Goal: Task Accomplishment & Management: Use online tool/utility

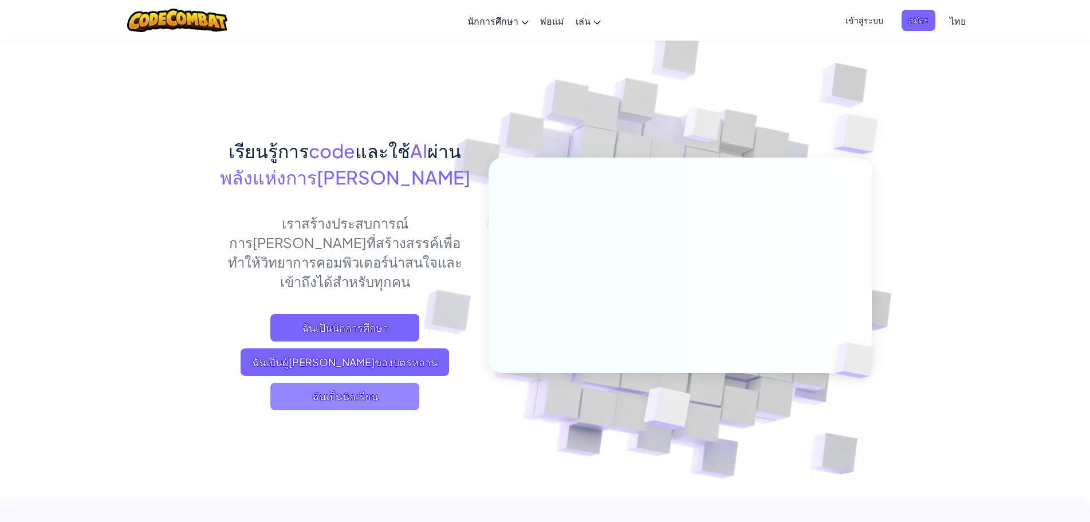
click at [356, 383] on span "ฉันเป็นนักเรียน" at bounding box center [344, 397] width 149 height 28
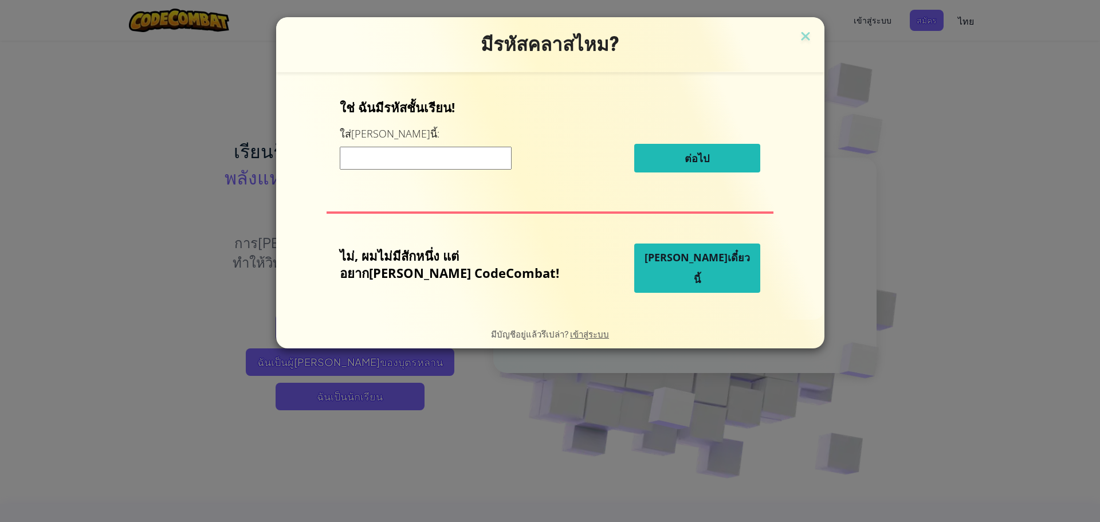
click at [438, 159] on input at bounding box center [426, 158] width 172 height 23
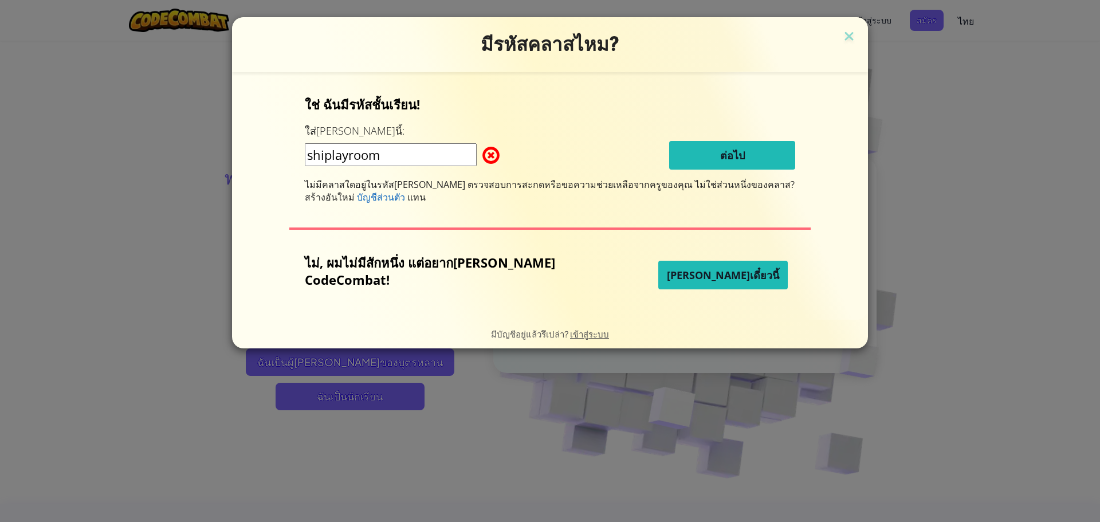
click at [369, 154] on input "shiplayroom" at bounding box center [391, 154] width 172 height 23
click at [384, 154] on input "shiplayroom" at bounding box center [391, 154] width 172 height 23
click at [386, 154] on input "shiplayroom" at bounding box center [391, 154] width 172 height 23
click at [603, 155] on div "shiplayRoom ต่อไป" at bounding box center [550, 155] width 490 height 29
click at [603, 138] on div "ใช่ ฉันมีรหัสชั้นเรียน! ใส่มันตรงนี้: shiplayRoom ต่อไป ไม่มีคลาสใดอยู่ในรหัสคล…" at bounding box center [550, 150] width 490 height 108
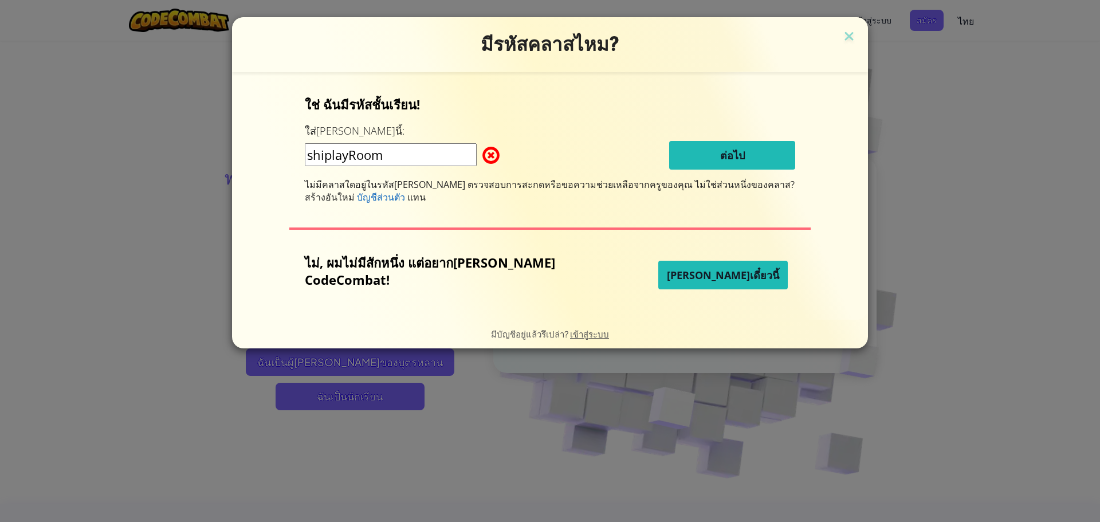
click at [477, 144] on input "shiplayRoom" at bounding box center [391, 154] width 172 height 23
click at [568, 162] on div "shiplayRoom ต่อไป" at bounding box center [550, 155] width 490 height 29
click at [482, 152] on span at bounding box center [482, 155] width 0 height 23
drag, startPoint x: 492, startPoint y: 147, endPoint x: 456, endPoint y: 135, distance: 38.1
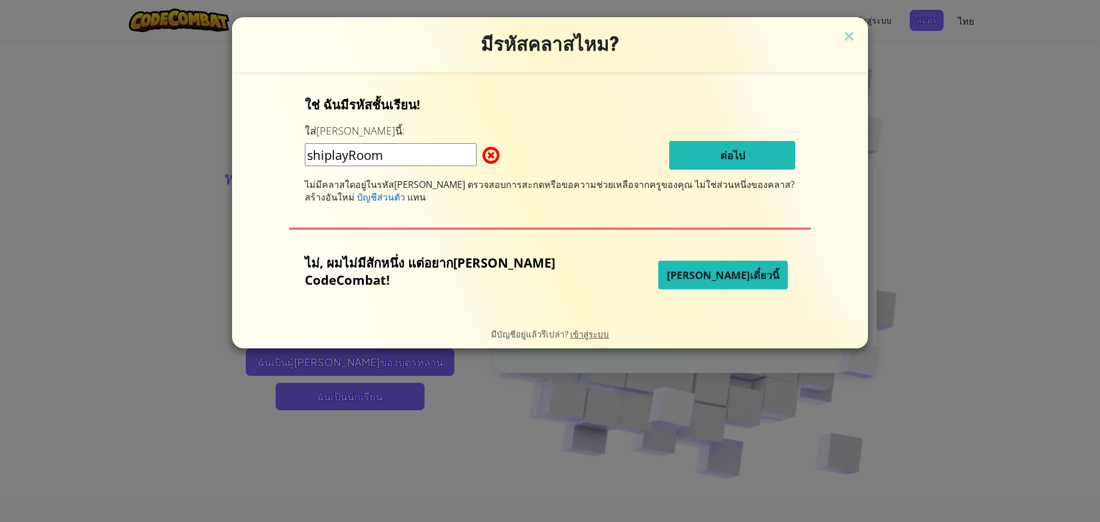
click at [456, 135] on div "ใช่ ฉันมีรหัสชั้นเรียน! ใส่มันตรงนี้: shiplayRoom ต่อไป ไม่มีคลาสใดอยู่ในรหัสคล…" at bounding box center [550, 150] width 490 height 108
click at [453, 138] on div "ใช่ ฉันมีรหัสชั้นเรียน! ใส่มันตรงนี้: shiplayRoom ต่อไป ไม่มีคลาสใดอยู่ในรหัสคล…" at bounding box center [550, 150] width 490 height 108
drag, startPoint x: 454, startPoint y: 147, endPoint x: 453, endPoint y: 156, distance: 9.8
click at [453, 150] on input "shiplayRoom" at bounding box center [391, 154] width 172 height 23
click at [528, 194] on div "ไม่มีคลาสใดอยู่ในรหัสคลาสนี้ ตรวจสอบการสะกดหรือขอความช่วยเหลือจากครูของคุณ ไม่ใ…" at bounding box center [550, 190] width 490 height 25
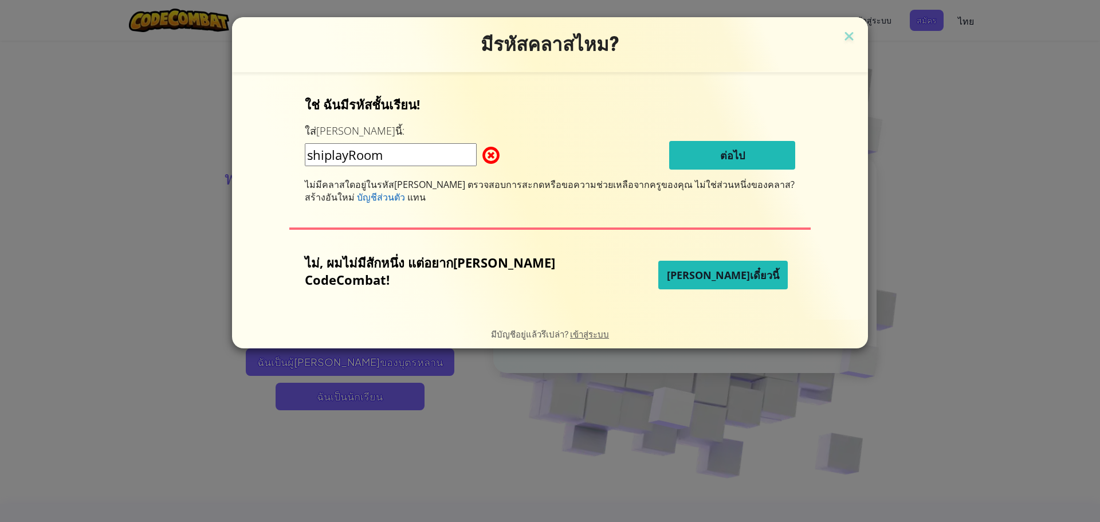
click at [477, 152] on input "shiplayRoom" at bounding box center [391, 154] width 172 height 23
click at [363, 155] on input "shiplayRoom" at bounding box center [391, 154] width 172 height 23
click at [560, 138] on div "ใช่ ฉันมีรหัสชั้นเรียน! ใส่มันตรงนี้: shiPlayRoom ต่อไป ไม่มีคลาสใดอยู่ในรหัสคล…" at bounding box center [550, 150] width 490 height 108
drag, startPoint x: 686, startPoint y: 180, endPoint x: 688, endPoint y: 166, distance: 15.0
click at [686, 180] on span "ไม่ใช่ส่วนหนึ่งของคลาส? สร้างอันใหม่" at bounding box center [550, 190] width 490 height 25
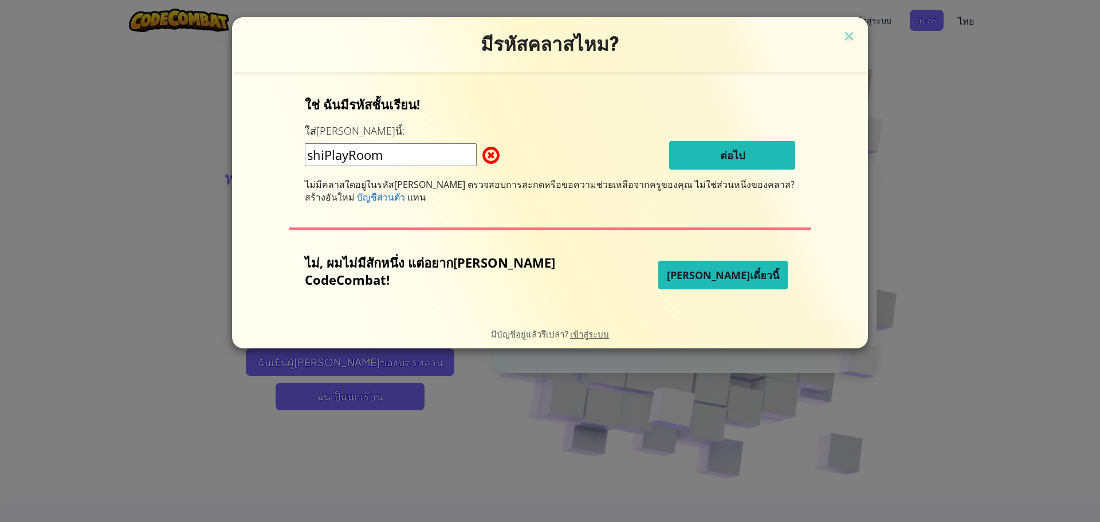
click at [477, 143] on input "shiPlayRoom" at bounding box center [391, 154] width 172 height 23
click at [346, 157] on input "shiPlayRoom" at bounding box center [391, 154] width 172 height 23
click at [595, 177] on div "ใช่ ฉันมีรหัสชั้นเรียน! ใส่มันตรงนี้: ShiPlayRoom ต่อไป ไม่มีคลาสใดอยู่ในรหัสคล…" at bounding box center [550, 150] width 490 height 108
click at [347, 151] on input "ShiPlayRoom" at bounding box center [391, 154] width 172 height 23
click at [634, 147] on div "shiPlayRoom ต่อไป" at bounding box center [550, 155] width 490 height 29
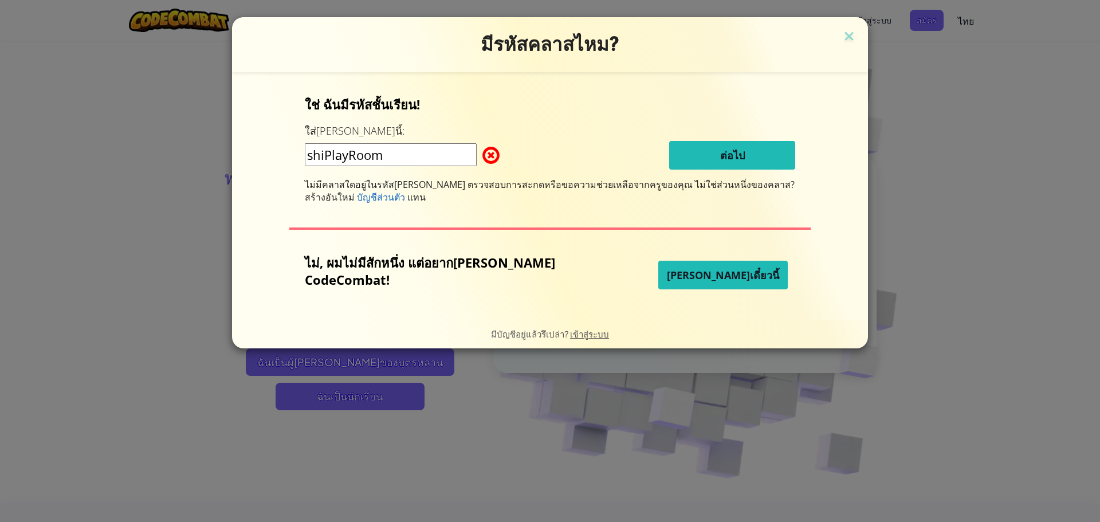
click at [438, 162] on input "shiPlayRoom" at bounding box center [391, 154] width 172 height 23
type input "s"
click at [378, 158] on input "ShipPIayRoom" at bounding box center [391, 154] width 172 height 23
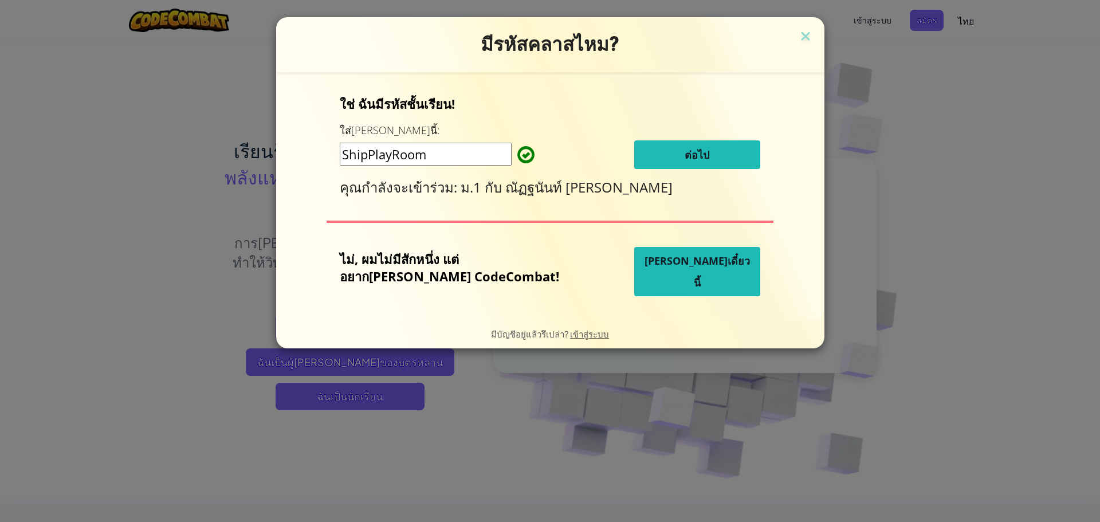
type input "ShipPlayRoom"
click at [696, 146] on button "ต่อไป" at bounding box center [697, 154] width 126 height 29
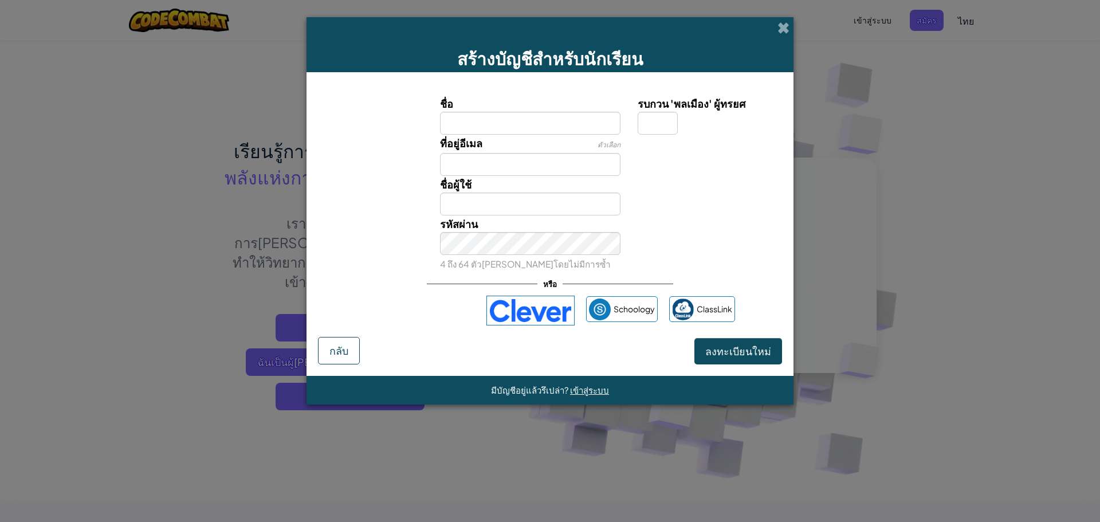
drag, startPoint x: 352, startPoint y: 121, endPoint x: 346, endPoint y: 125, distance: 7.0
click at [350, 123] on div "ชื่อ รบกวน 'พลเมือง' ผู้ทรยศ" at bounding box center [550, 115] width 476 height 40
click at [535, 108] on label "ชื่อ" at bounding box center [530, 103] width 181 height 17
click at [535, 112] on input "ชื่อ" at bounding box center [530, 123] width 181 height 23
type input "อภัสราพร ชิดชม"
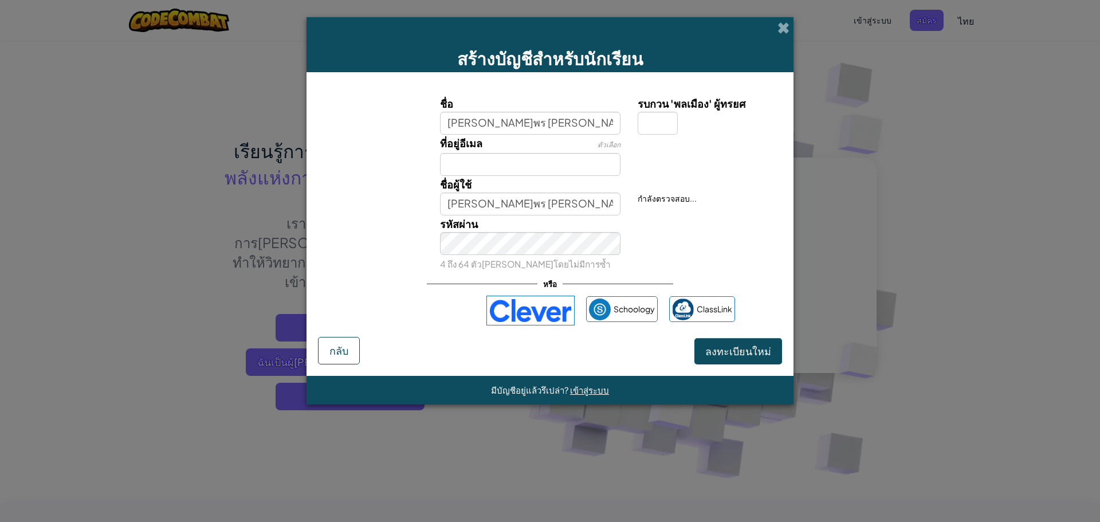
click at [577, 150] on div "ที่อยู่อีเมล ตัวเลือก" at bounding box center [530, 155] width 198 height 41
click at [573, 160] on input "ที่อยู่อีเมล" at bounding box center [530, 164] width 181 height 23
click at [648, 223] on div "รหัสผ่าน 4 ถึง 64 ตัวอักษรโดยไม่มีการซ้ำ" at bounding box center [550, 243] width 476 height 57
click at [594, 205] on input "อภัสราพร ชิดชม" at bounding box center [530, 204] width 181 height 23
type input "อ"
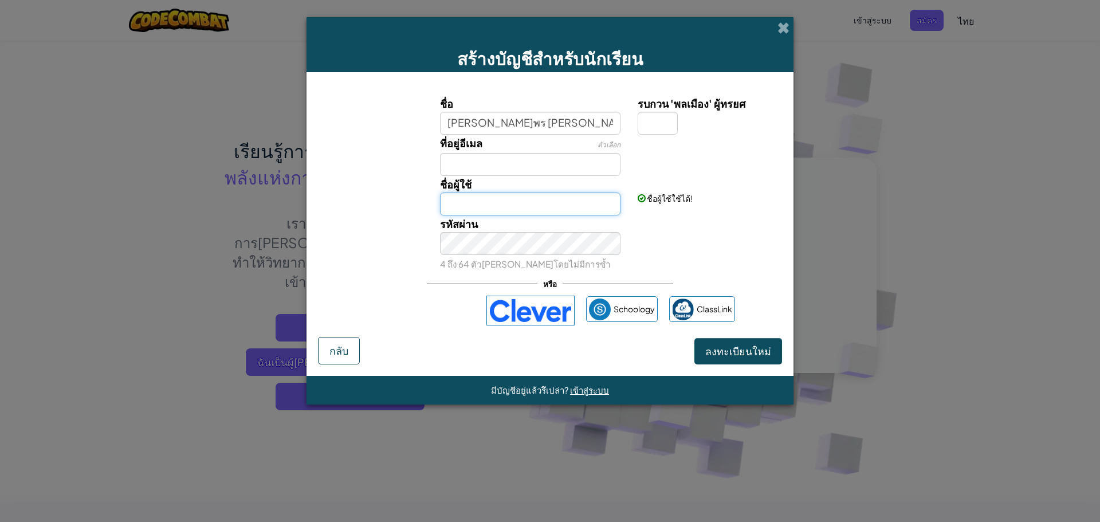
type input "ฟ"
type input "ฤ"
type input "ฟ"
type input "ฤ"
type input "Anhatsaphon"
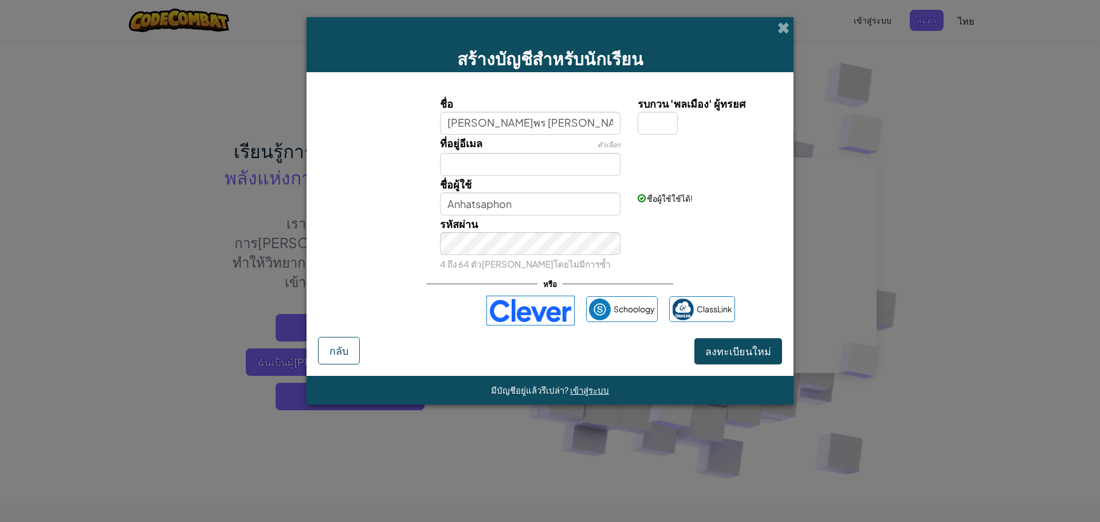
click at [728, 238] on div "รหัสผ่าน 4 ถึง 64 ตัวอักษรโดยไม่มีการซ้ำ" at bounding box center [550, 243] width 476 height 57
click at [567, 160] on input "ที่อยู่อีเมล" at bounding box center [530, 164] width 181 height 23
click at [486, 163] on input "0953931812" at bounding box center [530, 164] width 181 height 23
click at [607, 166] on input "0953931812" at bounding box center [530, 164] width 181 height 23
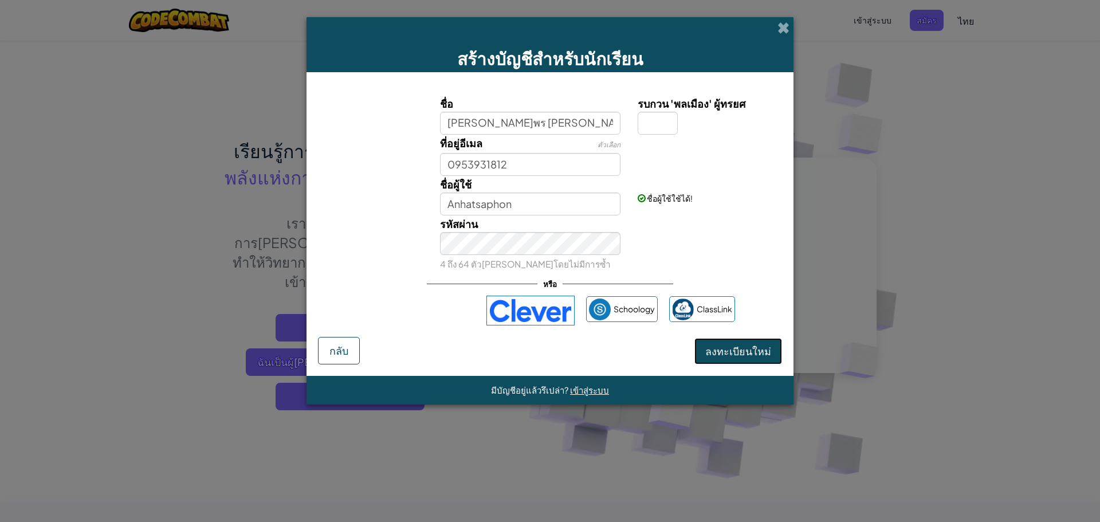
click at [738, 354] on span "ลงทะเบียนใหม่" at bounding box center [738, 350] width 66 height 13
click at [446, 162] on input "0953931812" at bounding box center [530, 164] width 181 height 23
click at [579, 188] on div "ชื่อผู้ใช้ Anhatsaphon" at bounding box center [530, 196] width 198 height 40
click at [441, 166] on input "0953931812" at bounding box center [530, 164] width 181 height 23
click at [546, 153] on input "0953931812" at bounding box center [530, 164] width 181 height 23
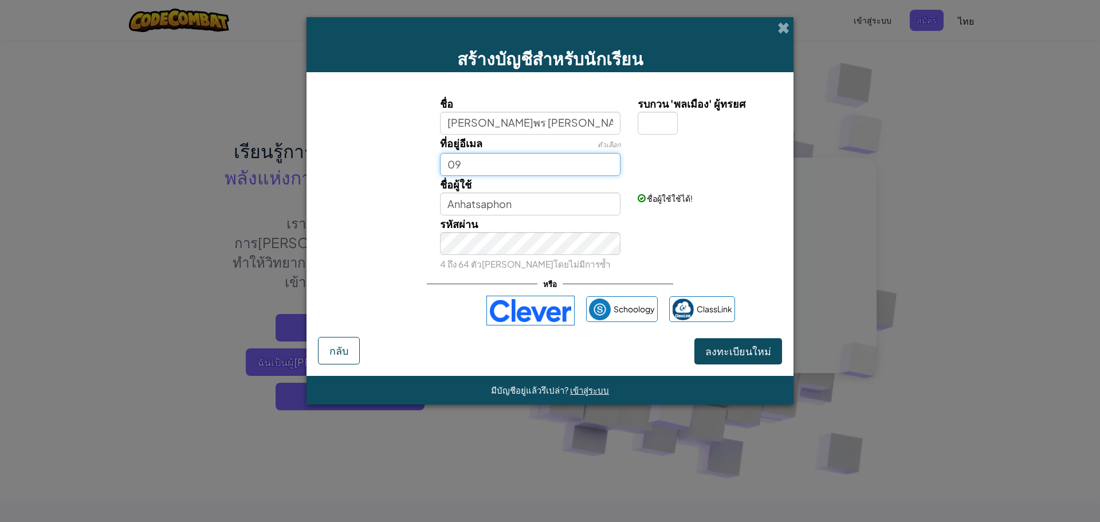
type input "0"
click at [760, 358] on button "ลงทะเบียนใหม่" at bounding box center [738, 351] width 88 height 26
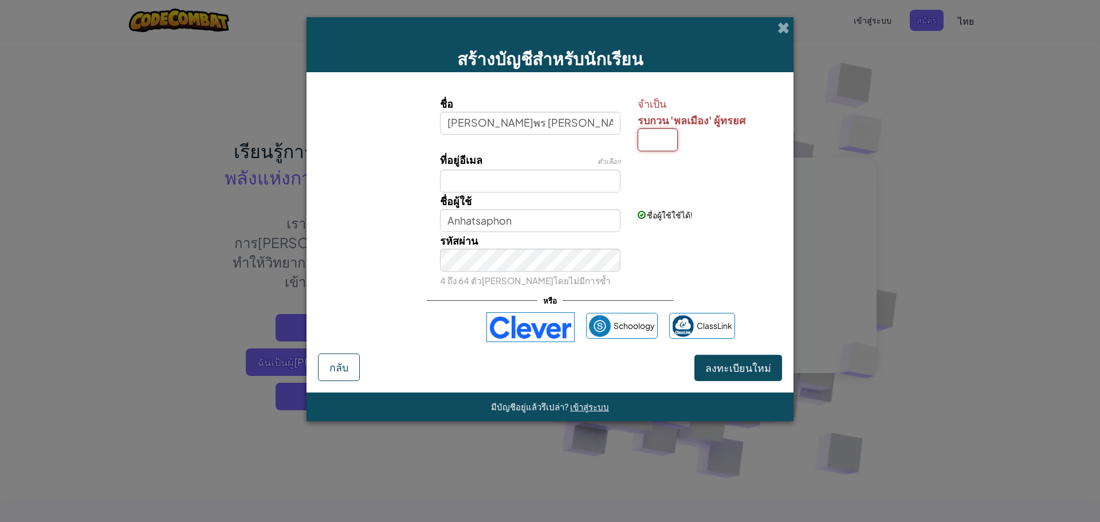
click at [651, 132] on input "รบกวน 'พลเมือง' ผู้ทรยศ" at bounding box center [658, 139] width 40 height 23
type input "พ"
type input "[PERSON_NAME]พร [PERSON_NAME]พ"
click at [768, 359] on button "ลงทะเบียนใหม่" at bounding box center [738, 368] width 88 height 26
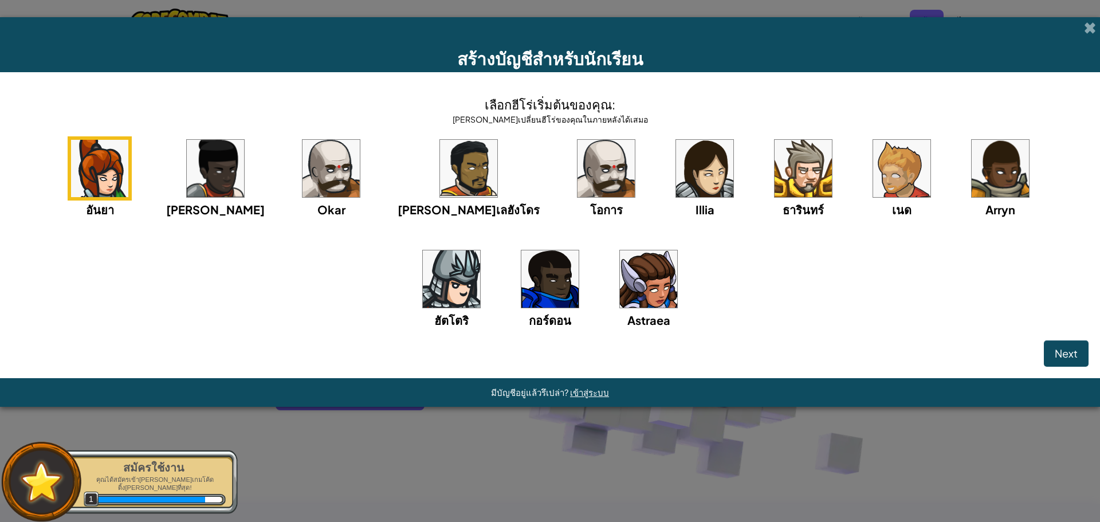
click at [69, 168] on div "อันยา ไอด้า Okar อัลเลฮังโดร โอการ Illia ธารินทร์ เนด Arryn ฮัตโตริ กอร์ดอน Ast…" at bounding box center [549, 246] width 1077 height 221
click at [74, 164] on div "อันยา" at bounding box center [100, 177] width 64 height 82
click at [1082, 350] on button "Next" at bounding box center [1066, 353] width 45 height 26
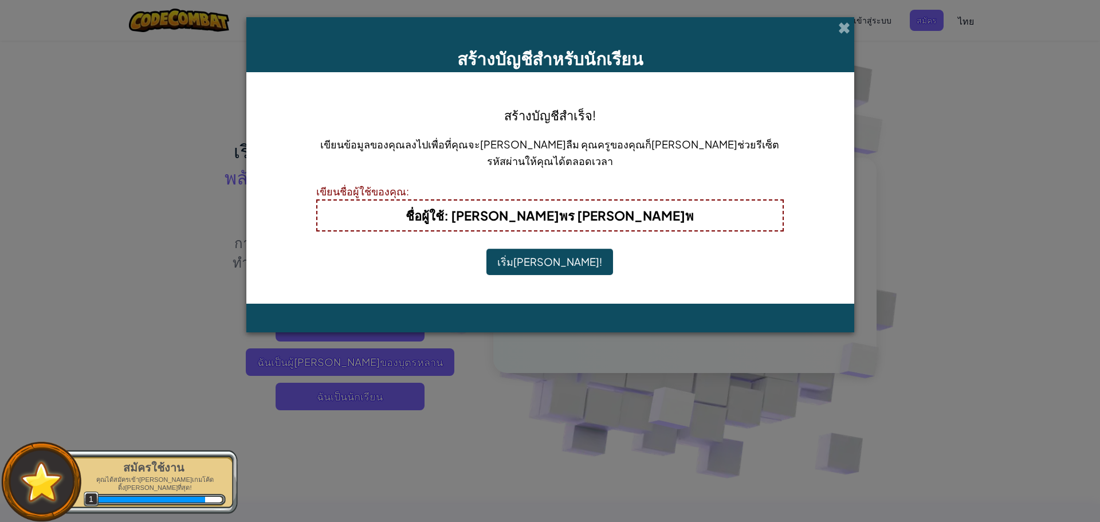
click at [601, 221] on b "ชื่อผู้ใช้ : อภัสราพร ชิดชมพ" at bounding box center [550, 215] width 288 height 16
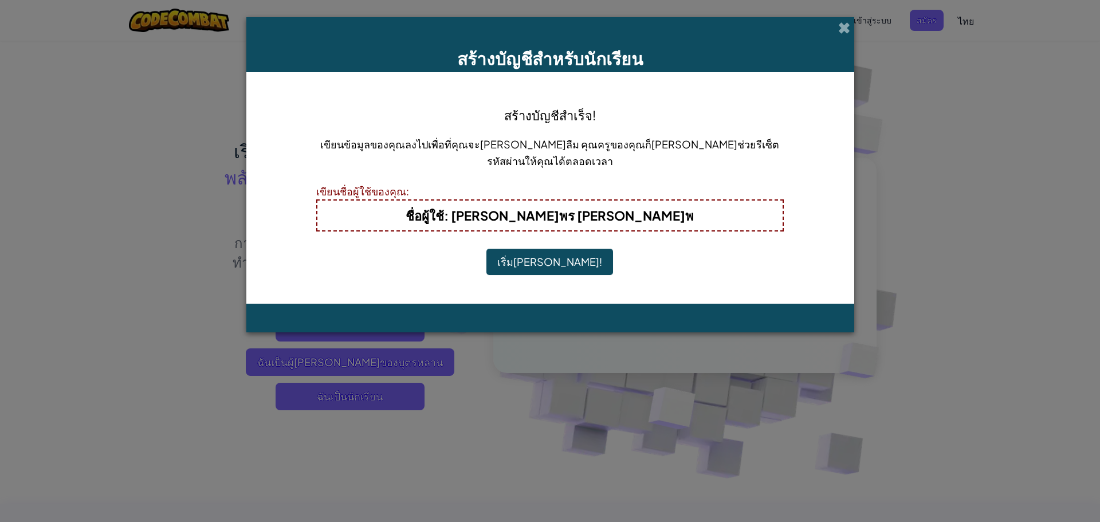
click at [627, 213] on h4 "ชื่อผู้ใช้ : อภัสราพร ชิดชมพ" at bounding box center [550, 215] width 443 height 18
click at [630, 211] on h4 "ชื่อผู้ใช้ : อภัสราพร ชิดชมพ" at bounding box center [550, 215] width 443 height 18
click at [611, 207] on h4 "ชื่อผู้ใช้ : อภัสราพร ชิดชมพ" at bounding box center [550, 215] width 443 height 18
click at [611, 207] on b "ชื่อผู้ใช้ : อภัสราพร ชิดชมพ" at bounding box center [550, 215] width 288 height 16
click at [628, 221] on h4 "ชื่อผู้ใช้ : อภัสราพร ชิดชมพ" at bounding box center [550, 215] width 443 height 18
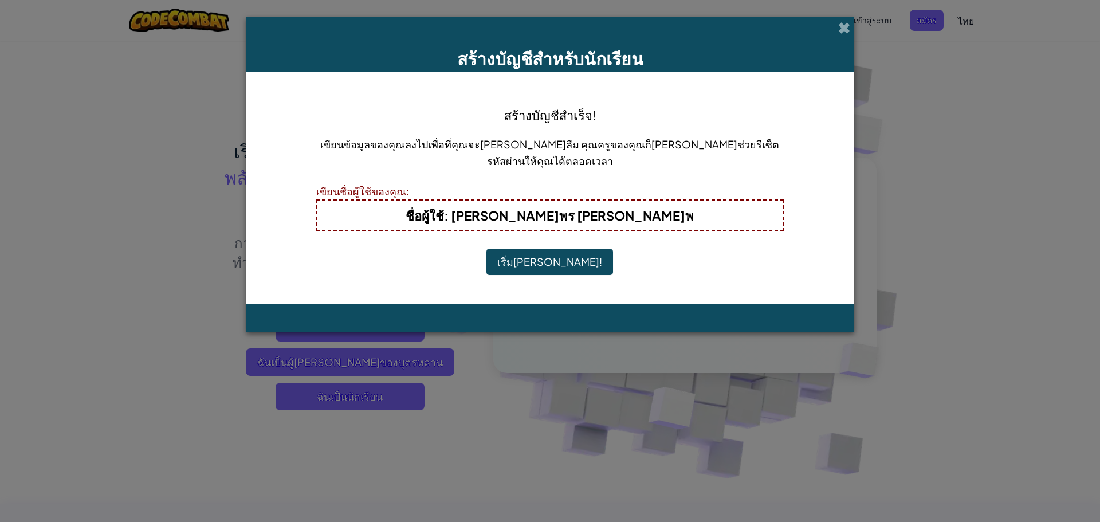
click at [629, 217] on h4 "ชื่อผู้ใช้ : อภัสราพร ชิดชมพ" at bounding box center [550, 215] width 443 height 18
click at [622, 212] on b "ชื่อผู้ใช้ : อภัสราพร ชิดชมพ" at bounding box center [550, 215] width 288 height 16
click at [579, 210] on b "ชื่อผู้ใช้ : อภัสราพร ชิดชมพ" at bounding box center [550, 215] width 288 height 16
click at [562, 210] on b "ชื่อผู้ใช้ : อภัสราพร ชิดชมพ" at bounding box center [550, 215] width 288 height 16
click at [450, 222] on h4 "ชื่อผู้ใช้ : อภัสราพร ชิดชมพ" at bounding box center [550, 215] width 443 height 18
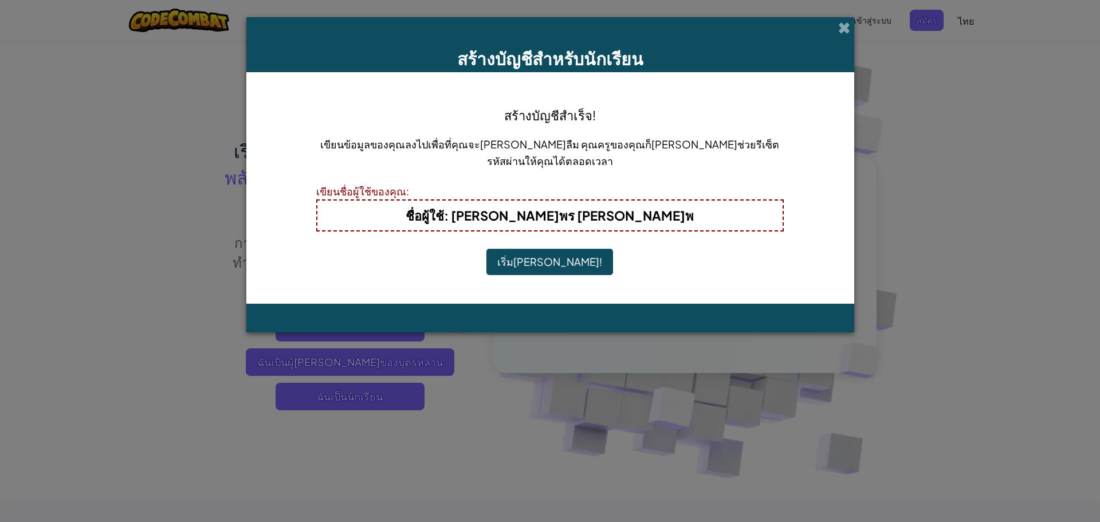
click at [444, 210] on span "ชื่อผู้ใช้" at bounding box center [425, 215] width 38 height 16
click at [444, 207] on span "ชื่อผู้ใช้" at bounding box center [425, 215] width 38 height 16
click at [444, 216] on span "ชื่อผู้ใช้" at bounding box center [425, 215] width 38 height 16
click at [642, 223] on h4 "ชื่อผู้ใช้ : อภัสราพร ชิดชมพ" at bounding box center [550, 215] width 443 height 18
drag, startPoint x: 613, startPoint y: 215, endPoint x: 638, endPoint y: 218, distance: 24.9
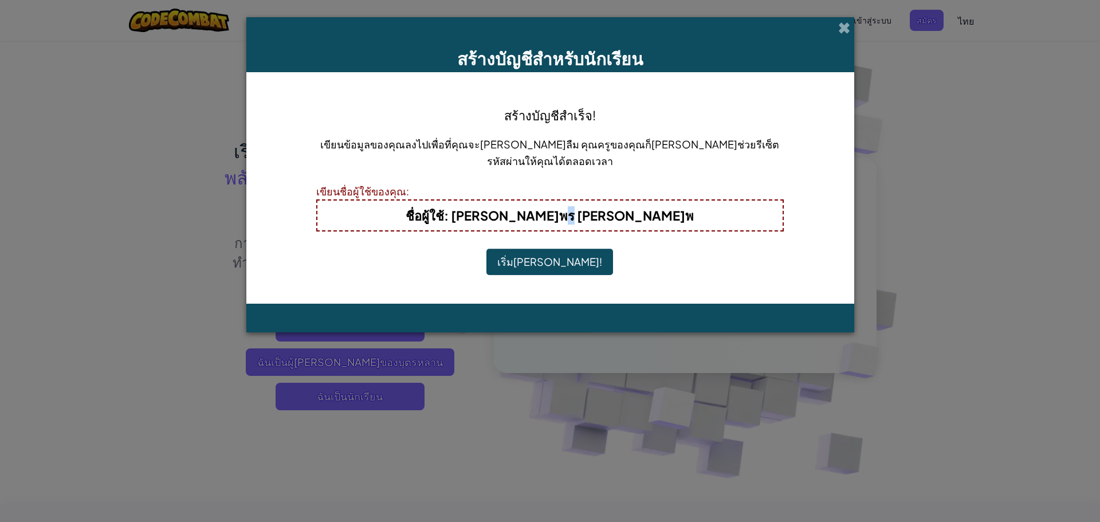
click at [638, 218] on h4 "ชื่อผู้ใช้ : อภัสราพร ชิดชมพ" at bounding box center [550, 215] width 443 height 18
click at [563, 115] on h4 "สร้างบัญชีสำเร็จ!" at bounding box center [550, 115] width 92 height 18
click at [617, 212] on b "ชื่อผู้ใช้ : อภัสราพร ชิดชมพ" at bounding box center [550, 215] width 288 height 16
drag, startPoint x: 559, startPoint y: 209, endPoint x: 538, endPoint y: 202, distance: 21.7
click at [558, 209] on b "ชื่อผู้ใช้ : อภัสราพร ชิดชมพ" at bounding box center [550, 215] width 288 height 16
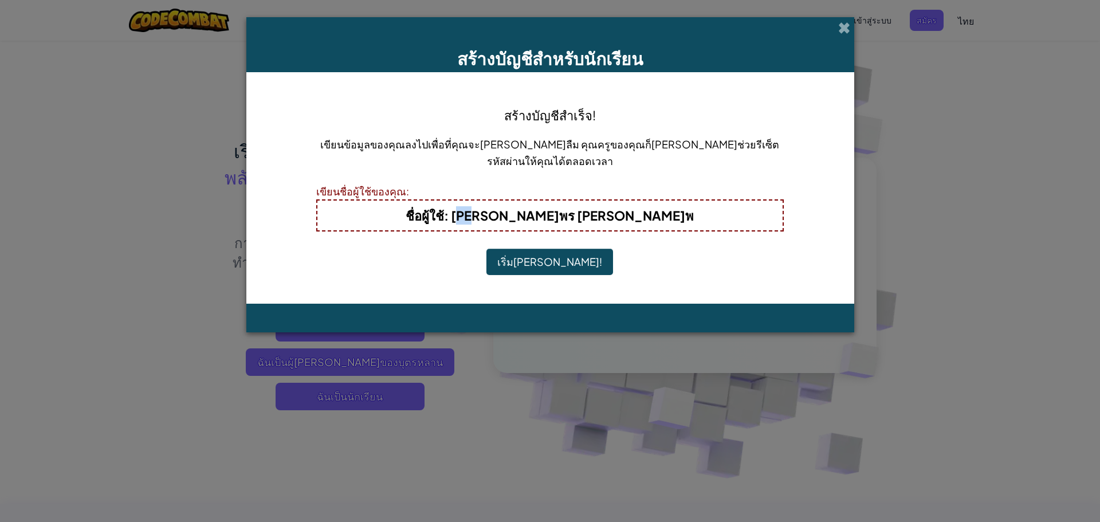
click at [533, 207] on div "ชื่อผู้ใช้ : อภัสราพร ชิดชมพ" at bounding box center [550, 215] width 468 height 32
drag, startPoint x: 640, startPoint y: 260, endPoint x: 653, endPoint y: 257, distance: 12.9
click at [647, 260] on div "สร้างบัญชีสำเร็จ! เขียนข้อมูลของคุณลงไปเพื่อที่คุณจะได้ไม่ลืม คุณครูของคุณก็สาม…" at bounding box center [550, 188] width 468 height 209
click at [678, 244] on div "สร้างบัญชีสำเร็จ! เขียนข้อมูลของคุณลงไปเพื่อที่คุณจะได้ไม่ลืม คุณครูของคุณก็สาม…" at bounding box center [550, 188] width 468 height 209
click at [680, 237] on div "สร้างบัญชีสำเร็จ! เขียนข้อมูลของคุณลงไปเพื่อที่คุณจะได้ไม่ลืม คุณครูของคุณก็สาม…" at bounding box center [550, 188] width 468 height 209
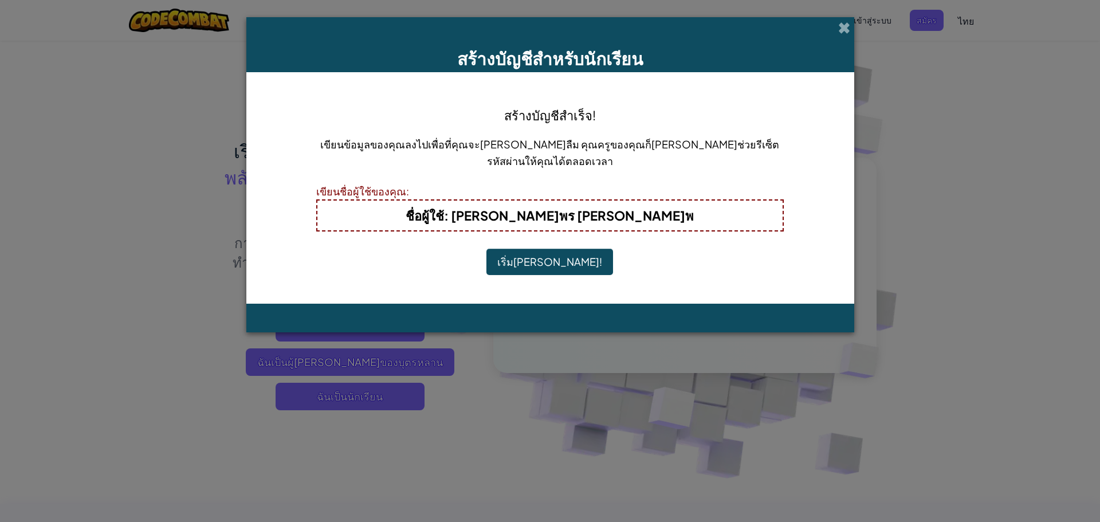
click at [672, 212] on h4 "ชื่อผู้ใช้ : อภัสราพร ชิดชมพ" at bounding box center [550, 215] width 443 height 18
drag, startPoint x: 471, startPoint y: 207, endPoint x: 774, endPoint y: 255, distance: 306.3
click at [774, 255] on div "สร้างบัญชีสำเร็จ! เขียนข้อมูลของคุณลงไปเพื่อที่คุณจะได้ไม่ลืม คุณครูของคุณก็สาม…" at bounding box center [550, 187] width 608 height 231
click at [618, 215] on b "ชื่อผู้ใช้ : อภัสราพร ชิดชมพ" at bounding box center [550, 215] width 288 height 16
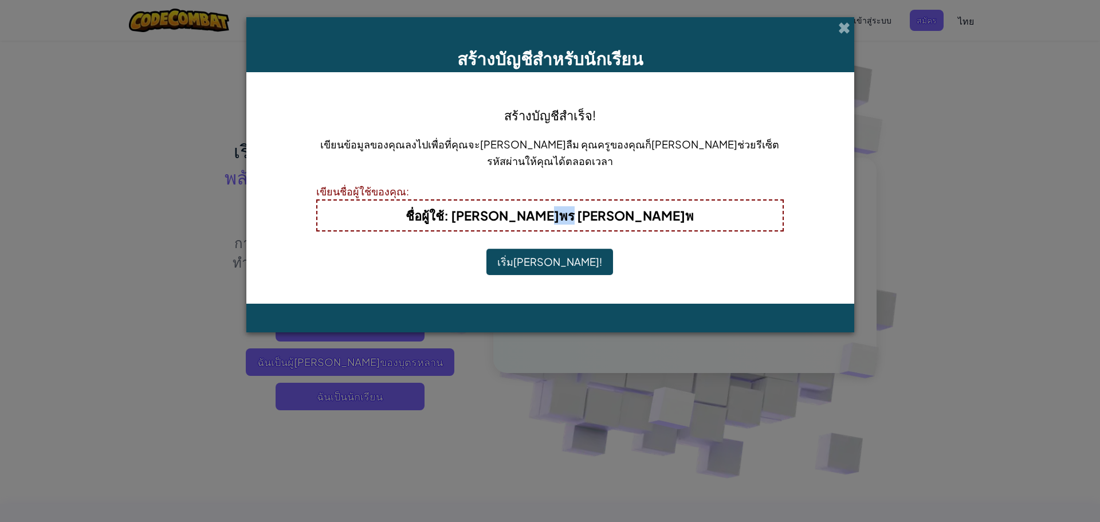
drag, startPoint x: 618, startPoint y: 215, endPoint x: 728, endPoint y: 179, distance: 116.0
click at [619, 215] on b "ชื่อผู้ใช้ : อภัสราพร ชิดชมพ" at bounding box center [550, 215] width 288 height 16
drag, startPoint x: 520, startPoint y: 292, endPoint x: 515, endPoint y: 288, distance: 6.5
click at [515, 289] on div "สร้างบัญชีสำเร็จ! เขียนข้อมูลของคุณลงไปเพื่อที่คุณจะได้ไม่ลืม คุณครูของคุณก็สาม…" at bounding box center [550, 187] width 608 height 231
click at [515, 288] on div "สร้างบัญชีสำเร็จ! เขียนข้อมูลของคุณลงไปเพื่อที่คุณจะได้ไม่ลืม คุณครูของคุณก็สาม…" at bounding box center [550, 188] width 468 height 209
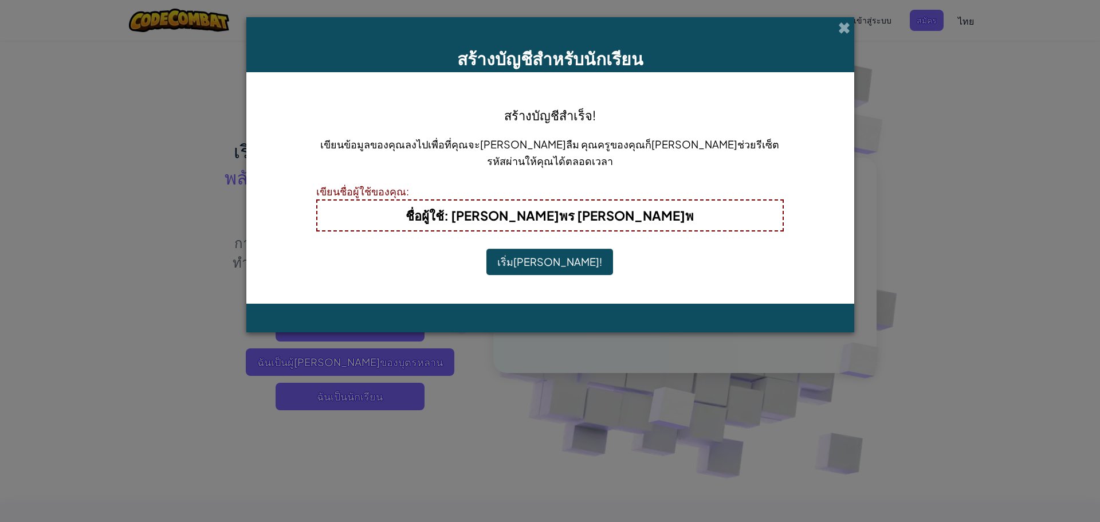
drag, startPoint x: 508, startPoint y: 269, endPoint x: 541, endPoint y: 257, distance: 35.2
click at [536, 260] on div "สร้างบัญชีสำเร็จ! เขียนข้อมูลของคุณลงไปเพื่อที่คุณจะได้ไม่ลืม คุณครูของคุณก็สาม…" at bounding box center [550, 188] width 468 height 209
click at [541, 257] on button "เริ่มเล่น!" at bounding box center [549, 262] width 127 height 26
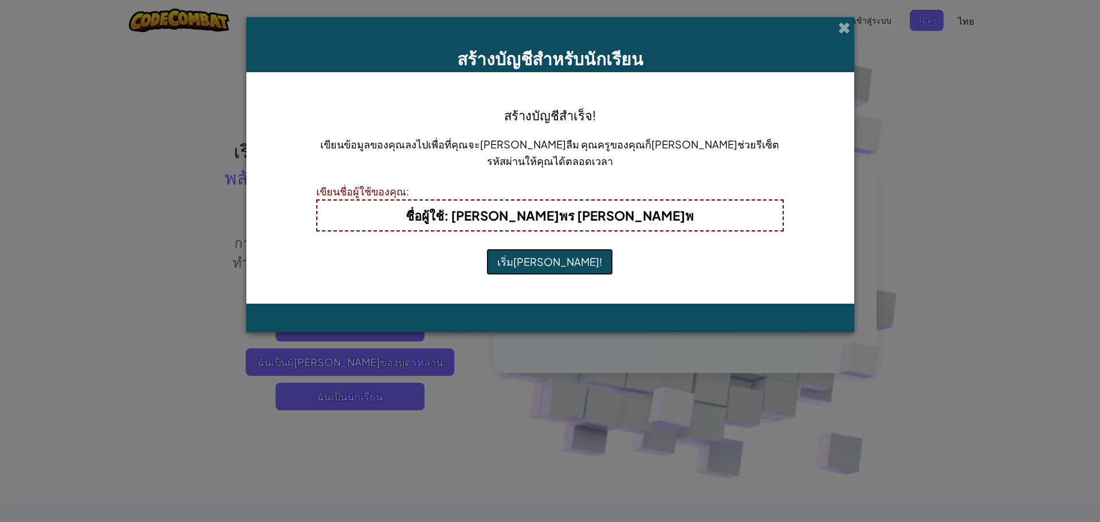
click at [541, 257] on button "เริ่มเล่น!" at bounding box center [549, 262] width 127 height 26
click at [542, 255] on button "เริ่มเล่น!" at bounding box center [549, 262] width 127 height 26
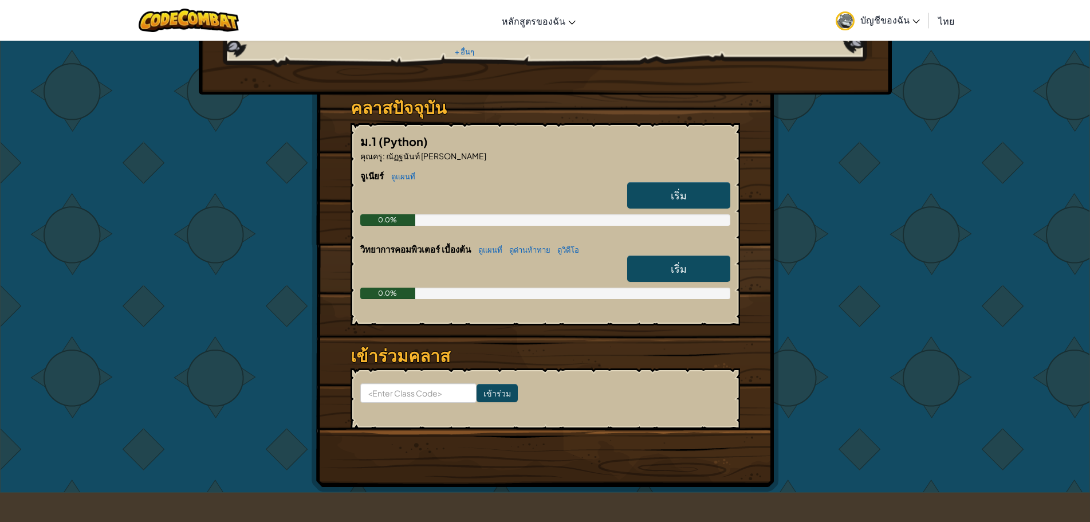
scroll to position [172, 0]
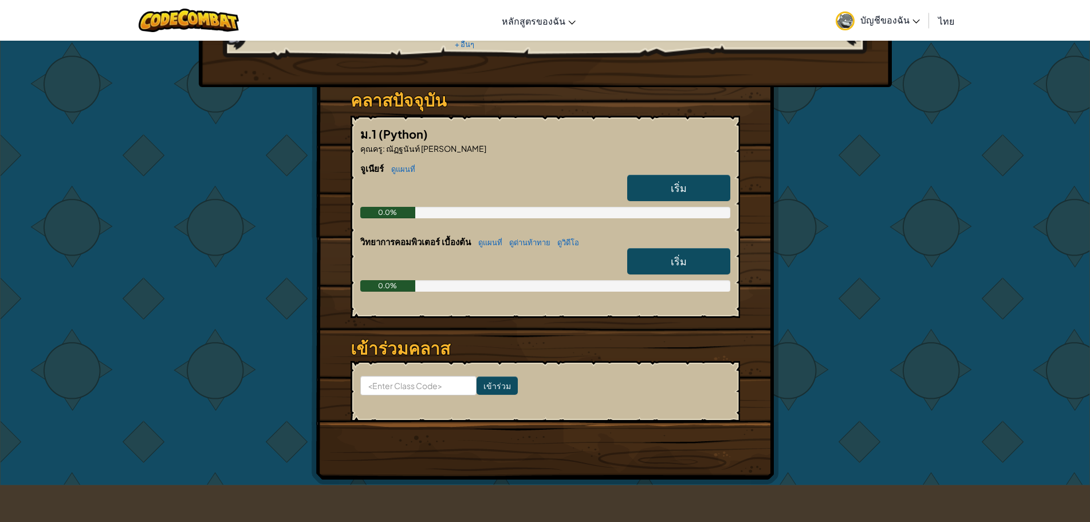
click at [664, 175] on link "เริ่ม" at bounding box center [678, 188] width 103 height 26
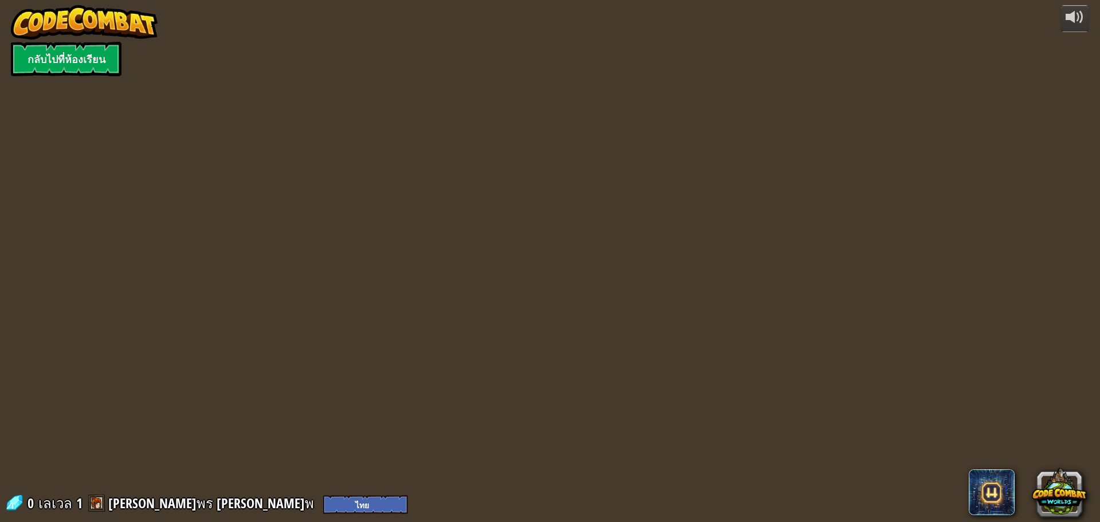
select select "th"
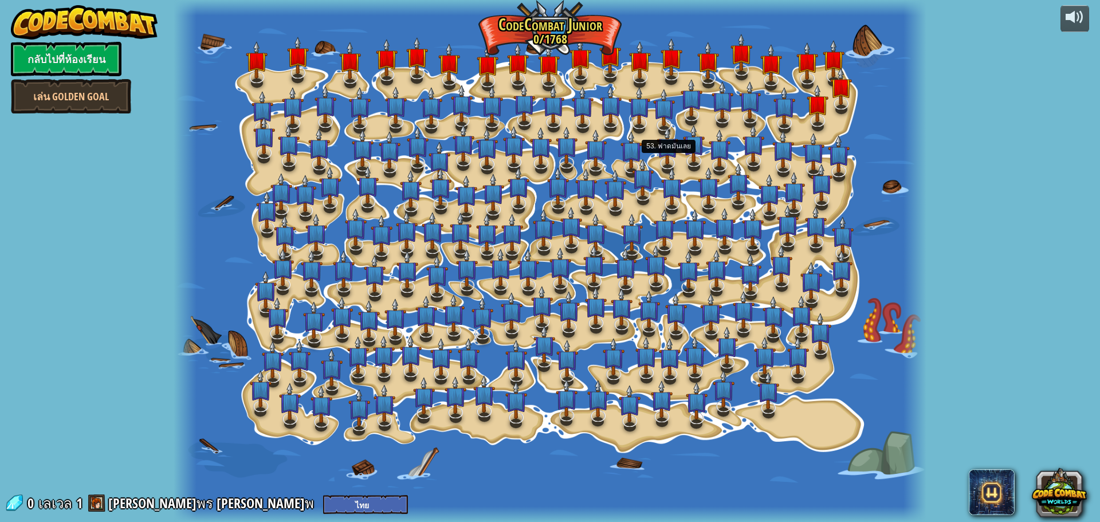
select select "th"
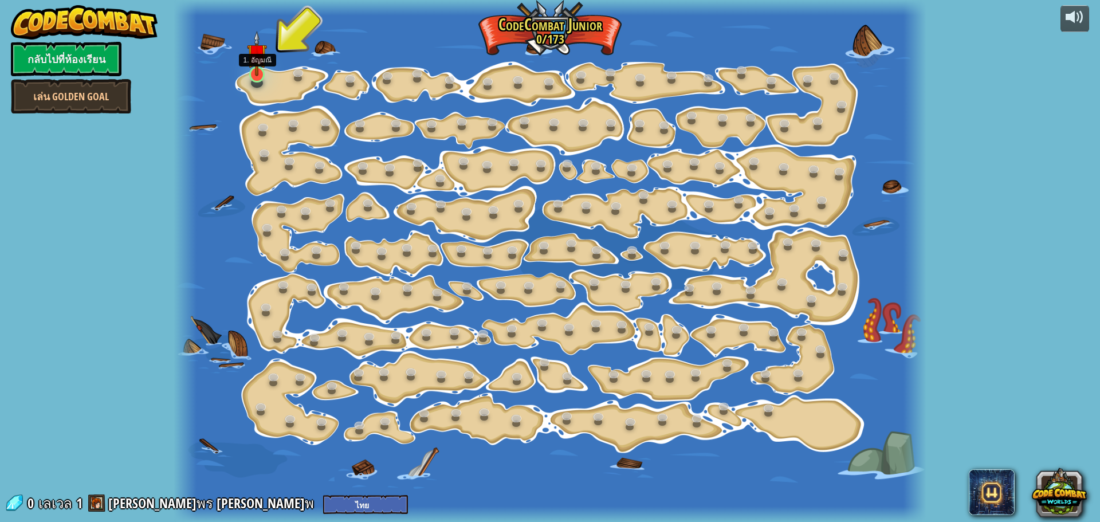
click at [253, 73] on img at bounding box center [256, 53] width 19 height 45
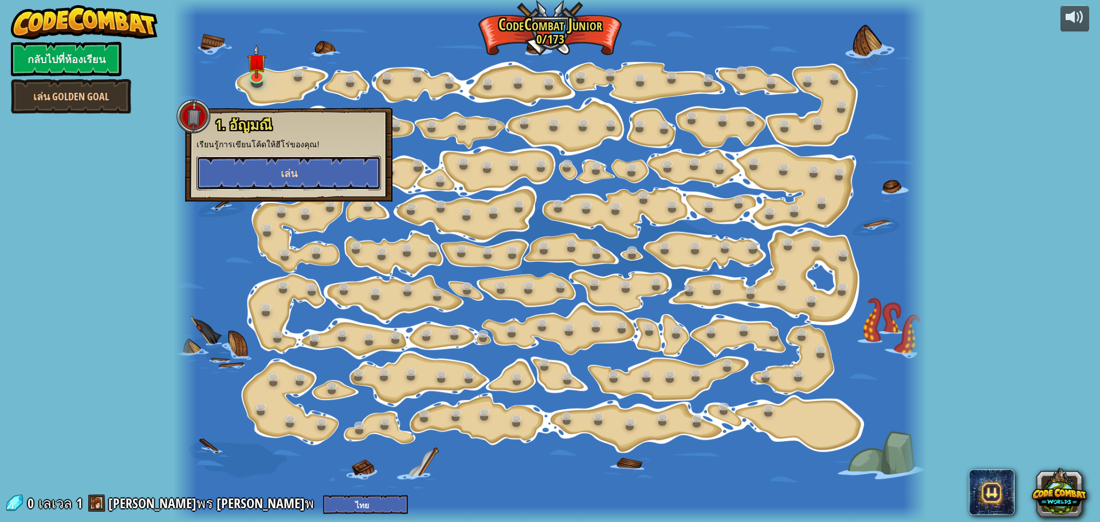
click at [285, 164] on button "เล่น" at bounding box center [289, 173] width 185 height 34
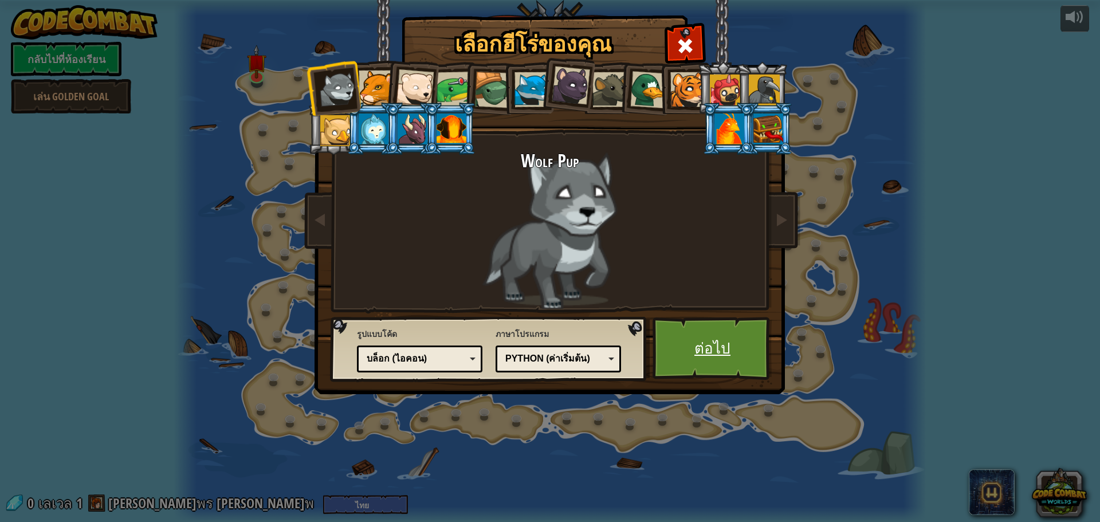
click at [675, 342] on link "ต่อไป" at bounding box center [713, 348] width 120 height 63
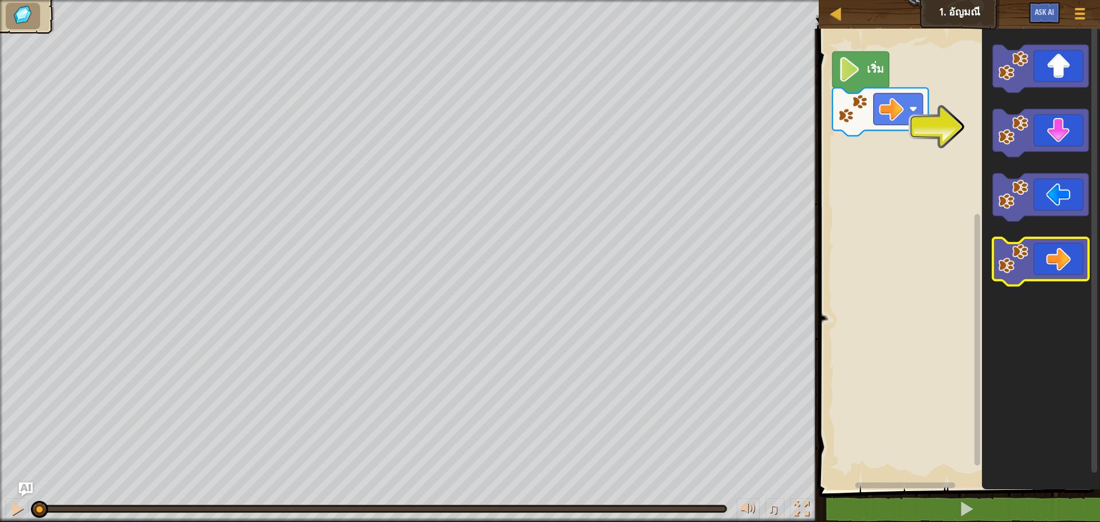
click at [1076, 250] on icon "พื้นที่ทำงาน Blockly" at bounding box center [1041, 262] width 96 height 48
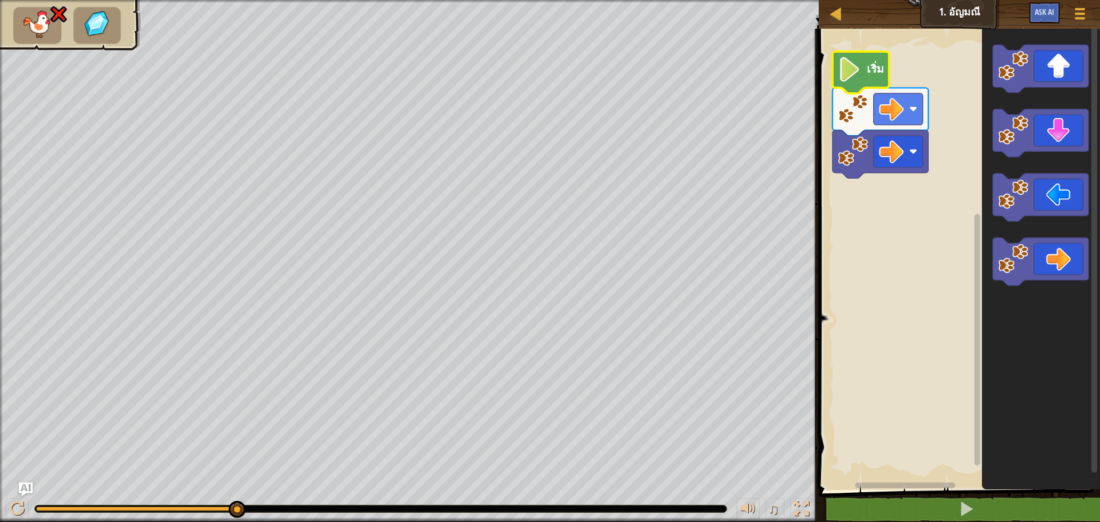
click at [847, 60] on image "พื้นที่ทำงาน Blockly" at bounding box center [849, 69] width 23 height 25
select select "th"
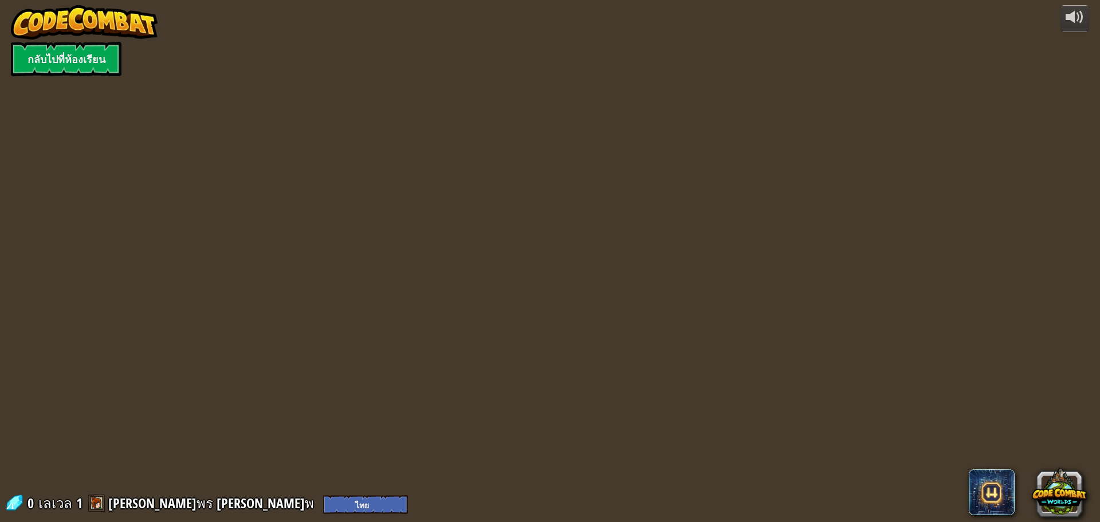
select select "th"
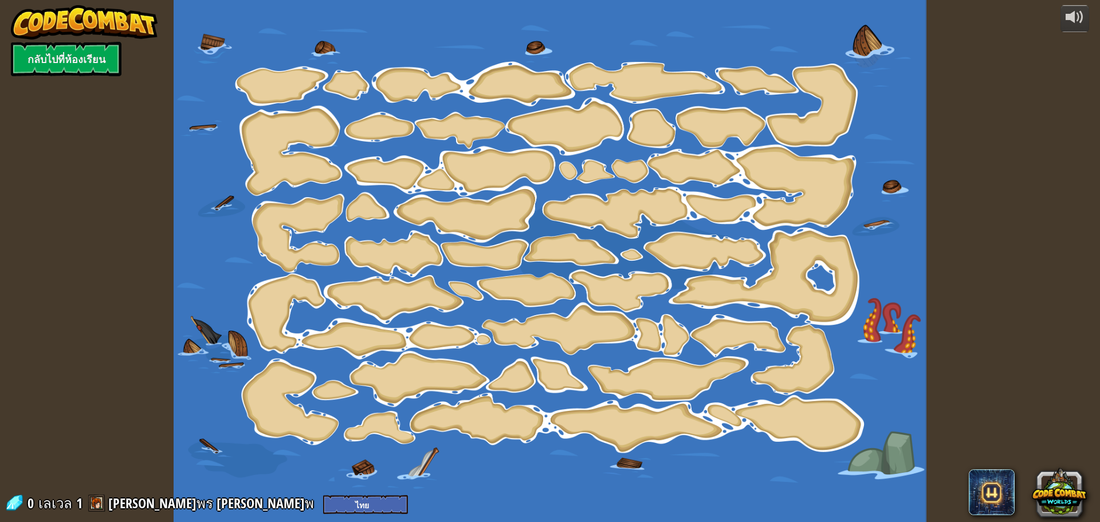
select select "th"
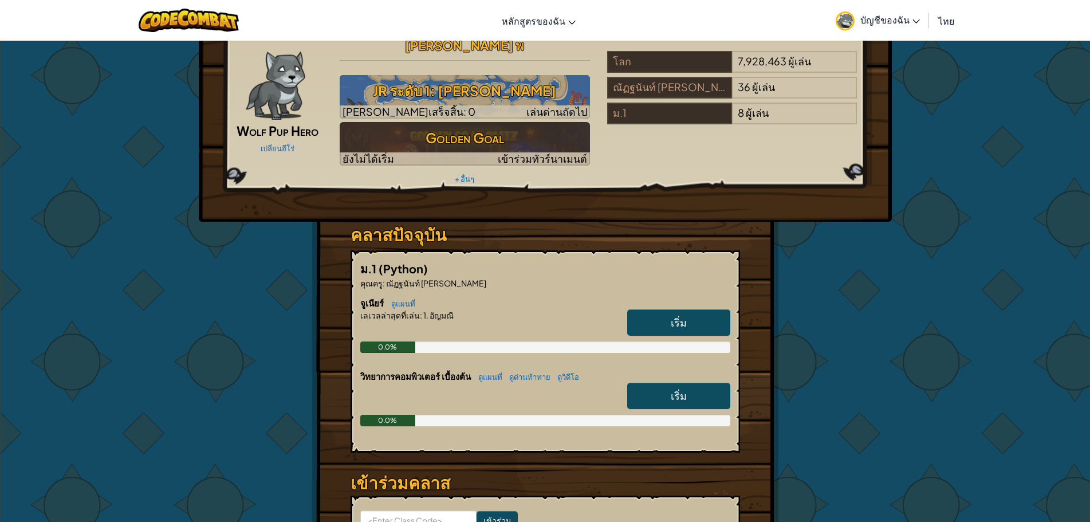
scroll to position [57, 0]
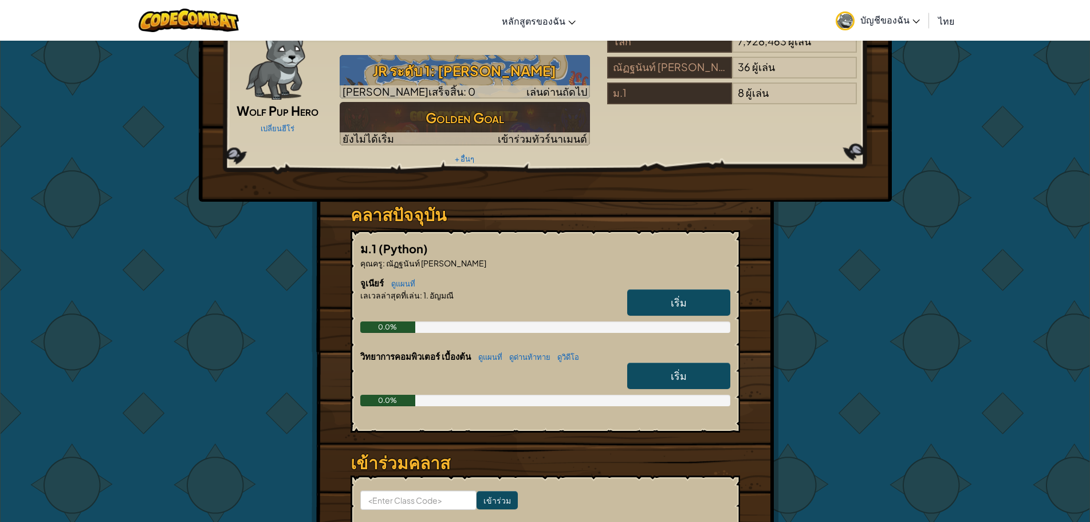
click at [669, 363] on link "เริ่ม" at bounding box center [678, 376] width 103 height 26
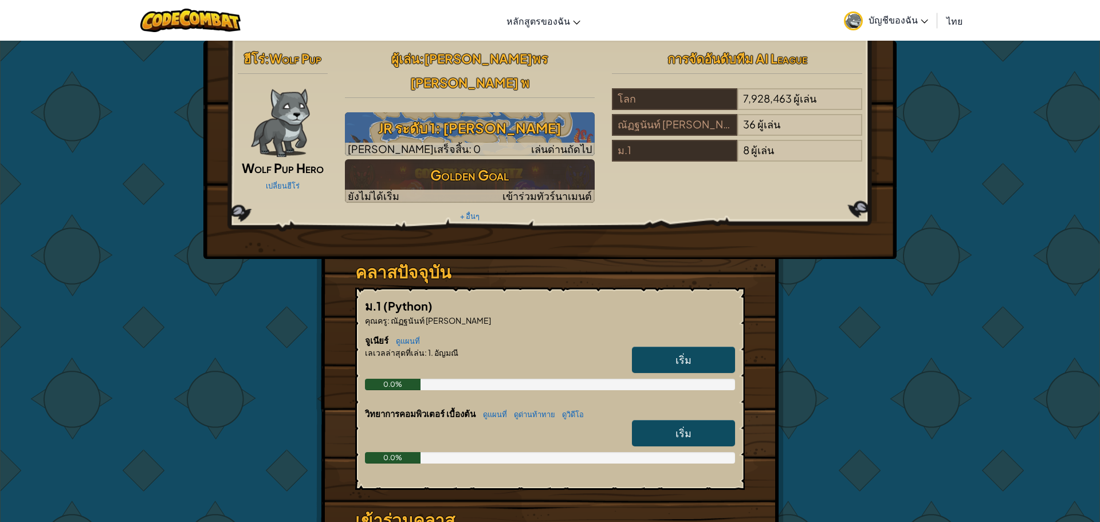
select select "th"
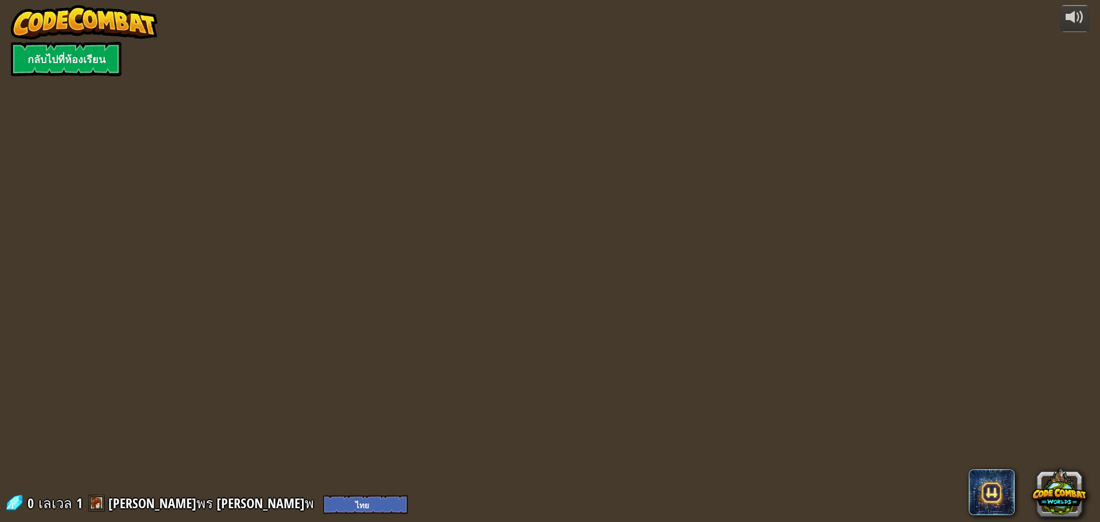
select select "th"
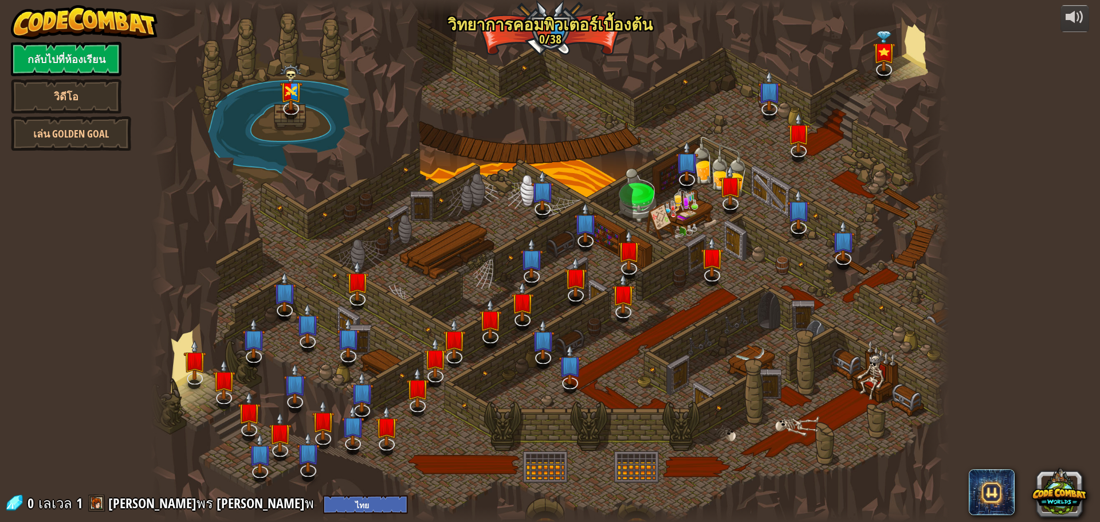
select select "th"
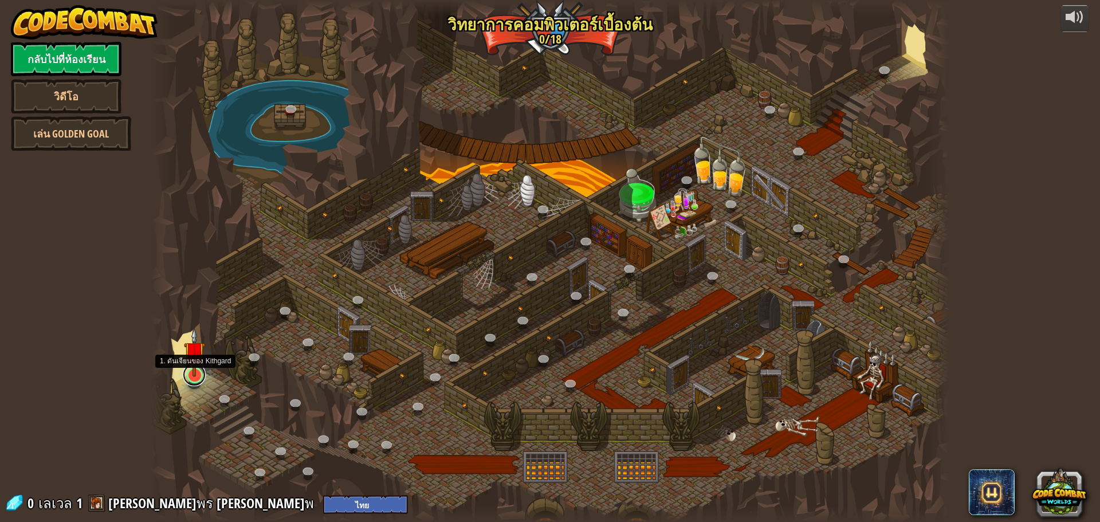
click at [194, 377] on link at bounding box center [194, 374] width 23 height 23
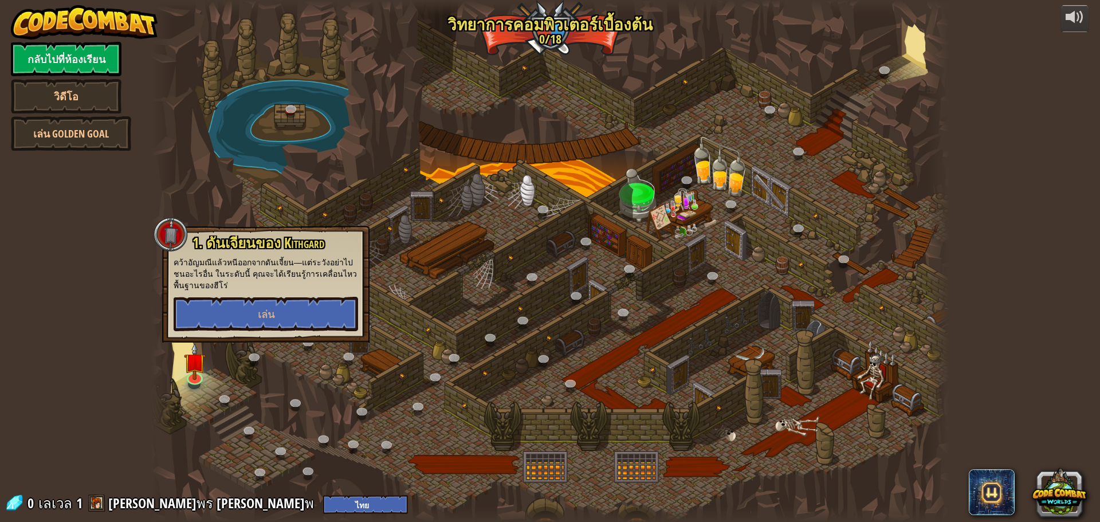
click at [344, 160] on div at bounding box center [550, 261] width 799 height 522
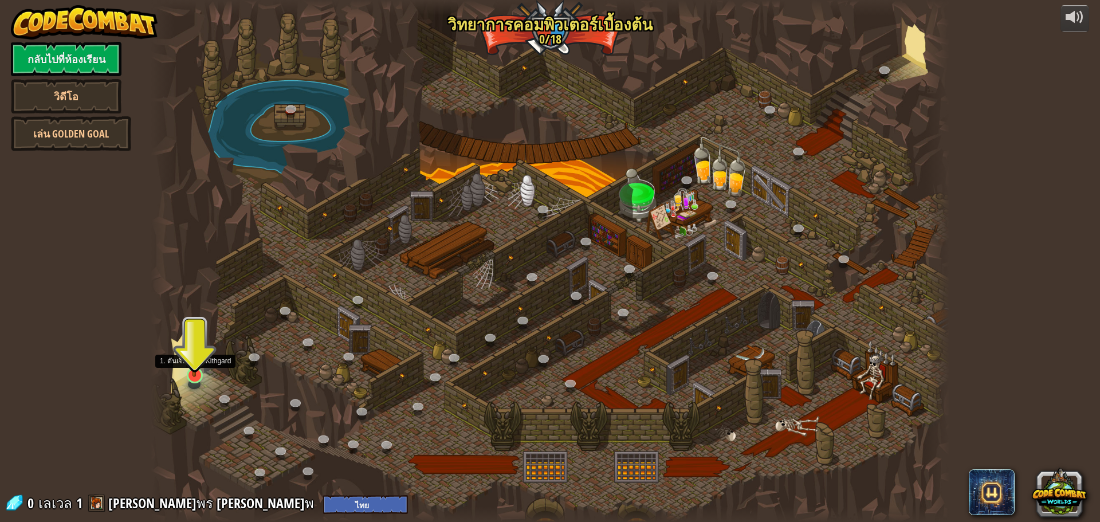
click at [198, 358] on img at bounding box center [194, 352] width 21 height 49
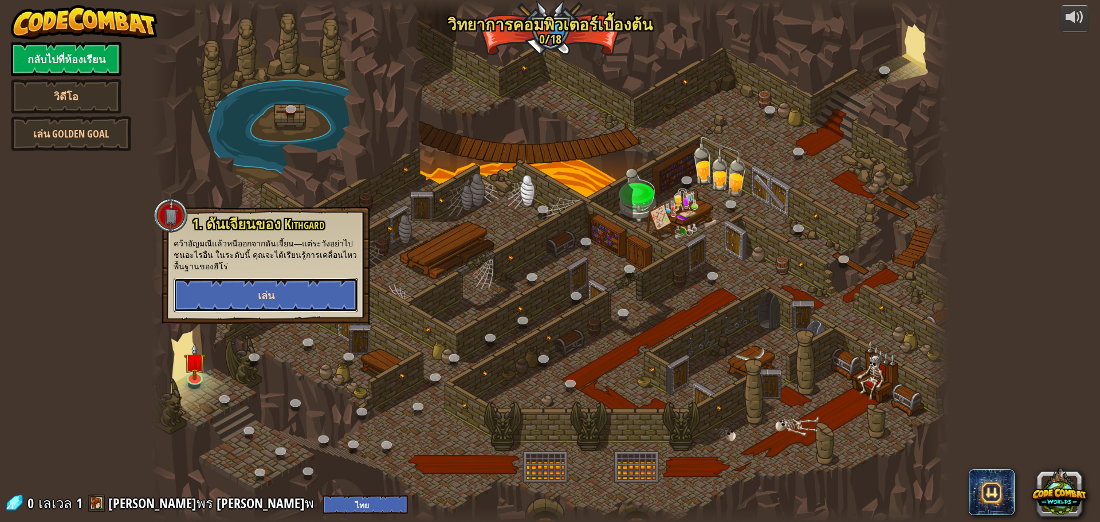
click at [228, 286] on button "เล่น" at bounding box center [266, 295] width 185 height 34
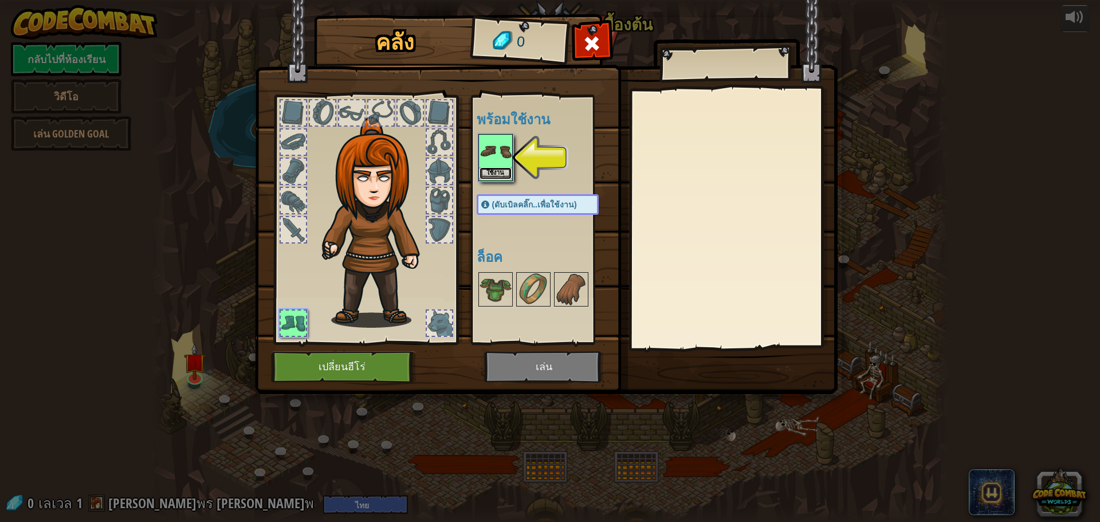
click at [501, 170] on button "ใช้งาน" at bounding box center [496, 173] width 32 height 12
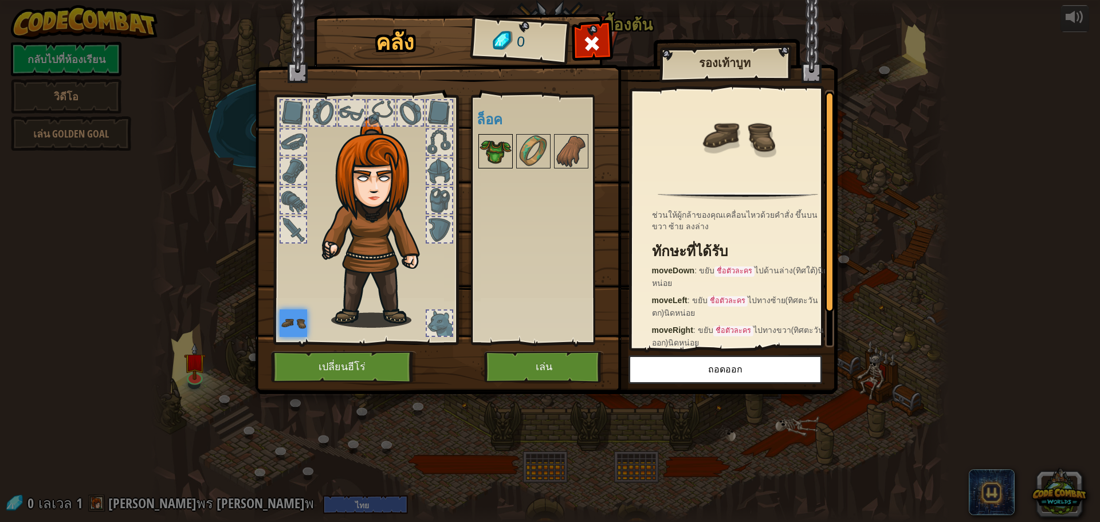
click at [505, 136] on img at bounding box center [496, 151] width 32 height 32
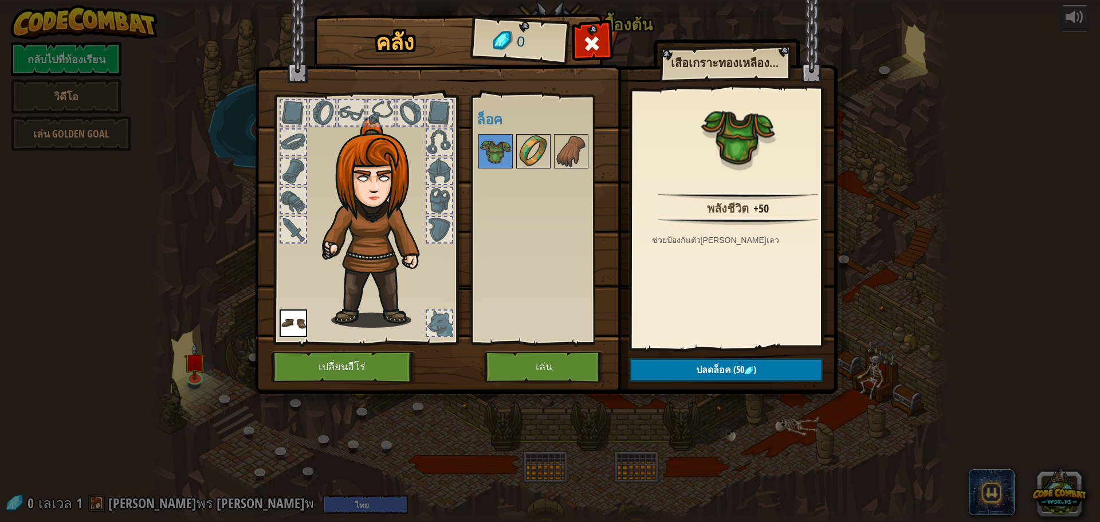
click at [527, 149] on img at bounding box center [533, 151] width 32 height 32
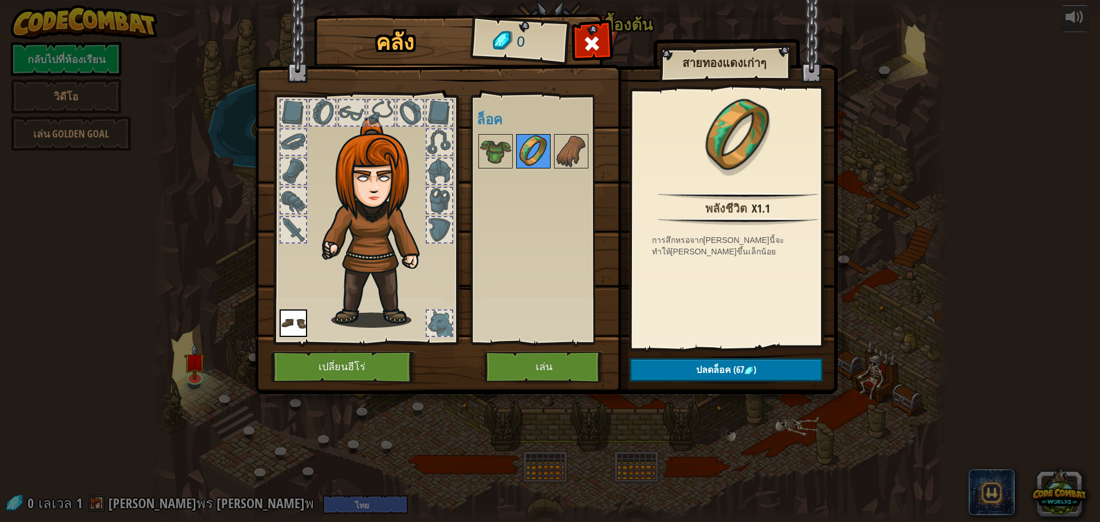
click at [543, 145] on img at bounding box center [533, 151] width 32 height 32
click at [557, 148] on img at bounding box center [571, 151] width 32 height 32
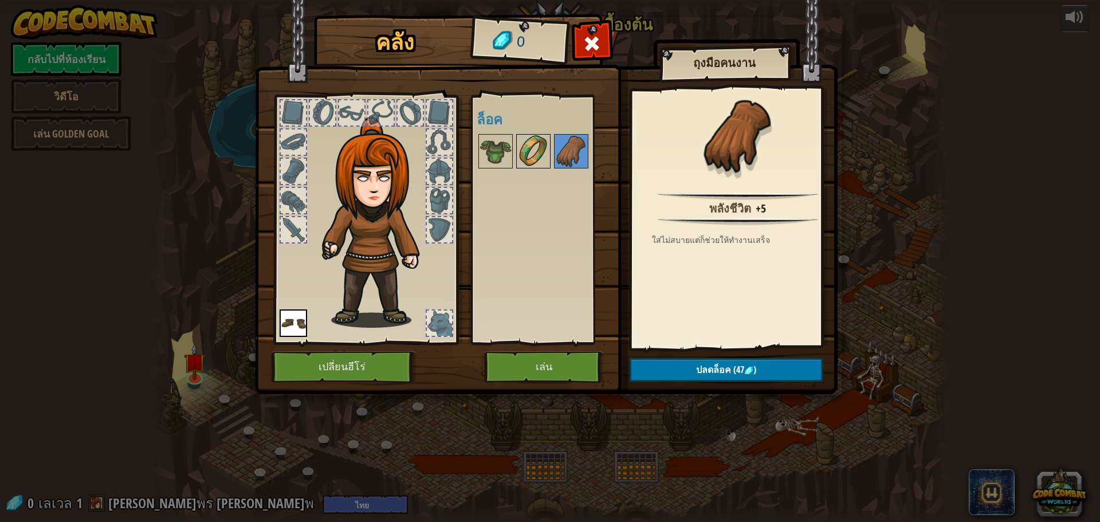
click at [543, 151] on img at bounding box center [533, 151] width 32 height 32
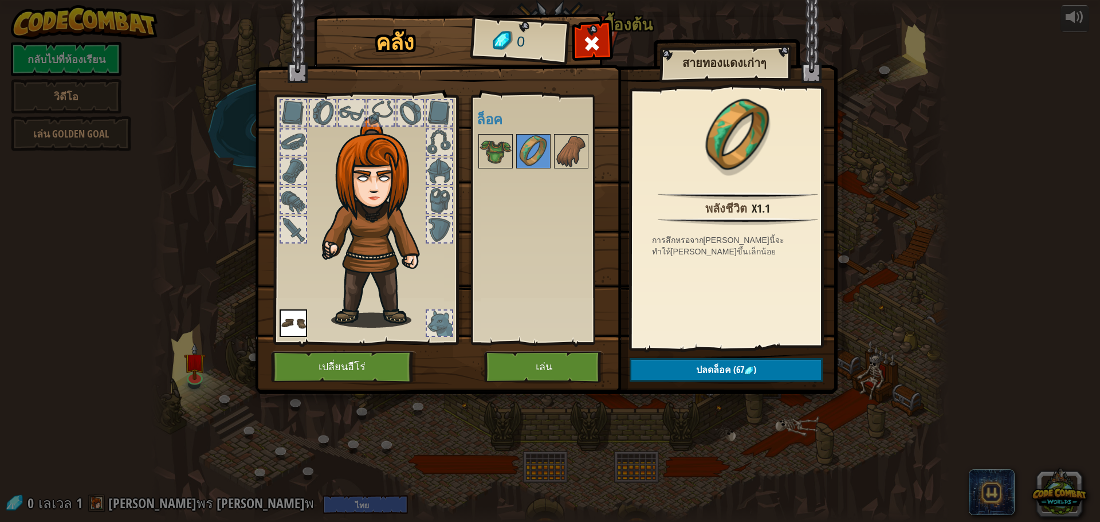
click at [515, 159] on div "พร้อมใช้งาน ใช้งาน (ดับเบิลคลิ๊ก..เพื่อใช้งาน) ล็อค" at bounding box center [549, 219] width 145 height 239
click at [510, 159] on img at bounding box center [496, 151] width 32 height 32
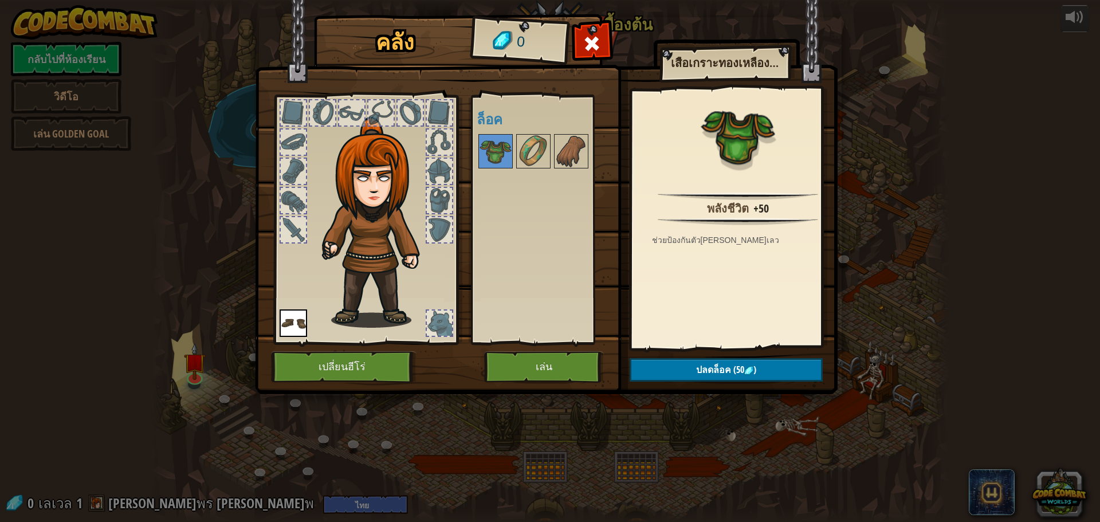
drag, startPoint x: 332, startPoint y: 225, endPoint x: 369, endPoint y: 217, distance: 37.4
click at [346, 222] on img at bounding box center [378, 222] width 123 height 211
drag, startPoint x: 369, startPoint y: 217, endPoint x: 375, endPoint y: 211, distance: 8.9
click at [375, 211] on img at bounding box center [378, 222] width 123 height 211
click at [376, 207] on img at bounding box center [378, 222] width 123 height 211
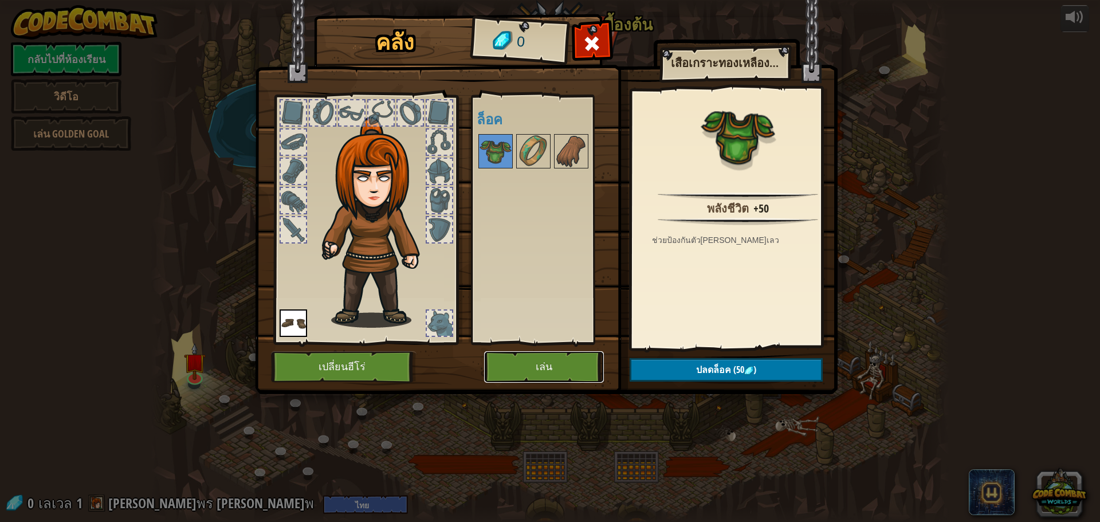
click at [531, 376] on button "เล่น" at bounding box center [544, 367] width 120 height 32
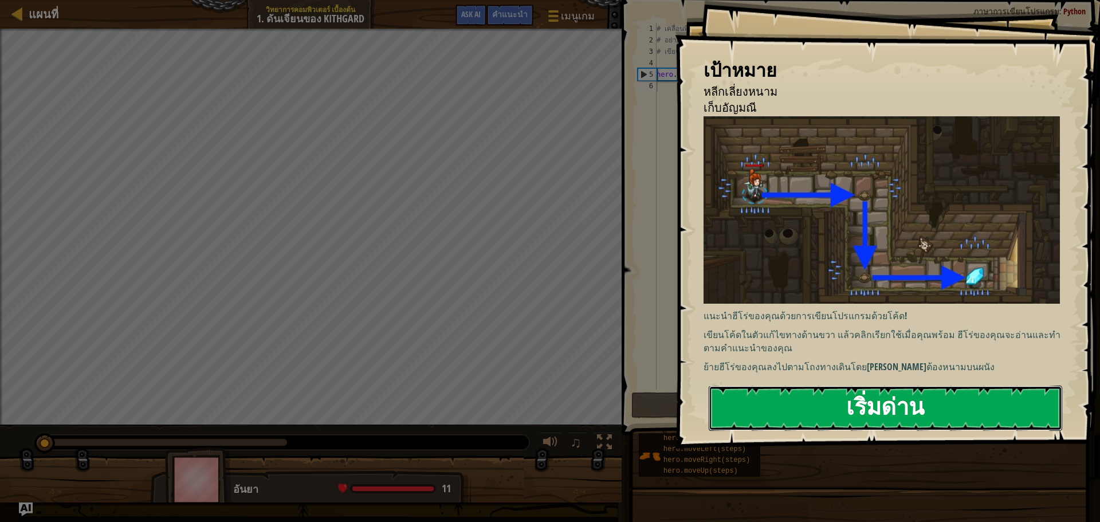
drag, startPoint x: 792, startPoint y: 395, endPoint x: 773, endPoint y: 415, distance: 28.0
click at [784, 400] on button "เริ่มด่าน" at bounding box center [886, 408] width 354 height 45
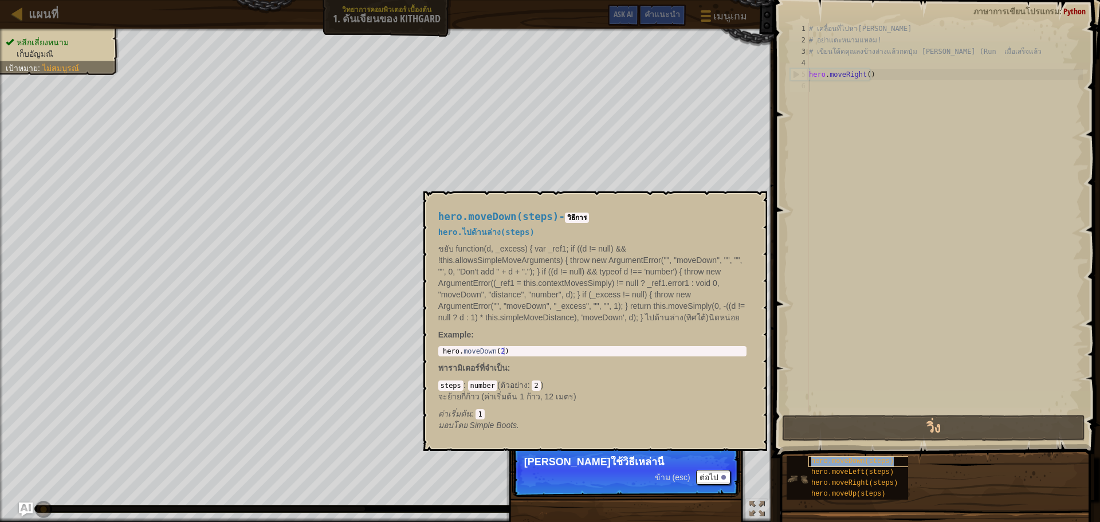
click at [817, 460] on span "hero.moveDown(steps)" at bounding box center [852, 461] width 83 height 8
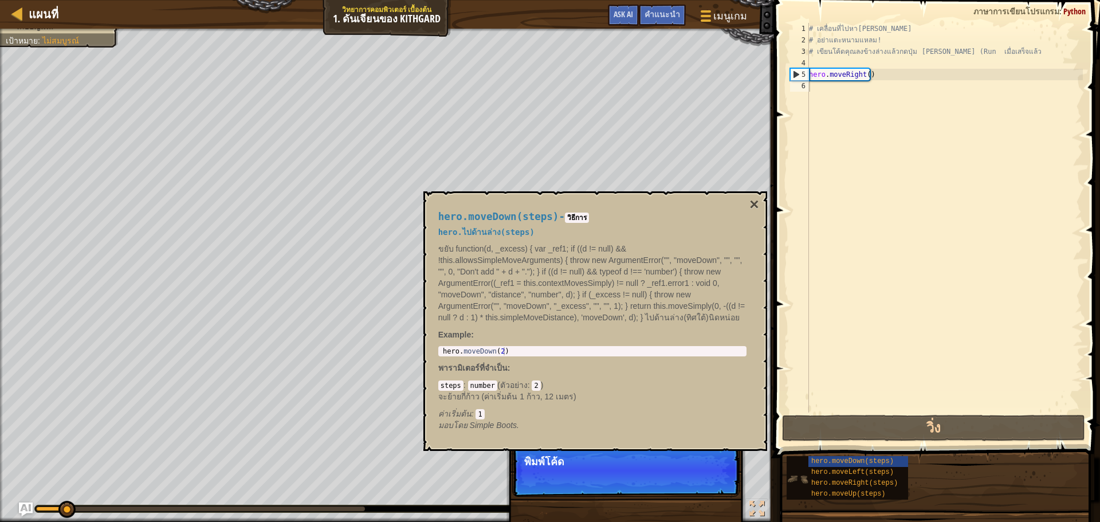
click at [803, 473] on img at bounding box center [798, 479] width 22 height 22
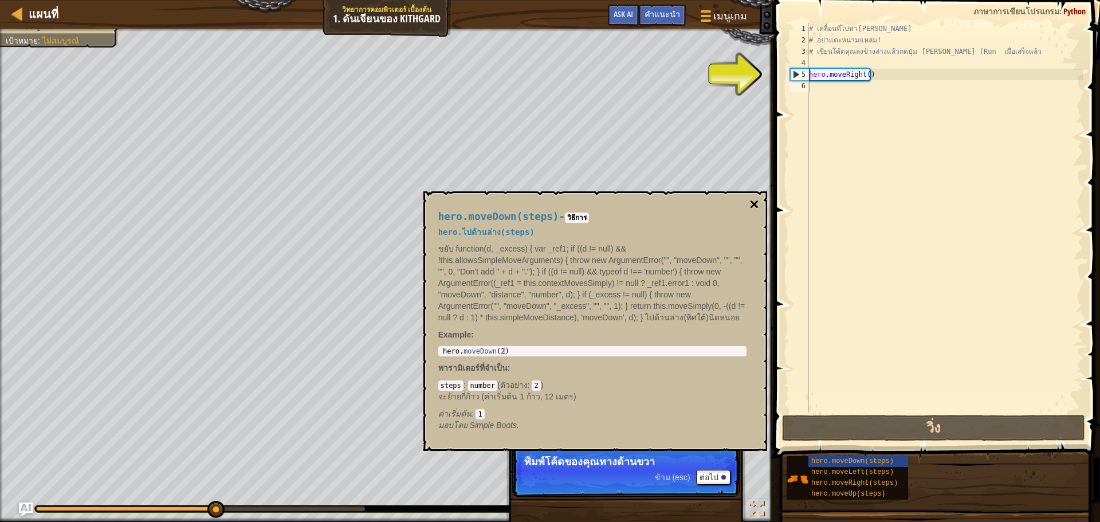
click at [755, 202] on button "×" at bounding box center [753, 205] width 9 height 16
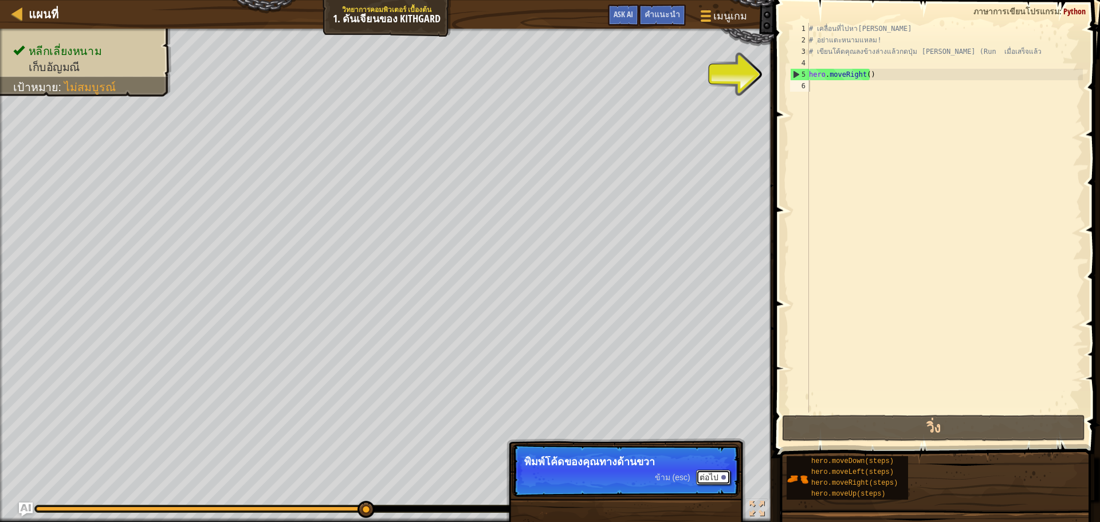
click at [702, 481] on button "ต่อไป" at bounding box center [713, 477] width 34 height 15
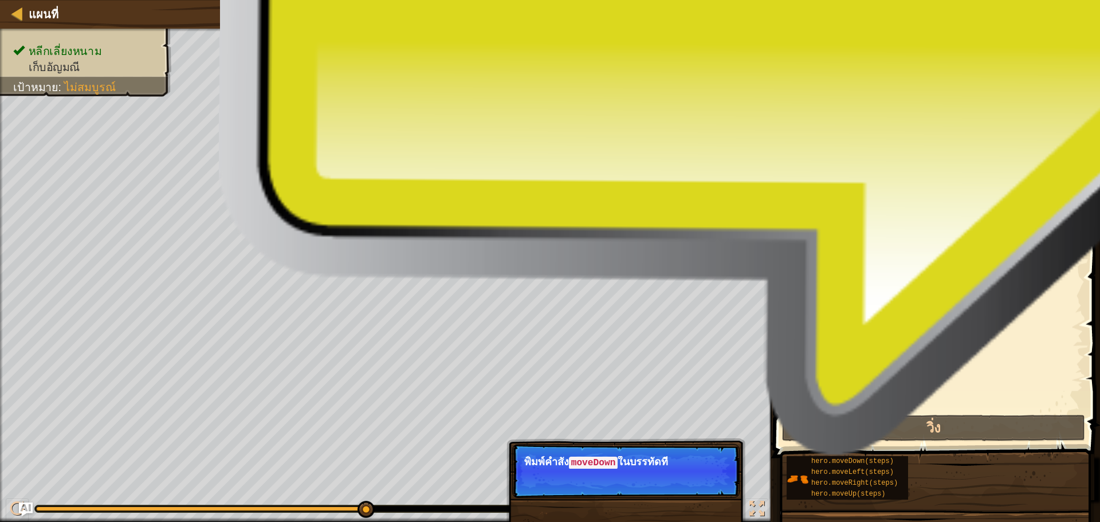
click at [823, 90] on div "# เคลื่อนที่ไปหา[PERSON_NAME] # อย่าแตะหนามแหลม! # เขียนโค้ดคุณลงข้างล่างแล้วกด…" at bounding box center [945, 229] width 276 height 413
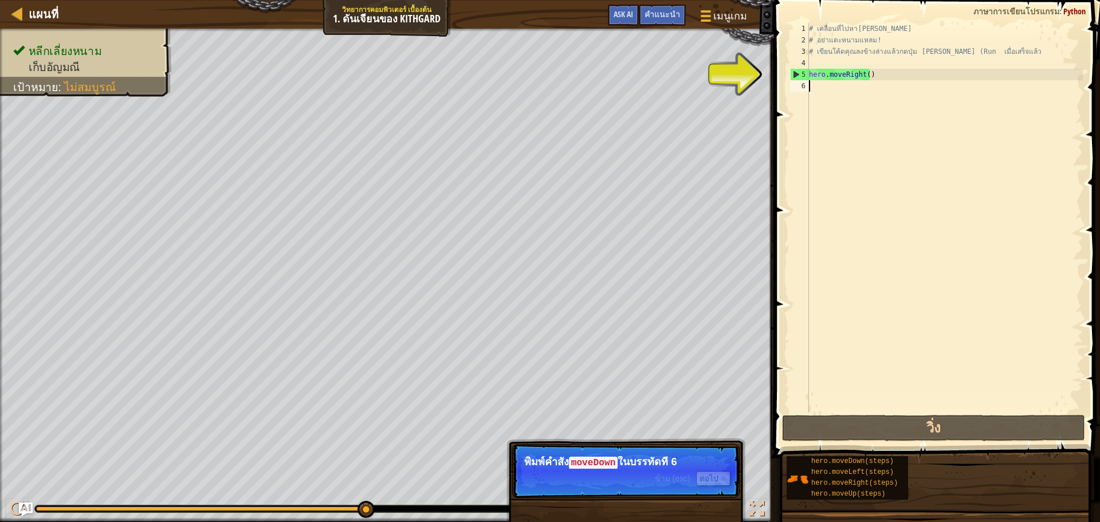
click at [825, 88] on div "# เคลื่อนที่ไปหา[PERSON_NAME] # อย่าแตะหนามแหลม! # เขียนโค้ดคุณลงข้างล่างแล้วกด…" at bounding box center [945, 229] width 276 height 413
click at [823, 89] on div "# เคลื่อนที่ไปหา[PERSON_NAME] # อย่าแตะหนามแหลม! # เขียนโค้ดคุณลงข้างล่างแล้วกด…" at bounding box center [945, 229] width 276 height 413
click at [818, 91] on div "# เคลื่อนที่ไปหา[PERSON_NAME] # อย่าแตะหนามแหลม! # เขียนโค้ดคุณลงข้างล่างแล้วกด…" at bounding box center [945, 229] width 276 height 413
drag, startPoint x: 813, startPoint y: 93, endPoint x: 806, endPoint y: 96, distance: 6.9
click at [806, 96] on div "1 2 3 4 5 6 # เคลื่อนที่ไปหา[PERSON_NAME] # อย่าแตะหนามแหลม! # เขียนโค้ดคุณลงข้…" at bounding box center [935, 218] width 295 height 390
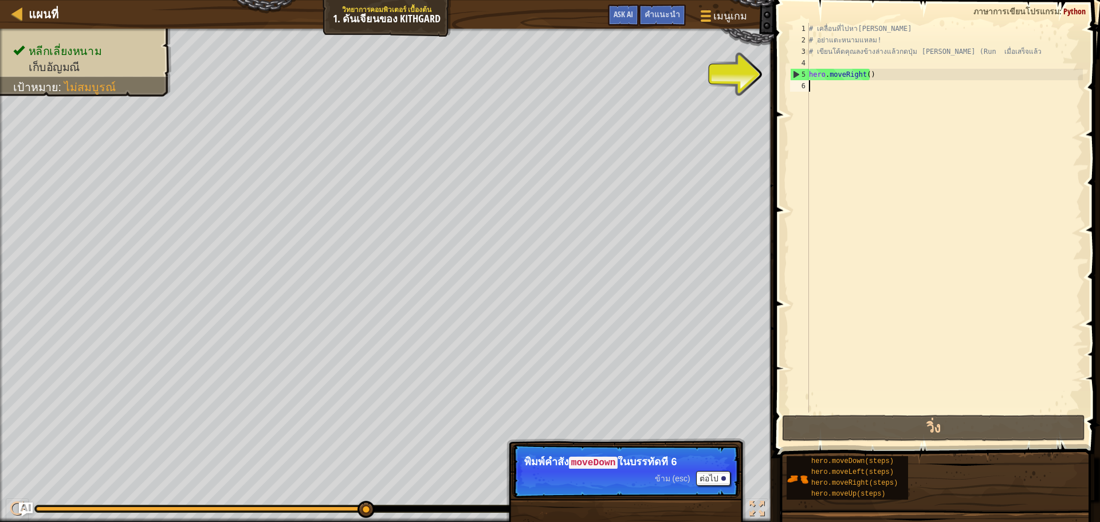
type textarea "hero.moveRight()"
click at [802, 84] on div "6" at bounding box center [799, 85] width 19 height 11
click at [796, 81] on div "6" at bounding box center [799, 85] width 19 height 11
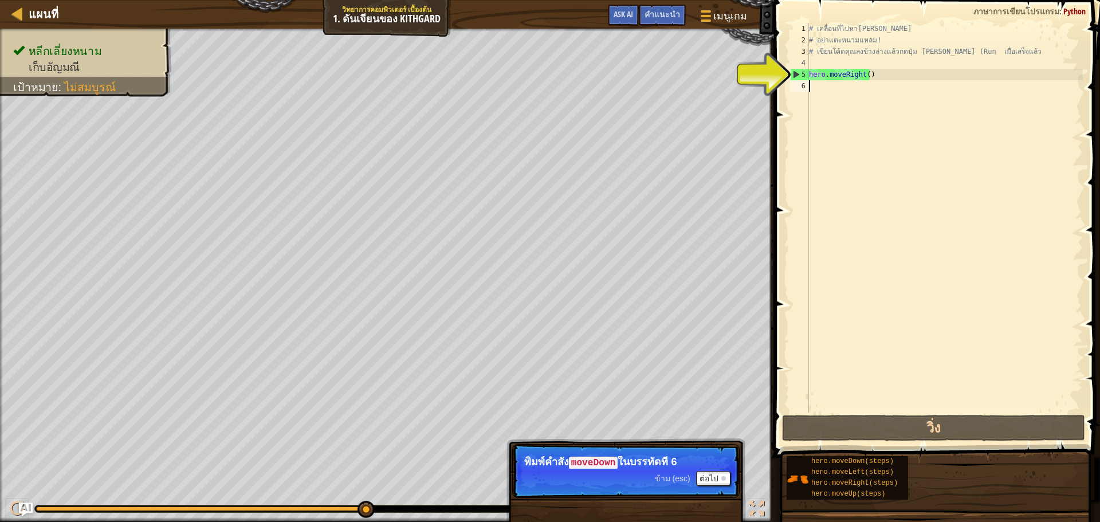
drag, startPoint x: 796, startPoint y: 81, endPoint x: 849, endPoint y: 60, distance: 56.3
type textarea "hero.moveRight()"
click at [849, 65] on div "# เคลื่อนที่ไปหา[PERSON_NAME] # อย่าแตะหนามแหลม! # เขียนโค้ดคุณลงข้างล่างแล้วกด…" at bounding box center [945, 229] width 276 height 413
click at [837, 109] on div "# เคลื่อนที่ไปหา[PERSON_NAME] # อย่าแตะหนามแหลม! # เขียนโค้ดคุณลงข้างล่างแล้วกด…" at bounding box center [945, 229] width 276 height 413
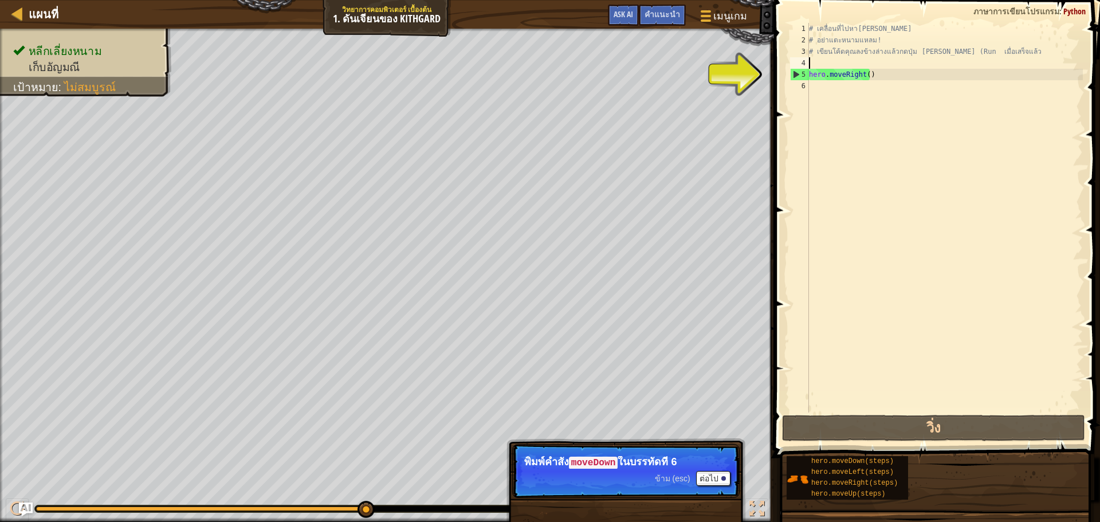
click at [834, 66] on div "# เคลื่อนที่ไปหา[PERSON_NAME] # อย่าแตะหนามแหลม! # เขียนโค้ดคุณลงข้างล่างแล้วกด…" at bounding box center [945, 229] width 276 height 413
click at [712, 472] on button "ต่อไป" at bounding box center [713, 478] width 34 height 15
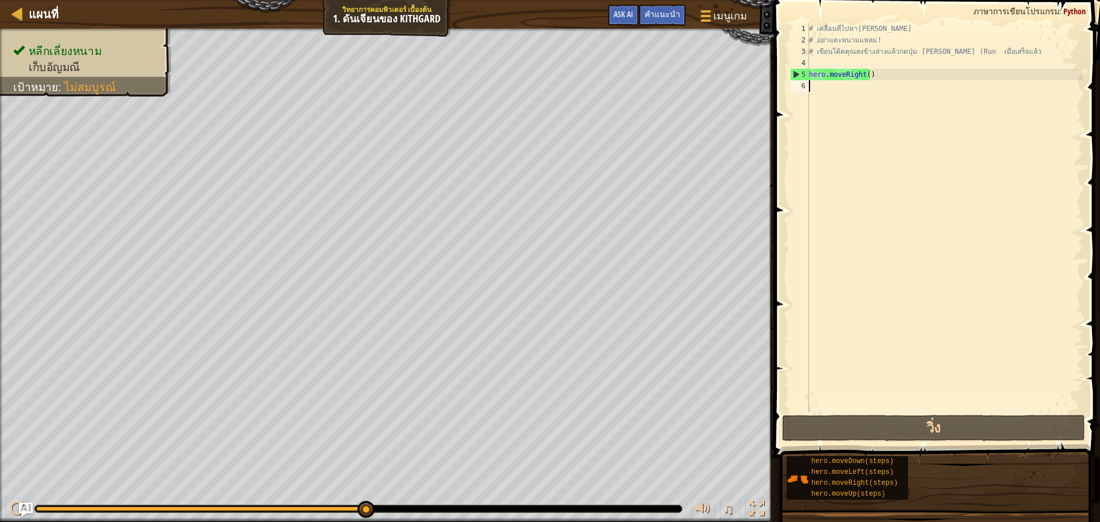
drag, startPoint x: 835, startPoint y: 87, endPoint x: 827, endPoint y: 100, distance: 15.1
click at [827, 100] on div "# เคลื่อนที่ไปหา[PERSON_NAME] # อย่าแตะหนามแหลม! # เขียนโค้ดคุณลงข้างล่างแล้วกด…" at bounding box center [945, 229] width 276 height 413
drag, startPoint x: 888, startPoint y: 43, endPoint x: 881, endPoint y: 63, distance: 21.2
click at [881, 63] on div "# เคลื่อนที่ไปหา[PERSON_NAME] # อย่าแตะหนามแหลม! # เขียนโค้ดคุณลงข้างล่างแล้วกด…" at bounding box center [945, 229] width 276 height 413
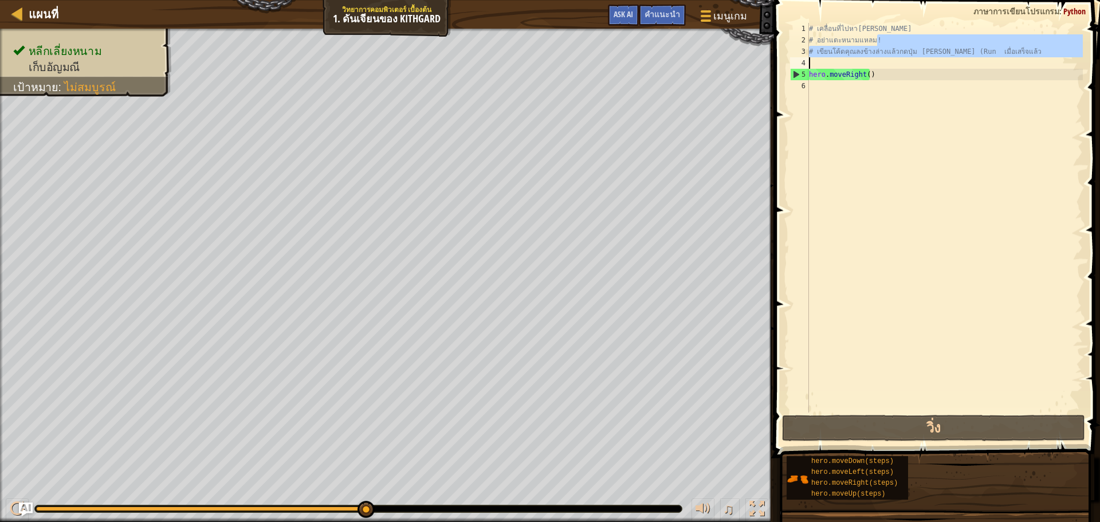
click at [880, 76] on div "# เคลื่อนที่ไปหา[PERSON_NAME] # อย่าแตะหนามแหลม! # เขียนโค้ดคุณลงข้างล่างแล้วกด…" at bounding box center [945, 229] width 276 height 413
type textarea "hero.moveRight()"
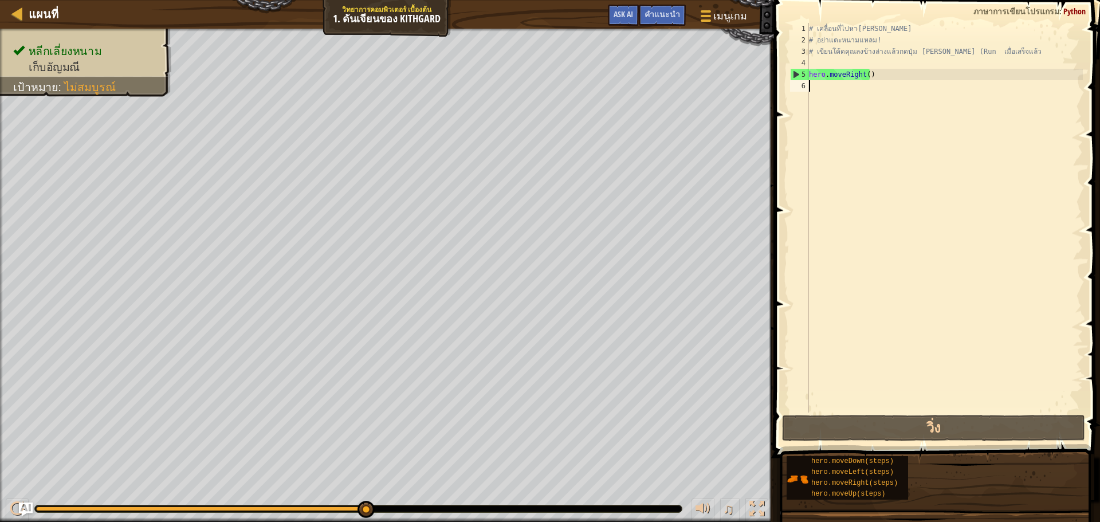
click at [869, 86] on div "# เคลื่อนที่ไปหา[PERSON_NAME] # อย่าแตะหนามแหลม! # เขียนโค้ดคุณลงข้างล่างแล้วกด…" at bounding box center [945, 229] width 276 height 413
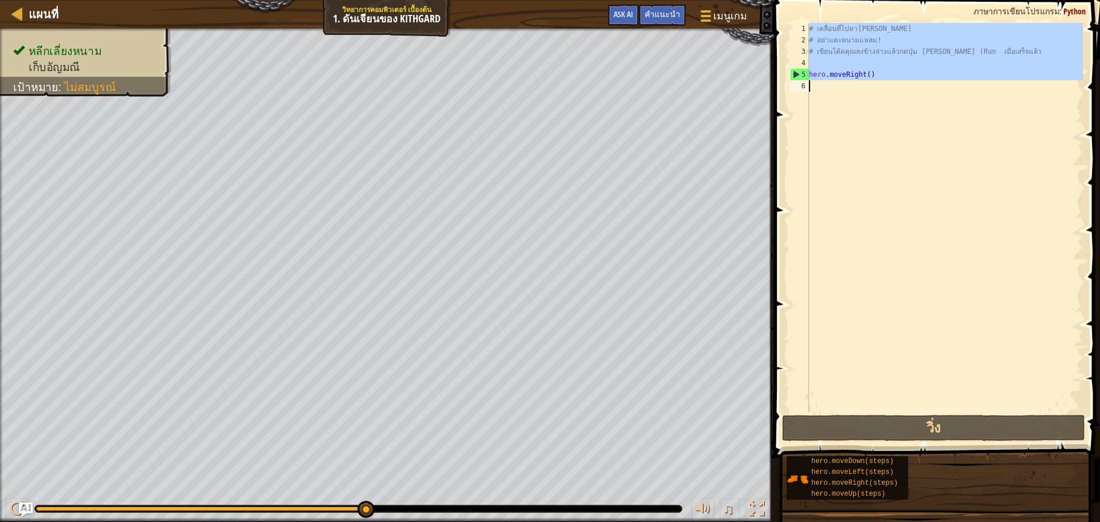
click at [869, 86] on div "# เคลื่อนที่ไปหา[PERSON_NAME] # อย่าแตะหนามแหลม! # เขียนโค้ดคุณลงข้างล่างแล้วกด…" at bounding box center [945, 229] width 276 height 413
type textarea "hero.moveRight()"
click at [869, 86] on div "# เคลื่อนที่ไปหา[PERSON_NAME] # อย่าแตะหนามแหลม! # เขียนโค้ดคุณลงข้างล่างแล้วกด…" at bounding box center [945, 218] width 276 height 390
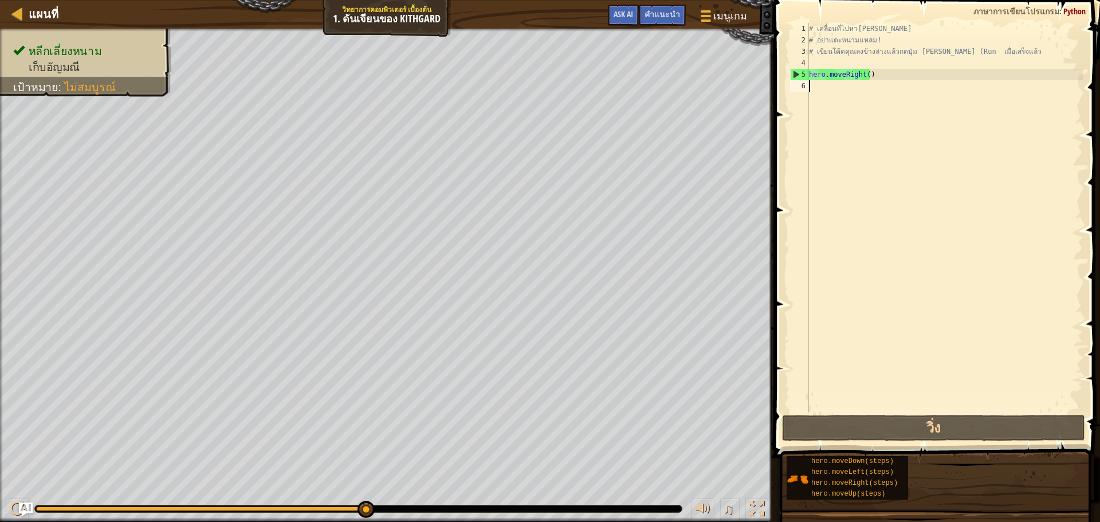
click at [880, 95] on div "# เคลื่อนที่ไปหา[PERSON_NAME] # อย่าแตะหนามแหลม! # เขียนโค้ดคุณลงข้างล่างแล้วกด…" at bounding box center [945, 229] width 276 height 413
click at [879, 81] on div "# เคลื่อนที่ไปหา[PERSON_NAME] # อย่าแตะหนามแหลม! # เขียนโค้ดคุณลงข้างล่างแล้วกด…" at bounding box center [945, 229] width 276 height 413
drag, startPoint x: 866, startPoint y: 90, endPoint x: 825, endPoint y: 139, distance: 63.5
click at [858, 96] on div "# เคลื่อนที่ไปหา[PERSON_NAME] # อย่าแตะหนามแหลม! # เขียนโค้ดคุณลงข้างล่างแล้วกด…" at bounding box center [945, 229] width 276 height 413
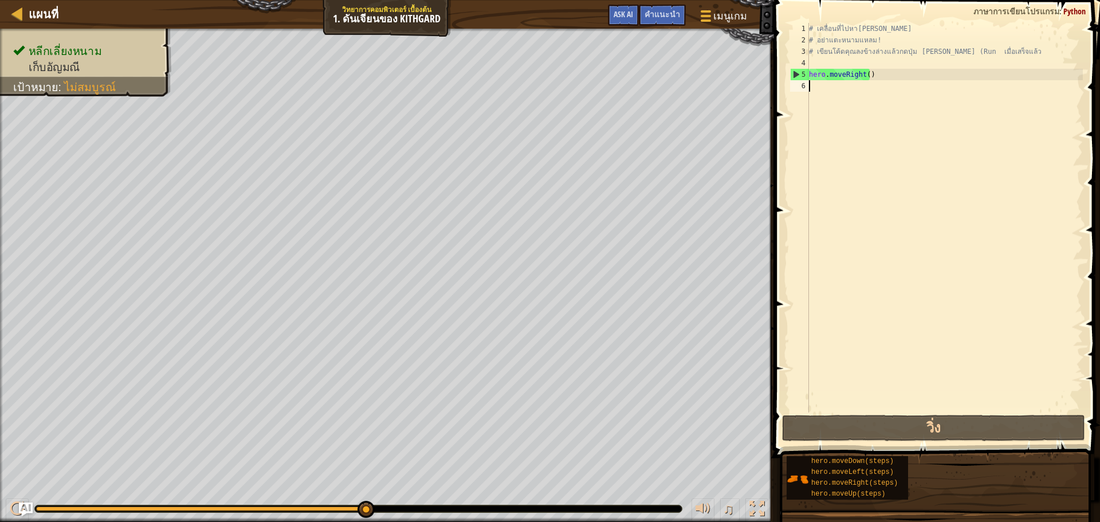
click at [975, 442] on span at bounding box center [938, 213] width 335 height 492
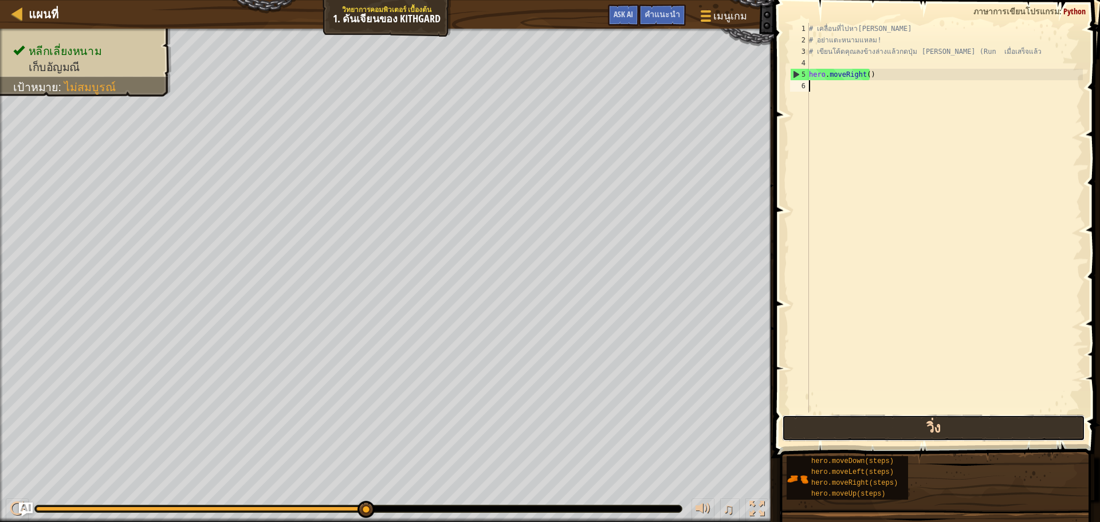
click at [973, 426] on button "วิ่ง" at bounding box center [933, 428] width 303 height 26
click at [970, 429] on button "วิ่ง" at bounding box center [933, 428] width 303 height 26
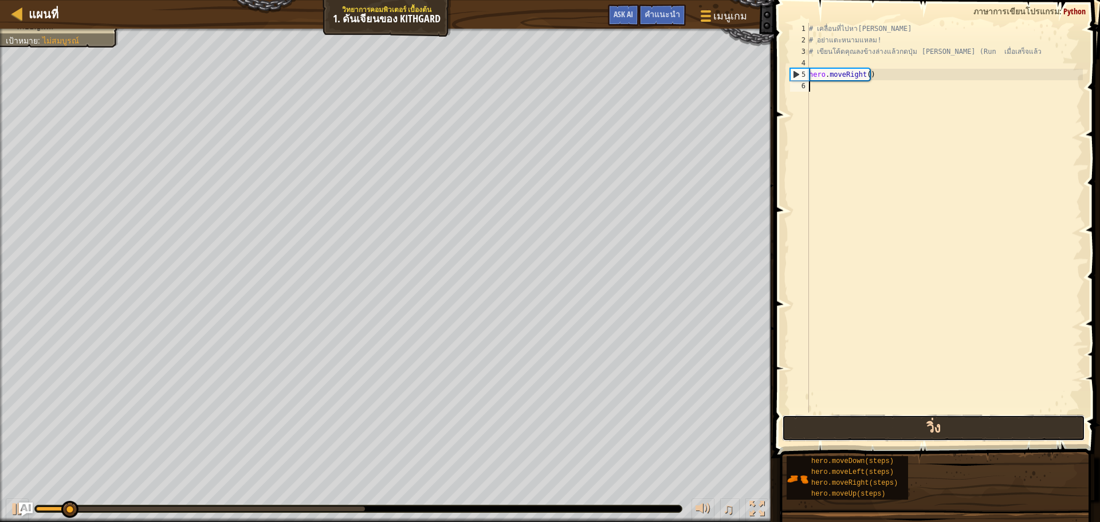
click at [970, 429] on button "วิ่ง" at bounding box center [933, 428] width 303 height 26
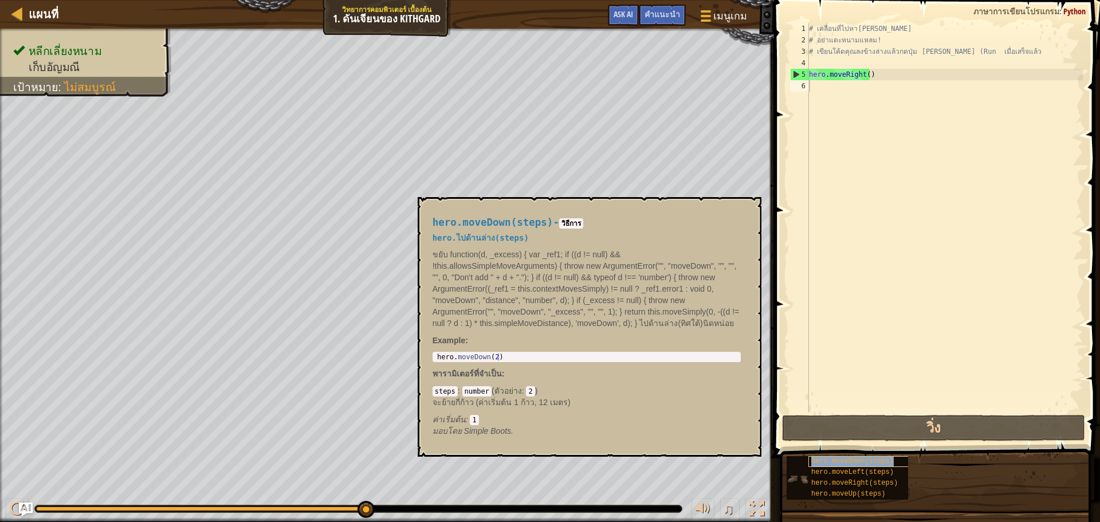
click at [868, 465] on div "hero.moveDown(steps)" at bounding box center [864, 461] width 110 height 11
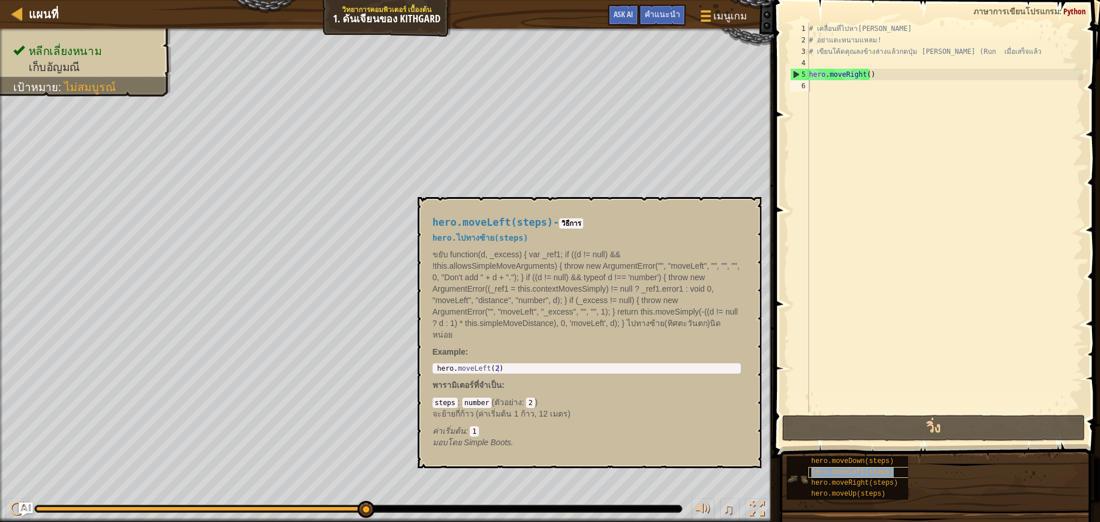
click at [861, 473] on span "hero.moveLeft(steps)" at bounding box center [852, 472] width 83 height 8
click at [862, 485] on span "hero.moveRight(steps)" at bounding box center [854, 483] width 87 height 8
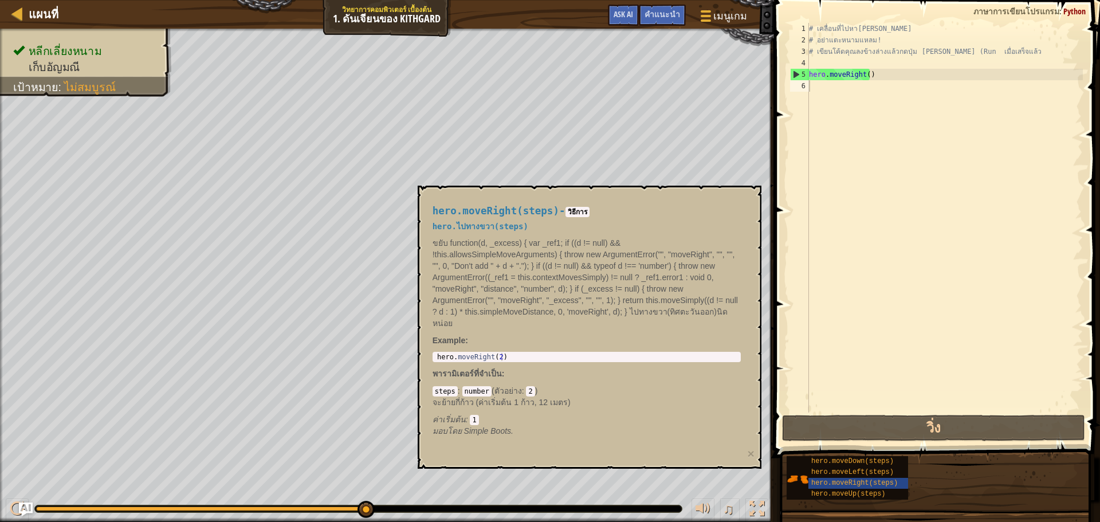
drag, startPoint x: 882, startPoint y: 453, endPoint x: 874, endPoint y: 454, distance: 8.1
click at [865, 457] on div "hero.moveDown(steps) hero.moveLeft(steps) hero.moveRight(steps) hero.moveUp(ste…" at bounding box center [939, 478] width 306 height 45
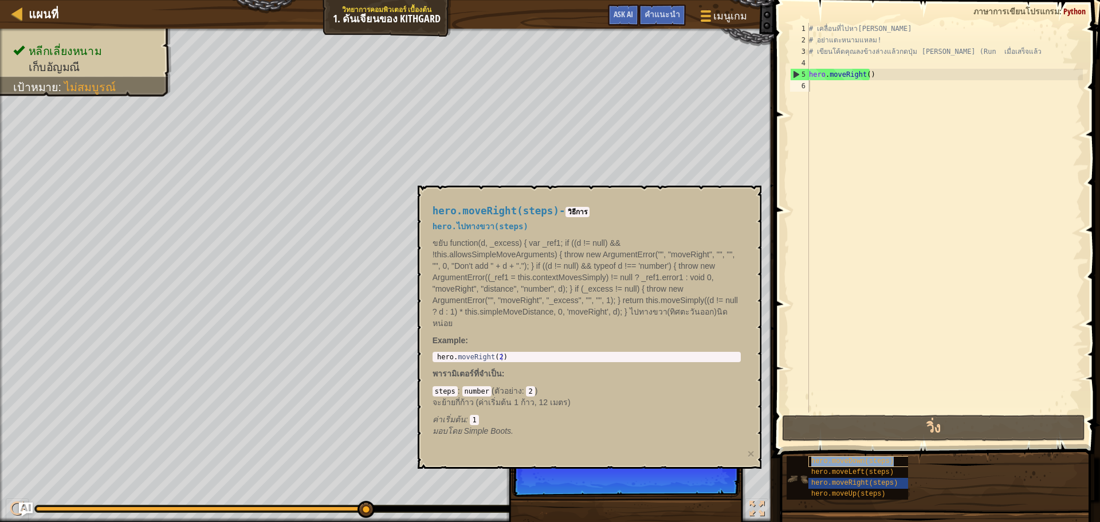
click at [865, 457] on div "hero.moveDown(steps)" at bounding box center [864, 461] width 110 height 11
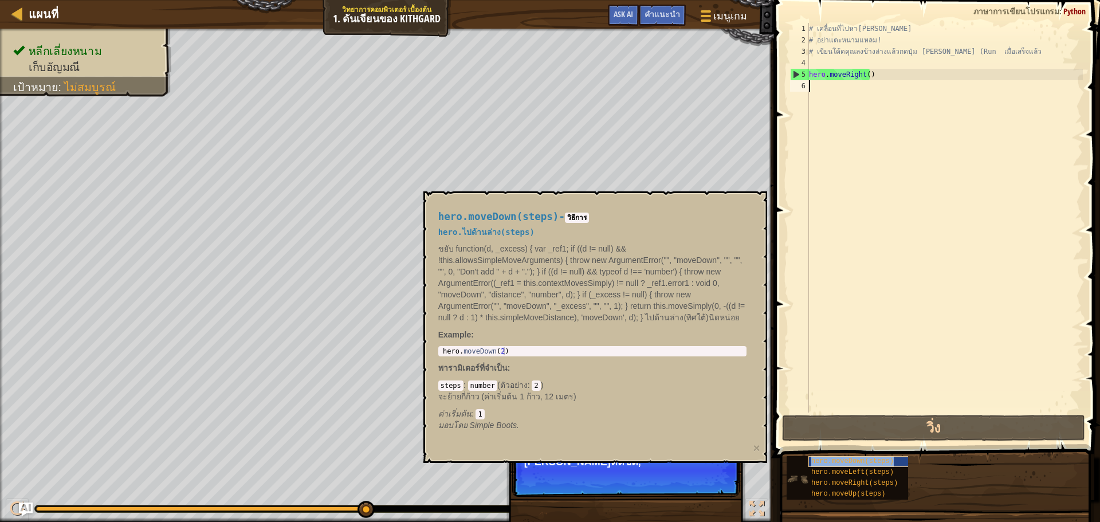
click at [865, 457] on div "hero.moveDown(steps)" at bounding box center [864, 461] width 110 height 11
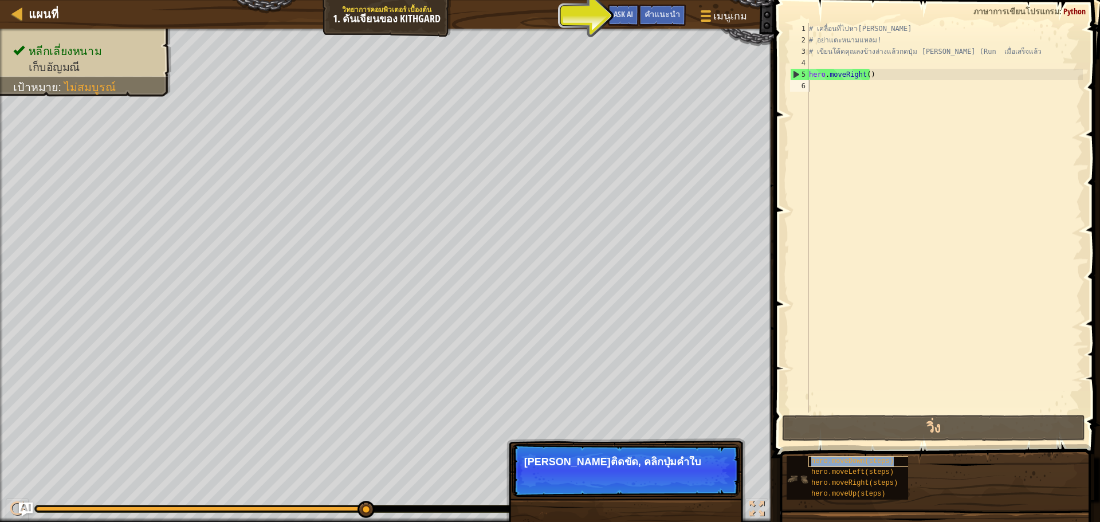
click at [865, 457] on div "hero.moveDown(steps)" at bounding box center [864, 461] width 110 height 11
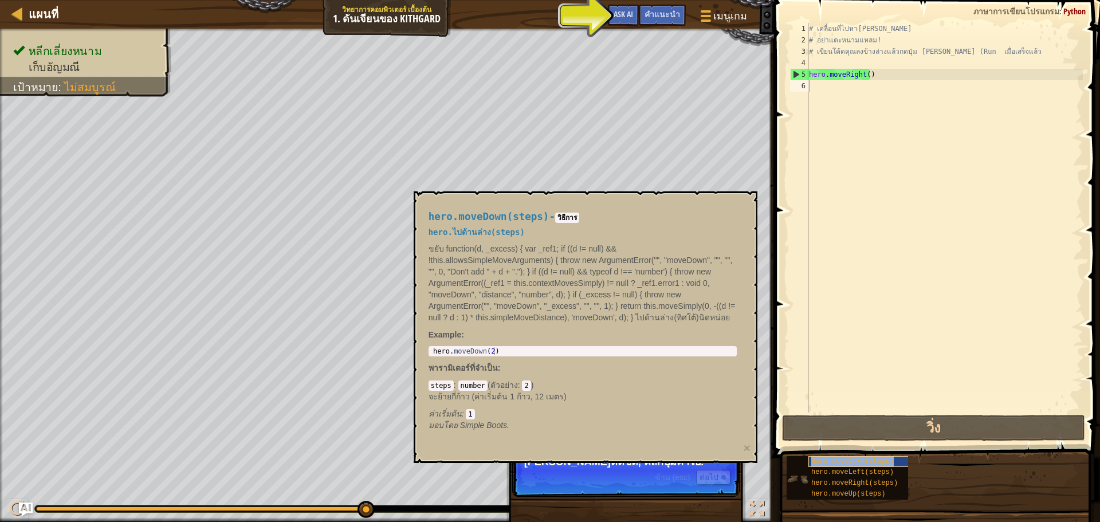
click at [865, 457] on div "hero.moveDown(steps)" at bounding box center [864, 461] width 110 height 11
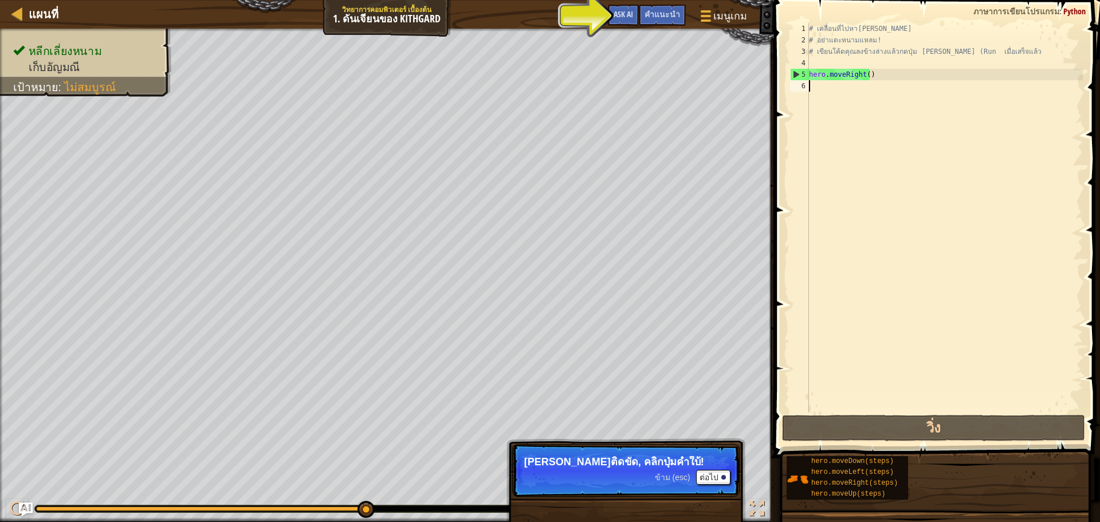
click at [822, 95] on div "# เคลื่อนที่ไปหา[PERSON_NAME] # อย่าแตะหนามแหลม! # เขียนโค้ดคุณลงข้างล่างแล้วกด…" at bounding box center [945, 229] width 276 height 413
click at [666, 5] on div "คำแนะนำ" at bounding box center [662, 15] width 47 height 21
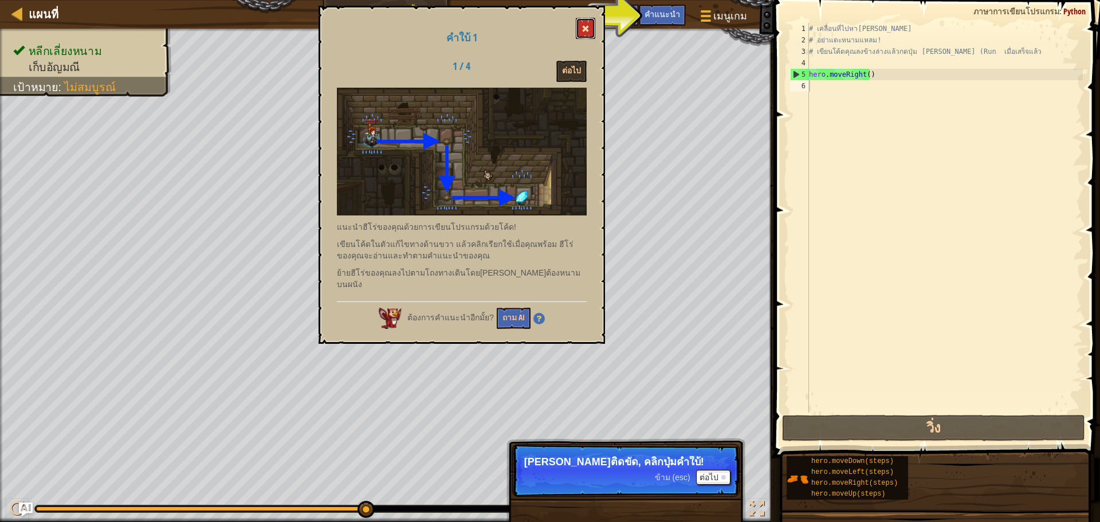
click at [590, 19] on button at bounding box center [585, 28] width 19 height 21
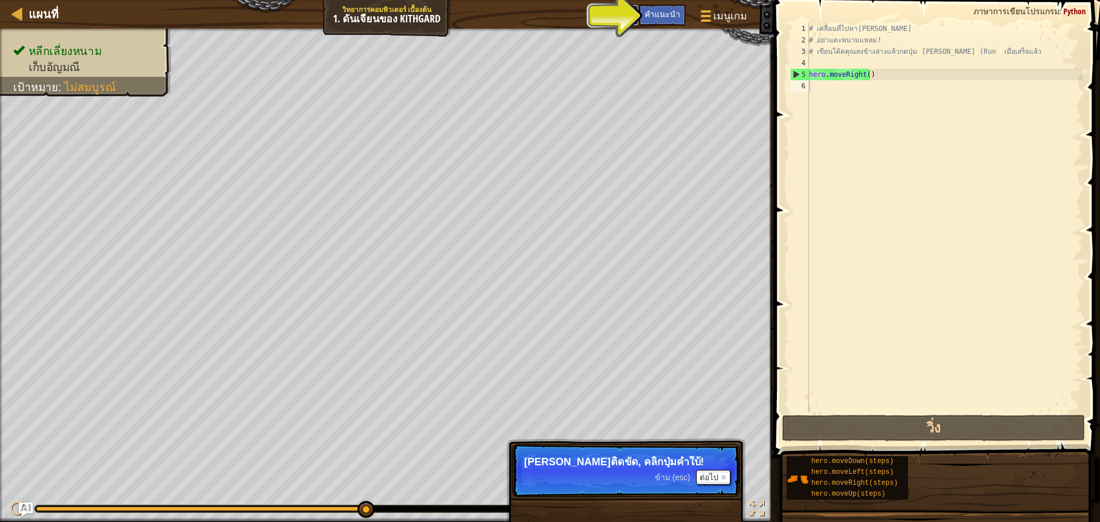
click at [613, 11] on button "Ask AI" at bounding box center [623, 15] width 31 height 21
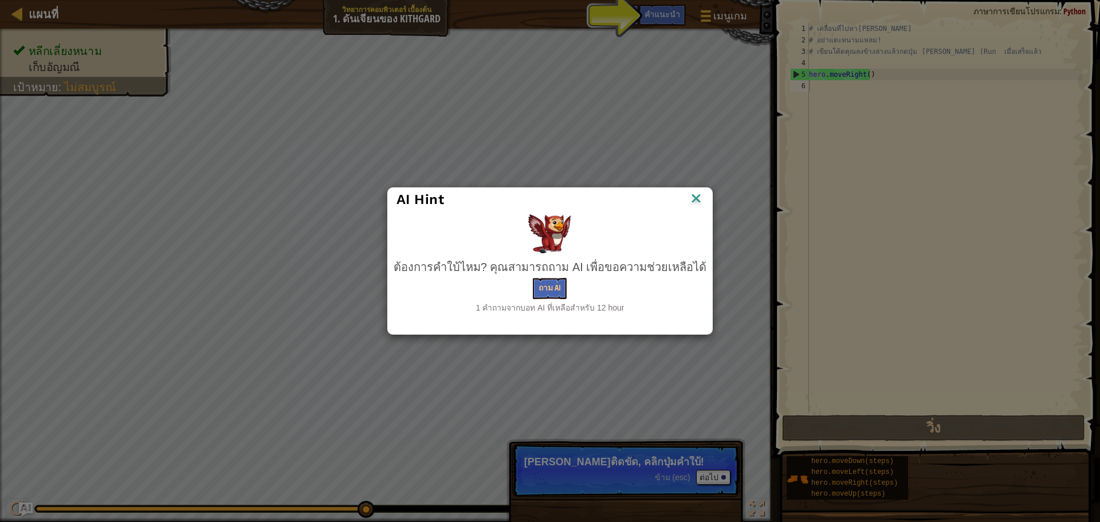
click at [713, 44] on div "AI Hint ต้องการคำใบ้ไหม? [PERSON_NAME]ถาม AI เพื่อขอความช่วยเหลือได้ ถาม AI 1 ค…" at bounding box center [550, 261] width 1100 height 522
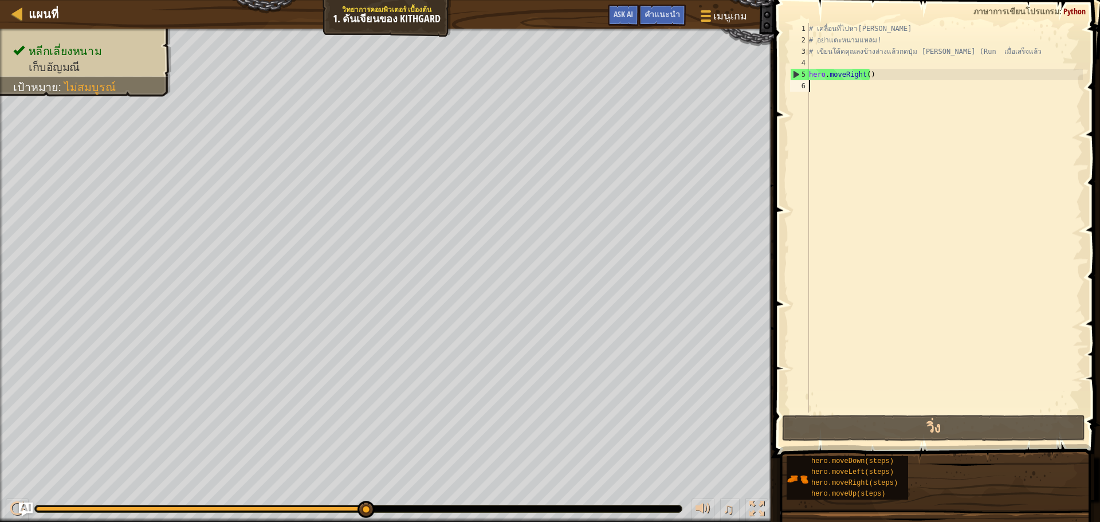
click at [923, 83] on div "# เคลื่อนที่ไปหา[PERSON_NAME] # อย่าแตะหนามแหลม! # เขียนโค้ดคุณลงข้างล่างแล้วกด…" at bounding box center [945, 229] width 276 height 413
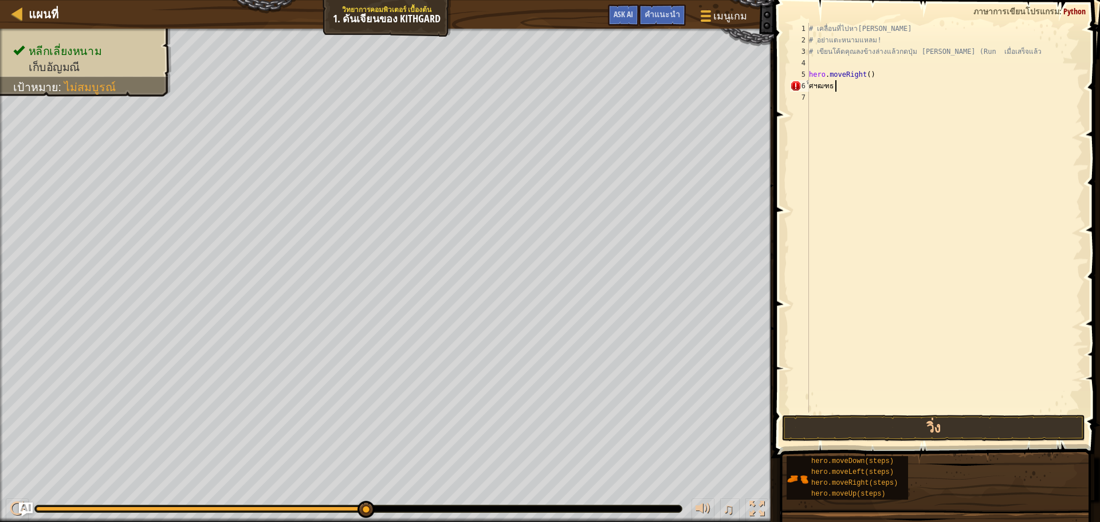
scroll to position [5, 0]
type textarea "ํ"
type textarea "h"
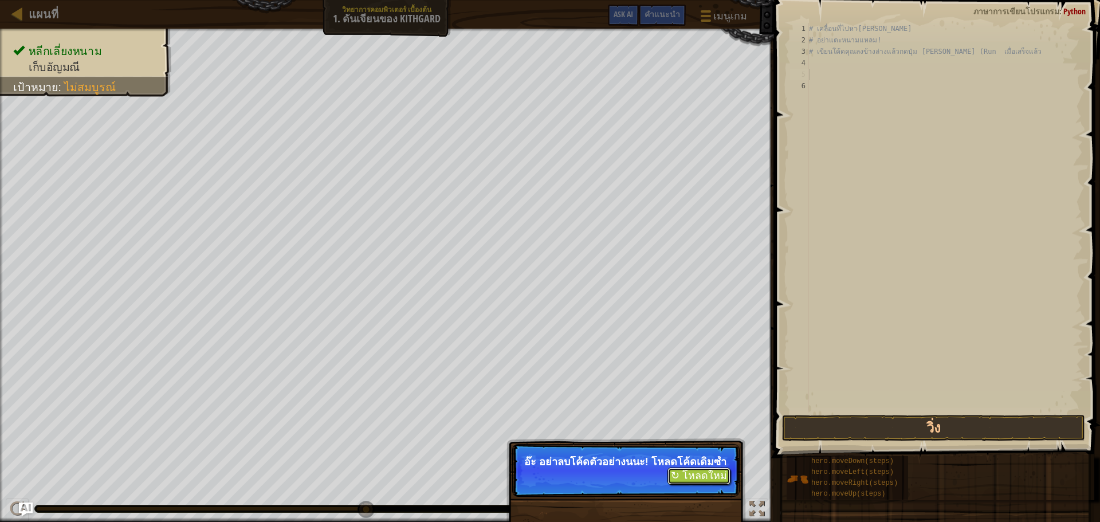
click at [710, 485] on button "↻ โหลดใหม่" at bounding box center [699, 476] width 63 height 17
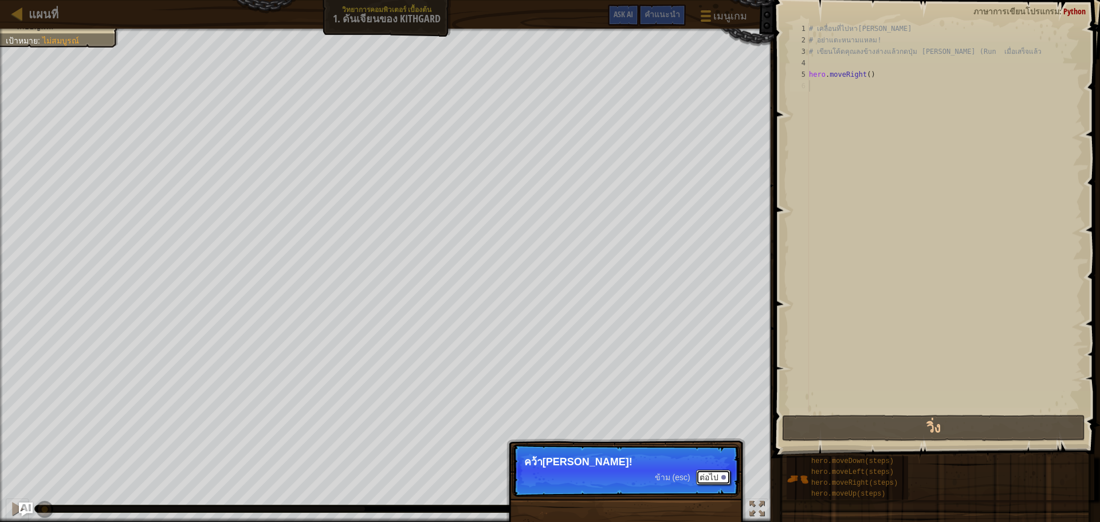
drag, startPoint x: 706, startPoint y: 473, endPoint x: 713, endPoint y: 470, distance: 7.8
click at [708, 473] on button "ต่อไป" at bounding box center [713, 477] width 34 height 15
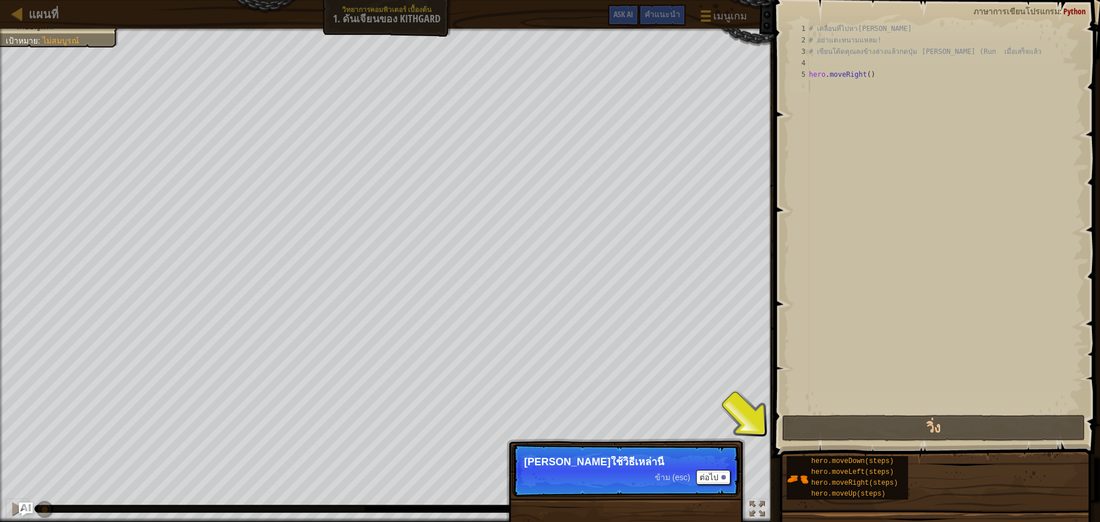
click at [723, 459] on p "[PERSON_NAME]ใช้วิธีเหล่านี้" at bounding box center [625, 461] width 203 height 11
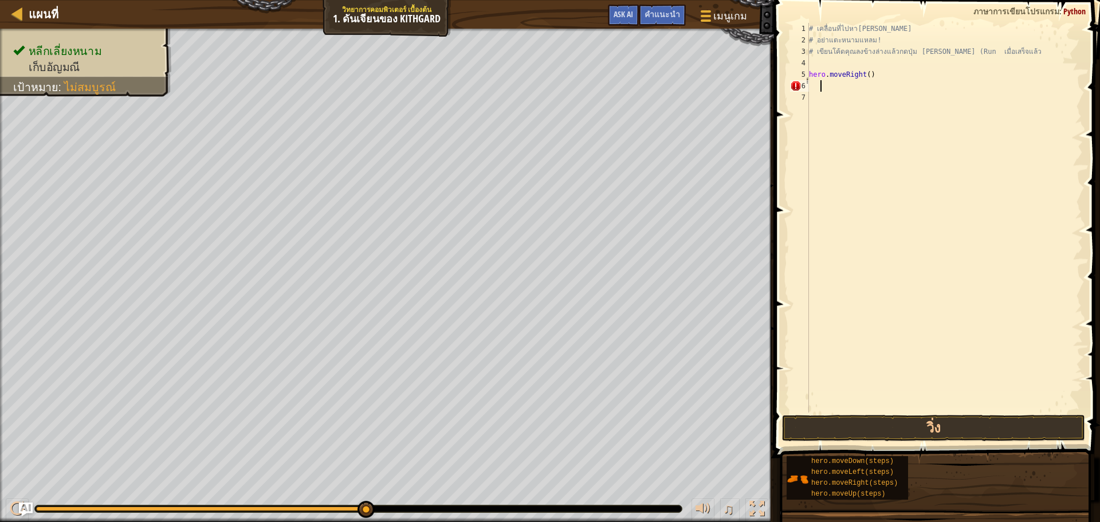
type textarea "็"
type textarea "h"
type textarea "้"
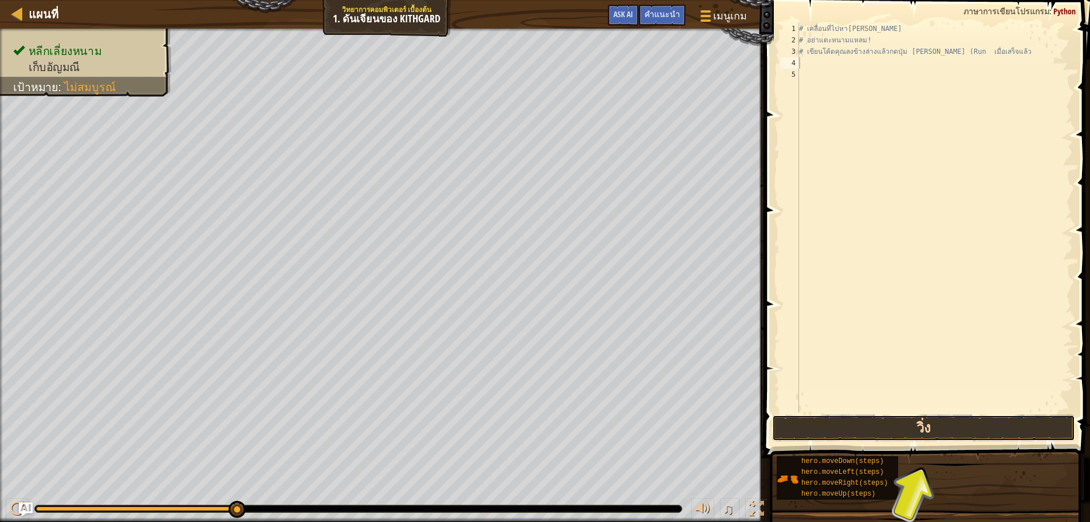
click at [953, 432] on button "วิ่ง" at bounding box center [923, 428] width 303 height 26
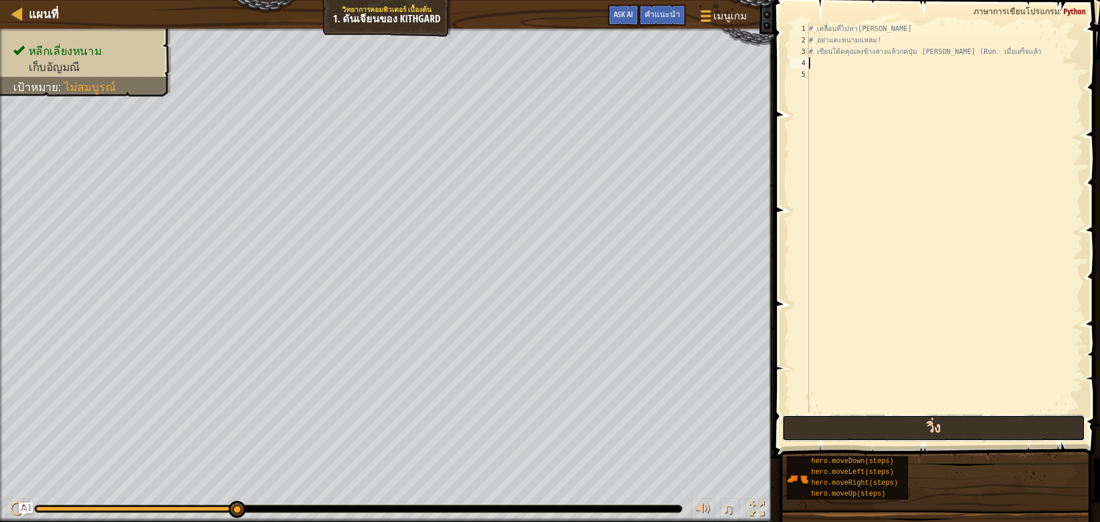
click at [955, 431] on button "วิ่ง" at bounding box center [933, 428] width 303 height 26
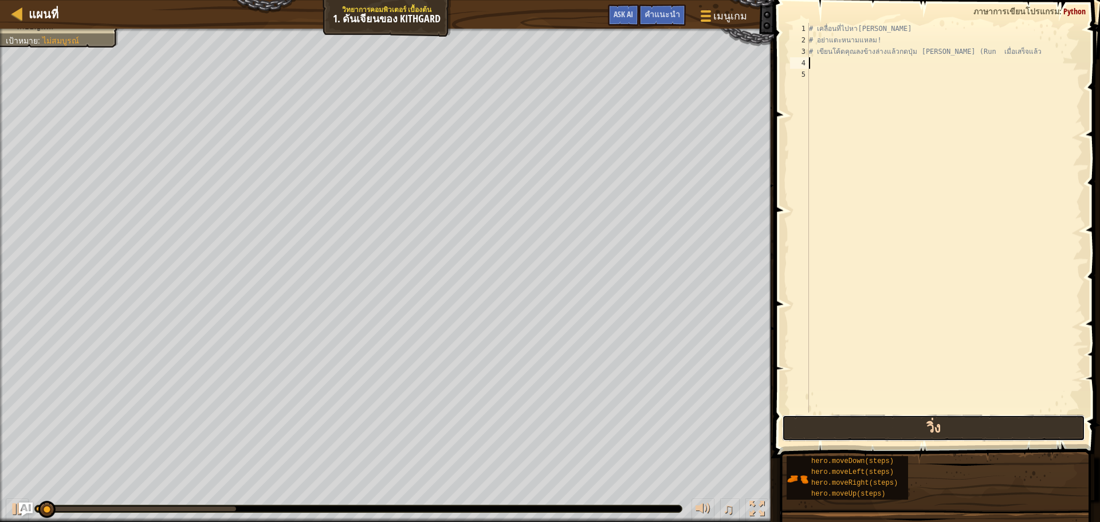
click at [955, 431] on button "วิ่ง" at bounding box center [933, 428] width 303 height 26
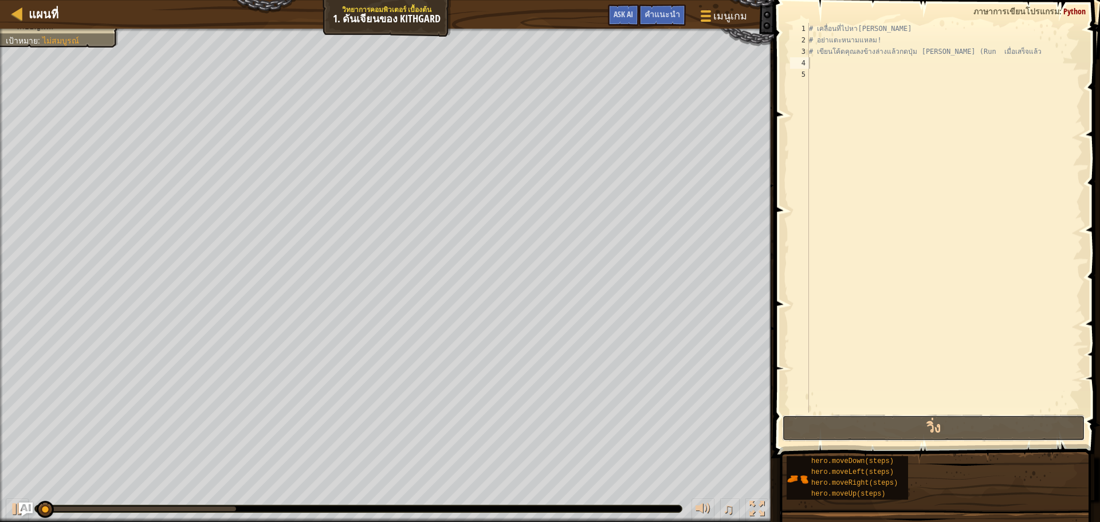
drag, startPoint x: 957, startPoint y: 430, endPoint x: 961, endPoint y: 456, distance: 26.1
click at [959, 430] on button "วิ่ง" at bounding box center [933, 428] width 303 height 26
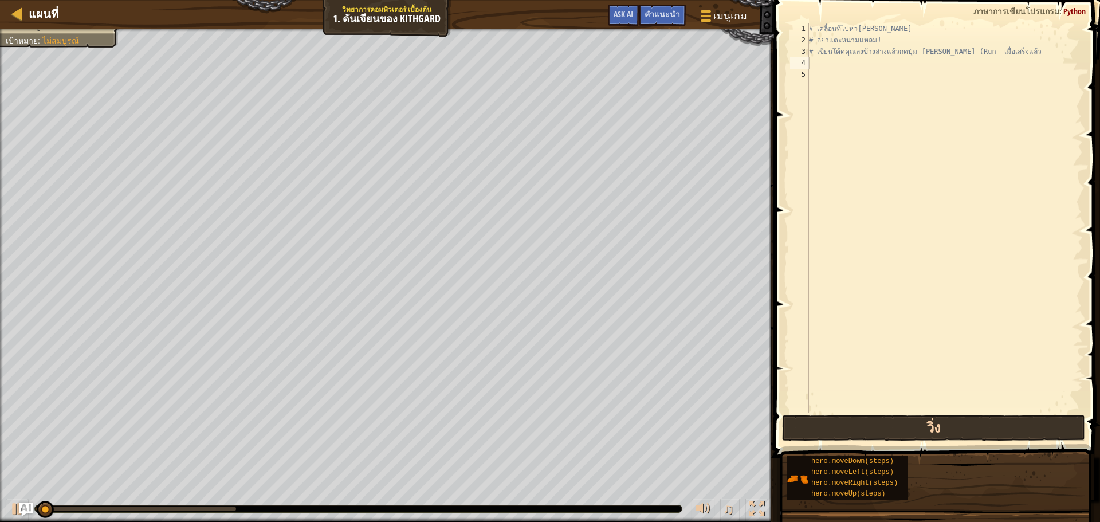
drag, startPoint x: 961, startPoint y: 456, endPoint x: 992, endPoint y: 433, distance: 39.0
click at [992, 433] on div "คำแนะนำ วิดีโอ 1 2 3 4 5 # เคลื่อนที่ไปหา[PERSON_NAME] # อย่าแตะหนามแหลม! # เขี…" at bounding box center [935, 258] width 329 height 516
drag, startPoint x: 996, startPoint y: 449, endPoint x: 1015, endPoint y: 435, distance: 23.4
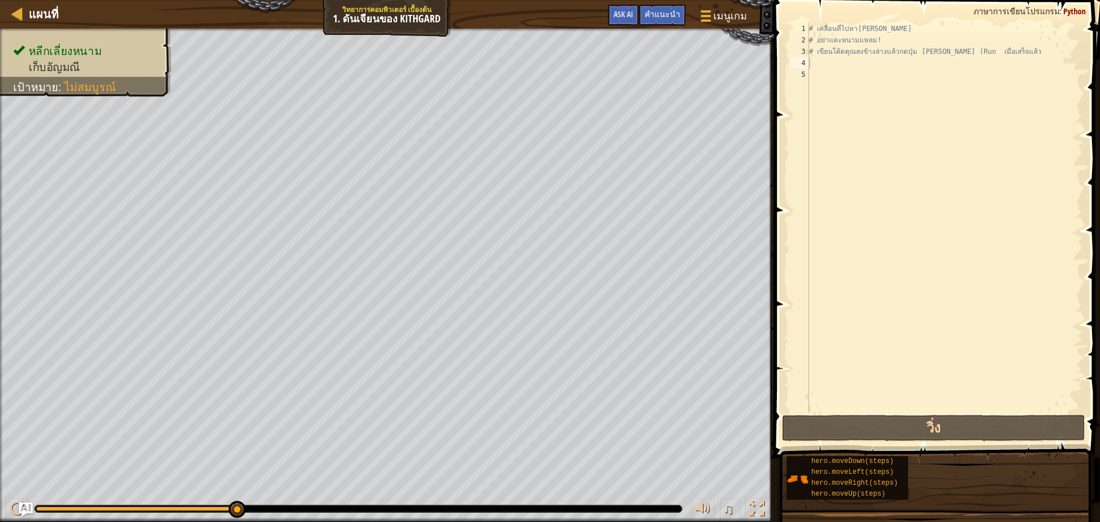
click at [532, 213] on div "หลีกเลี่ยงหนาม เก็บ[PERSON_NAME] เป้าหมาย : ไม่[PERSON_NAME]" at bounding box center [387, 275] width 774 height 493
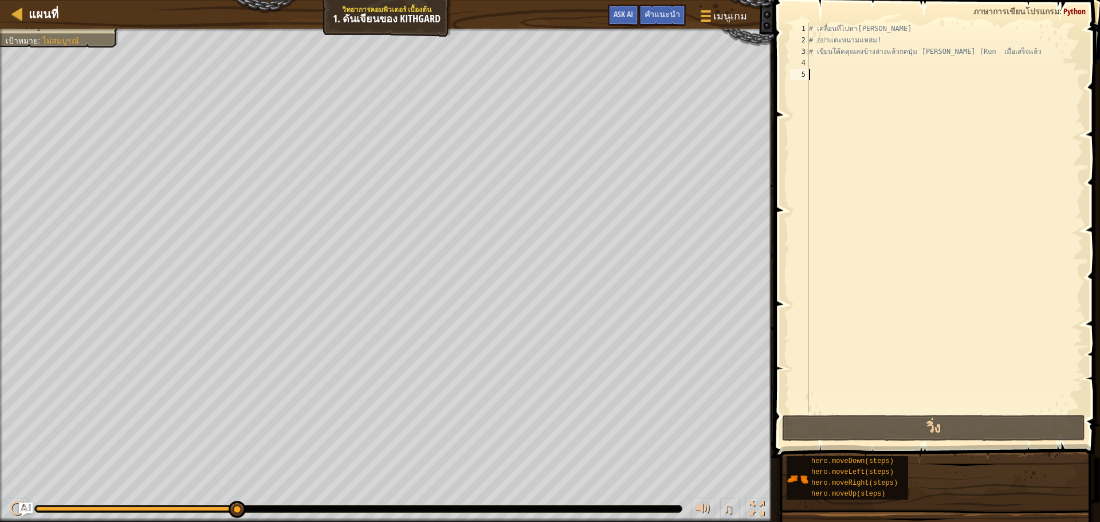
click at [878, 69] on div "# เคลื่อนที่ไปหา[PERSON_NAME] # อย่าแตะหนามแหลม! # เขียนโค้ดคุณลงข้างล่างแล้วกด…" at bounding box center [945, 229] width 276 height 413
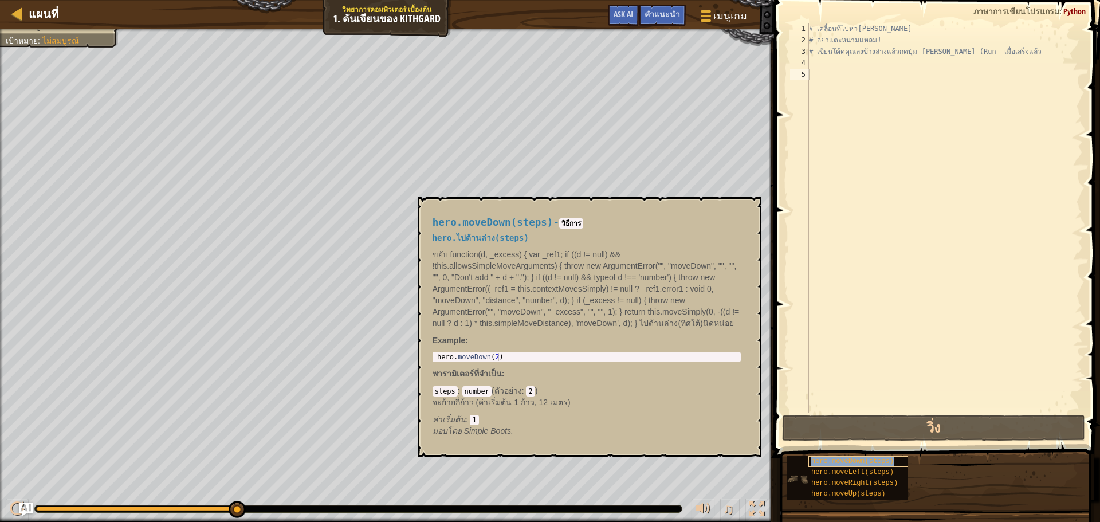
click at [873, 466] on div "hero.moveDown(steps)" at bounding box center [864, 461] width 110 height 11
click at [825, 57] on div "# เคลื่อนที่ไปหา[PERSON_NAME] # อย่าแตะหนามแหลม! # เขียนโค้ดคุณลงข้างล่างแล้วกด…" at bounding box center [945, 229] width 276 height 413
type textarea "# เขียนโค้ดคุณลงข้างล่างแล้วกดปุ่ม [PERSON_NAME] (Run เมื่อเสร็จแล้ว"
click at [864, 458] on span "hero.moveDown(steps)" at bounding box center [852, 461] width 83 height 8
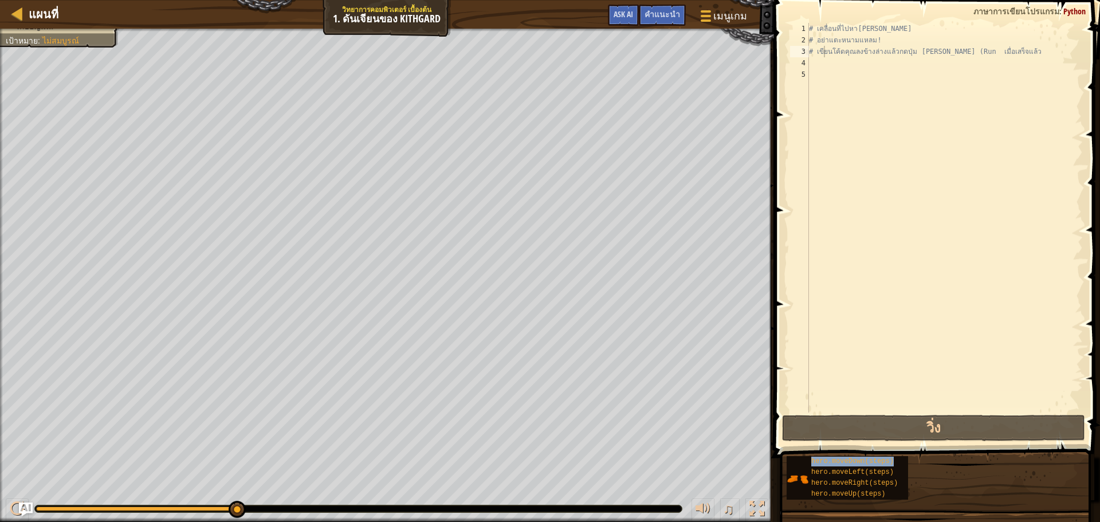
click at [865, 456] on div "hero.moveDown(steps) hero.moveLeft(steps) hero.moveRight(steps) hero.moveUp(ste…" at bounding box center [939, 478] width 306 height 45
drag, startPoint x: 811, startPoint y: 449, endPoint x: 819, endPoint y: 453, distance: 8.5
drag, startPoint x: 825, startPoint y: 454, endPoint x: 820, endPoint y: 473, distance: 18.9
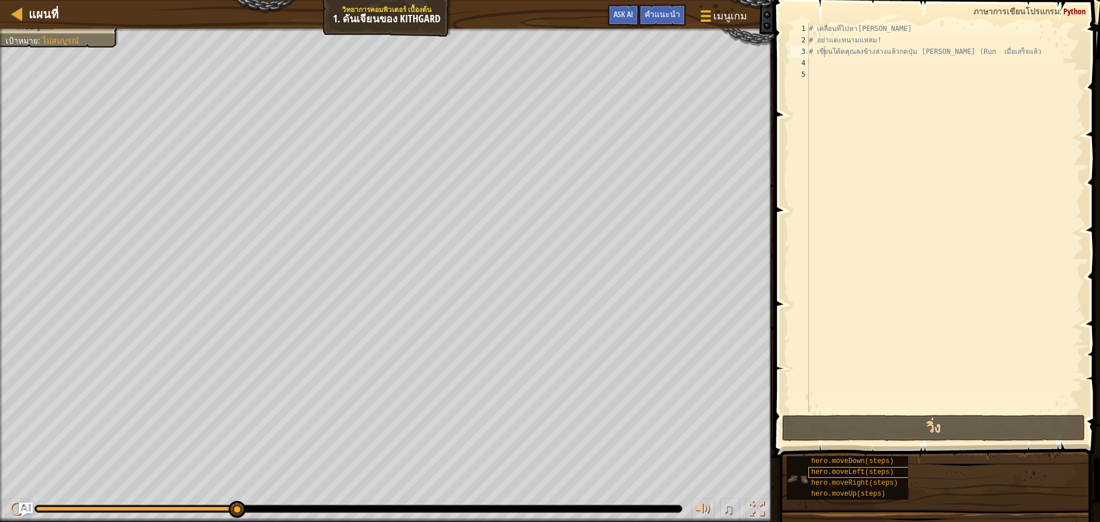
click at [822, 468] on div "hero.moveDown(steps) hero.moveLeft(steps) hero.moveRight(steps) hero.moveUp(ste…" at bounding box center [939, 478] width 306 height 45
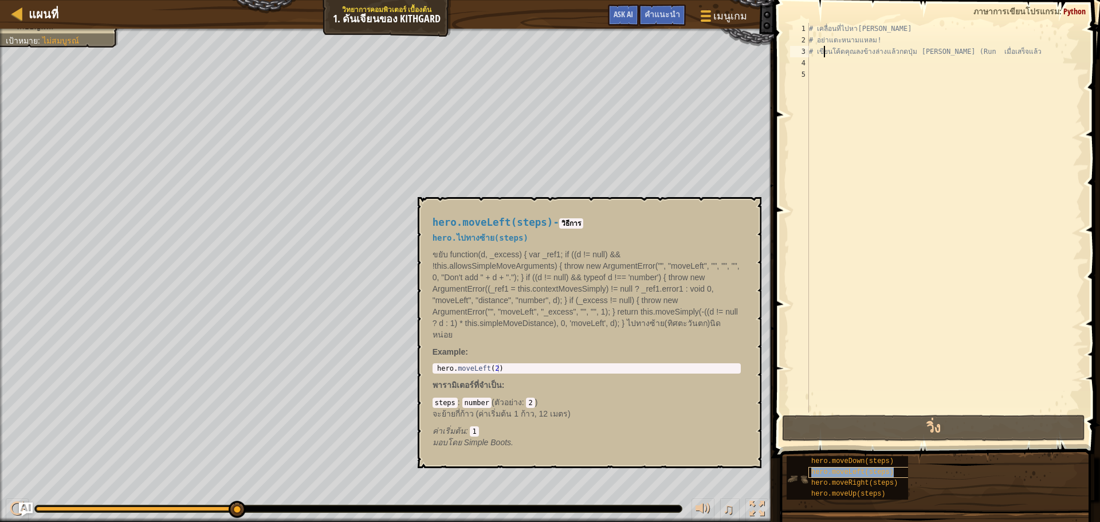
click at [820, 474] on span "hero.moveLeft(steps)" at bounding box center [852, 472] width 83 height 8
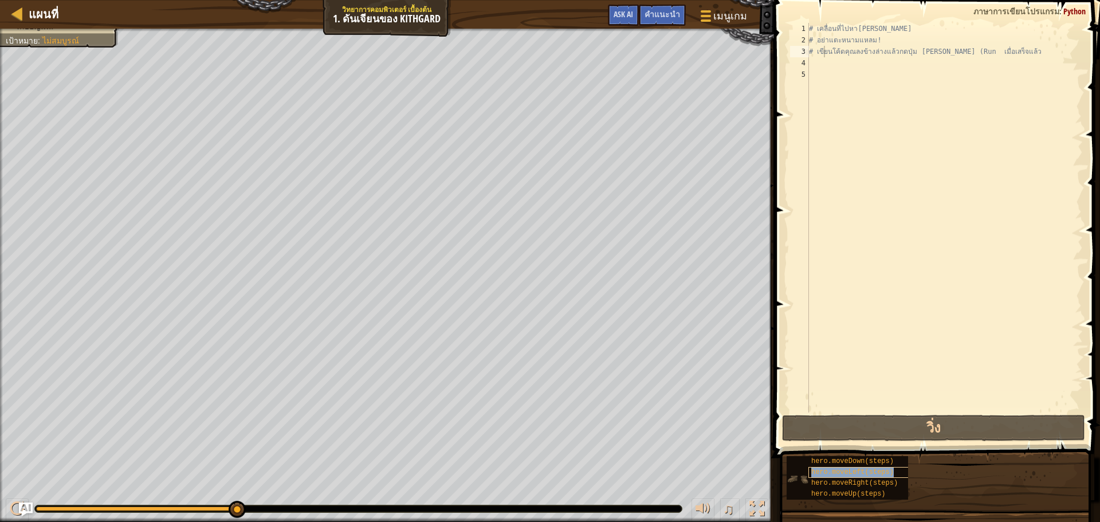
click at [821, 474] on span "hero.moveLeft(steps)" at bounding box center [852, 472] width 83 height 8
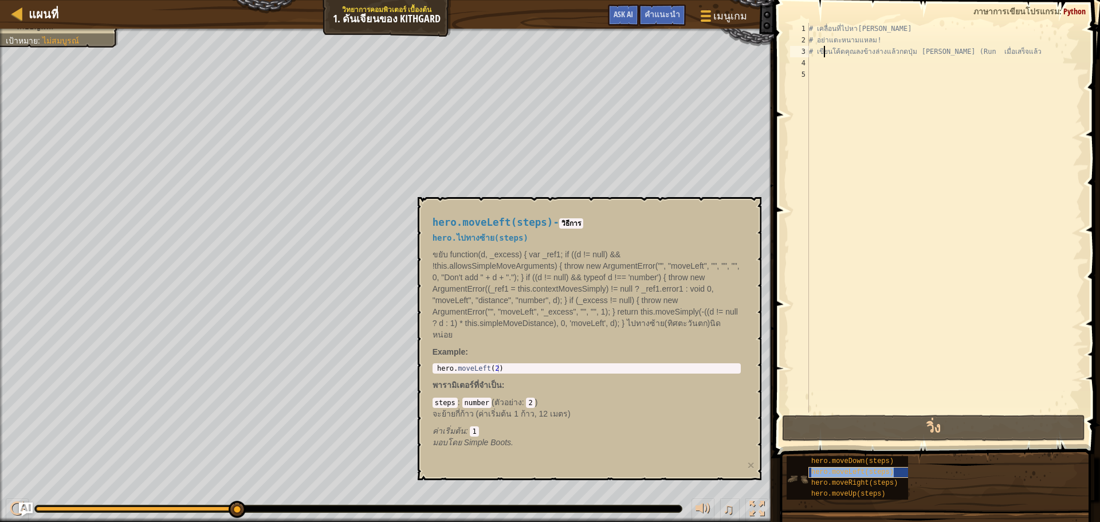
click at [822, 472] on span "hero.moveLeft(steps)" at bounding box center [852, 472] width 83 height 8
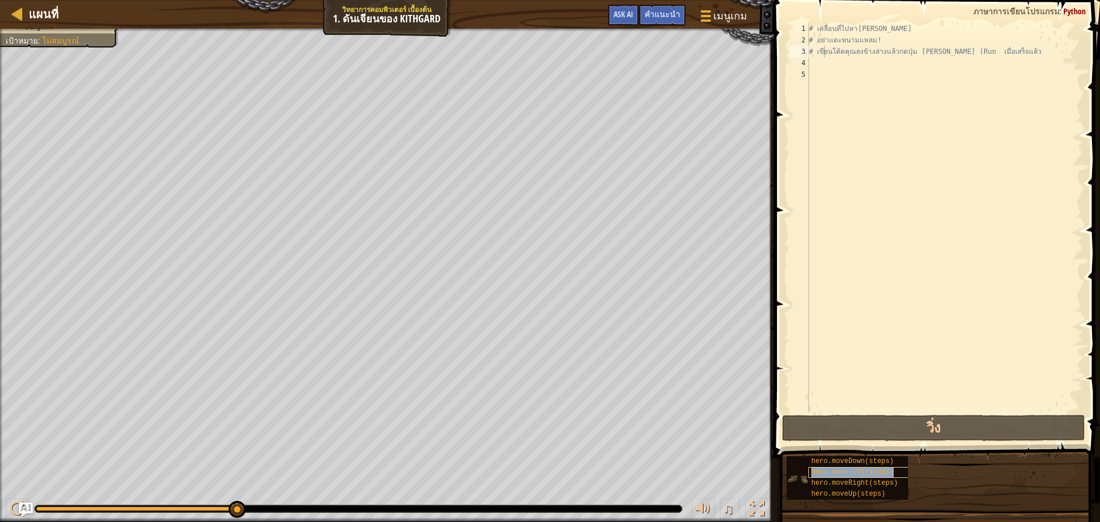
click at [823, 470] on span "hero.moveLeft(steps)" at bounding box center [852, 472] width 83 height 8
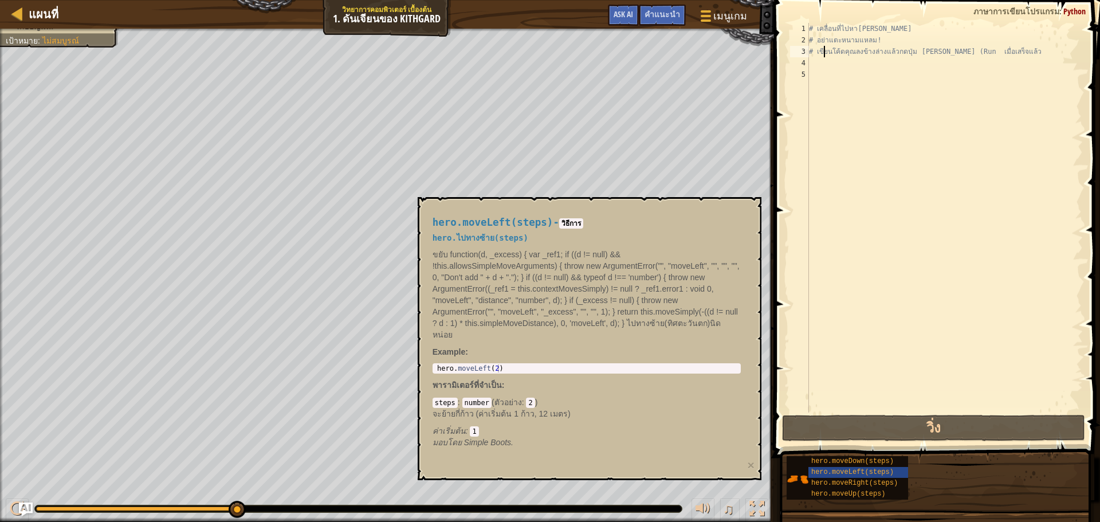
type textarea "hero.moveLeft(2)"
drag, startPoint x: 438, startPoint y: 355, endPoint x: 536, endPoint y: 360, distance: 98.7
click at [536, 364] on div "hero . moveLeft ( 2 )" at bounding box center [587, 376] width 304 height 24
click at [469, 364] on div "hero . moveLeft ( 2 )" at bounding box center [587, 368] width 304 height 8
click at [831, 68] on div "# เคลื่อนที่ไปหา[PERSON_NAME] # อย่าแตะหนามแหลม! # เขียนโค้ดคุณลงข้างล่างแล้วกด…" at bounding box center [945, 229] width 276 height 413
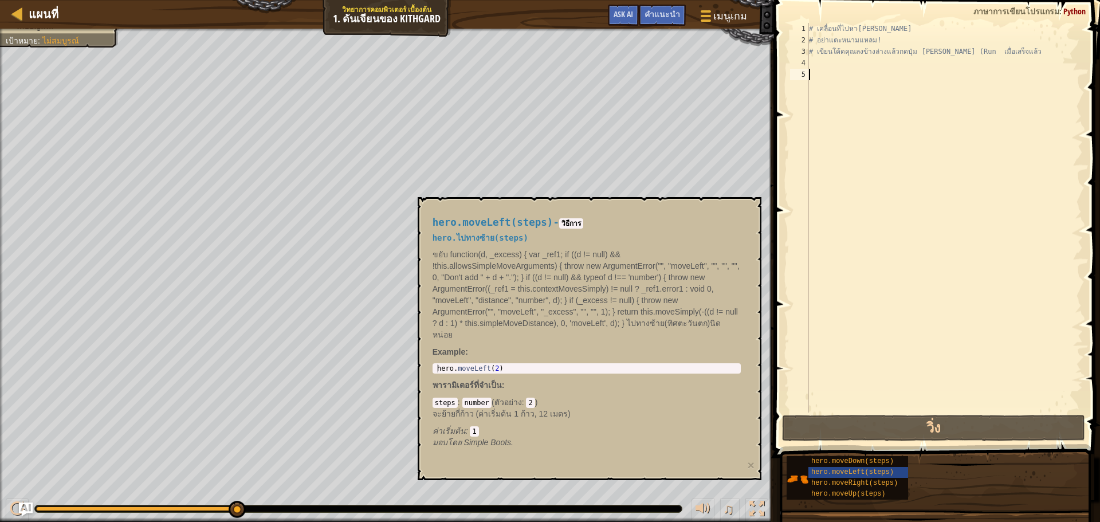
click at [829, 69] on div "# เคลื่อนที่ไปหา[PERSON_NAME] # อย่าแตะหนามแหลม! # เขียนโค้ดคุณลงข้างล่างแล้วกด…" at bounding box center [945, 229] width 276 height 413
drag, startPoint x: 829, startPoint y: 69, endPoint x: 831, endPoint y: 62, distance: 7.4
click at [829, 68] on div "# เคลื่อนที่ไปหา[PERSON_NAME] # อย่าแตะหนามแหลม! # เขียนโค้ดคุณลงข้างล่างแล้วกด…" at bounding box center [945, 229] width 276 height 413
click at [832, 60] on div "# เคลื่อนที่ไปหา[PERSON_NAME] # อย่าแตะหนามแหลม! # เขียนโค้ดคุณลงข้างล่างแล้วกด…" at bounding box center [945, 218] width 276 height 390
click at [833, 58] on div "# เคลื่อนที่ไปหา[PERSON_NAME] # อย่าแตะหนามแหลม! # เขียนโค้ดคุณลงข้างล่างแล้วกด…" at bounding box center [945, 229] width 276 height 413
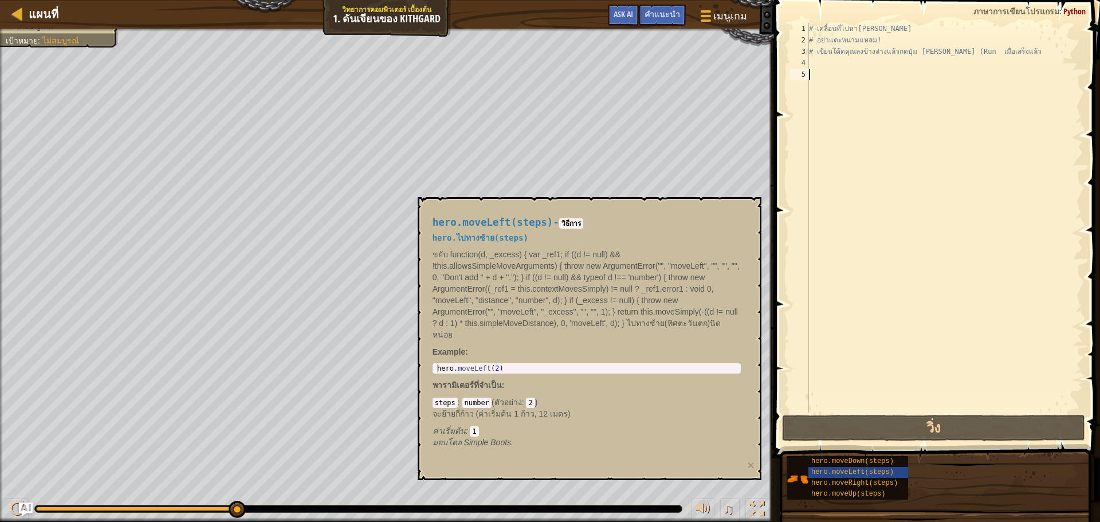
drag, startPoint x: 826, startPoint y: 72, endPoint x: 851, endPoint y: 44, distance: 37.7
click at [851, 44] on div "# เคลื่อนที่ไปหา[PERSON_NAME] # อย่าแตะหนามแหลม! # เขียนโค้ดคุณลงข้างล่างแล้วกด…" at bounding box center [945, 229] width 276 height 413
type textarea "# อย่าแตะหนามแหลม! # เขียนโค้ดคุณลงข้างล่างแล้วกดปุ่ม [PERSON_NAME] (Run เมื่อเ…"
drag, startPoint x: 805, startPoint y: 233, endPoint x: 838, endPoint y: 327, distance: 99.3
click at [851, 316] on div "1 2 3 4 5 # เคลื่อนที่ไปหา[PERSON_NAME] # อย่าแตะหนามแหลม! # เขียนโค้ดคุณลงข้าง…" at bounding box center [935, 218] width 295 height 390
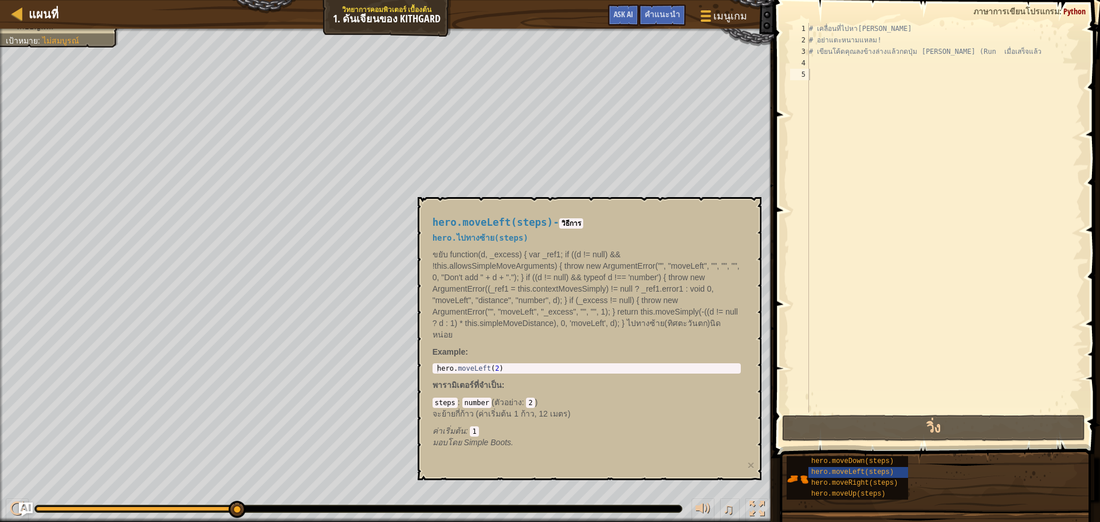
click at [791, 0] on html "แผนที่ วิทยาการคอมพิวเตอร์ เบื้องต้น 1. ดันเจียนของ Kithgard เมนูเกม เสร็จ[PERS…" at bounding box center [550, 0] width 1100 height 0
drag, startPoint x: 630, startPoint y: 324, endPoint x: 574, endPoint y: 342, distance: 59.4
click at [620, 327] on p "ขยับ function(d, _excess) { var _ref1; if ((d != null) && !this.allowsSimpleMov…" at bounding box center [587, 295] width 308 height 92
click at [504, 249] on p "ขยับ function(d, _excess) { var _ref1; if ((d != null) && !this.allowsSimpleMov…" at bounding box center [587, 295] width 308 height 92
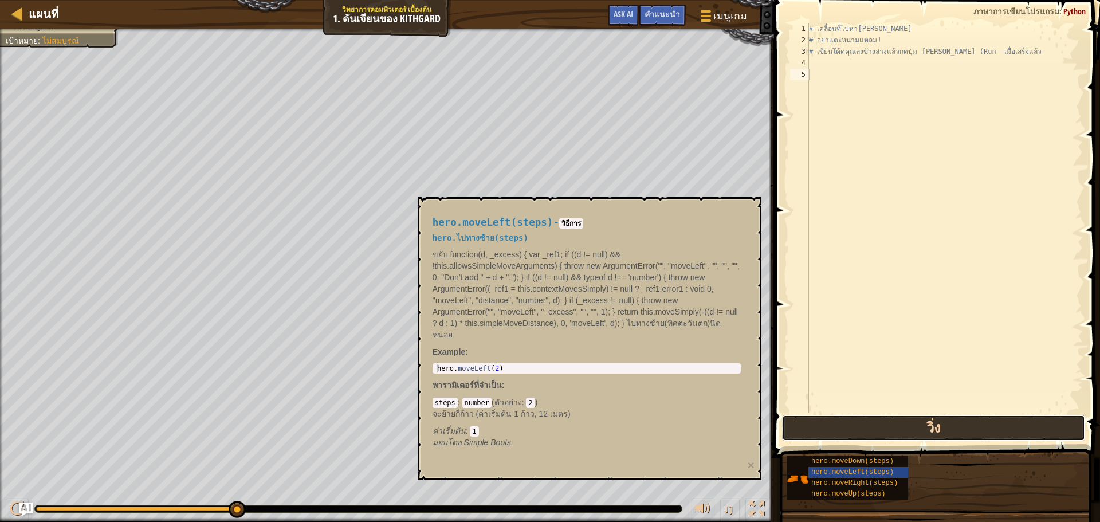
drag, startPoint x: 885, startPoint y: 419, endPoint x: 893, endPoint y: 415, distance: 9.0
click at [878, 426] on button "วิ่ง" at bounding box center [933, 428] width 303 height 26
click at [895, 416] on div "1 2 3 4 5 # เคลื่อนที่ไปหา[PERSON_NAME] # อย่าแตะหนามแหลม! # เขียนโค้ดคุณลงข้าง…" at bounding box center [935, 252] width 329 height 492
click at [898, 418] on button "วิ่ง" at bounding box center [933, 428] width 303 height 26
click at [898, 415] on button "วิ่ง" at bounding box center [933, 428] width 303 height 26
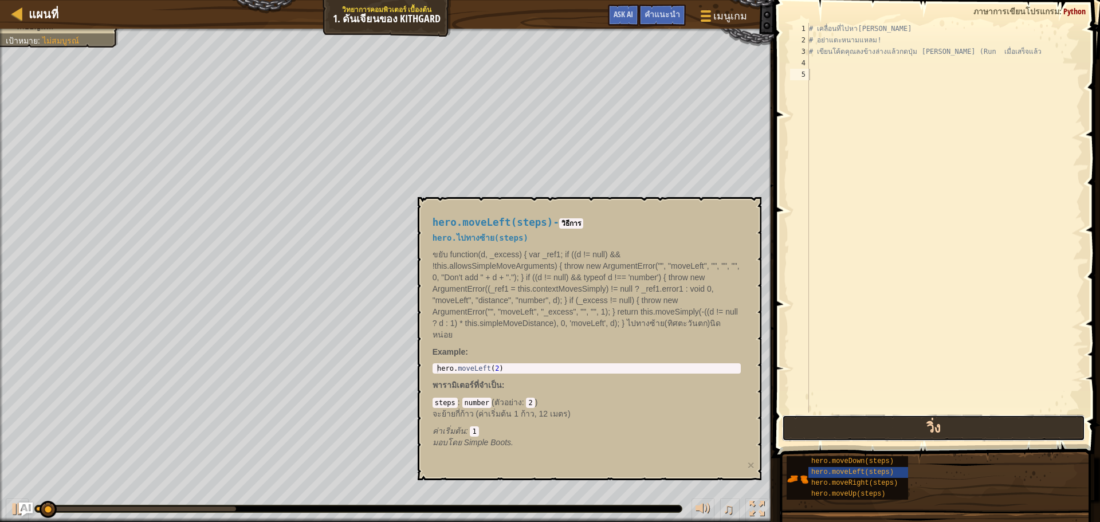
click at [898, 415] on button "วิ่ง" at bounding box center [933, 428] width 303 height 26
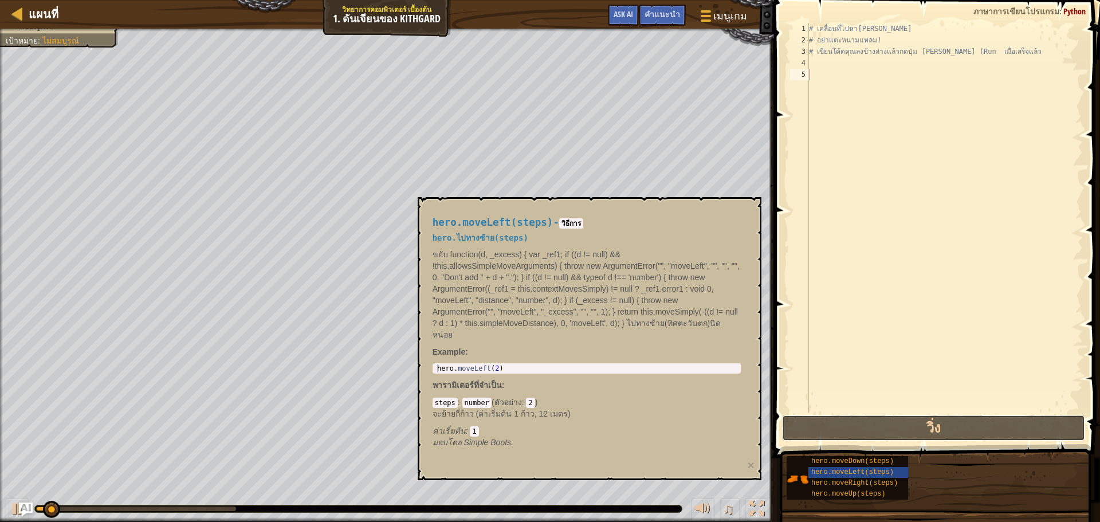
click at [894, 413] on div "1 2 3 4 5 # เคลื่อนที่ไปหา[PERSON_NAME] # อย่าแตะหนามแหลม! # เขียนโค้ดคุณลงข้าง…" at bounding box center [935, 252] width 329 height 492
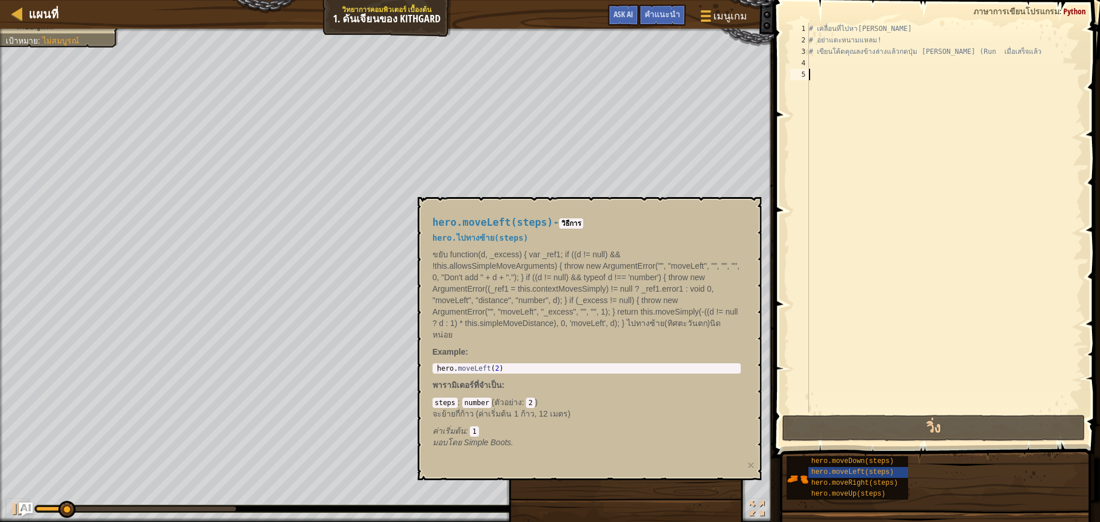
click at [894, 413] on span at bounding box center [938, 213] width 335 height 492
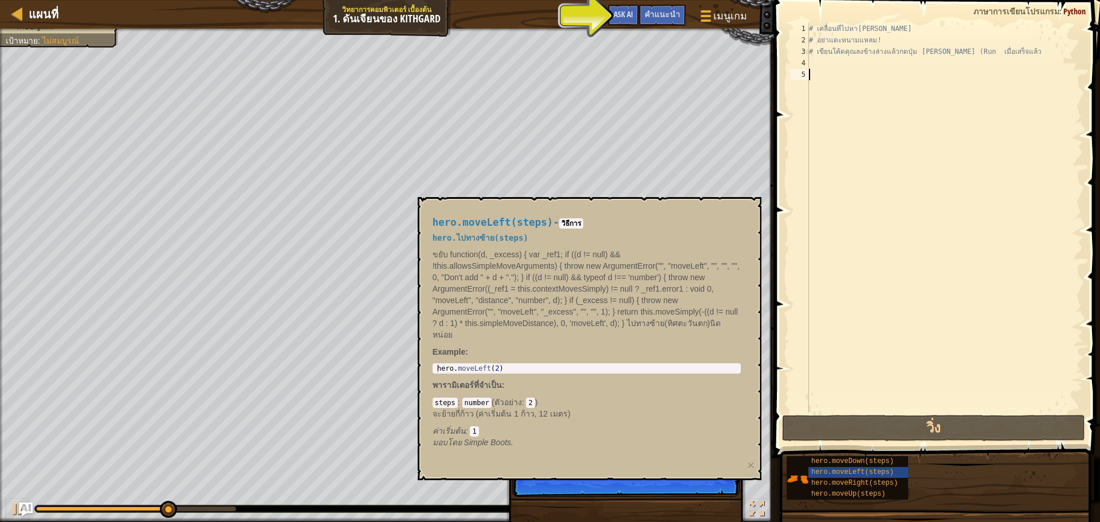
click at [748, 181] on div "แผนที่ วิทยาการคอมพิวเตอร์ เบื้องต้น 1. ดันเจียนของ Kithgard เมนูเกม เสร็จ[PERS…" at bounding box center [550, 261] width 1100 height 522
click at [675, 10] on span "คำแนะนำ" at bounding box center [663, 14] width 36 height 11
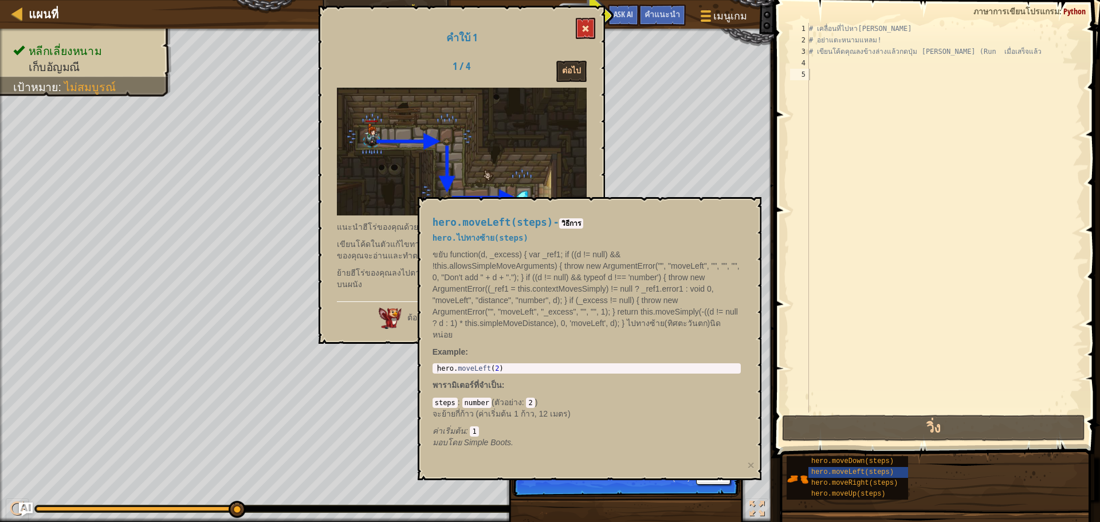
drag, startPoint x: 591, startPoint y: 17, endPoint x: 592, endPoint y: 28, distance: 10.9
click at [588, 20] on div "คำใบ้ 1 1 / 4 ต่อไป แนะนำฮีโร่ของคุณด้วยการเขียนโปรแกรมด้วยโค้ด! เขียนโค้ดในตัว…" at bounding box center [462, 175] width 287 height 338
click at [584, 23] on button at bounding box center [585, 28] width 19 height 21
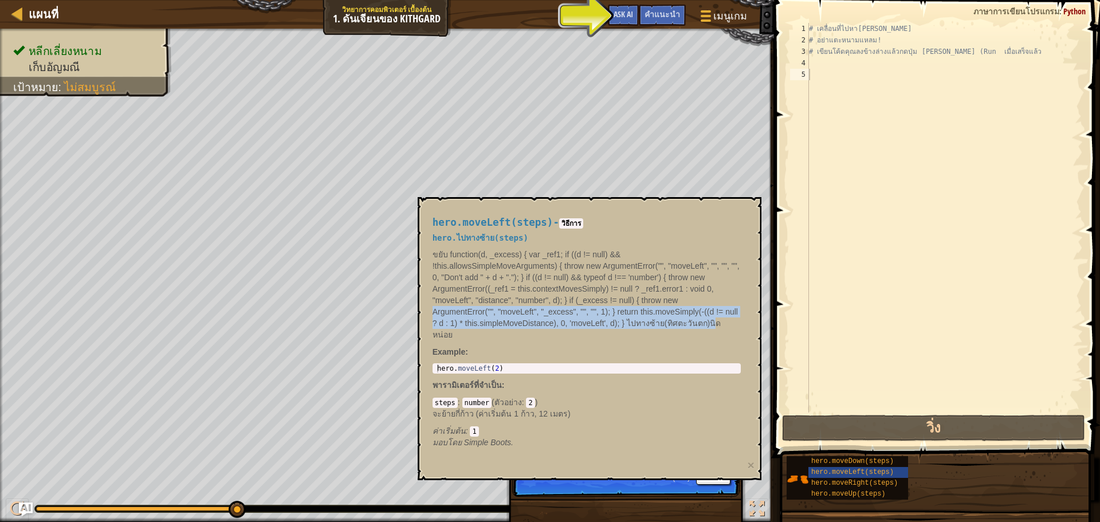
drag, startPoint x: 712, startPoint y: 317, endPoint x: 729, endPoint y: 310, distance: 18.2
click at [716, 317] on p "ขยับ function(d, _excess) { var _ref1; if ((d != null) && !this.allowsSimpleMov…" at bounding box center [587, 295] width 308 height 92
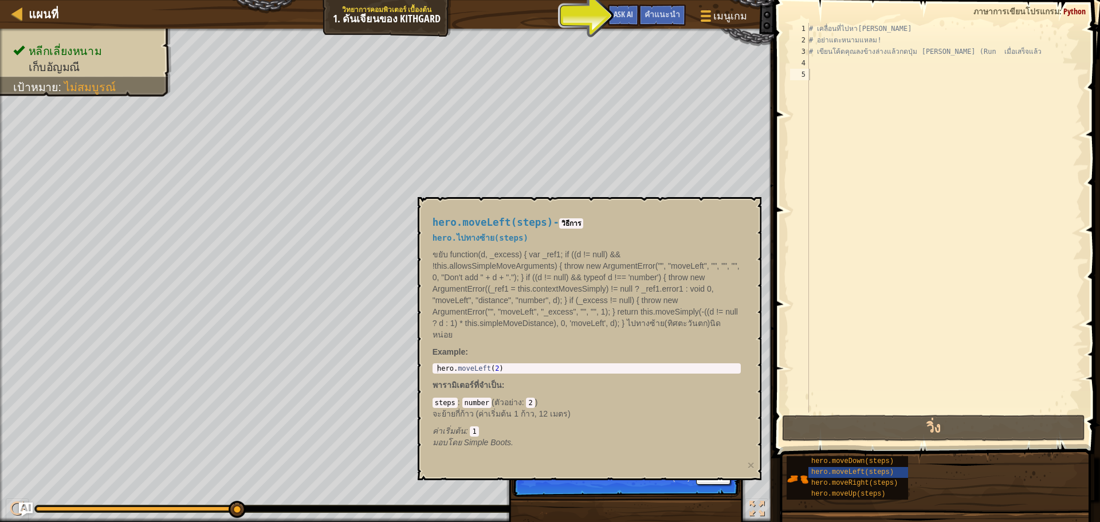
click at [729, 309] on p "ขยับ function(d, _excess) { var _ref1; if ((d != null) && !this.allowsSimpleMov…" at bounding box center [587, 295] width 308 height 92
click at [748, 0] on body "แผนที่ วิทยาการคอมพิวเตอร์ เบื้องต้น 1. ดันเจียนของ Kithgard เมนูเกม เสร็จ[PERS…" at bounding box center [550, 0] width 1100 height 0
drag, startPoint x: 809, startPoint y: 533, endPoint x: 786, endPoint y: 485, distance: 53.1
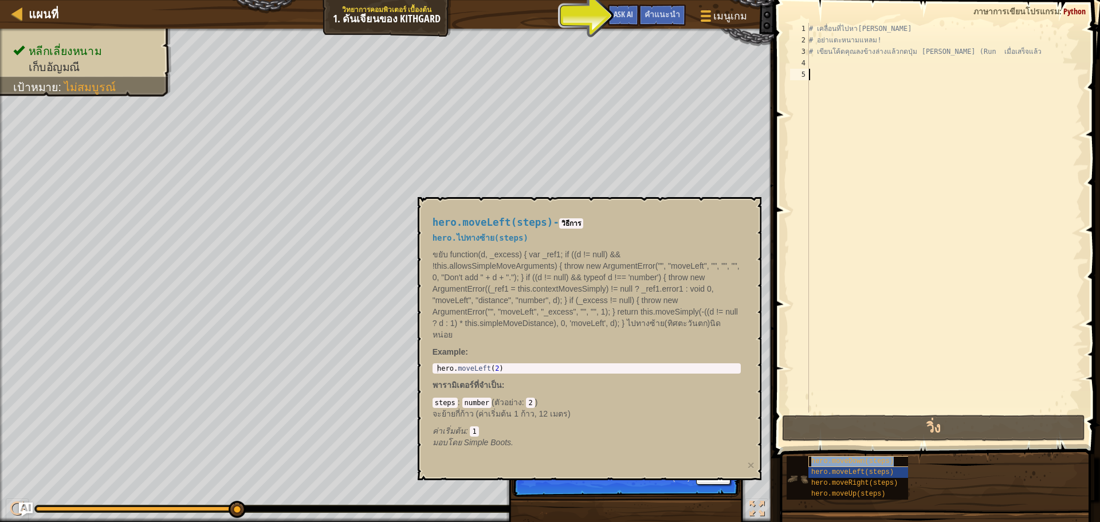
click at [811, 464] on div "hero.moveDown(steps)" at bounding box center [864, 461] width 110 height 11
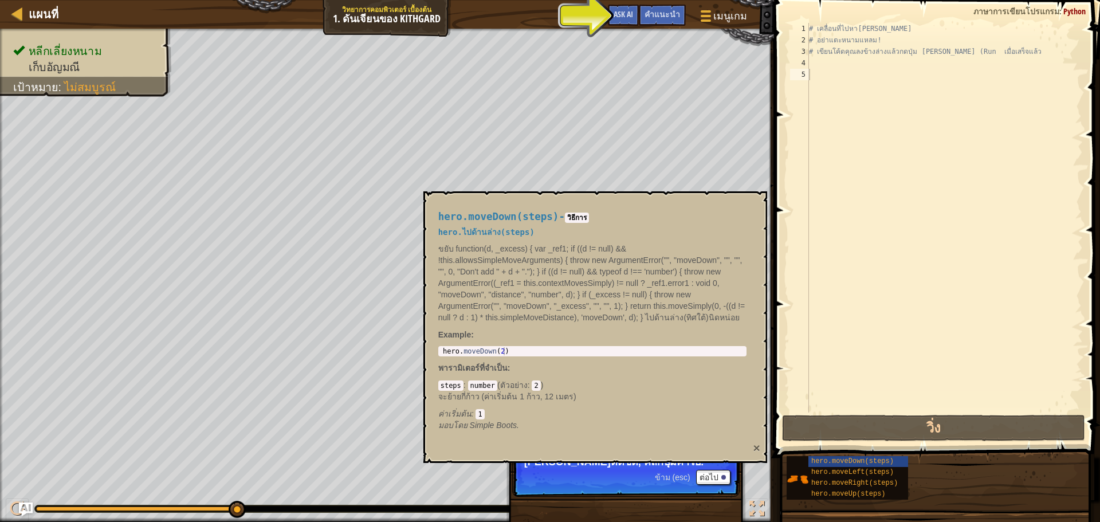
click at [760, 444] on div "hero.moveDown(steps) - วิธีการ hero.ไปด้านล่าง(steps) ขยับ function(d, _excess)…" at bounding box center [595, 327] width 344 height 272
click at [757, 442] on div "hero.moveDown(steps) - วิธีการ hero.ไปด้านล่าง(steps) ขยับ function(d, _excess)…" at bounding box center [595, 327] width 344 height 272
click at [756, 442] on button "×" at bounding box center [756, 448] width 7 height 12
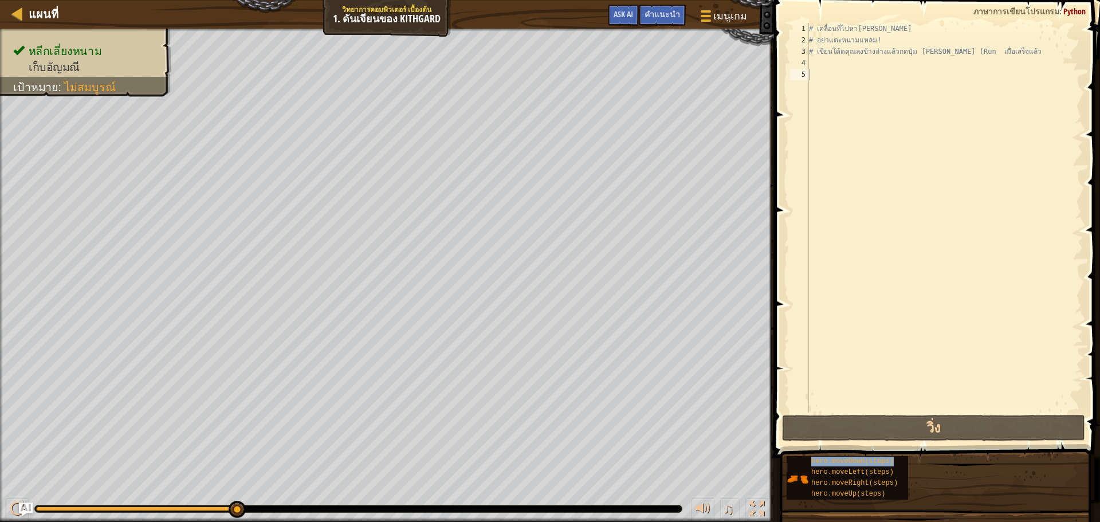
drag, startPoint x: 779, startPoint y: 445, endPoint x: 804, endPoint y: 369, distance: 79.7
click at [779, 443] on div "คำแนะนำ วิดีโอ 1 2 3 4 5 # เคลื่อนที่ไปหา[PERSON_NAME] # อย่าแตะหนามแหลม! # เขี…" at bounding box center [935, 258] width 329 height 516
drag, startPoint x: 804, startPoint y: 369, endPoint x: 856, endPoint y: 185, distance: 191.2
click at [853, 219] on div "1 2 3 4 5 # เคลื่อนที่ไปหา[PERSON_NAME] # อย่าแตะหนามแหลม! # เขียนโค้ดคุณลงข้าง…" at bounding box center [935, 218] width 295 height 390
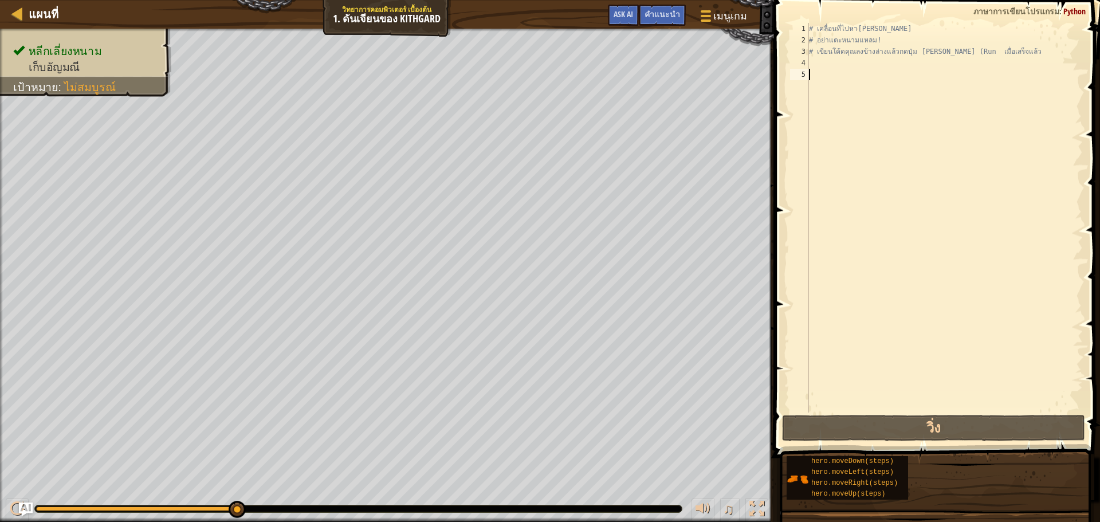
drag, startPoint x: 856, startPoint y: 185, endPoint x: 775, endPoint y: 146, distance: 89.9
click at [833, 171] on div "# เคลื่อนที่ไปหา[PERSON_NAME] # อย่าแตะหนามแหลม! # เขียนโค้ดคุณลงข้างล่างแล้วกด…" at bounding box center [945, 229] width 276 height 413
click at [107, 359] on div "หลีกเลี่ยงหนาม เก็บ[PERSON_NAME] เป้าหมาย : ไม่[PERSON_NAME]" at bounding box center [387, 275] width 774 height 493
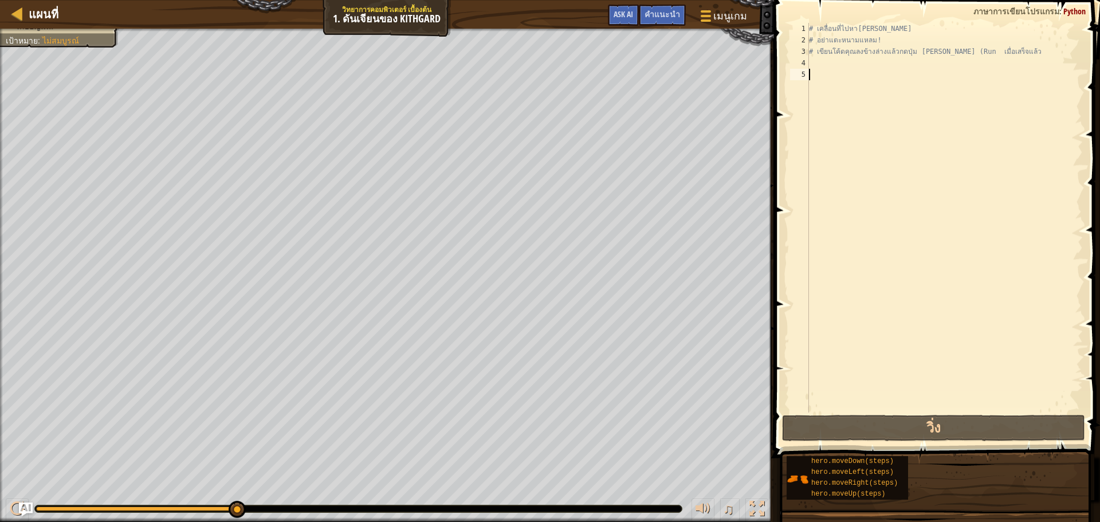
click at [23, 0] on html "แผนที่ วิทยาการคอมพิวเตอร์ เบื้องต้น 1. ดันเจียนของ Kithgard เมนูเกม เสร็จ[PERS…" at bounding box center [550, 0] width 1100 height 0
click at [19, 14] on div at bounding box center [17, 13] width 14 height 14
select select "th"
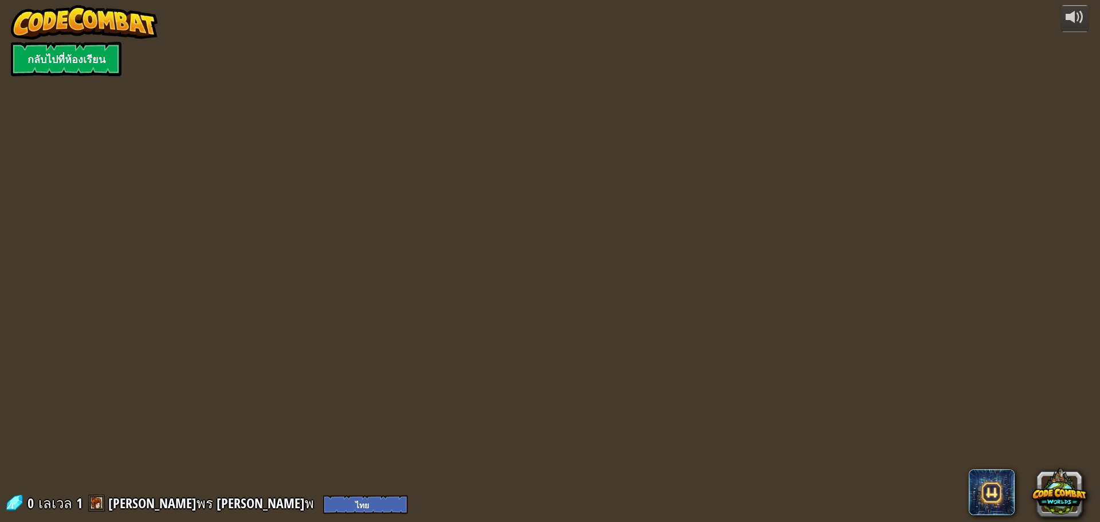
select select "th"
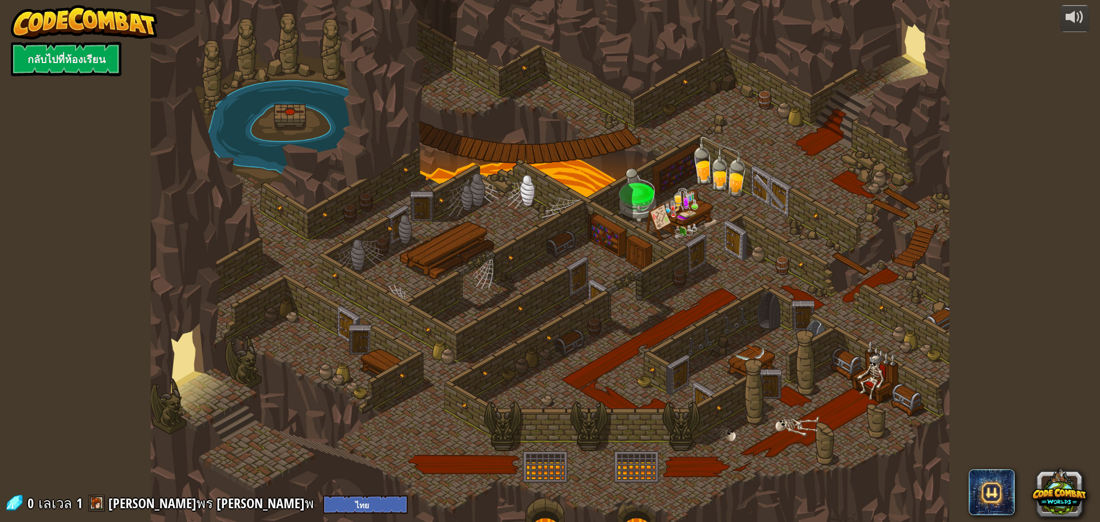
select select "th"
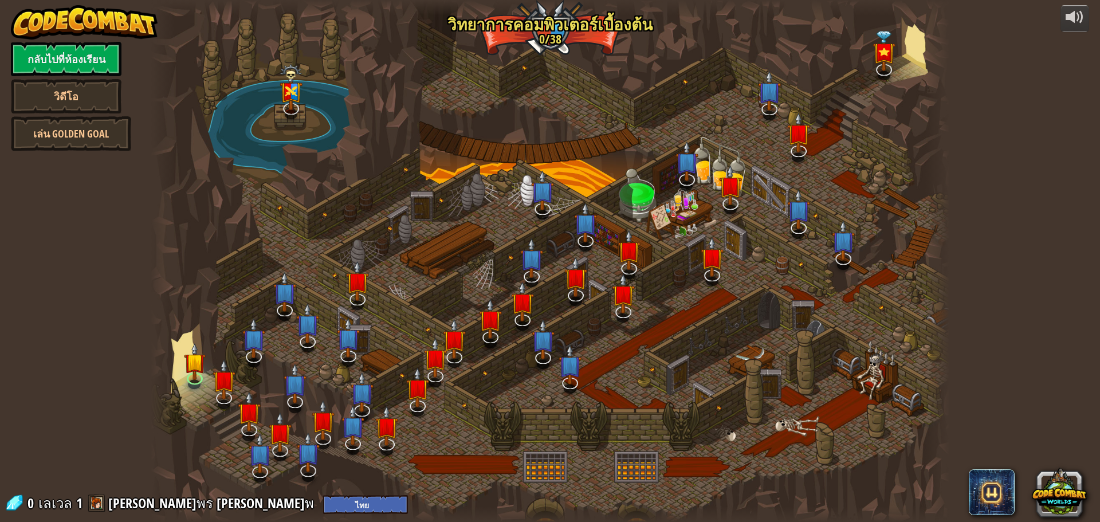
select select "th"
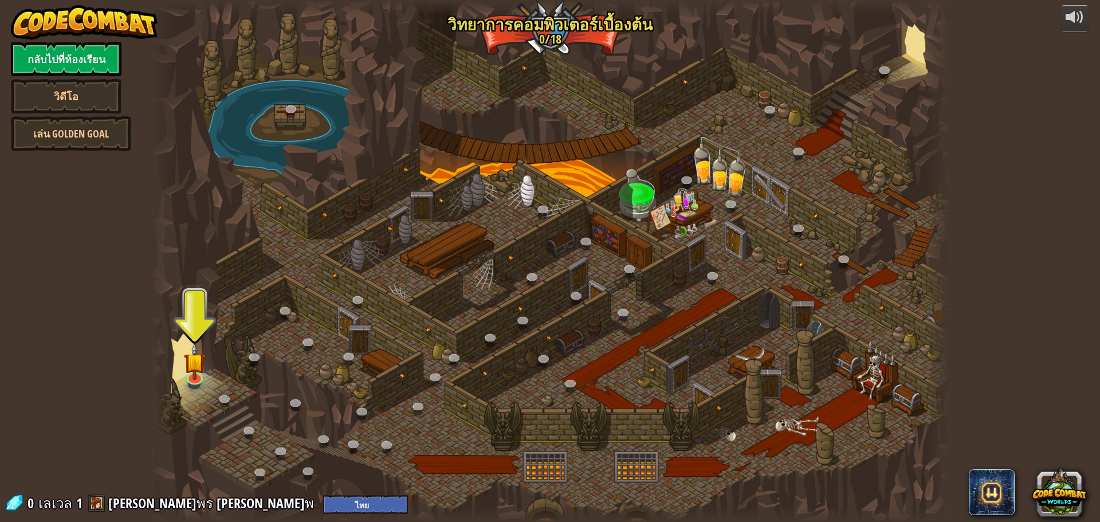
drag, startPoint x: 171, startPoint y: 360, endPoint x: 169, endPoint y: 372, distance: 12.7
click at [169, 372] on div at bounding box center [163, 261] width 24 height 522
click at [199, 377] on link at bounding box center [194, 374] width 23 height 23
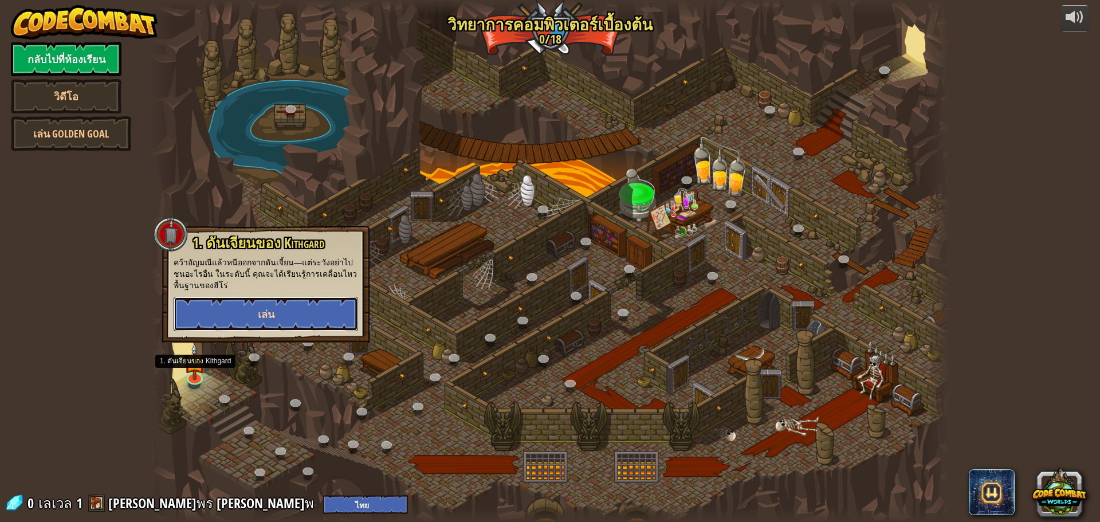
click at [290, 321] on button "เล่น" at bounding box center [266, 314] width 185 height 34
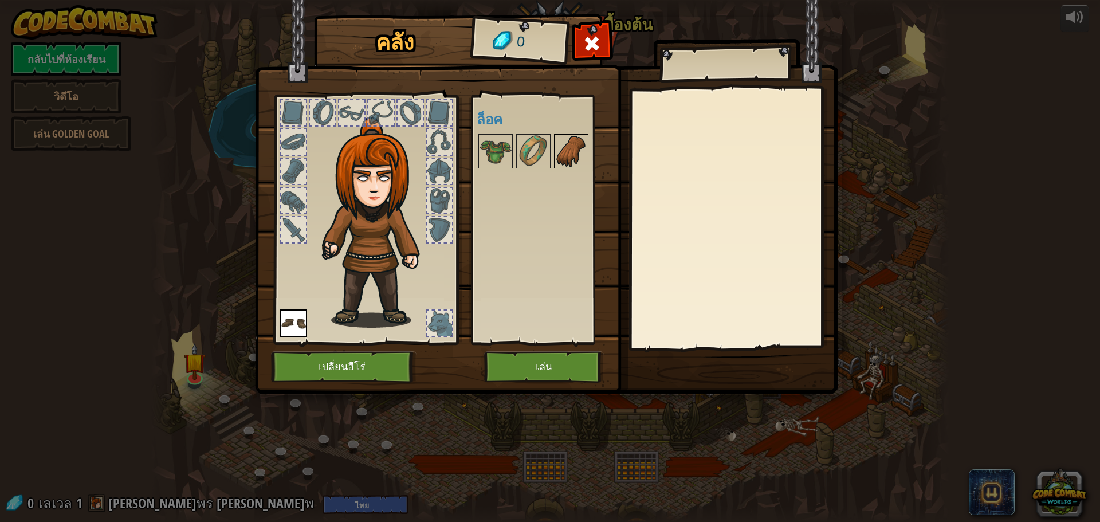
click at [576, 162] on img at bounding box center [571, 151] width 32 height 32
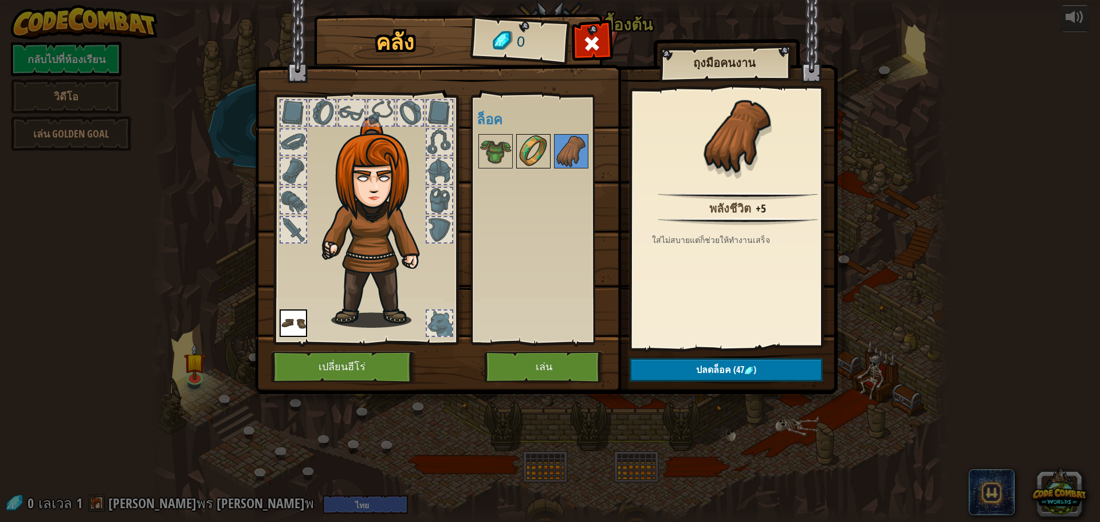
click at [546, 162] on img at bounding box center [533, 151] width 32 height 32
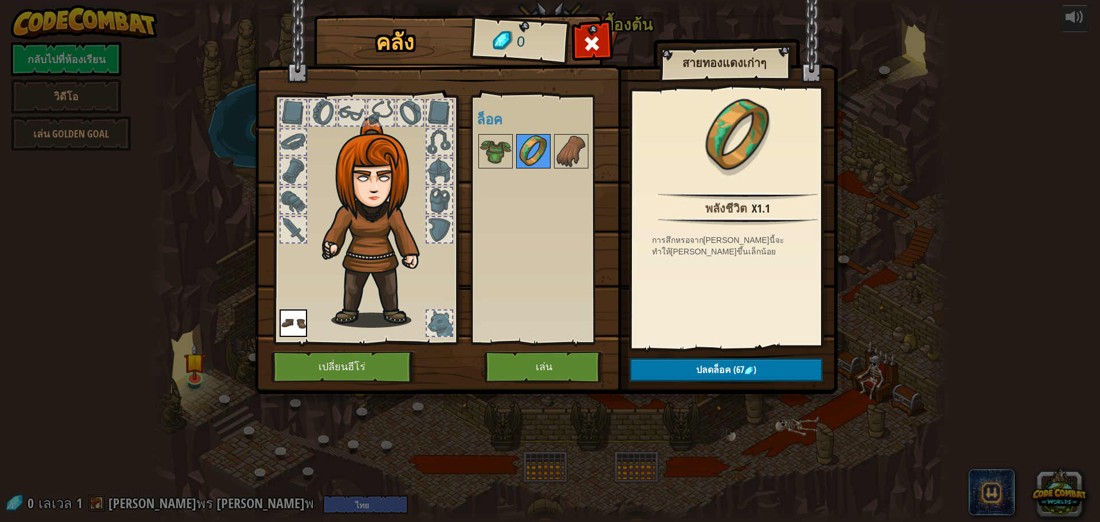
click at [532, 166] on img at bounding box center [533, 151] width 32 height 32
click at [509, 171] on div "พร้อมใช้งาน ใช้งาน (ดับเบิลคลิ๊ก..เพื่อใช้งาน) ล็อค" at bounding box center [549, 219] width 145 height 239
click at [498, 173] on div "พร้อมใช้งาน ใช้งาน (ดับเบิลคลิ๊ก..เพื่อใช้งาน) ล็อค" at bounding box center [549, 219] width 145 height 239
click at [366, 358] on button "เปลี่ยนฮีโร่" at bounding box center [344, 367] width 146 height 32
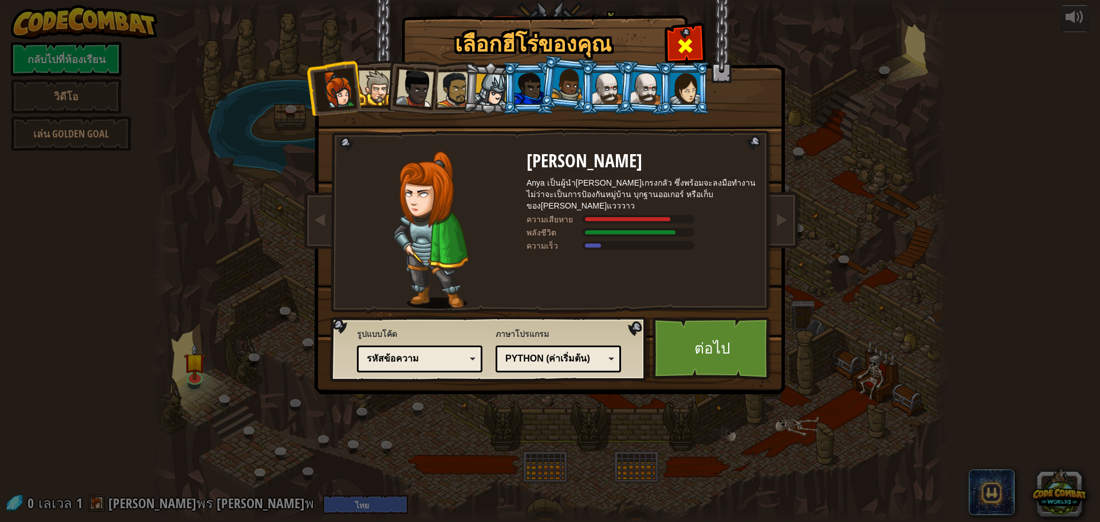
click at [679, 52] on span at bounding box center [685, 46] width 18 height 18
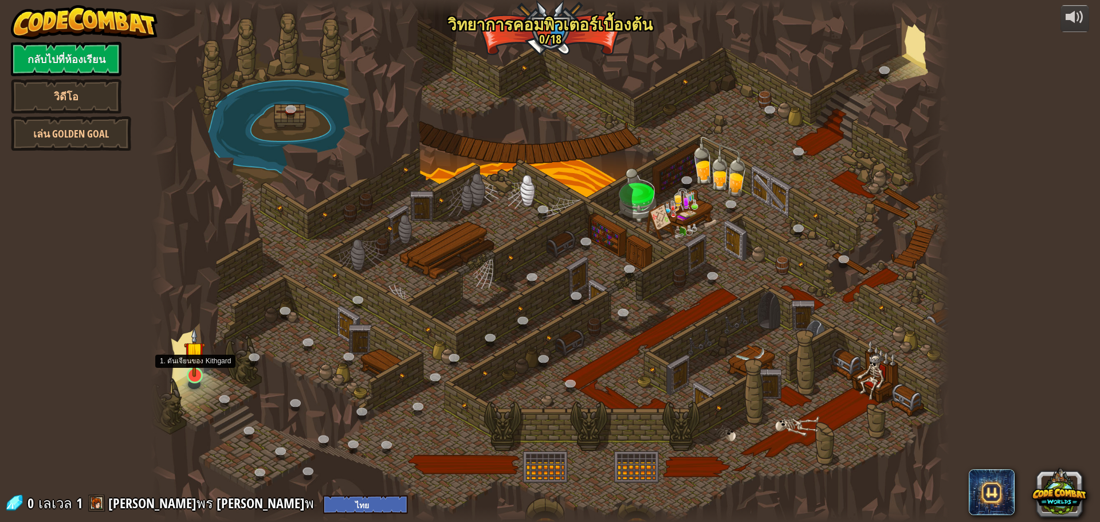
click at [187, 373] on div at bounding box center [195, 375] width 16 height 16
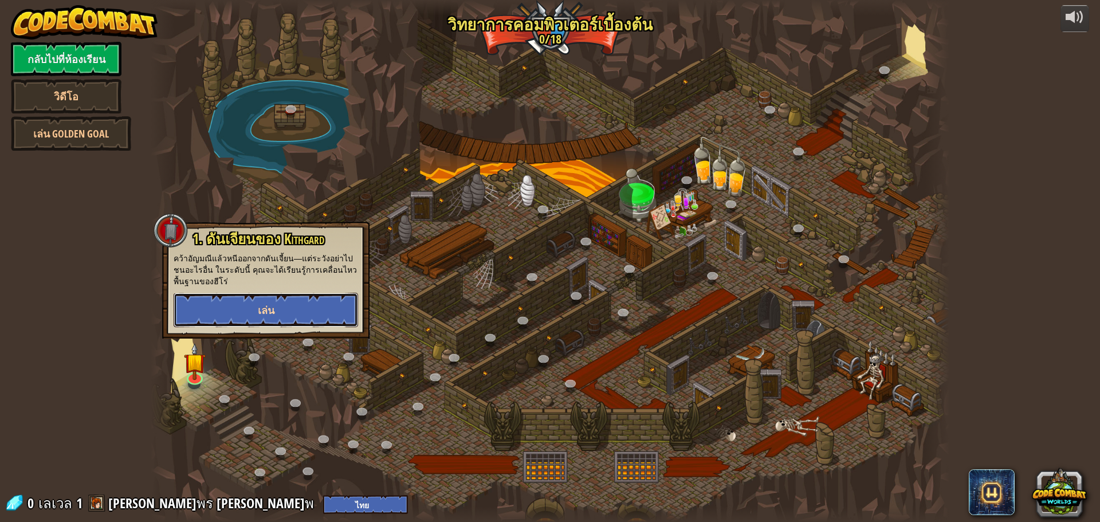
click at [269, 314] on span "เล่น" at bounding box center [266, 310] width 17 height 14
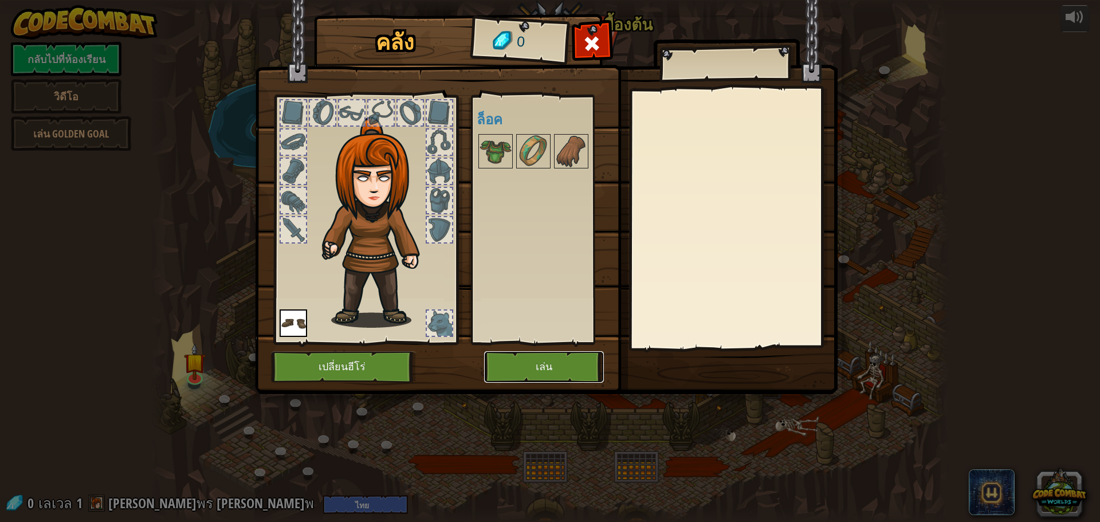
click at [544, 359] on button "เล่น" at bounding box center [544, 367] width 120 height 32
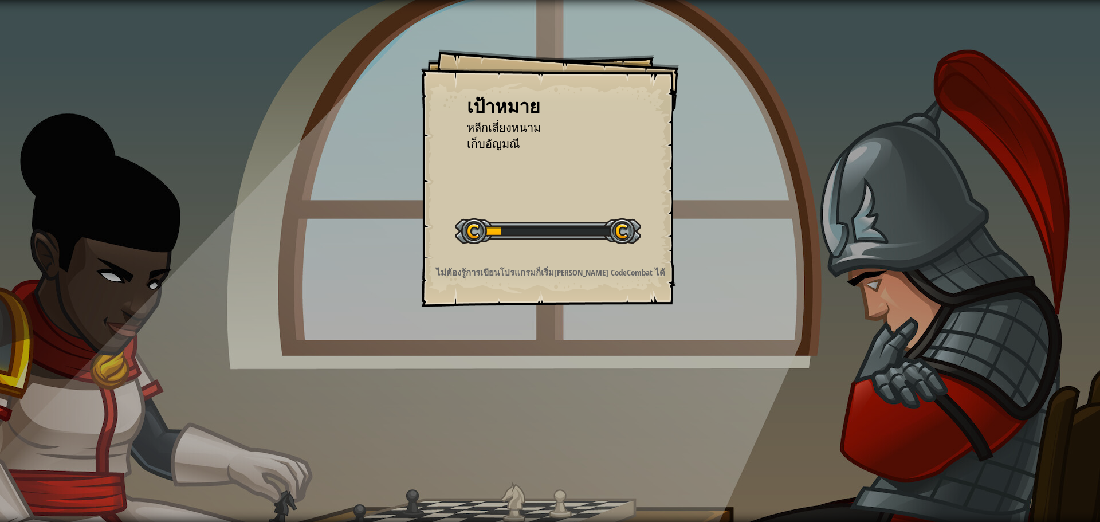
drag, startPoint x: 493, startPoint y: 236, endPoint x: 480, endPoint y: 226, distance: 16.4
click at [482, 229] on div at bounding box center [548, 231] width 186 height 26
click at [480, 226] on div at bounding box center [548, 231] width 186 height 26
click at [821, 255] on div "เป้าหมาย หลีกเลี่ยงหนาม เก็บ[PERSON_NAME] เริ่มด่าน เกิดข้อผิดพลาดในการโหลดจากเ…" at bounding box center [550, 261] width 1100 height 522
click at [778, 265] on div "เป้าหมาย หลีกเลี่ยงหนาม เก็บ[PERSON_NAME] เริ่มด่าน เกิดข้อผิดพลาดในการโหลดจากเ…" at bounding box center [550, 261] width 1100 height 522
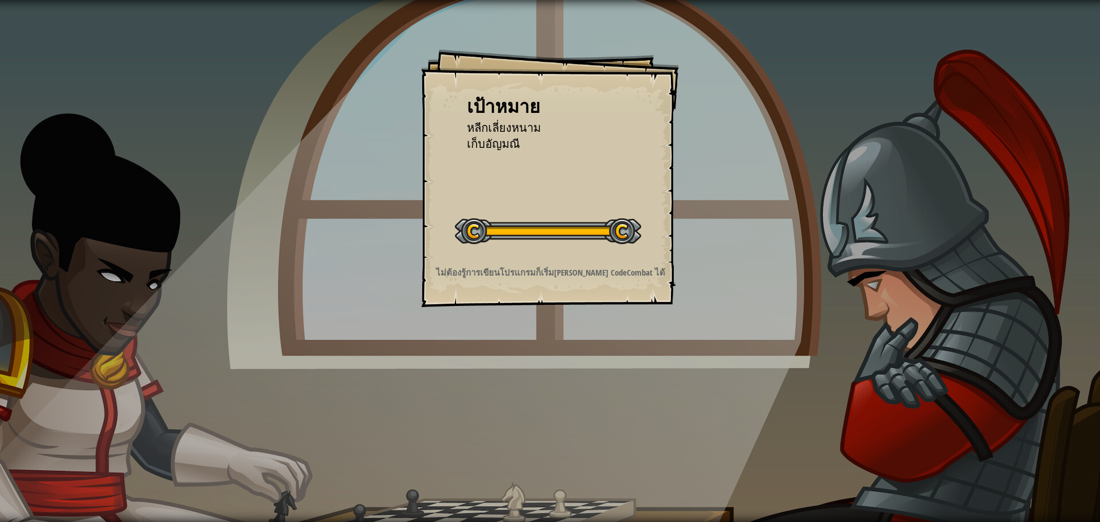
drag, startPoint x: 766, startPoint y: 272, endPoint x: 641, endPoint y: 323, distance: 134.4
click at [641, 323] on div "เป้าหมาย หลีกเลี่ยงหนาม เก็บ[PERSON_NAME] เริ่มด่าน เกิดข้อผิดพลาดในการโหลดจากเ…" at bounding box center [550, 261] width 1100 height 522
drag, startPoint x: 636, startPoint y: 325, endPoint x: 617, endPoint y: 325, distance: 18.9
click at [625, 327] on div "เป้าหมาย หลีกเลี่ยงหนาม เก็บ[PERSON_NAME] เริ่มด่าน เกิดข้อผิดพลาดในการโหลดจากเ…" at bounding box center [550, 261] width 1100 height 522
drag, startPoint x: 568, startPoint y: 329, endPoint x: 559, endPoint y: 326, distance: 9.3
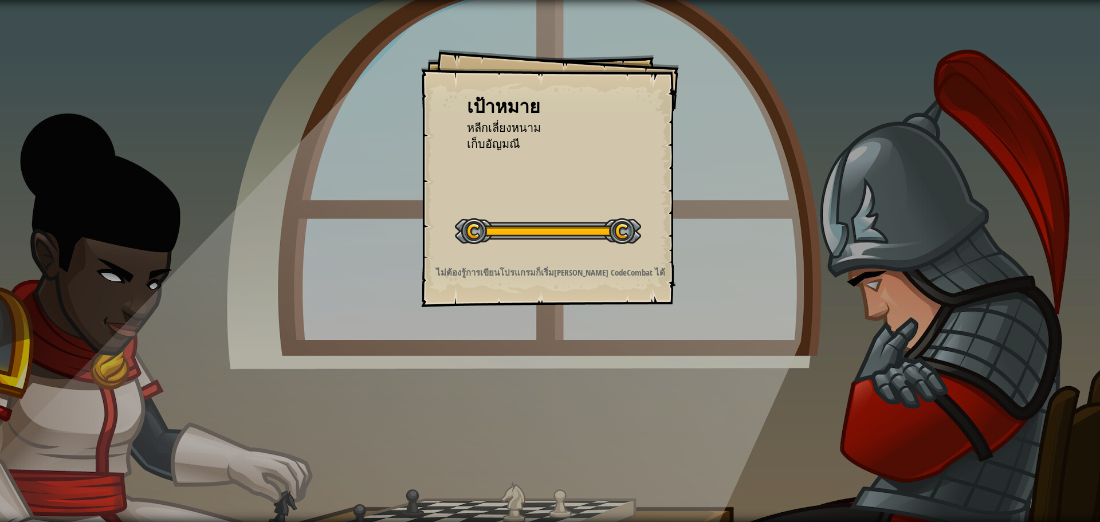
click at [564, 329] on div "เป้าหมาย หลีกเลี่ยงหนาม เก็บ[PERSON_NAME] เริ่มด่าน เกิดข้อผิดพลาดในการโหลดจากเ…" at bounding box center [550, 261] width 1100 height 522
click at [558, 325] on div "เป้าหมาย หลีกเลี่ยงหนาม เก็บ[PERSON_NAME] เริ่มด่าน เกิดข้อผิดพลาดในการโหลดจากเ…" at bounding box center [550, 261] width 1100 height 522
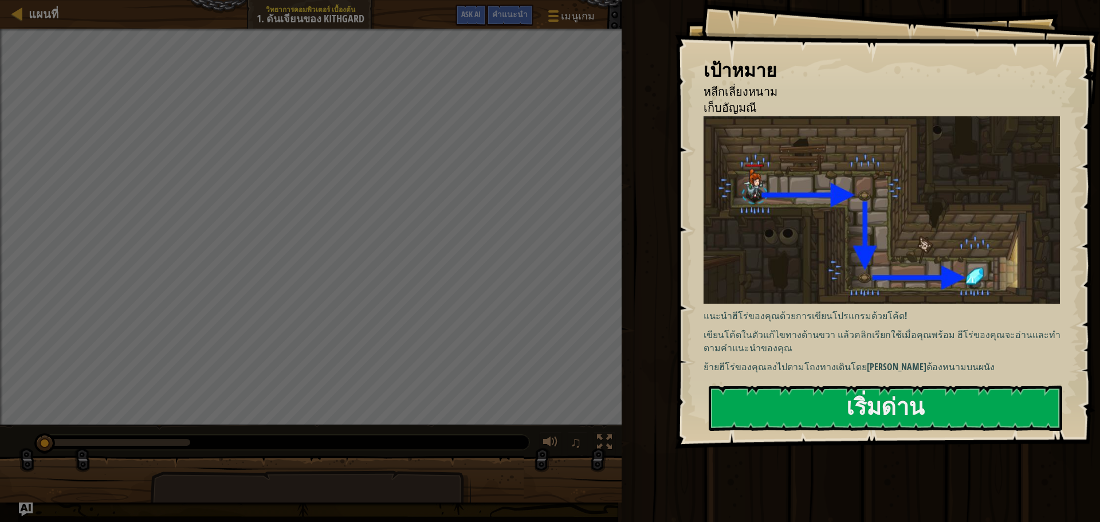
click at [831, 379] on div "เป้าหมาย หลีกเลี่ยงหนาม เก็บ[PERSON_NAME] แนะนำฮีโร่ของคุณด้วยการเขียนโปรแกรมด้…" at bounding box center [887, 224] width 425 height 449
drag, startPoint x: 806, startPoint y: 403, endPoint x: 800, endPoint y: 410, distance: 8.6
click at [800, 410] on div "เป้าหมาย หลีกเลี่ยงหนาม เก็บ[PERSON_NAME] แนะนำฮีโร่ของคุณด้วยการเขียนโปรแกรมด้…" at bounding box center [887, 224] width 425 height 449
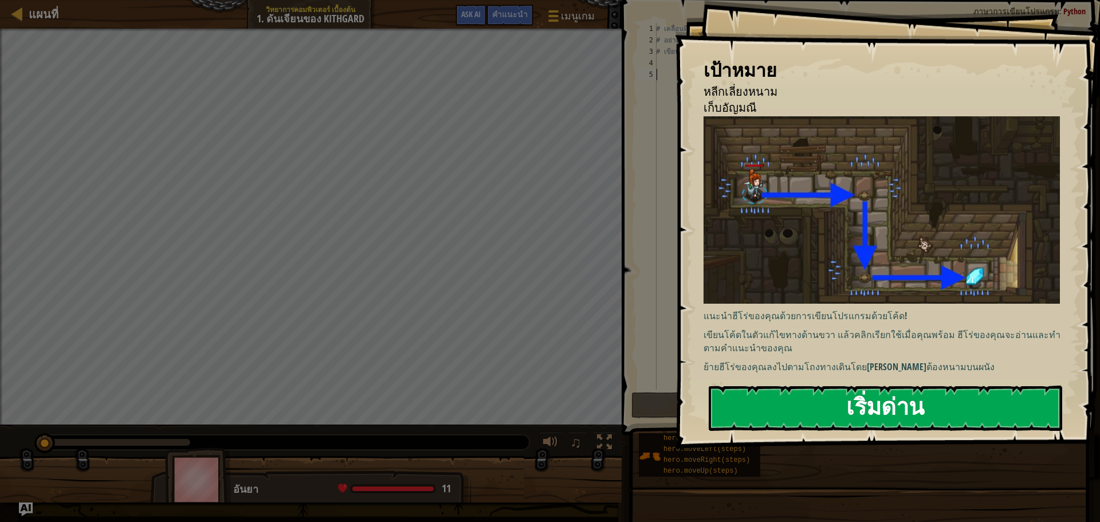
click at [800, 410] on button "เริ่มด่าน" at bounding box center [886, 408] width 354 height 45
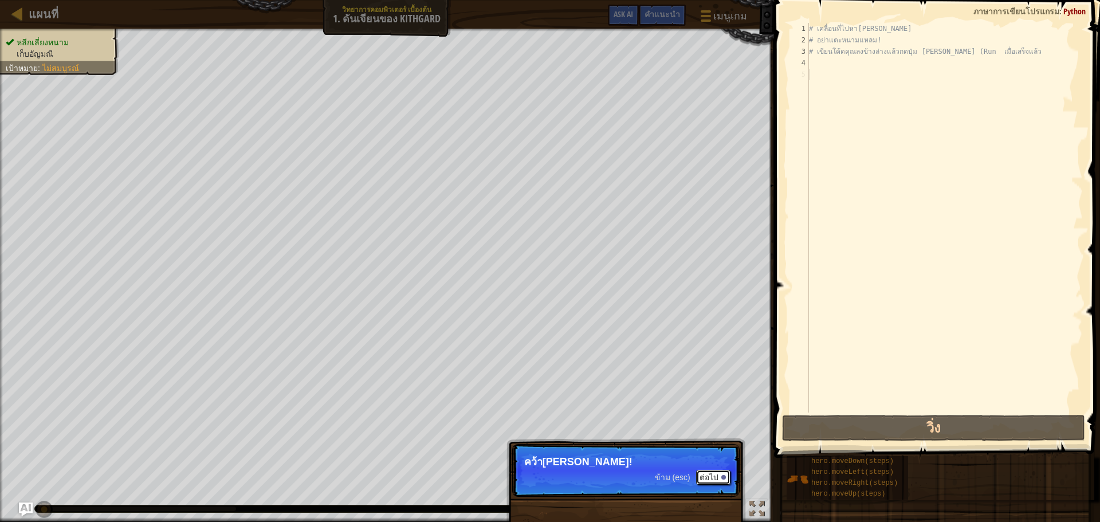
click at [717, 473] on button "ต่อไป" at bounding box center [713, 477] width 34 height 15
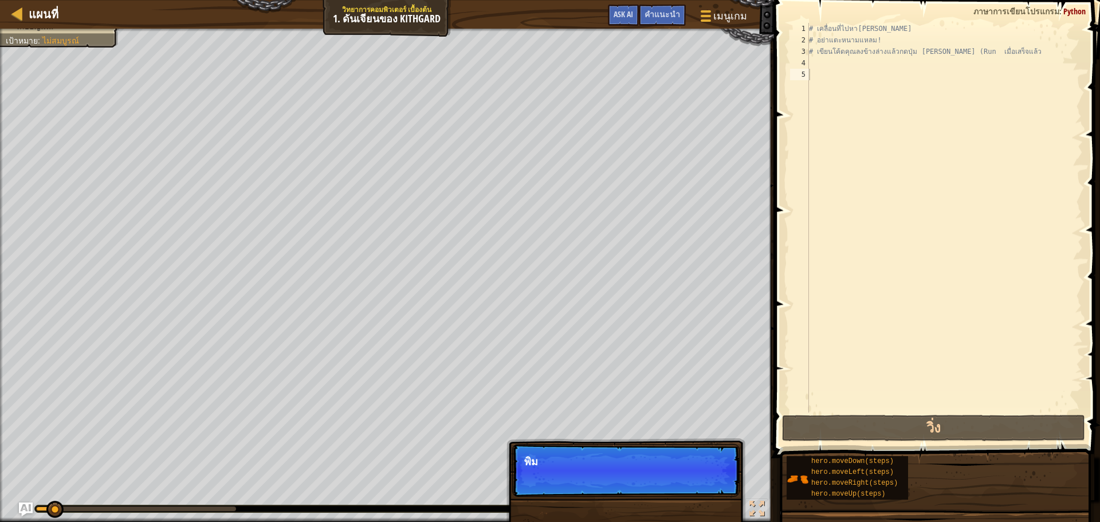
click at [711, 478] on p "ข้าม (esc) ต่อไป พิม" at bounding box center [625, 470] width 227 height 53
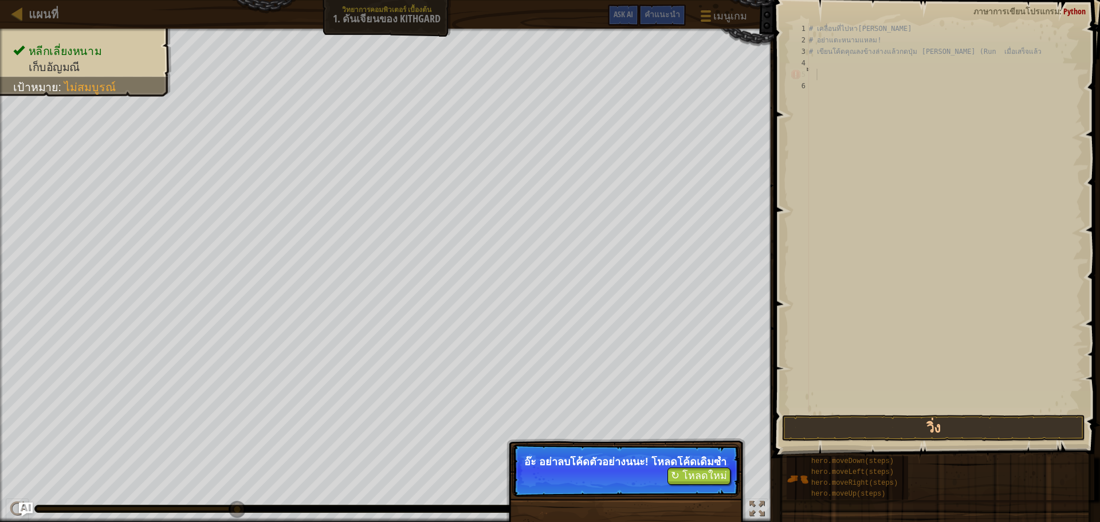
type textarea "้้"
click at [680, 485] on button "↻ โหลดใหม่" at bounding box center [699, 476] width 63 height 17
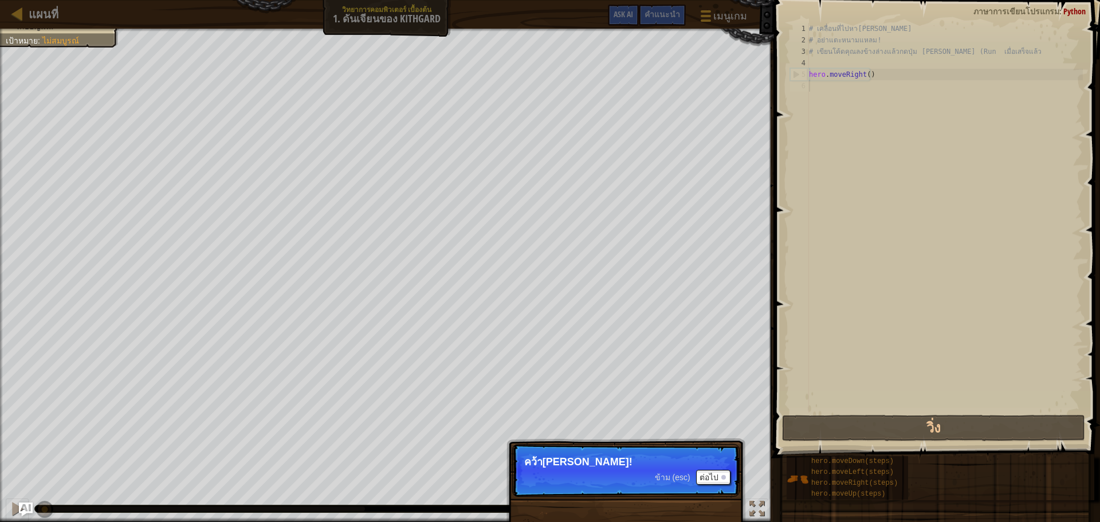
click at [703, 468] on p "ข้าม (esc) ต่อไป คว้า[PERSON_NAME]!" at bounding box center [625, 470] width 227 height 53
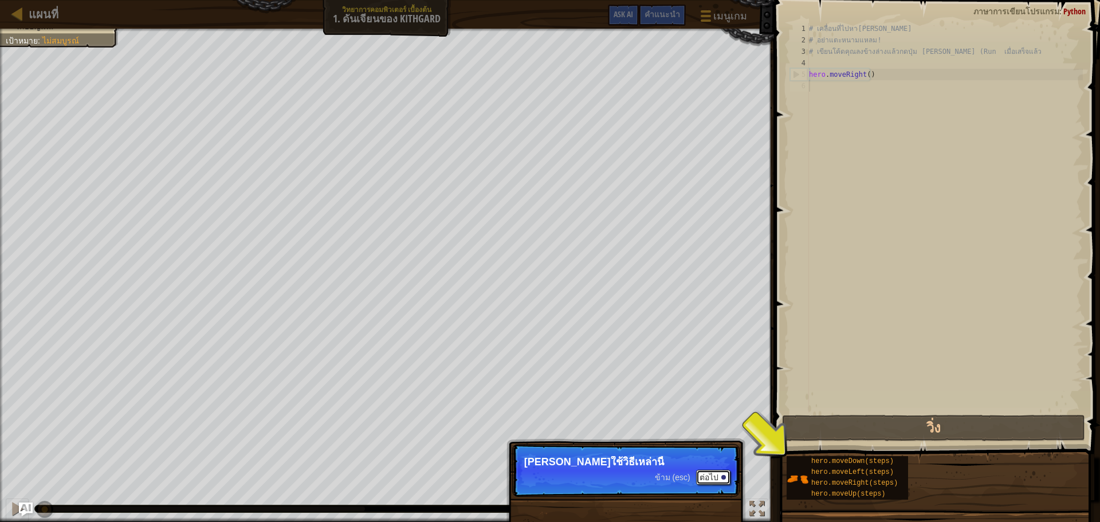
click at [705, 474] on button "ต่อไป" at bounding box center [713, 477] width 34 height 15
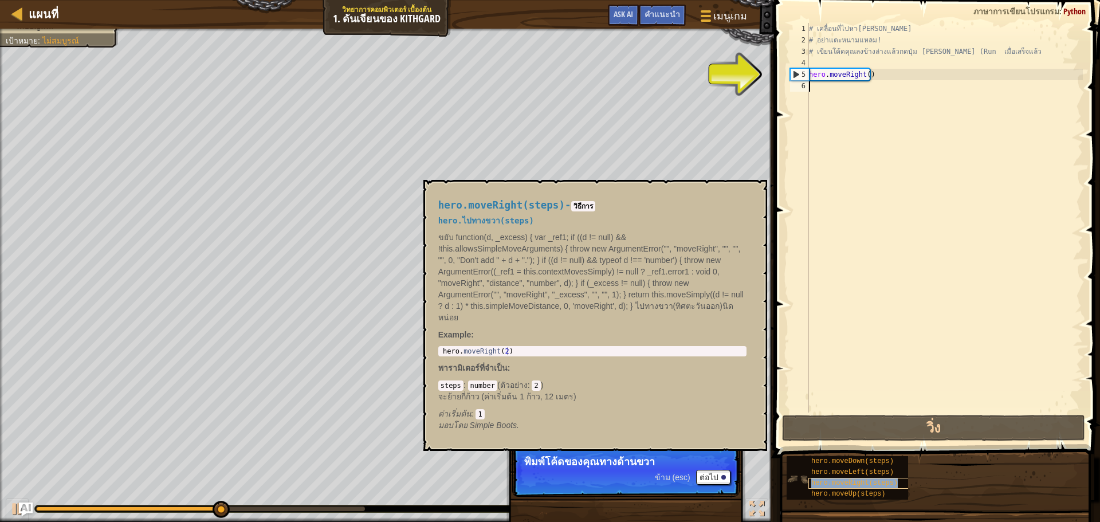
click at [816, 478] on div "hero.moveRight(steps)" at bounding box center [864, 483] width 110 height 11
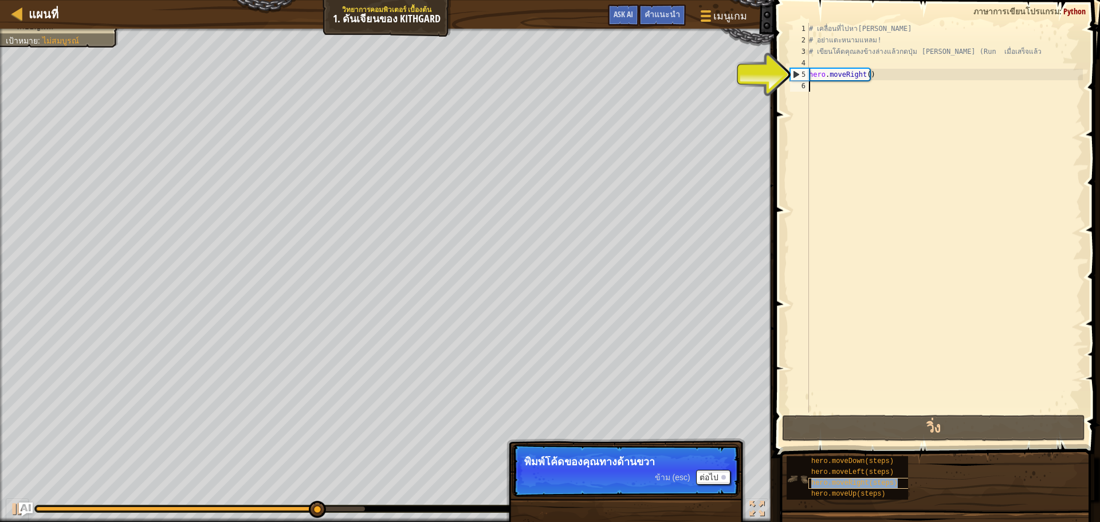
click at [816, 478] on div "hero.moveRight(steps)" at bounding box center [864, 483] width 110 height 11
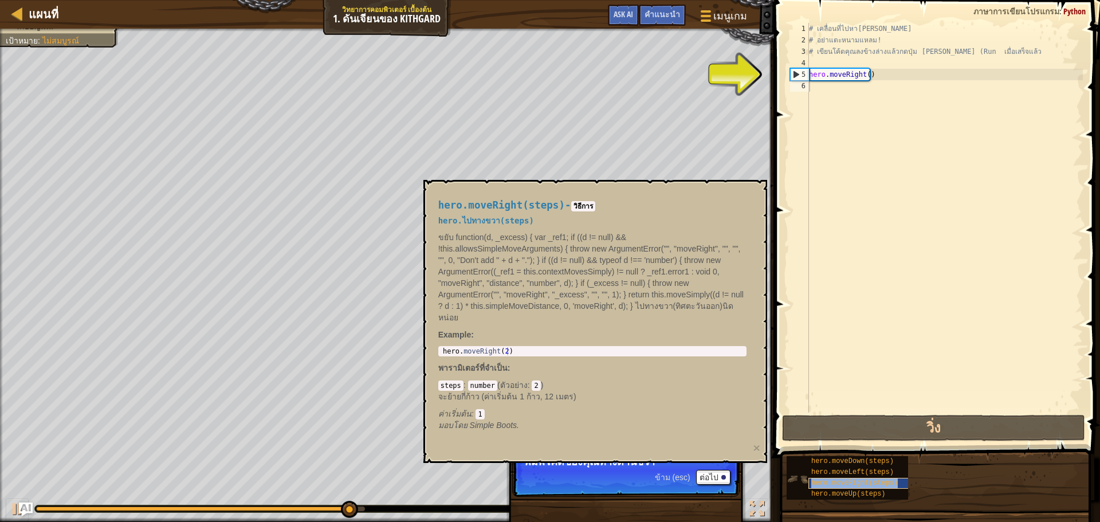
click at [816, 478] on div "hero.moveRight(steps)" at bounding box center [864, 483] width 110 height 11
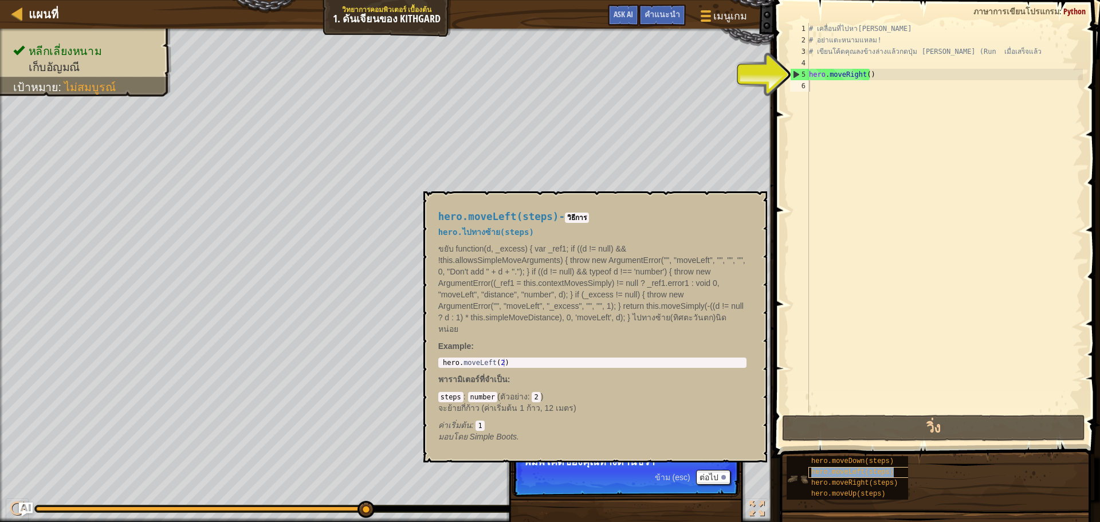
click at [819, 473] on span "hero.moveLeft(steps)" at bounding box center [852, 472] width 83 height 8
click at [822, 471] on span "hero.moveLeft(steps)" at bounding box center [852, 472] width 83 height 8
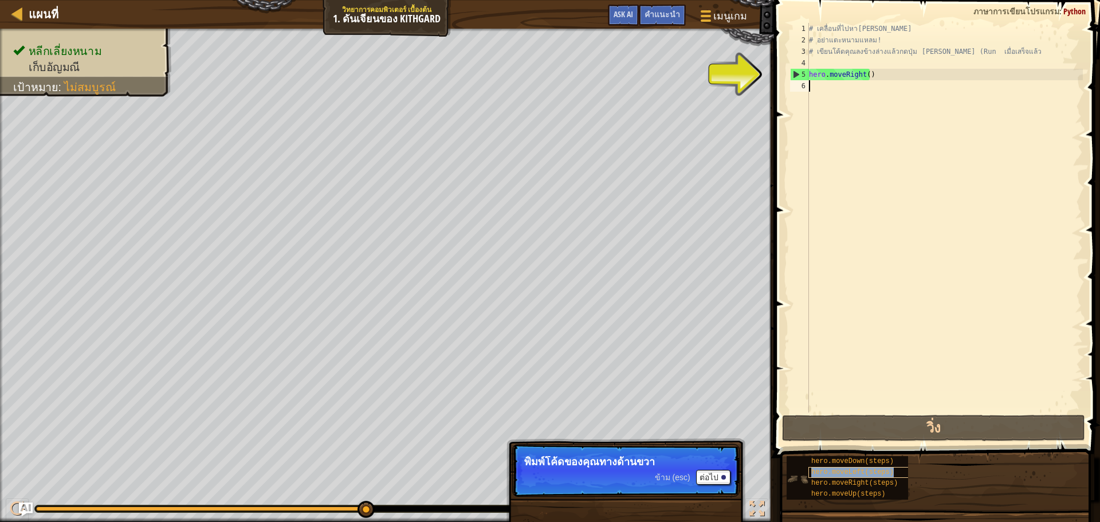
click at [823, 470] on span "hero.moveLeft(steps)" at bounding box center [852, 472] width 83 height 8
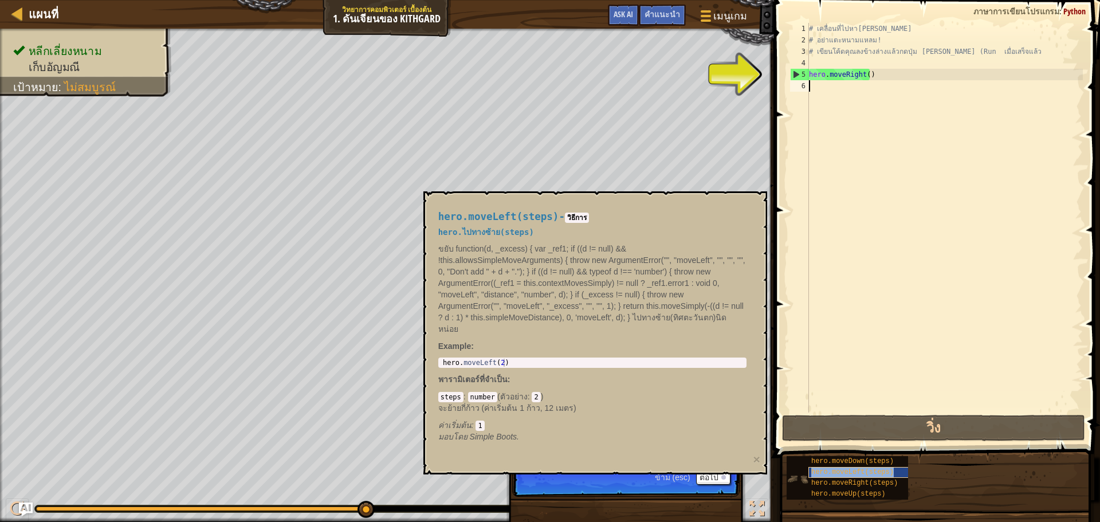
click at [824, 469] on span "hero.moveLeft(steps)" at bounding box center [852, 472] width 83 height 8
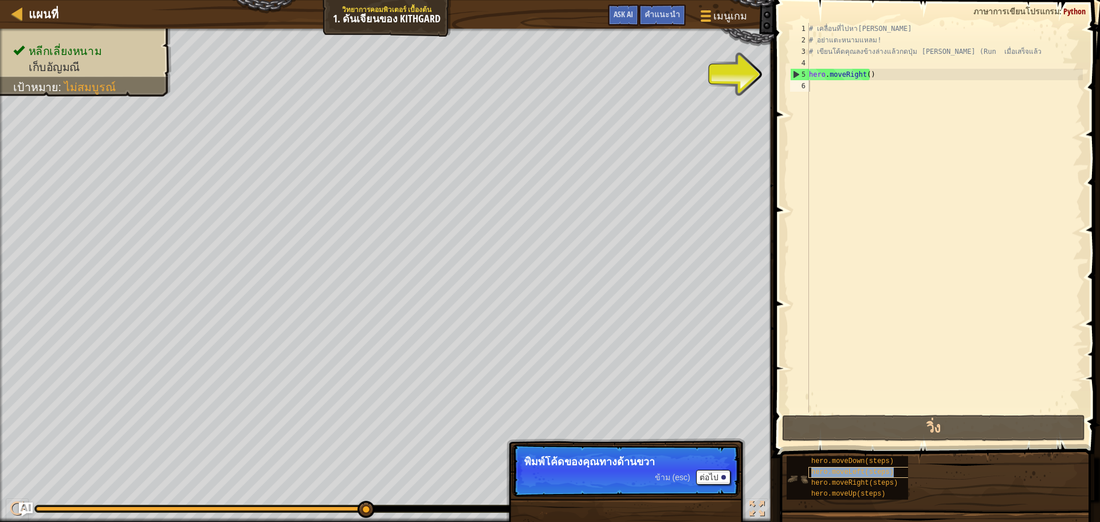
click at [825, 468] on span "hero.moveLeft(steps)" at bounding box center [852, 472] width 83 height 8
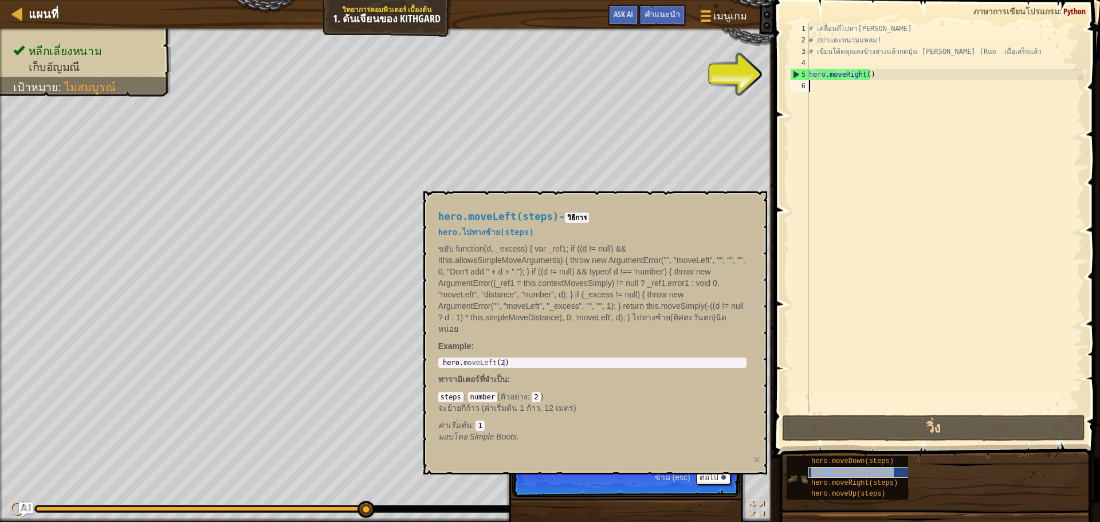
click at [825, 468] on span "hero.moveLeft(steps)" at bounding box center [852, 472] width 83 height 8
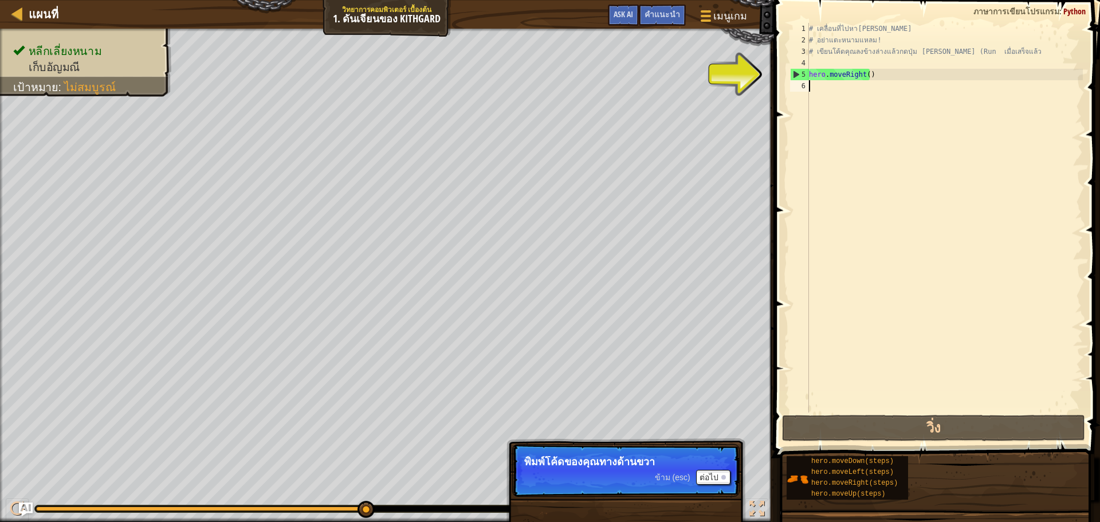
drag, startPoint x: 898, startPoint y: 146, endPoint x: 897, endPoint y: 105, distance: 40.7
click at [898, 115] on div "# เคลื่อนที่ไปหา[PERSON_NAME] # อย่าแตะหนามแหลม! # เขียนโค้ดคุณลงข้างล่างแล้วกด…" at bounding box center [945, 229] width 276 height 413
click at [897, 105] on div "# เคลื่อนที่ไปหา[PERSON_NAME] # อย่าแตะหนามแหลม! # เขียนโค้ดคุณลงข้างล่างแล้วกด…" at bounding box center [945, 229] width 276 height 413
click at [846, 92] on div "# เคลื่อนที่ไปหา[PERSON_NAME] # อย่าแตะหนามแหลม! # เขียนโค้ดคุณลงข้างล่างแล้วกด…" at bounding box center [945, 229] width 276 height 413
drag, startPoint x: 844, startPoint y: 91, endPoint x: 830, endPoint y: 87, distance: 15.0
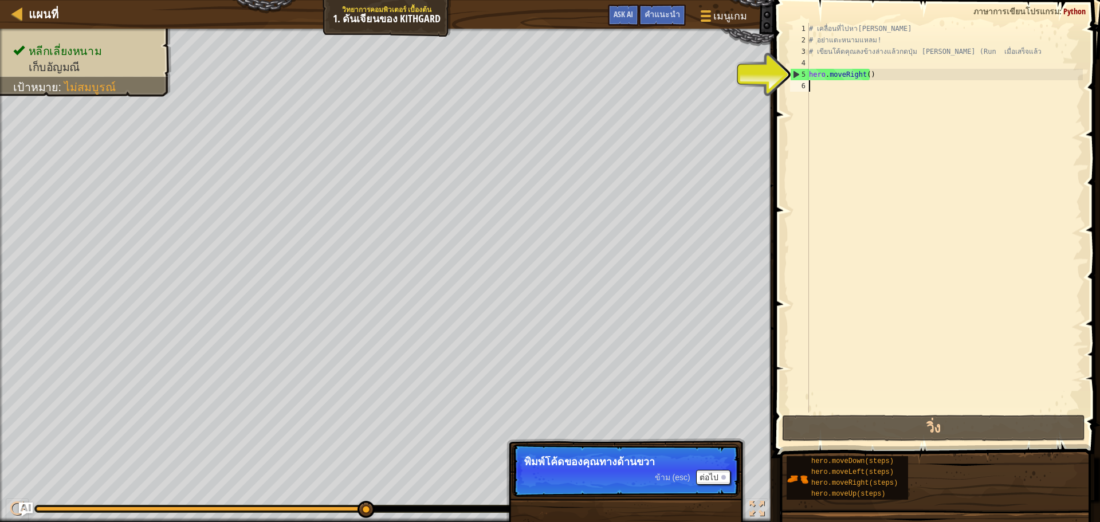
click at [842, 91] on div "# เคลื่อนที่ไปหา[PERSON_NAME] # อย่าแตะหนามแหลม! # เขียนโค้ดคุณลงข้างล่างแล้วกด…" at bounding box center [945, 229] width 276 height 413
drag, startPoint x: 830, startPoint y: 87, endPoint x: 817, endPoint y: 71, distance: 20.3
click at [829, 86] on div "# เคลื่อนที่ไปหา[PERSON_NAME] # อย่าแตะหนามแหลม! # เขียนโค้ดคุณลงข้างล่างแล้วกด…" at bounding box center [945, 229] width 276 height 413
drag, startPoint x: 810, startPoint y: 62, endPoint x: 810, endPoint y: 70, distance: 8.6
click at [810, 64] on div "# เคลื่อนที่ไปหา[PERSON_NAME] # อย่าแตะหนามแหลม! # เขียนโค้ดคุณลงข้างล่างแล้วกด…" at bounding box center [945, 229] width 276 height 413
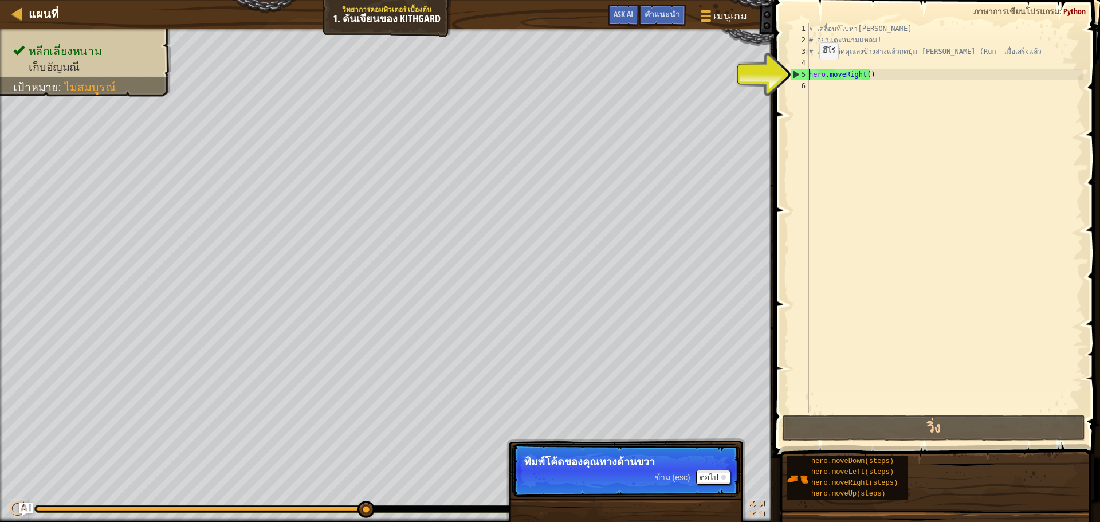
drag, startPoint x: 810, startPoint y: 71, endPoint x: 836, endPoint y: 96, distance: 36.5
click at [810, 71] on div "# เคลื่อนที่ไปหา[PERSON_NAME] # อย่าแตะหนามแหลม! # เขียนโค้ดคุณลงข้างล่างแล้วกด…" at bounding box center [945, 229] width 276 height 413
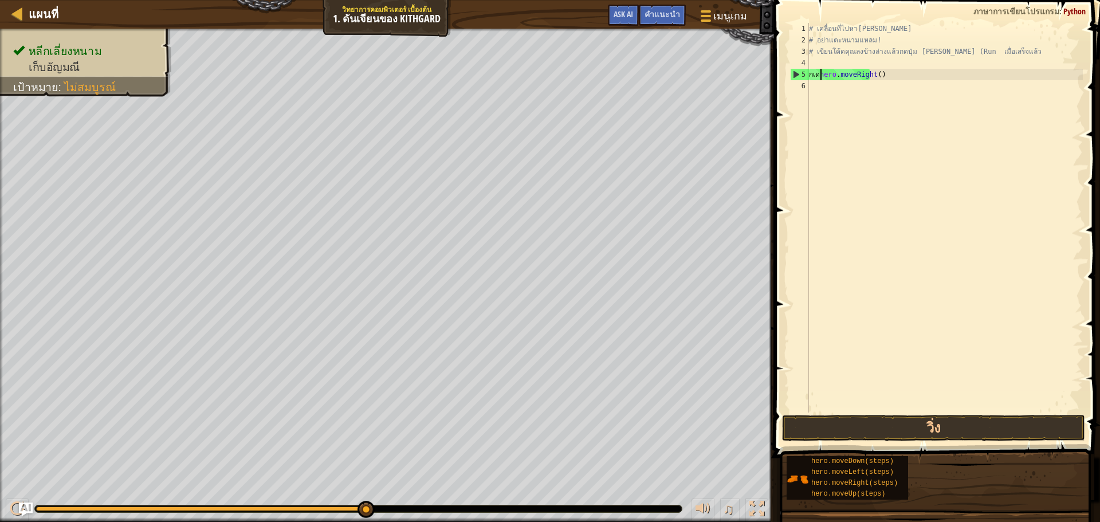
scroll to position [5, 1]
type textarea "hero.moveRight()"
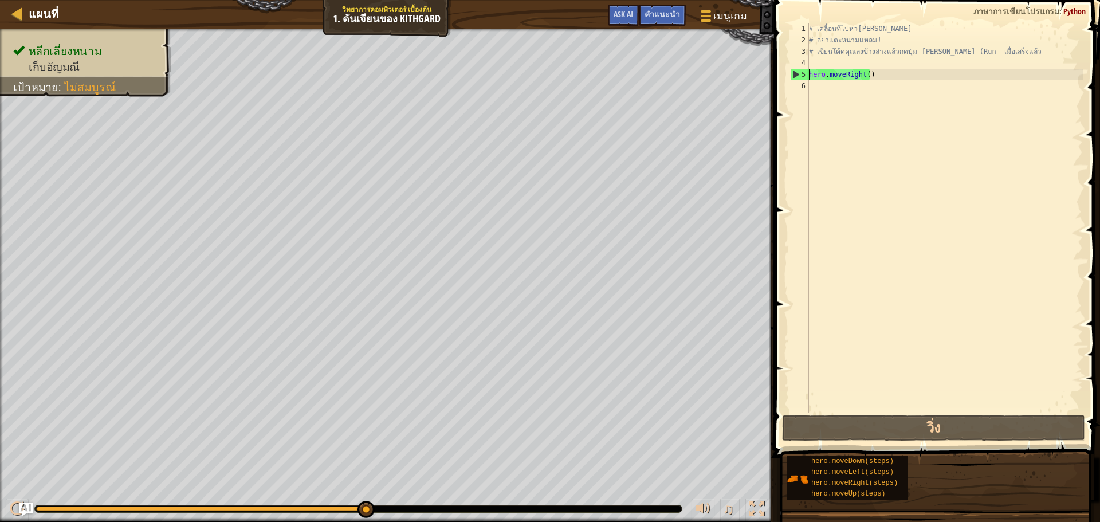
click at [975, 113] on div "# เคลื่อนที่ไปหา[PERSON_NAME] # อย่าแตะหนามแหลม! # เขียนโค้ดคุณลงข้างล่างแล้วกด…" at bounding box center [945, 229] width 276 height 413
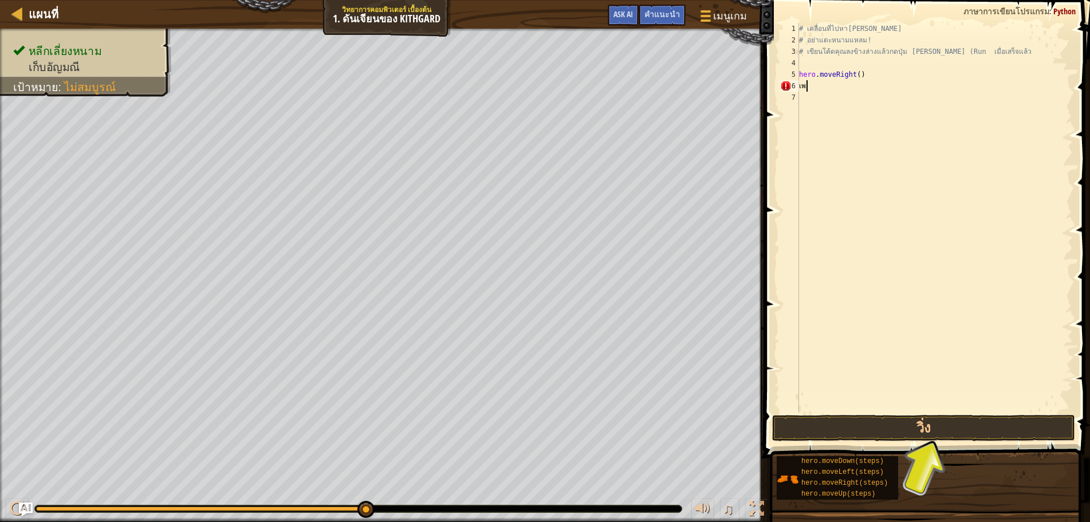
type textarea "เ"
type textarea "h"
click at [845, 434] on button "วิ่ง" at bounding box center [923, 428] width 303 height 26
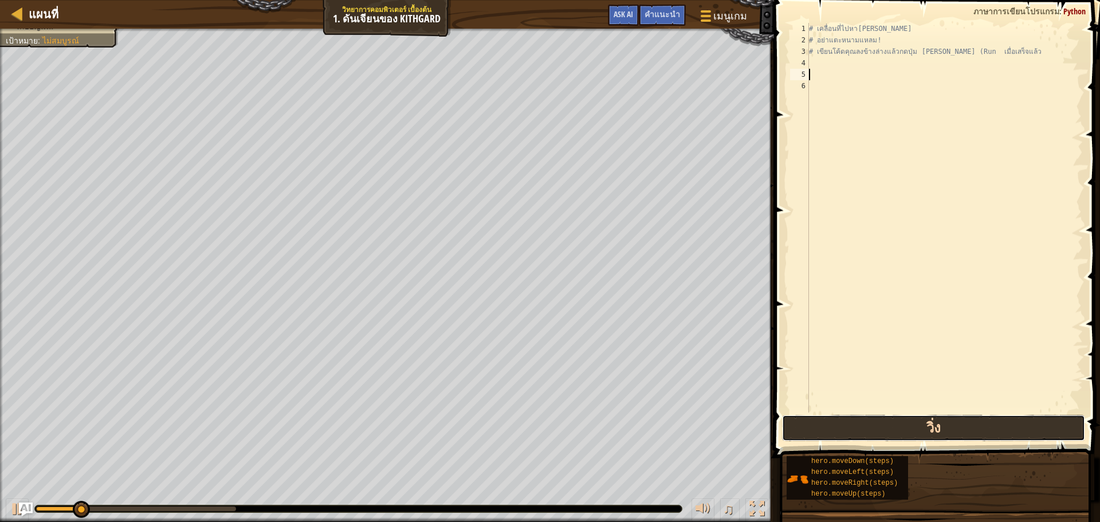
click at [845, 433] on button "วิ่ง" at bounding box center [933, 428] width 303 height 26
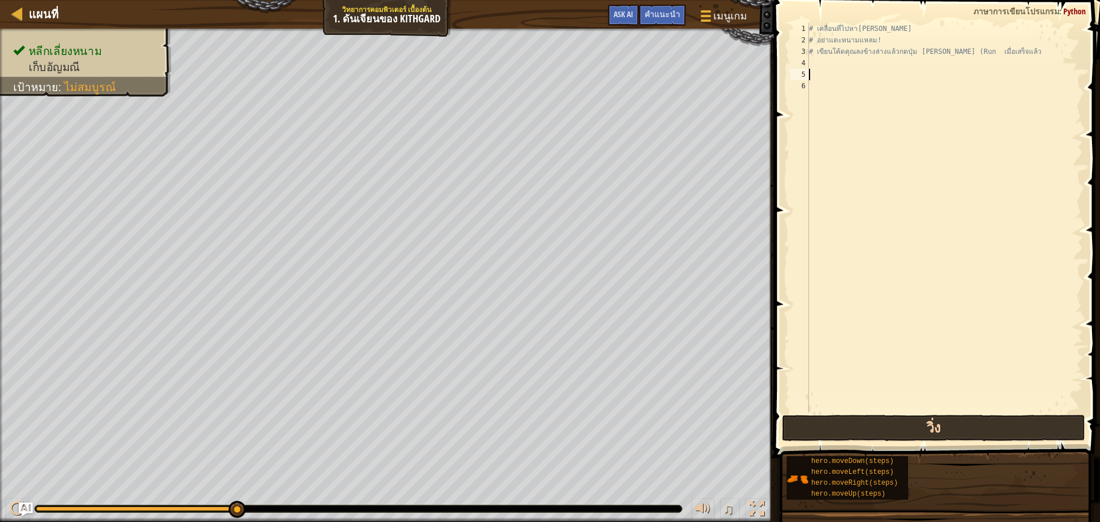
type textarea "ท"
type textarea "m"
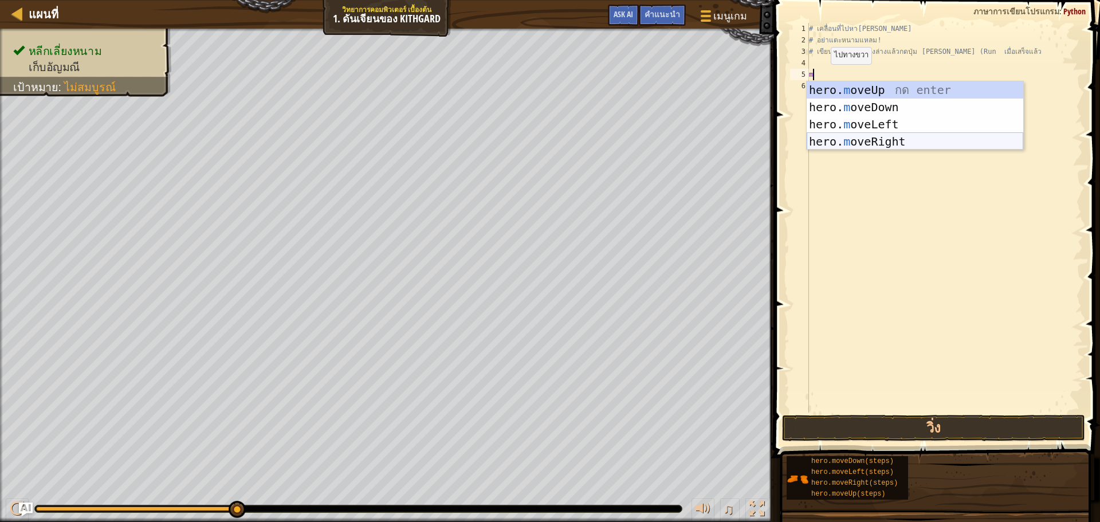
click at [884, 134] on div "hero. m oveUp กด enter hero. m oveDown กด enter hero. m oveLeft กด enter hero. …" at bounding box center [915, 132] width 217 height 103
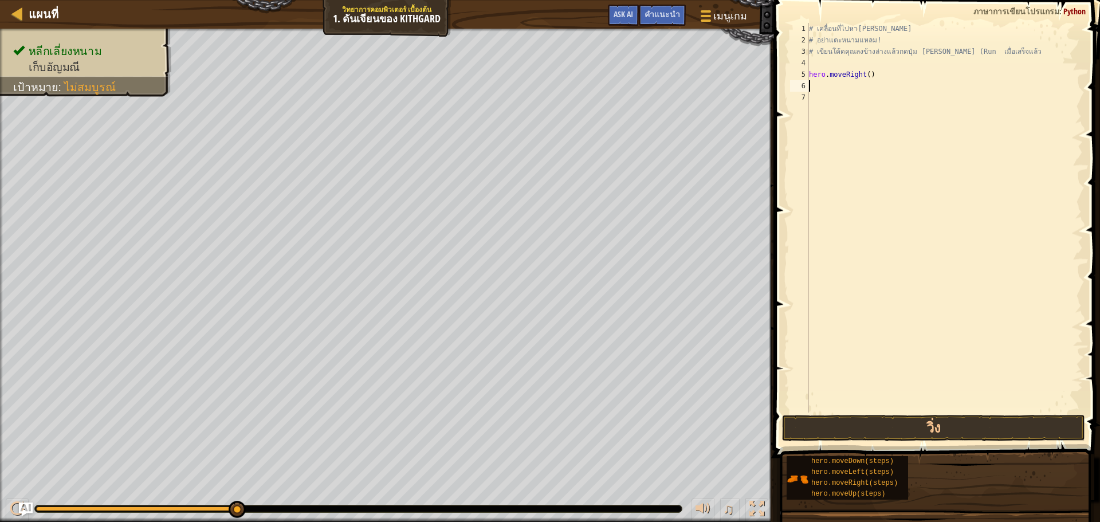
click at [851, 94] on div "# เคลื่อนที่ไปหา[PERSON_NAME] # อย่าแตะหนามแหลม! # เขียนโค้ดคุณลงข้างล่างแล้วกด…" at bounding box center [945, 229] width 276 height 413
click at [850, 87] on div "# เคลื่อนที่ไปหา[PERSON_NAME] # อย่าแตะหนามแหลม! # เขียนโค้ดคุณลงข้างล่างแล้วกด…" at bounding box center [945, 229] width 276 height 413
type textarea "m"
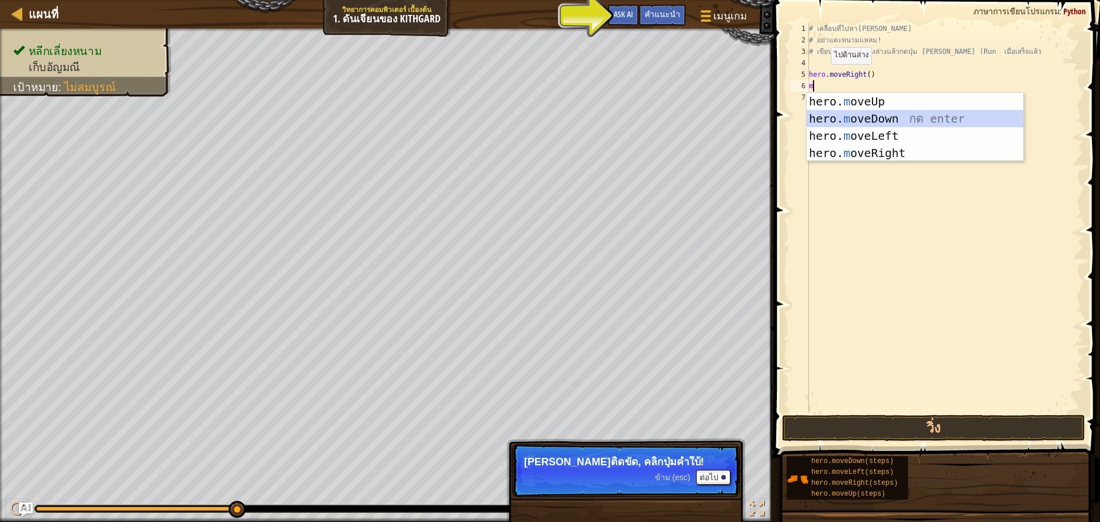
click at [871, 117] on div "hero. m oveUp กด enter hero. m oveDown กด enter hero. m oveLeft กด enter hero. …" at bounding box center [915, 144] width 217 height 103
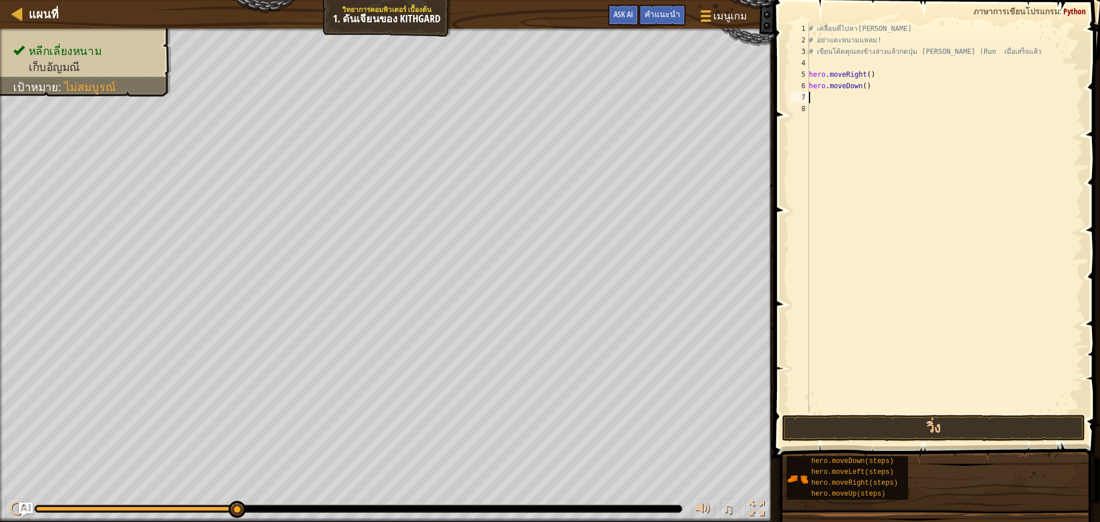
type textarea "m"
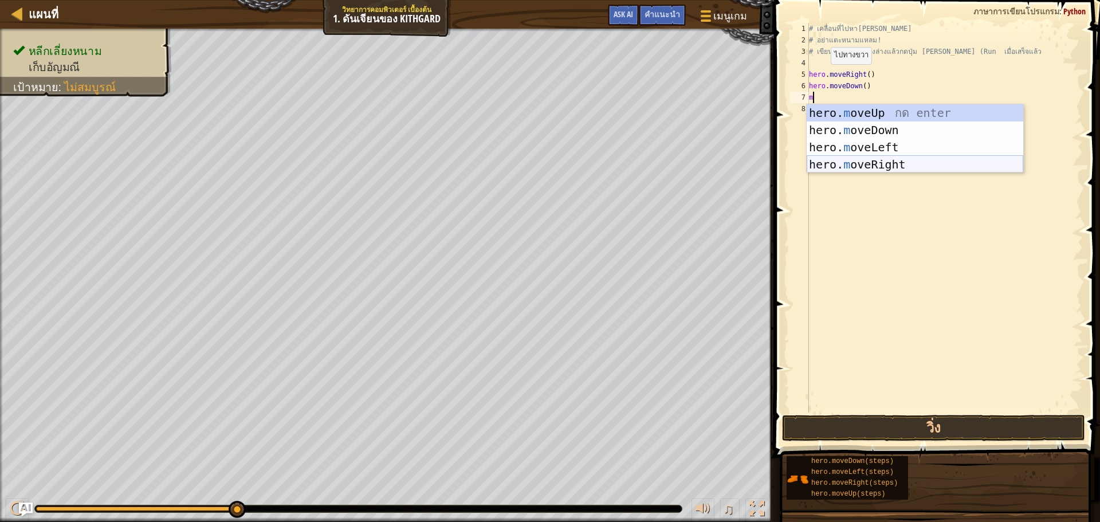
click at [898, 162] on div "hero. m oveUp กด enter hero. m oveDown กด enter hero. m oveLeft กด enter hero. …" at bounding box center [915, 155] width 217 height 103
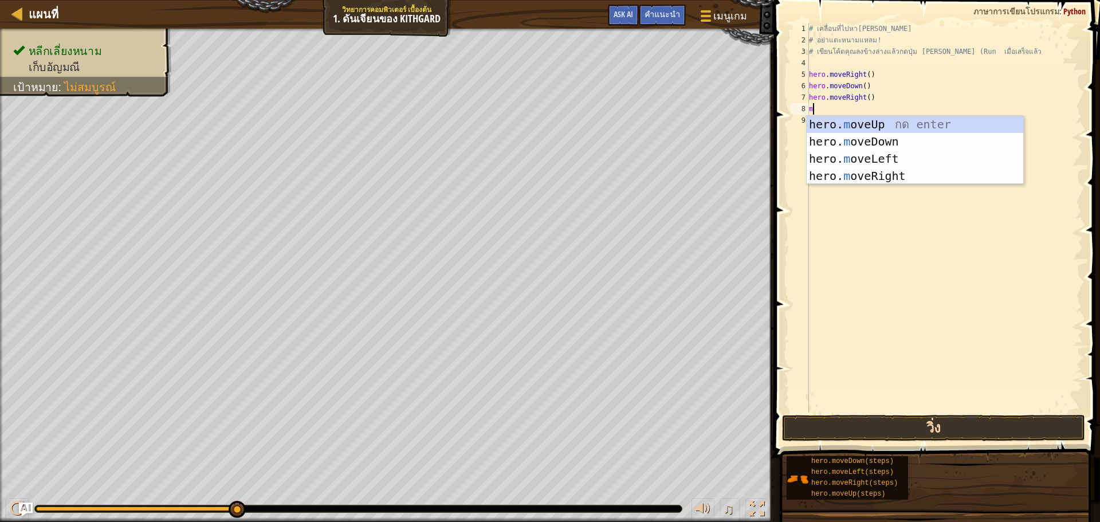
type textarea "m"
click at [818, 429] on button "วิ่ง" at bounding box center [933, 428] width 303 height 26
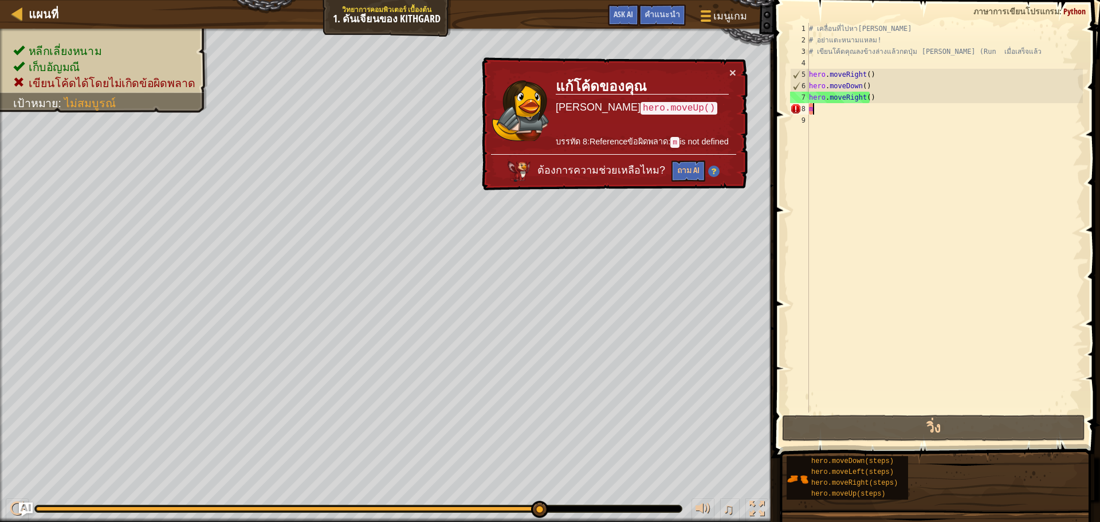
click at [863, 115] on div "# เคลื่อนที่ไปหา[PERSON_NAME] # อย่าแตะหนามแหลม! # เขียนโค้ดคุณลงข้างล่างแล้วกด…" at bounding box center [945, 229] width 276 height 413
type textarea "m"
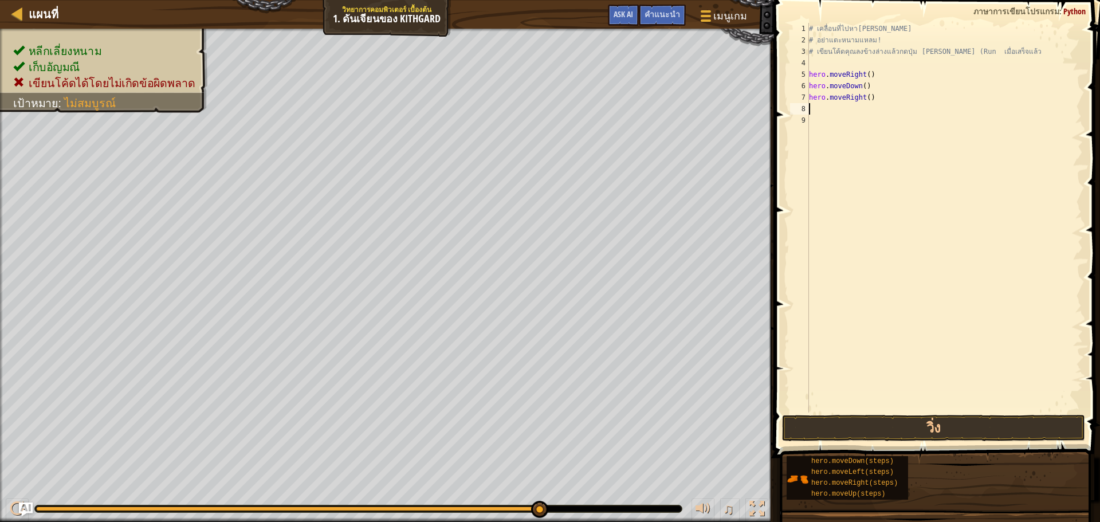
type textarea "m"
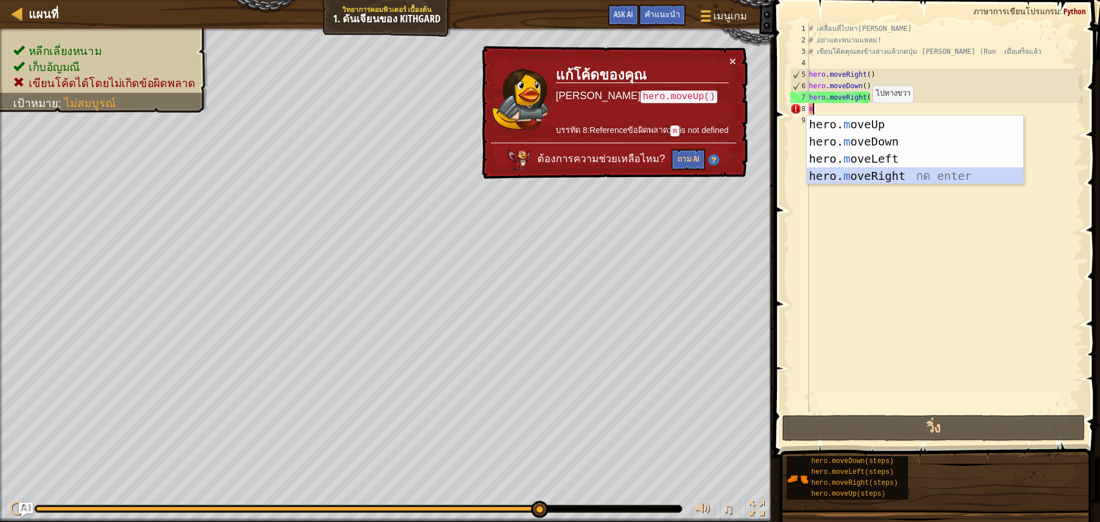
click at [871, 179] on div "hero. m oveUp กด enter hero. m oveDown กด enter hero. m oveLeft กด enter hero. …" at bounding box center [915, 167] width 217 height 103
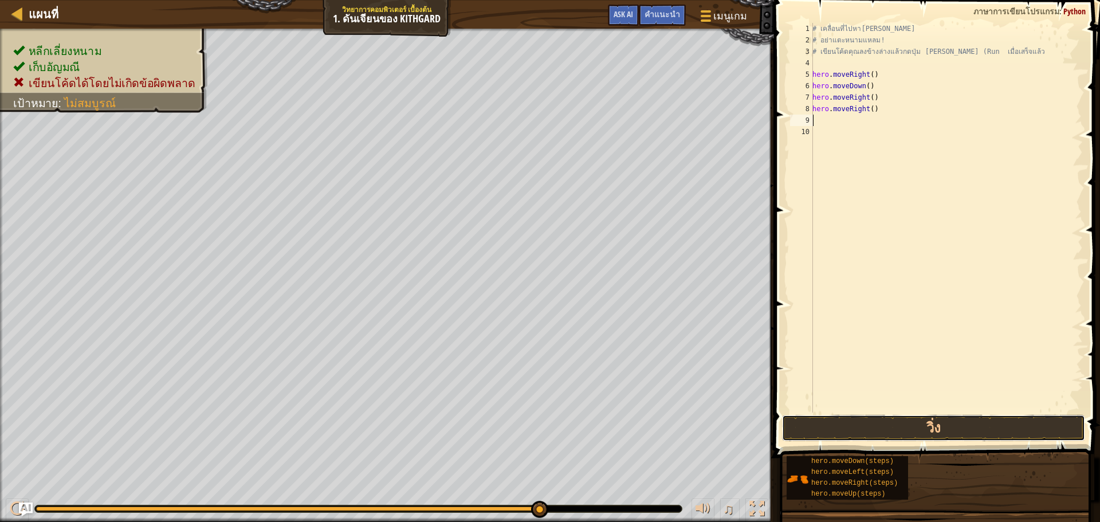
drag, startPoint x: 979, startPoint y: 440, endPoint x: 973, endPoint y: 410, distance: 30.9
click at [978, 429] on button "วิ่ง" at bounding box center [933, 428] width 303 height 26
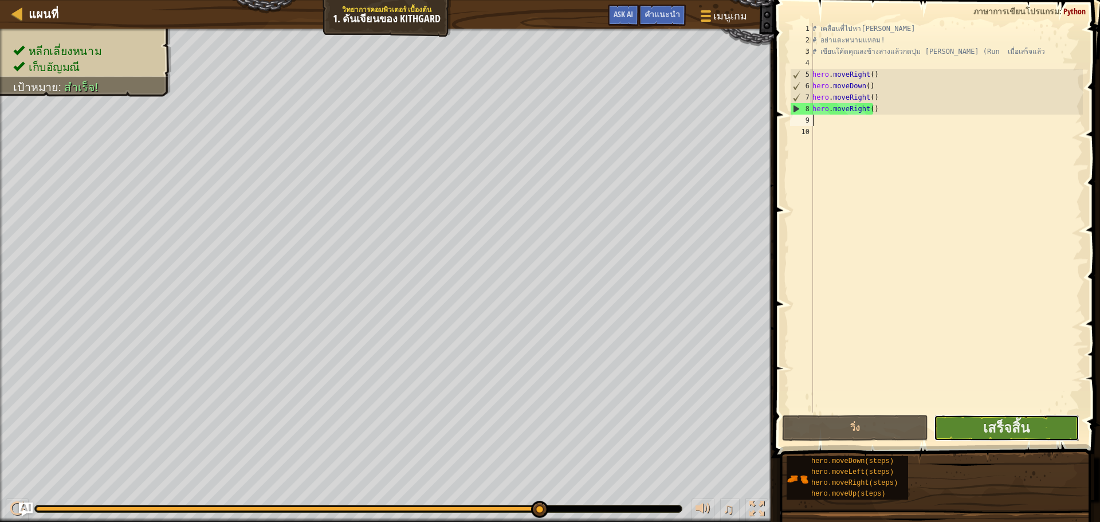
click at [976, 422] on button "เสร็จสิ้น" at bounding box center [1007, 428] width 146 height 26
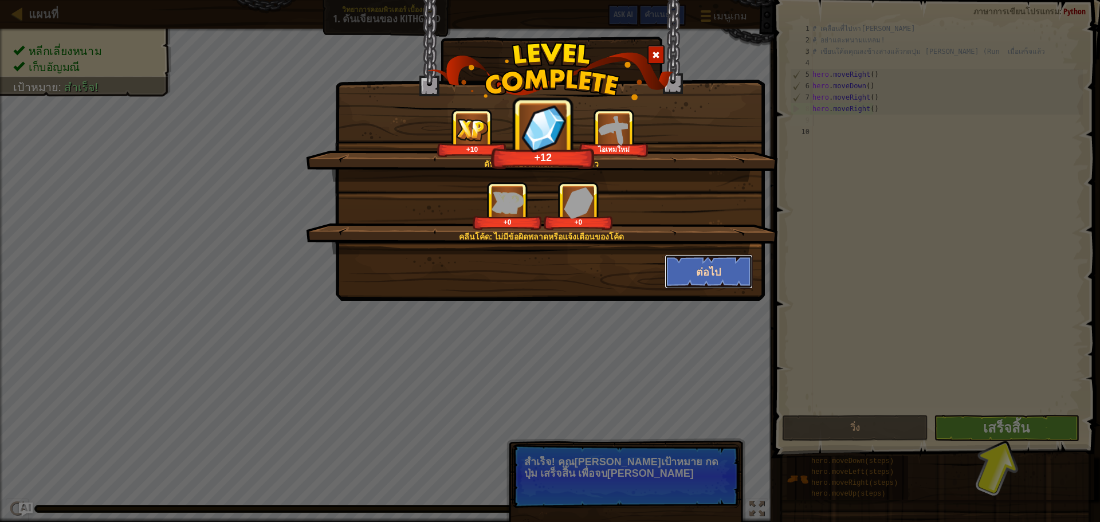
click at [694, 270] on button "ต่อไป" at bounding box center [709, 271] width 89 height 34
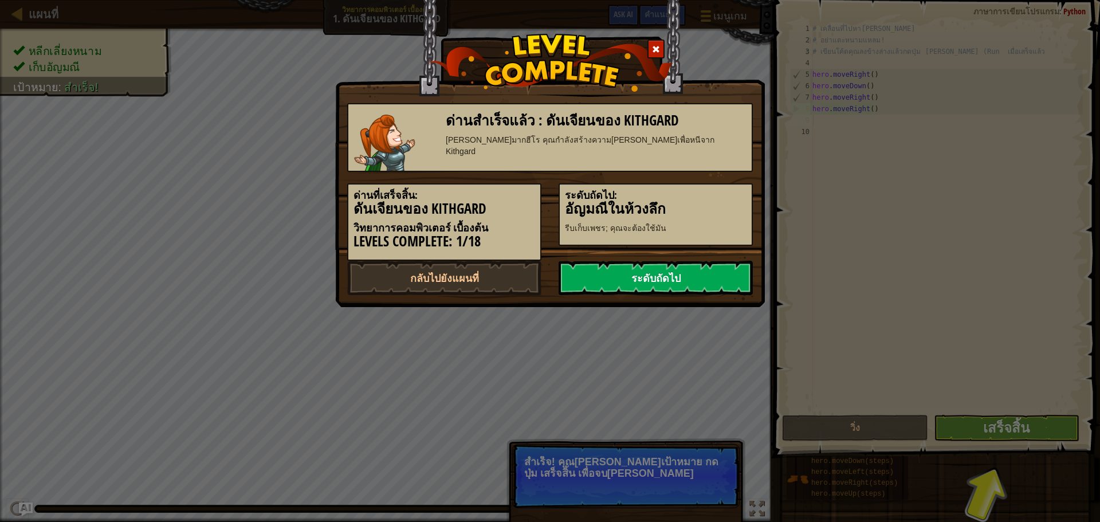
click at [694, 270] on link "ระดับถัดไป" at bounding box center [656, 278] width 194 height 34
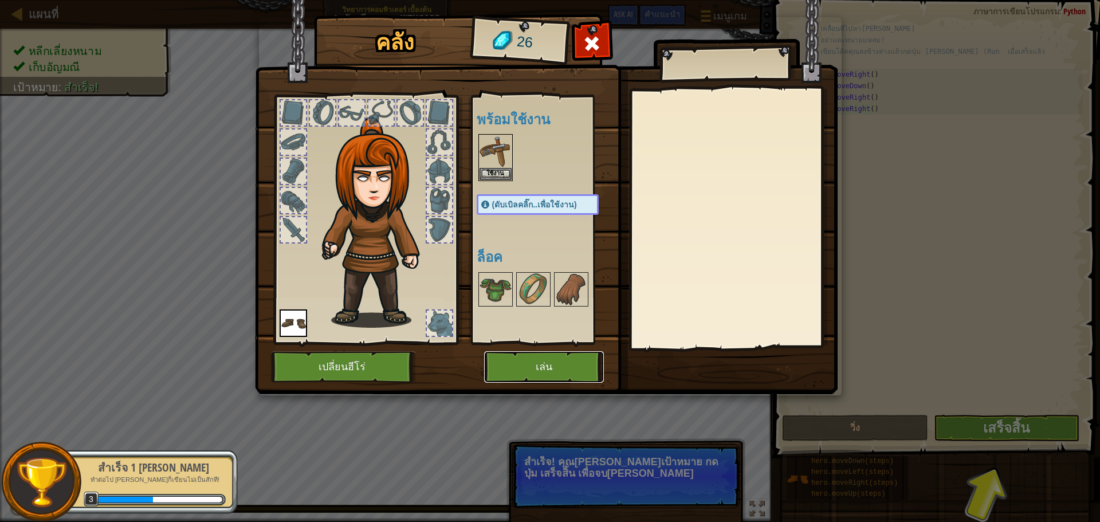
click at [536, 371] on button "เล่น" at bounding box center [544, 367] width 120 height 32
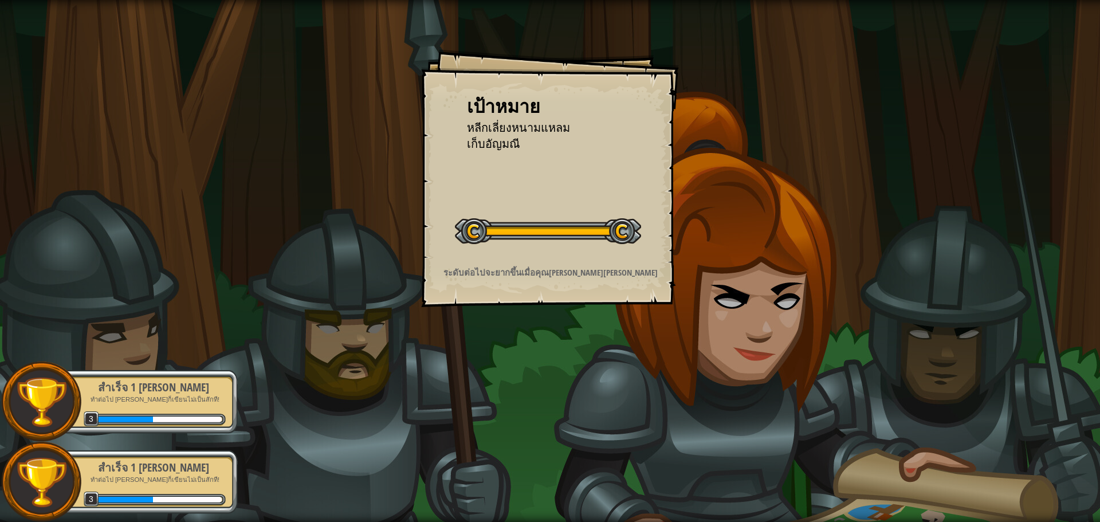
click at [575, 226] on div at bounding box center [548, 231] width 186 height 26
click at [571, 225] on div "เริ่มด่าน" at bounding box center [548, 230] width 186 height 46
drag, startPoint x: 563, startPoint y: 256, endPoint x: 560, endPoint y: 265, distance: 10.2
click at [560, 265] on div "เป้าหมาย หลีกเลี่ยงหนามแหลม เก็บ[PERSON_NAME] เริ่มด่าน เกิดข้อผิดพลาดในการโหลด…" at bounding box center [550, 178] width 258 height 258
drag, startPoint x: 560, startPoint y: 265, endPoint x: 556, endPoint y: 279, distance: 14.2
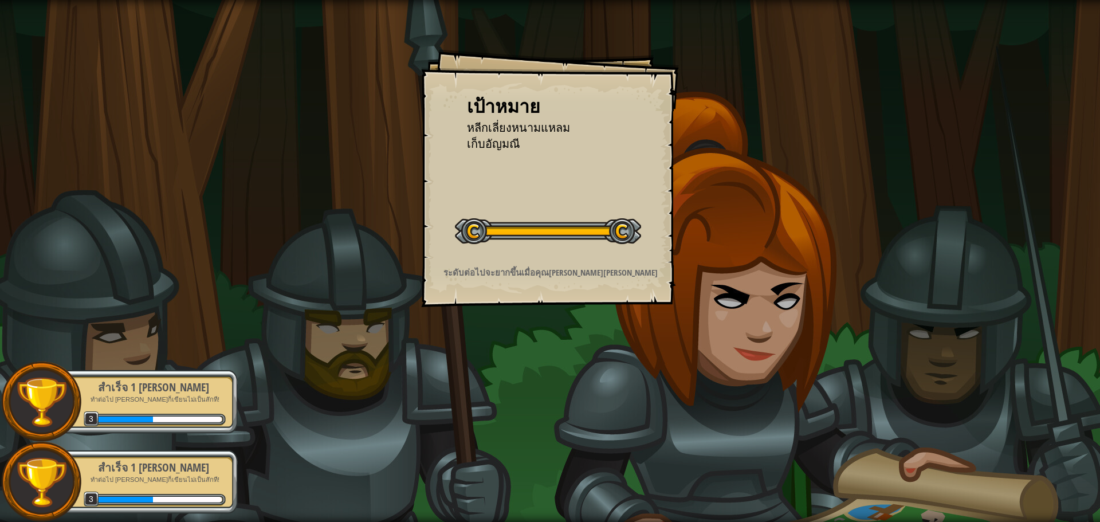
click at [556, 279] on div "เป้าหมาย หลีกเลี่ยงหนามแหลม เก็บ[PERSON_NAME] เริ่มด่าน เกิดข้อผิดพลาดในการโหลด…" at bounding box center [550, 178] width 258 height 258
drag, startPoint x: 558, startPoint y: 277, endPoint x: 559, endPoint y: 242, distance: 35.0
click at [558, 275] on p "ระดับต่อไปจะยากขึ้นเมื่อคุณ[PERSON_NAME][PERSON_NAME]" at bounding box center [550, 272] width 230 height 12
drag, startPoint x: 559, startPoint y: 242, endPoint x: 582, endPoint y: 230, distance: 25.1
click at [559, 240] on div at bounding box center [548, 231] width 186 height 26
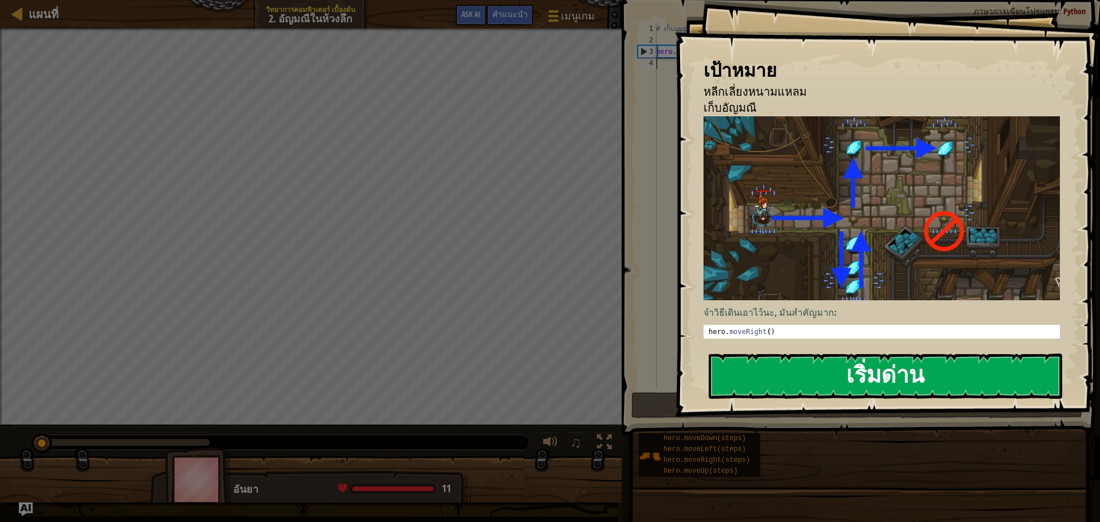
drag, startPoint x: 811, startPoint y: 370, endPoint x: 773, endPoint y: 387, distance: 42.3
click at [773, 391] on button "เริ่มด่าน" at bounding box center [886, 376] width 354 height 45
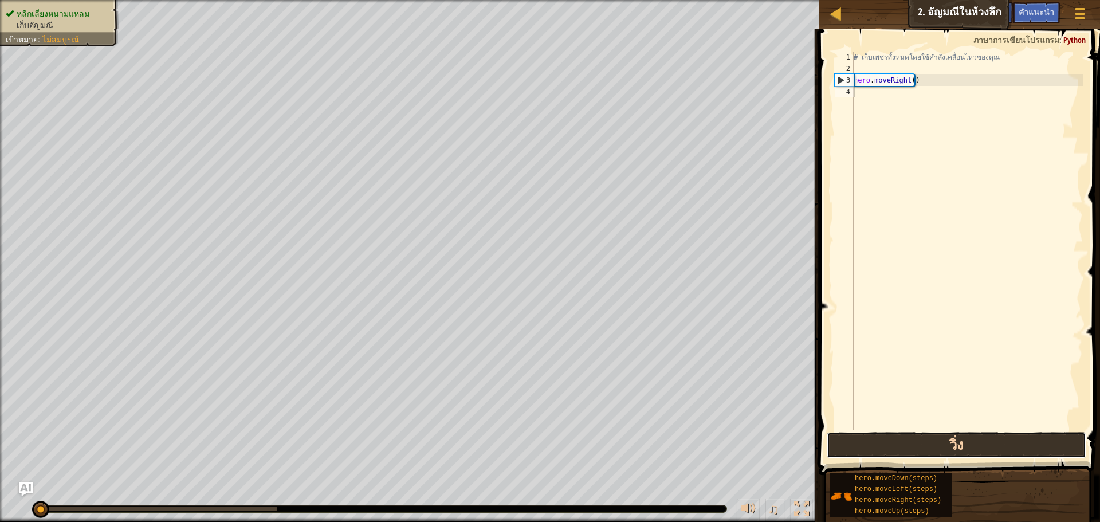
click at [996, 442] on button "วิ่ง" at bounding box center [957, 445] width 260 height 26
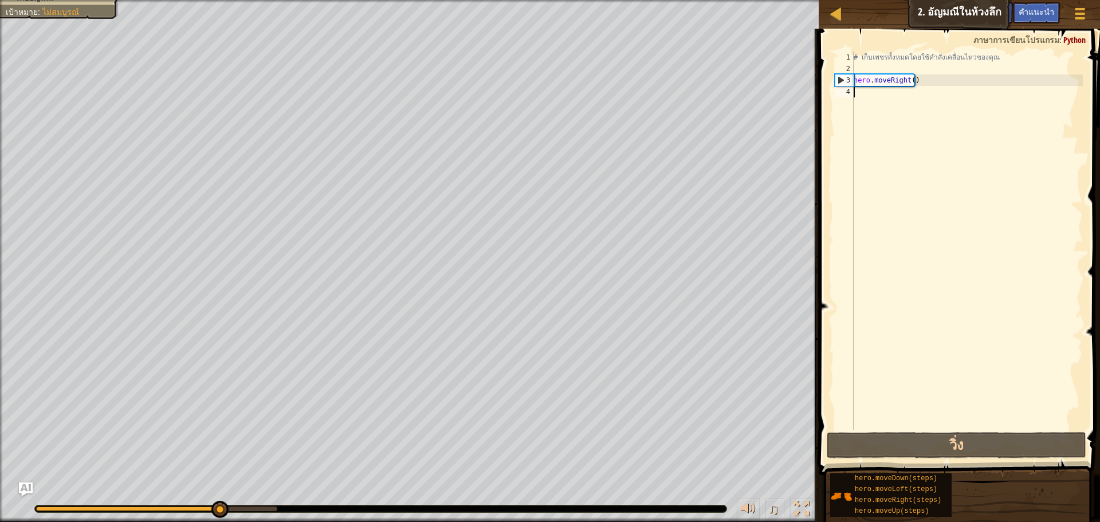
type textarea "m"
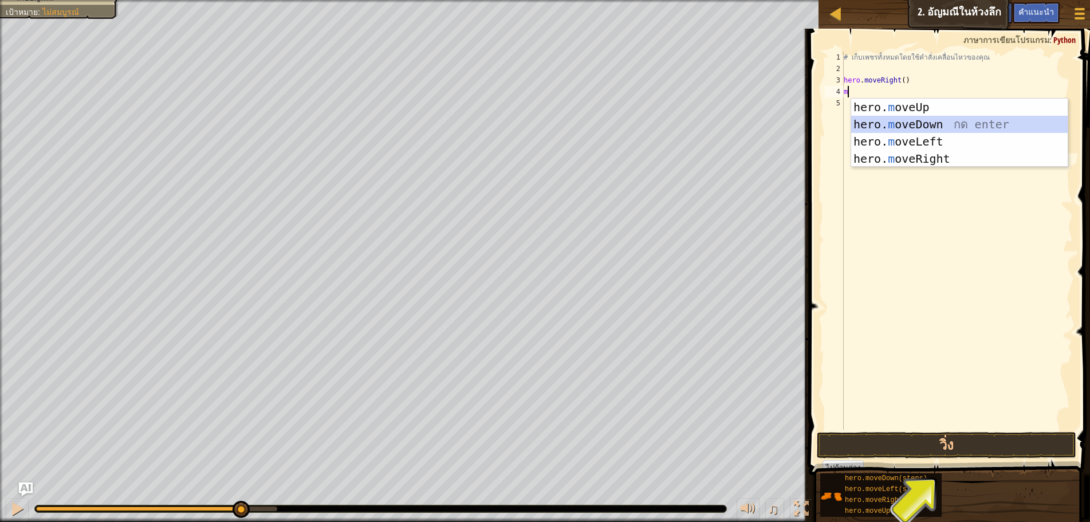
click at [954, 127] on div "hero. m oveUp กด enter hero. m oveDown กด enter hero. m oveLeft กด enter hero. …" at bounding box center [959, 150] width 217 height 103
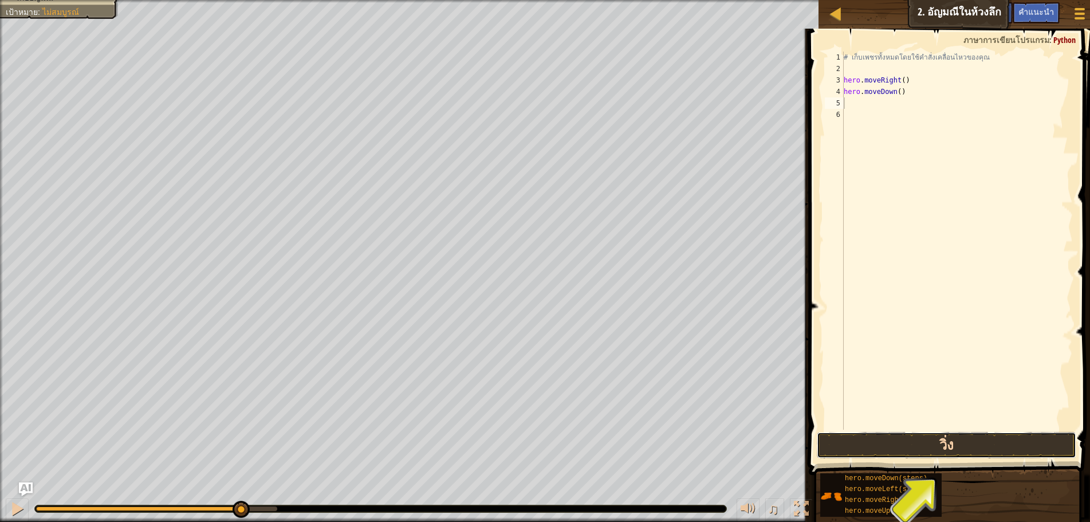
click at [881, 441] on button "วิ่ง" at bounding box center [947, 445] width 260 height 26
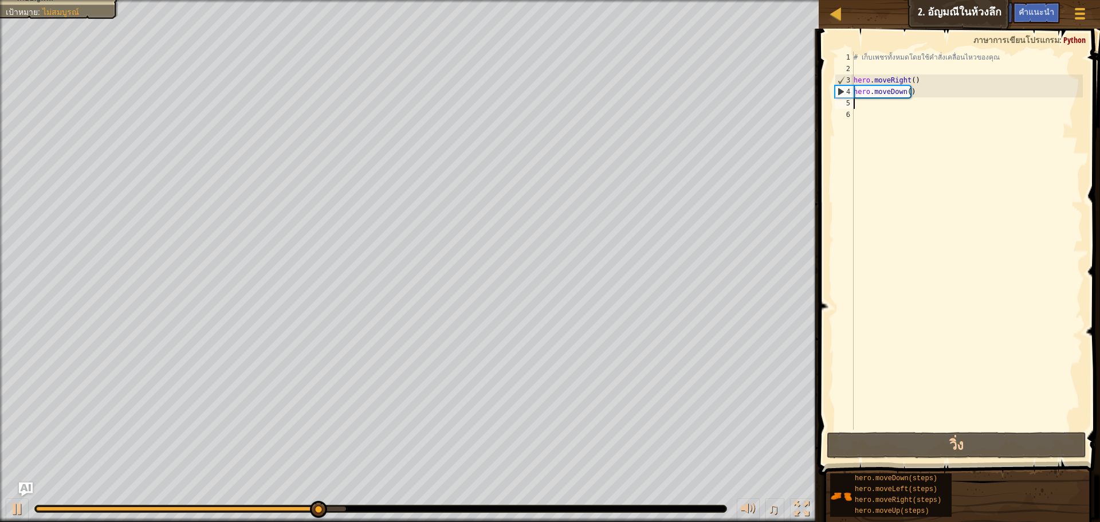
type textarea "m"
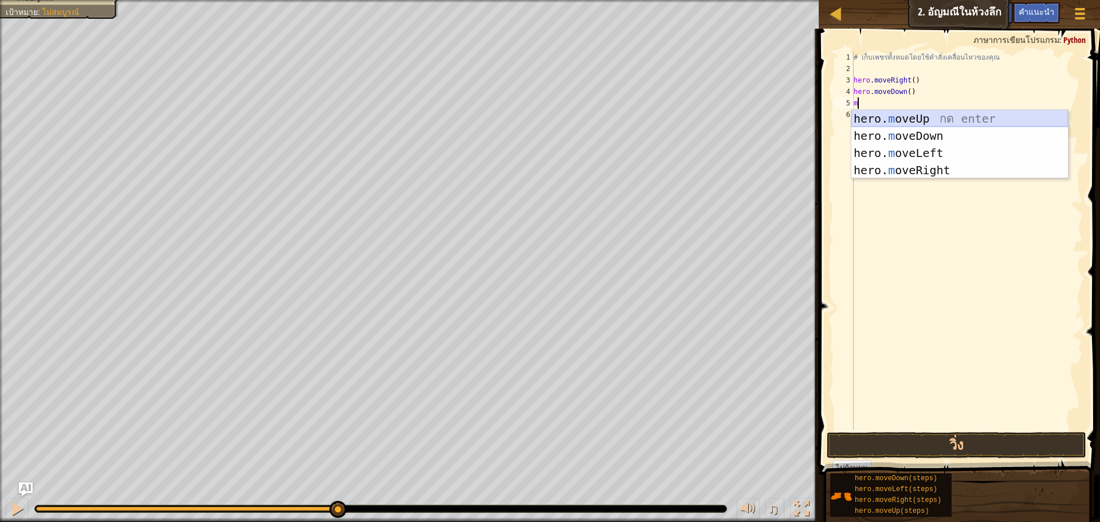
click at [943, 112] on div "hero. m oveUp กด enter hero. m oveDown กด enter hero. m oveLeft กด enter hero. …" at bounding box center [959, 161] width 217 height 103
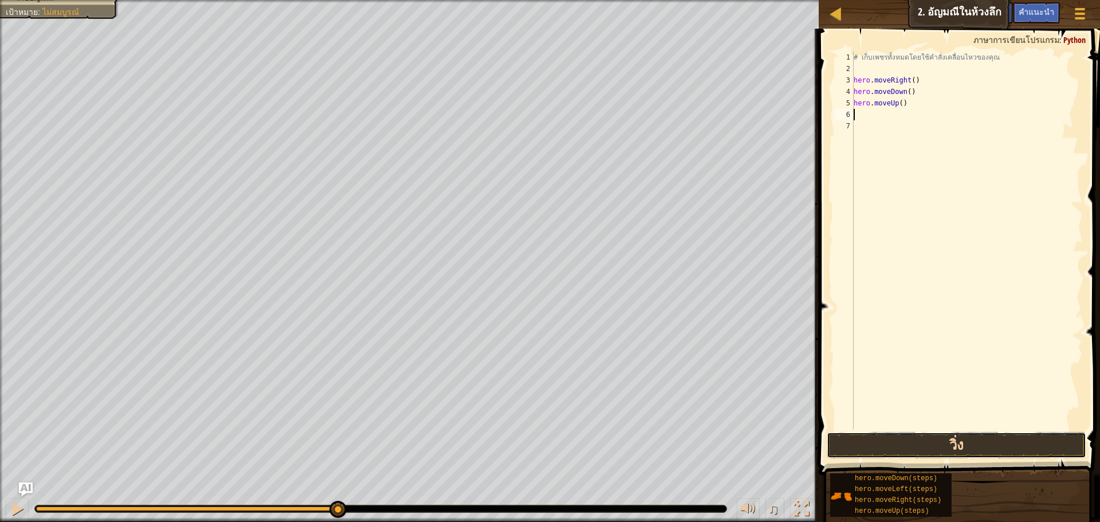
click at [856, 435] on button "วิ่ง" at bounding box center [957, 445] width 260 height 26
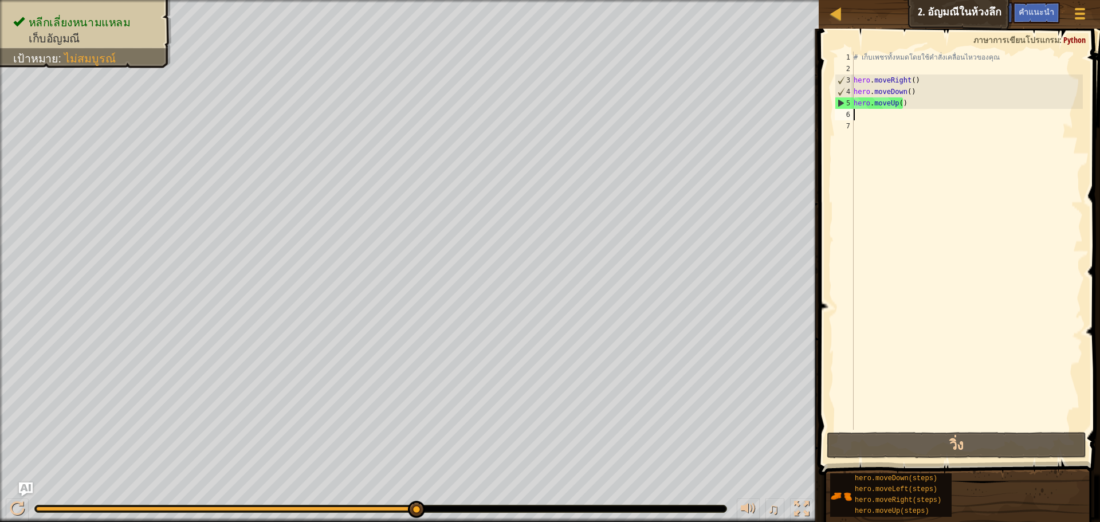
type textarea "m"
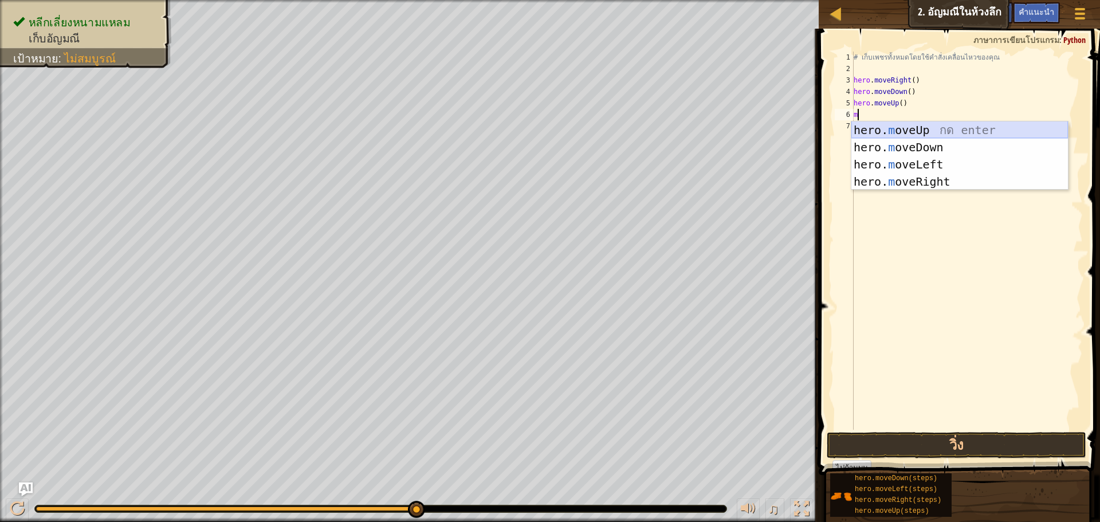
click at [921, 128] on div "hero. m oveUp กด enter hero. m oveDown กด enter hero. m oveLeft กด enter hero. …" at bounding box center [959, 172] width 217 height 103
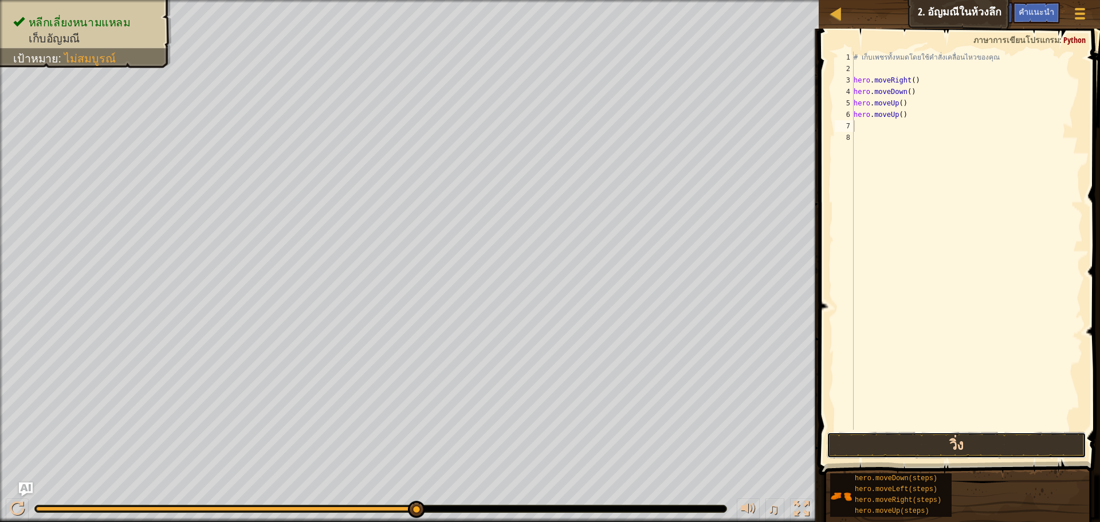
click at [882, 440] on button "วิ่ง" at bounding box center [957, 445] width 260 height 26
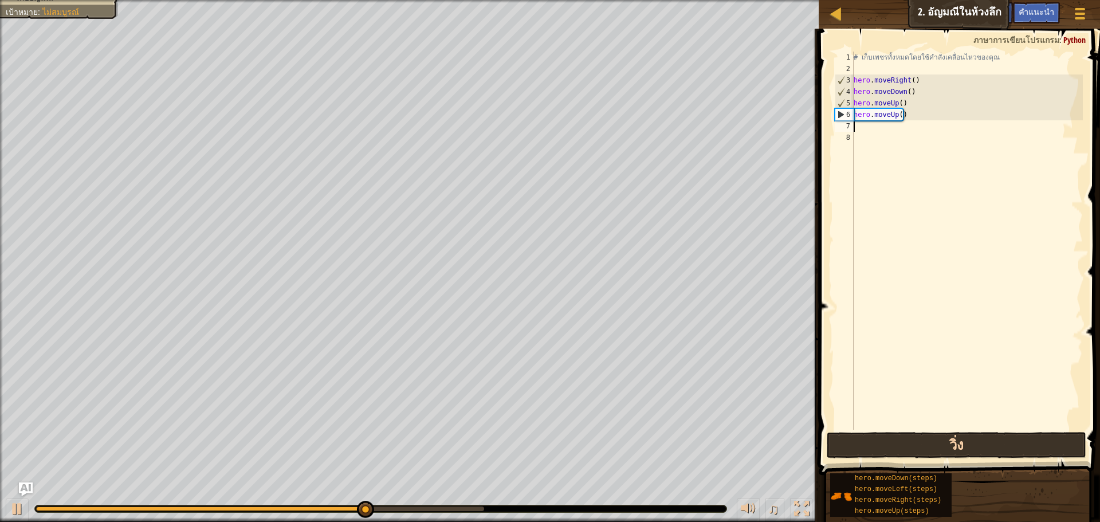
type textarea "m"
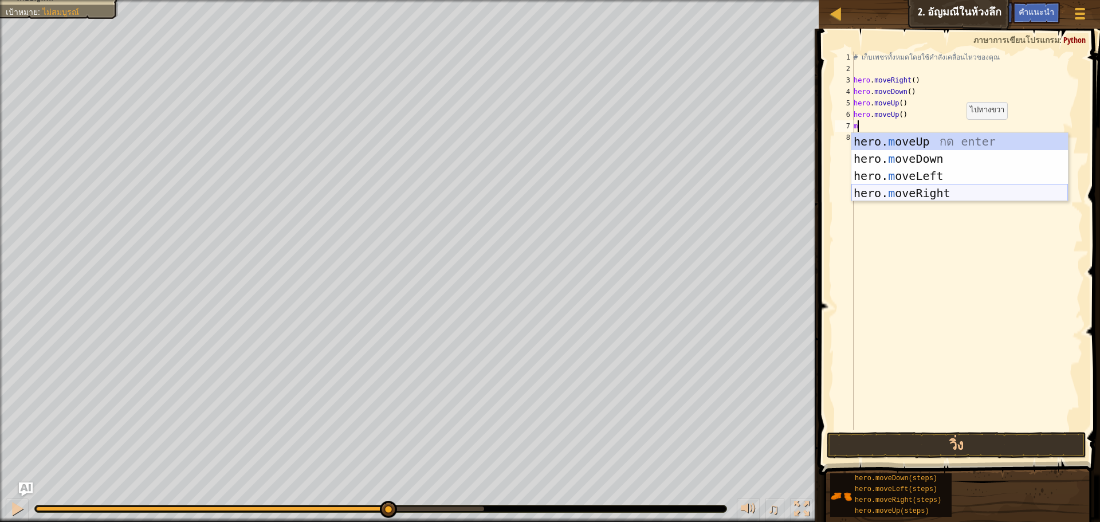
click at [918, 190] on div "hero. m oveUp กด enter hero. m oveDown กด enter hero. m oveLeft กด enter hero. …" at bounding box center [959, 184] width 217 height 103
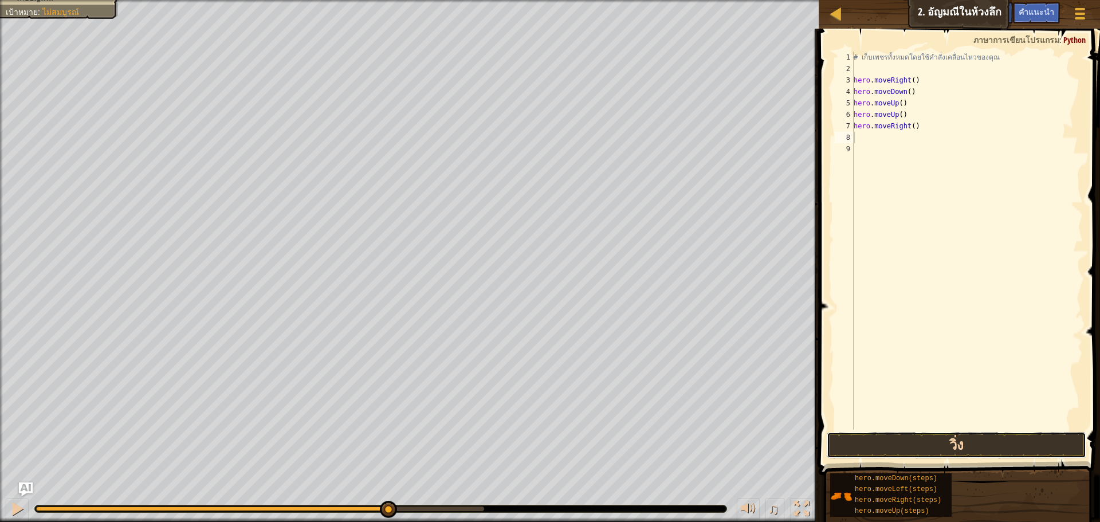
click at [867, 450] on button "วิ่ง" at bounding box center [957, 445] width 260 height 26
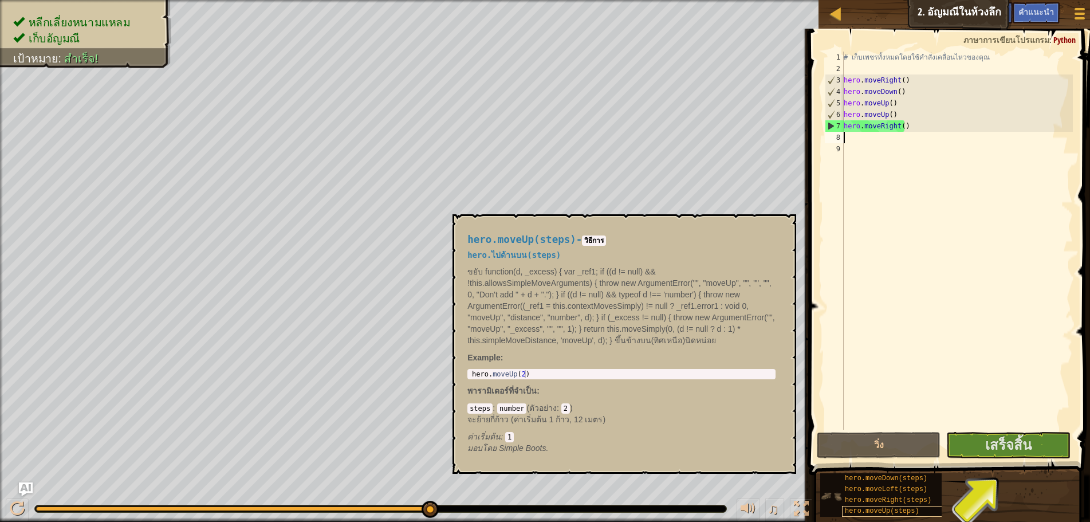
type textarea "h"
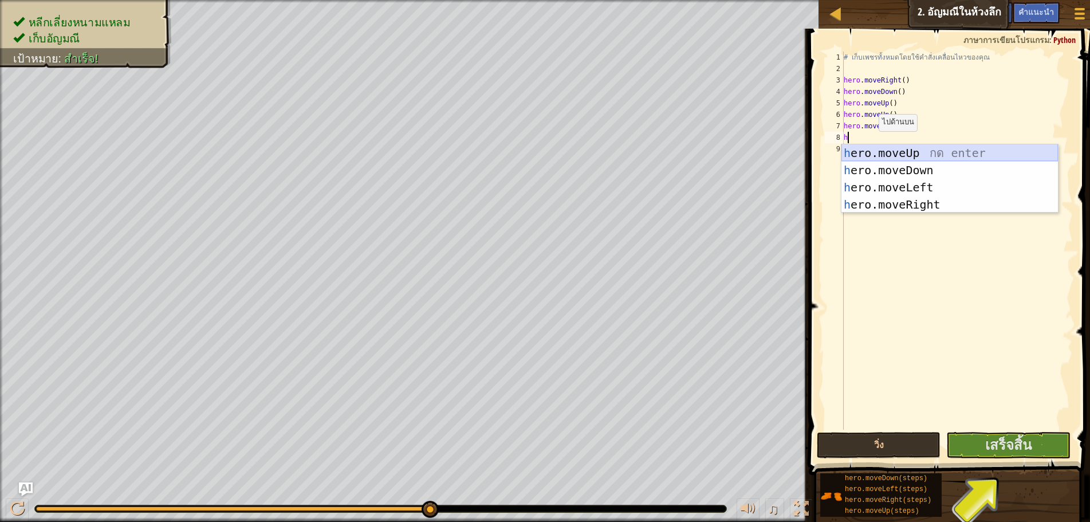
click at [883, 160] on div "h ero.moveUp กด enter h ero.moveDown กด enter h ero.moveLeft กด enter h ero.mov…" at bounding box center [950, 195] width 217 height 103
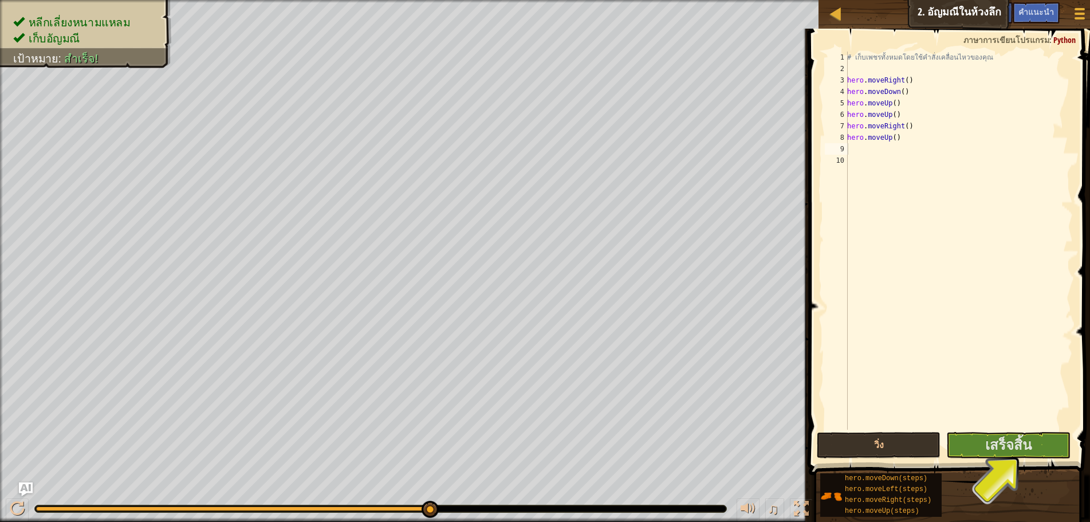
click at [983, 458] on span at bounding box center [951, 235] width 291 height 480
click at [986, 454] on button "เสร็จสิ้น" at bounding box center [1009, 445] width 124 height 26
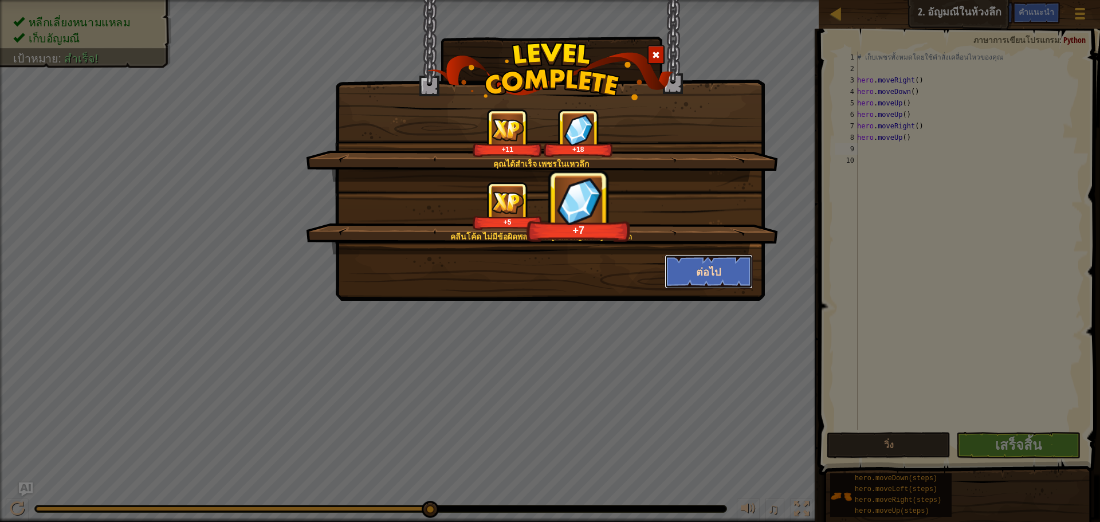
click at [705, 272] on button "ต่อไป" at bounding box center [709, 271] width 89 height 34
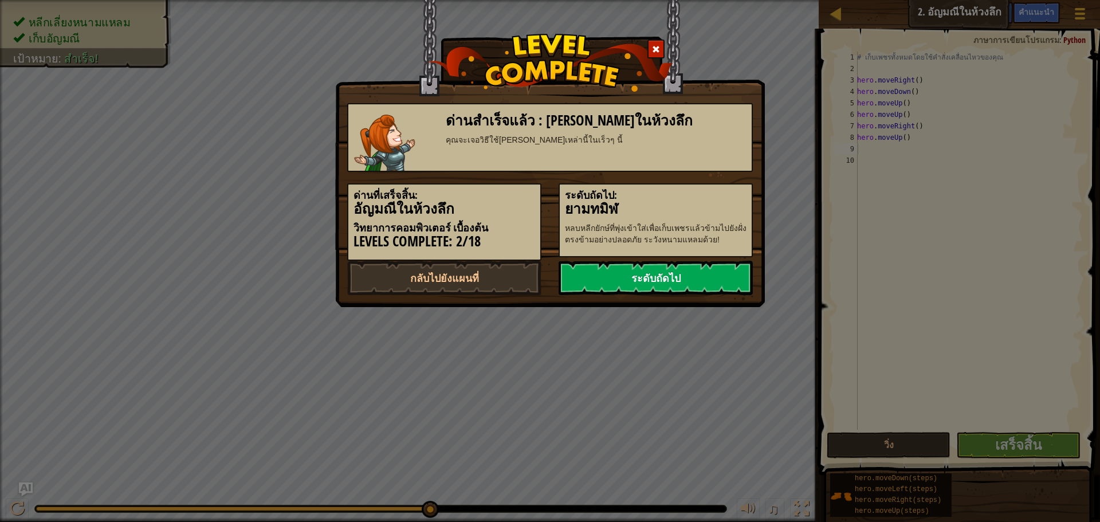
click at [686, 278] on link "ระดับถัดไป" at bounding box center [656, 278] width 194 height 34
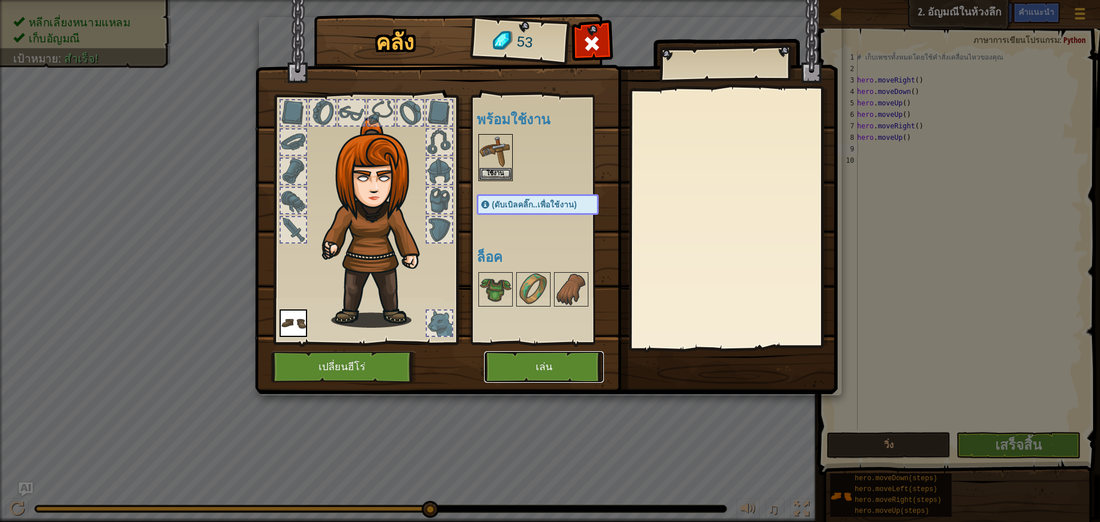
click at [548, 371] on button "เล่น" at bounding box center [544, 367] width 120 height 32
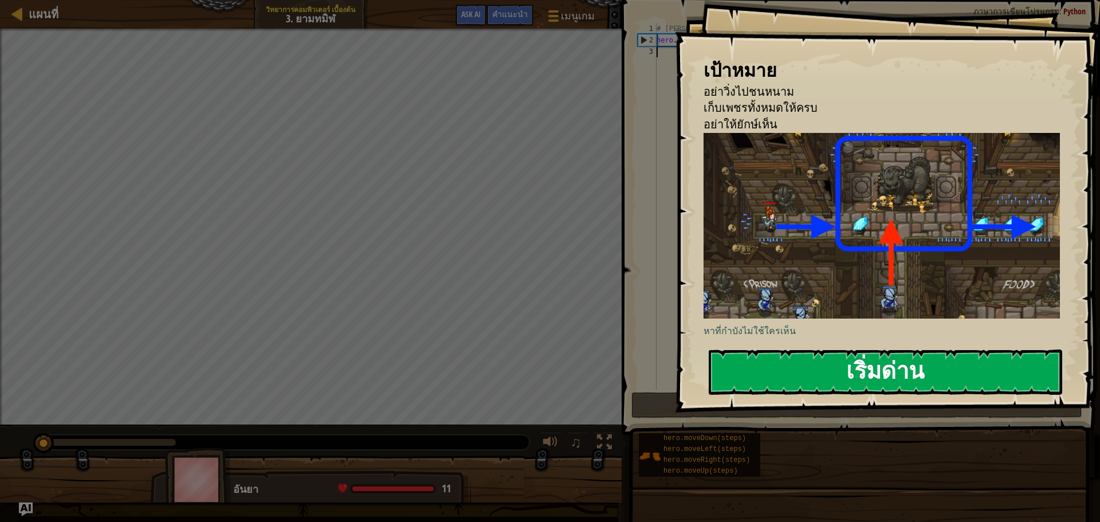
click at [814, 384] on button "เริ่มด่าน" at bounding box center [886, 372] width 354 height 45
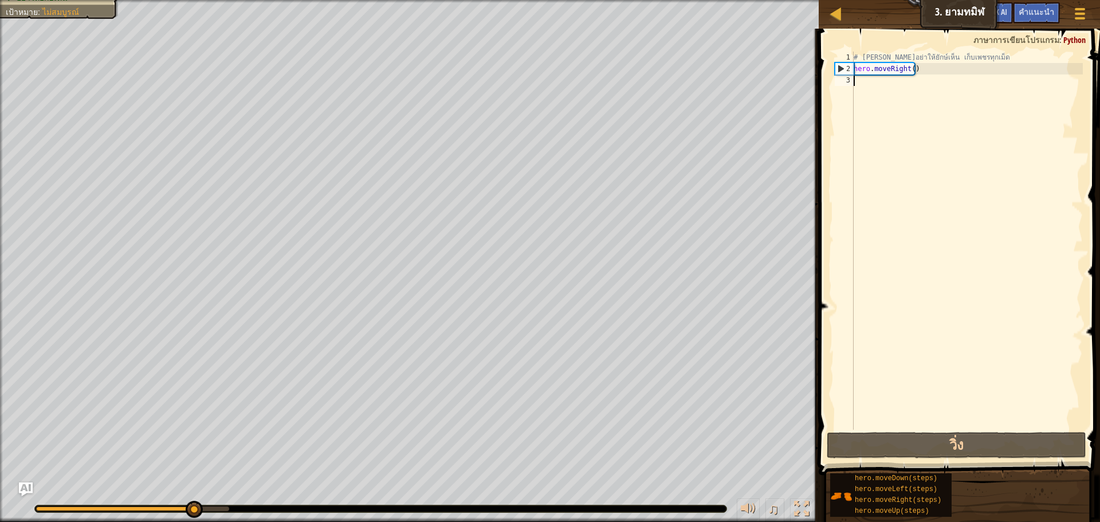
type textarea "h"
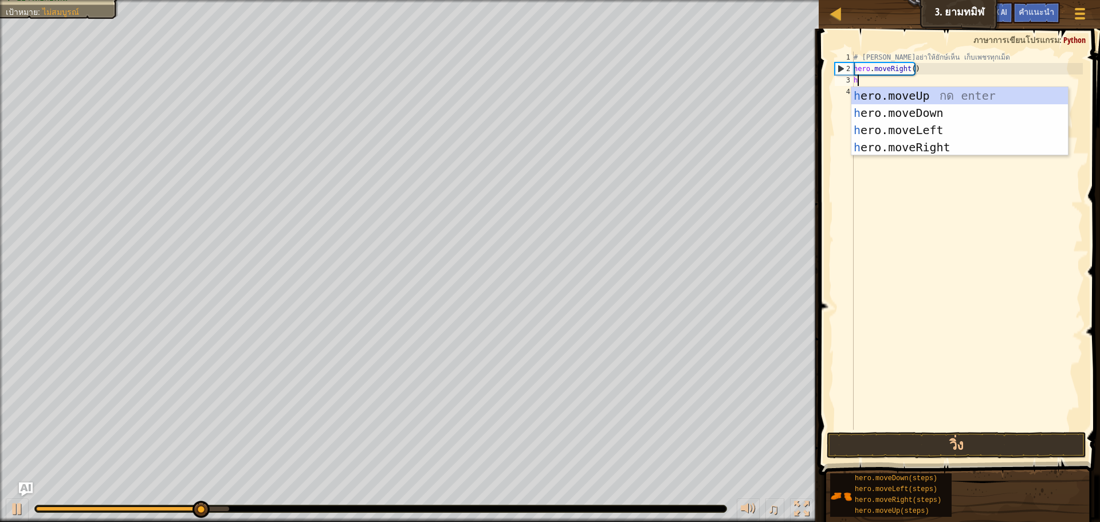
scroll to position [5, 0]
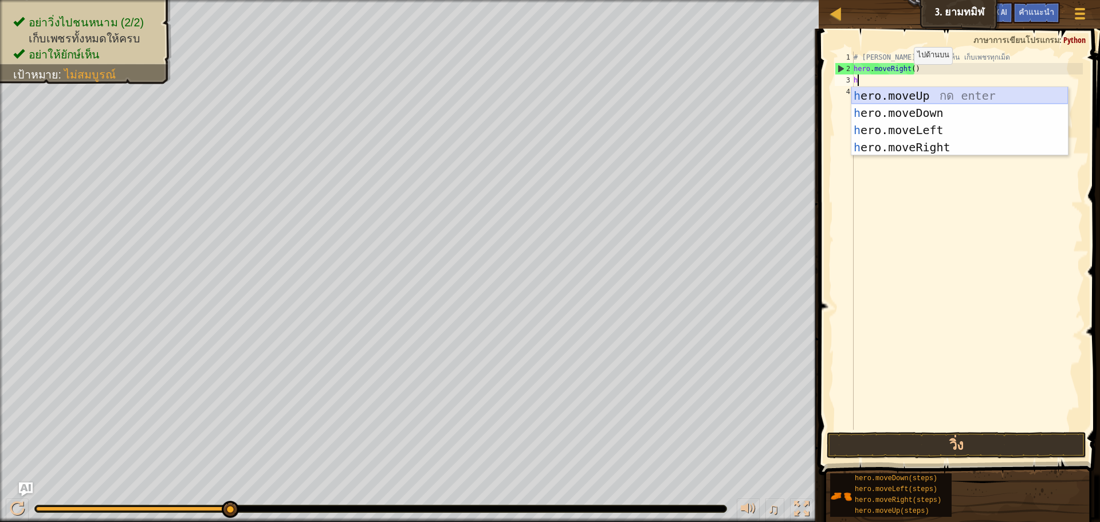
click at [960, 91] on div "h ero.moveUp กด enter h ero.moveDown กด enter h ero.moveLeft กด enter h ero.mov…" at bounding box center [959, 138] width 217 height 103
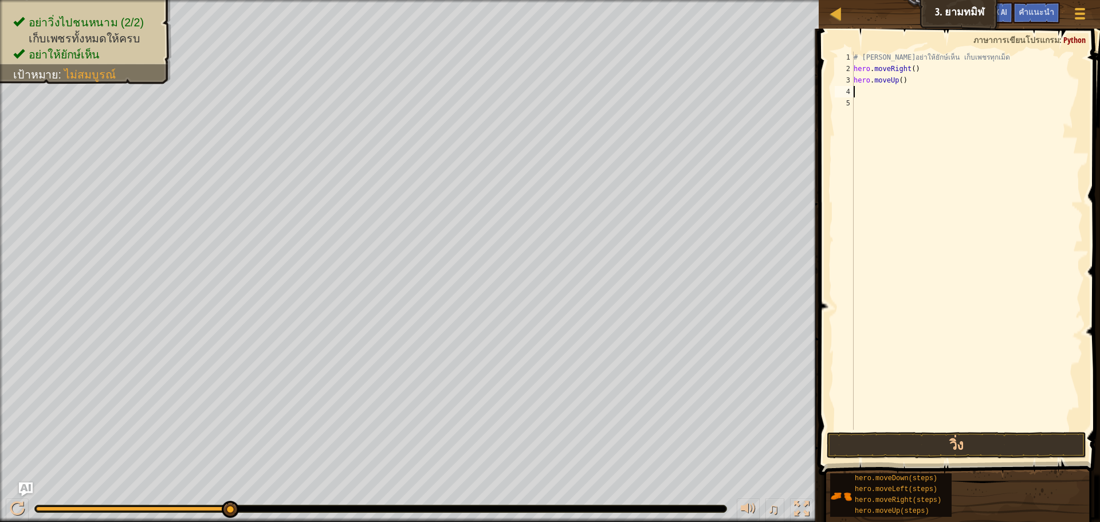
type textarea "h"
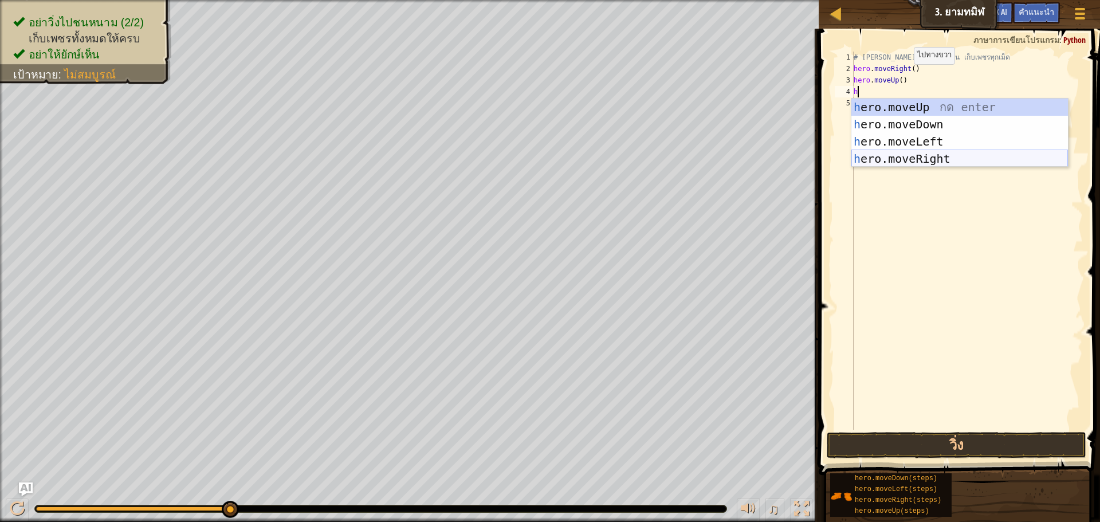
click at [929, 158] on div "h ero.moveUp กด enter h ero.moveDown กด enter h ero.moveLeft กด enter h ero.mov…" at bounding box center [959, 150] width 217 height 103
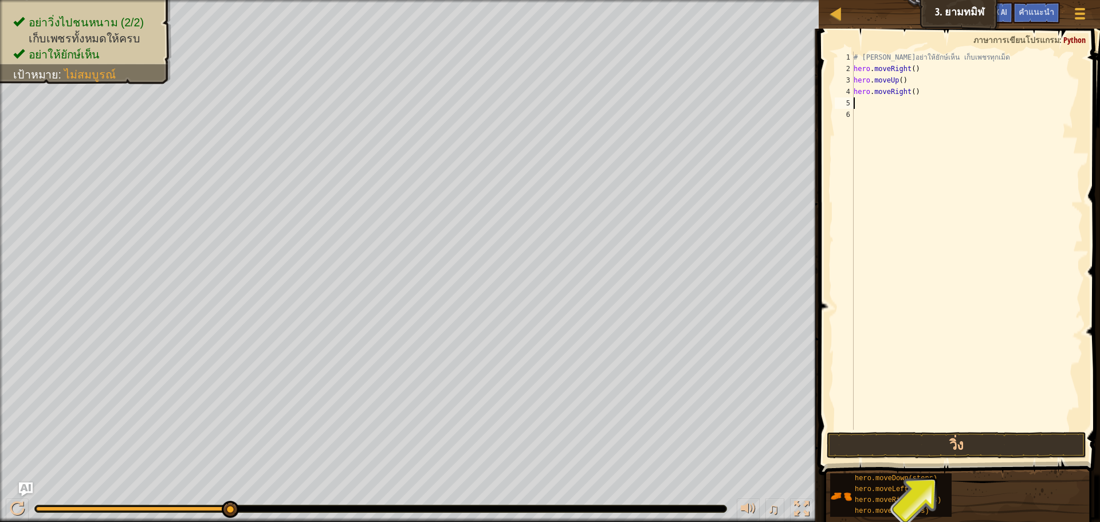
type textarea "h"
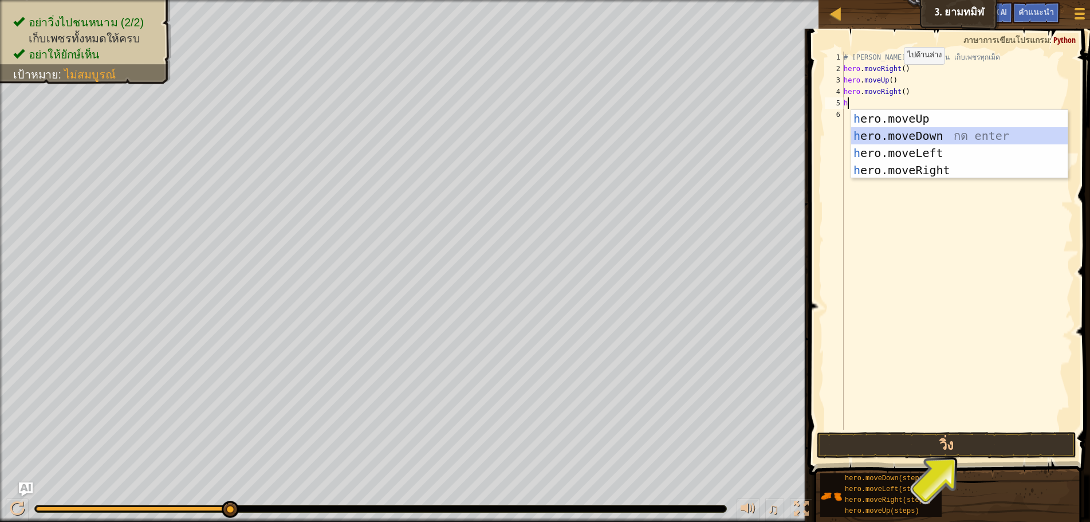
click at [959, 134] on div "h ero.moveUp กด enter h ero.moveDown กด enter h ero.moveLeft กด enter h ero.mov…" at bounding box center [959, 161] width 217 height 103
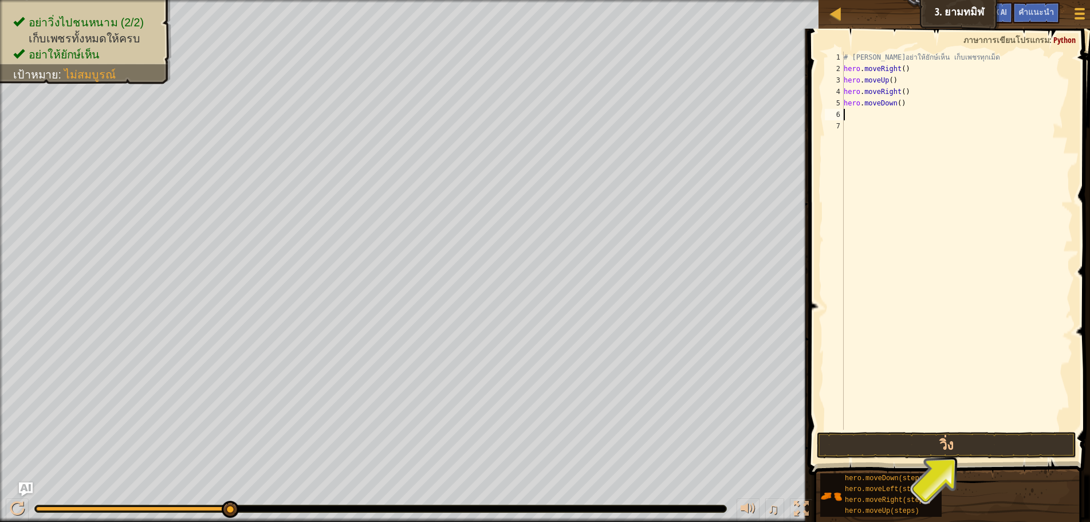
type textarea "h"
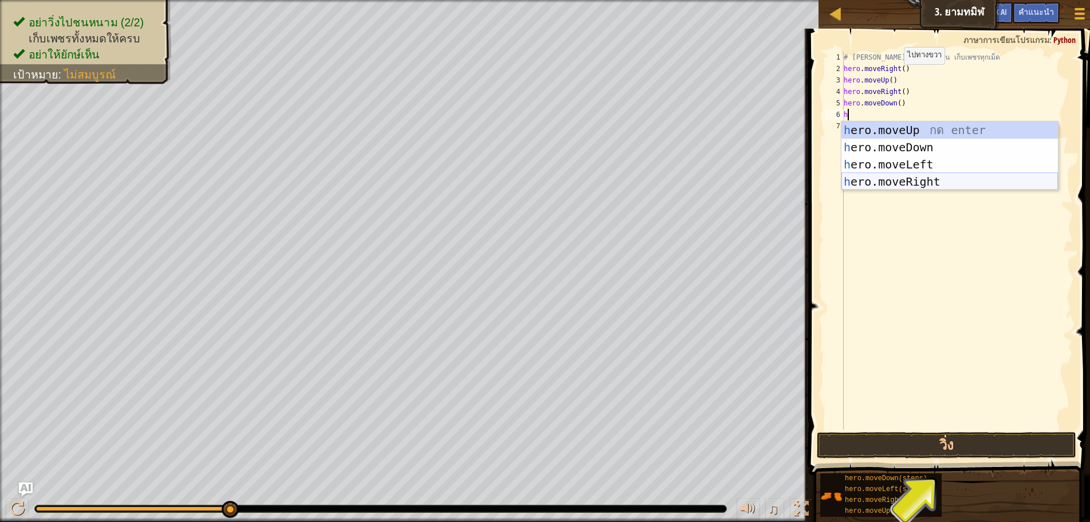
click at [946, 184] on div "h ero.moveUp กด enter h ero.moveDown กด enter h ero.moveLeft กด enter h ero.mov…" at bounding box center [950, 172] width 217 height 103
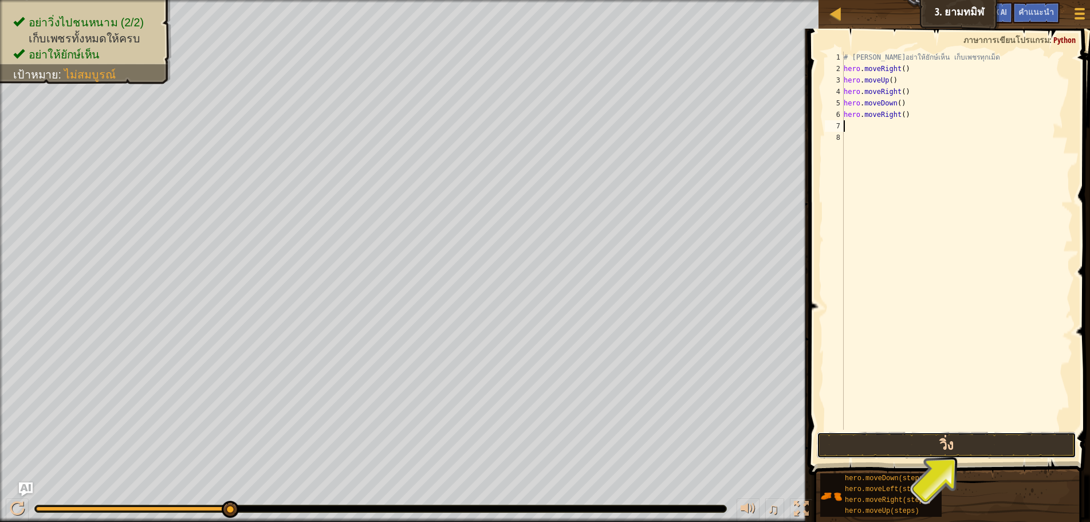
click at [876, 452] on button "วิ่ง" at bounding box center [947, 445] width 260 height 26
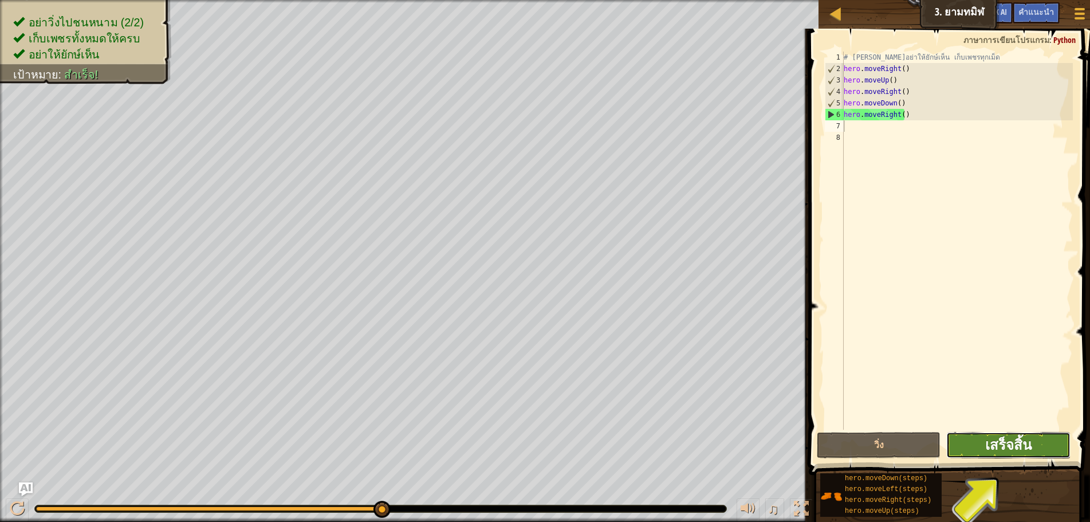
click at [1006, 445] on span "เสร็จสิ้น" at bounding box center [1009, 444] width 46 height 18
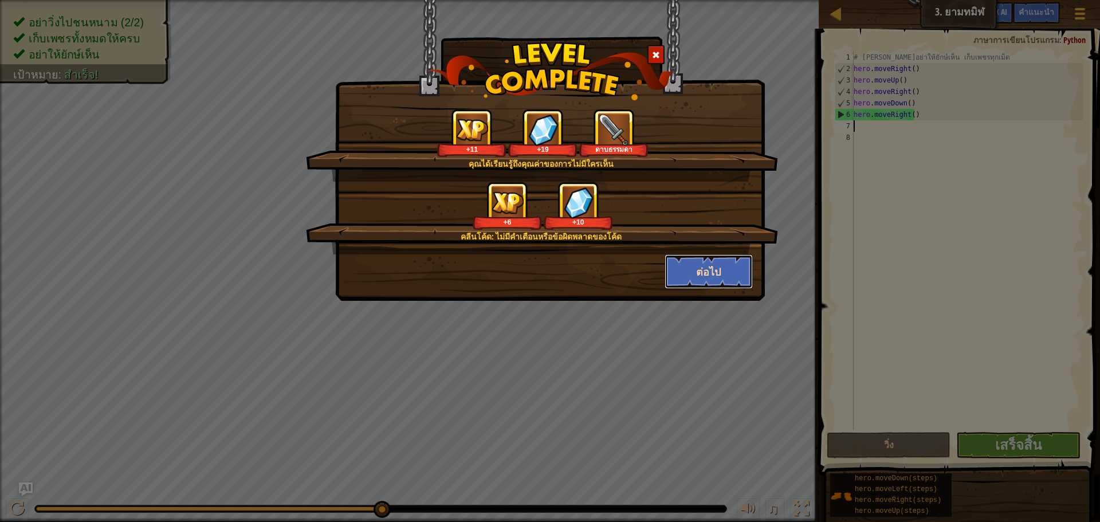
click at [715, 280] on button "ต่อไป" at bounding box center [709, 271] width 89 height 34
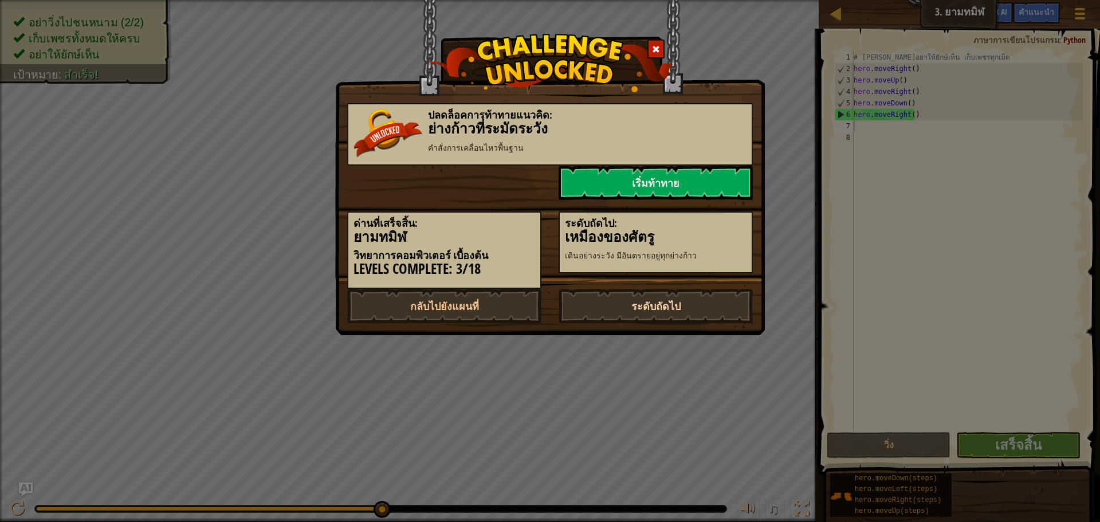
click at [693, 303] on link "ระดับถัดไป" at bounding box center [656, 306] width 194 height 34
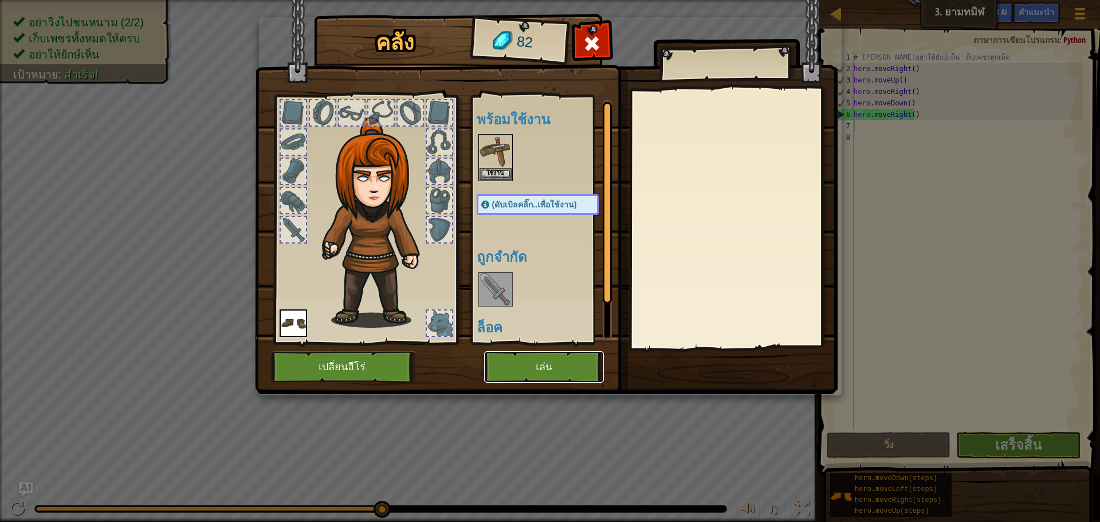
click at [580, 370] on button "เล่น" at bounding box center [544, 367] width 120 height 32
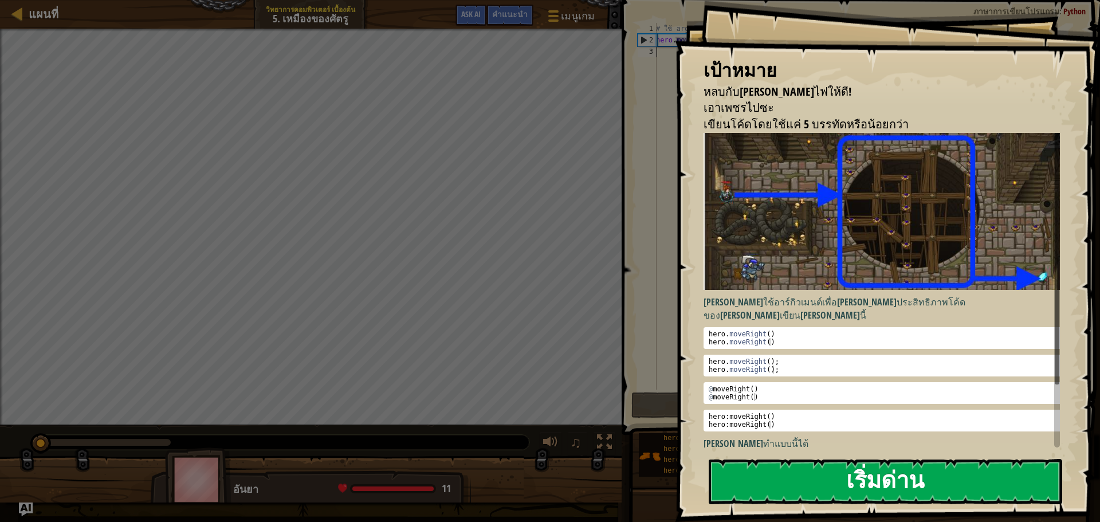
click at [874, 468] on button "เริ่มด่าน" at bounding box center [886, 481] width 354 height 45
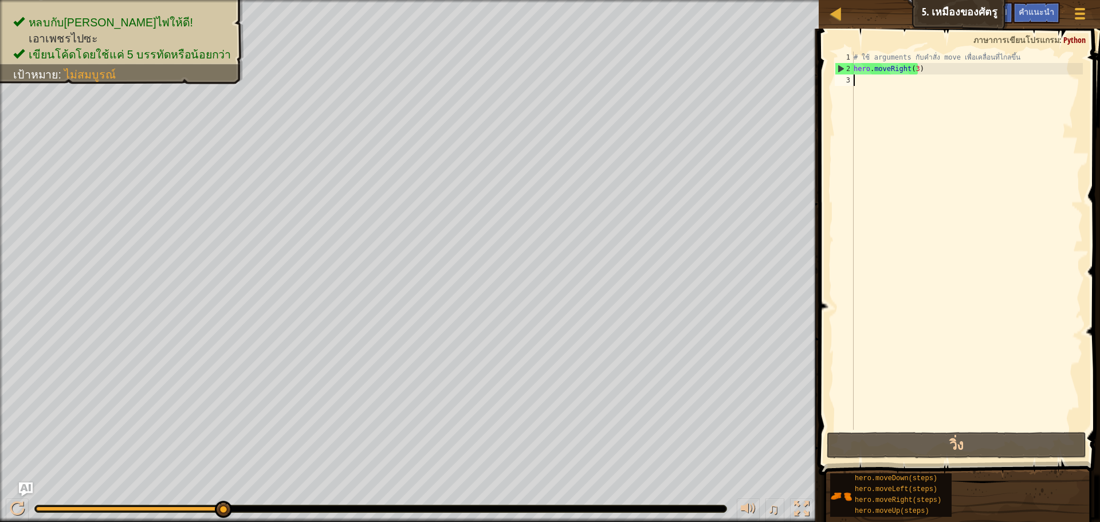
type textarea "m"
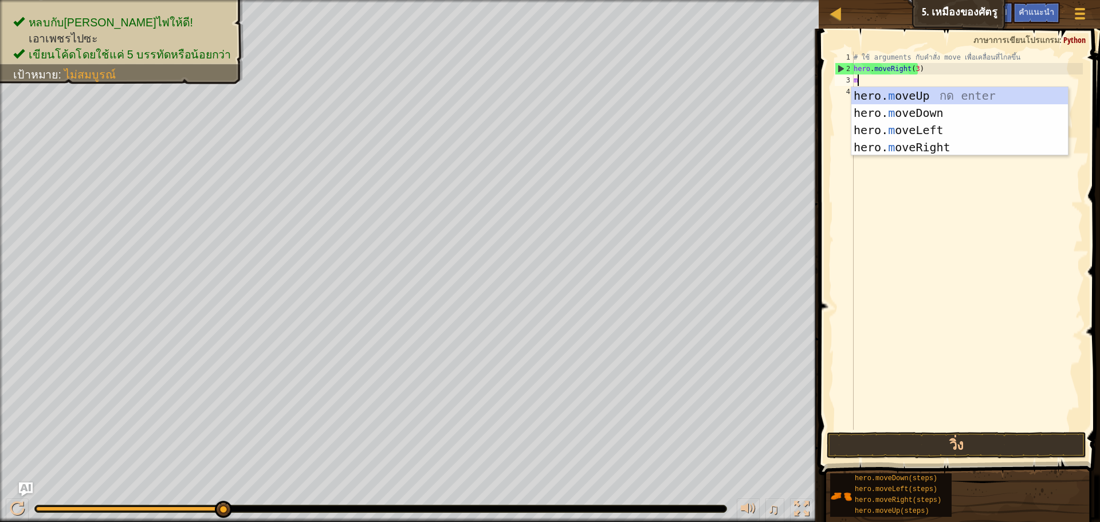
scroll to position [5, 0]
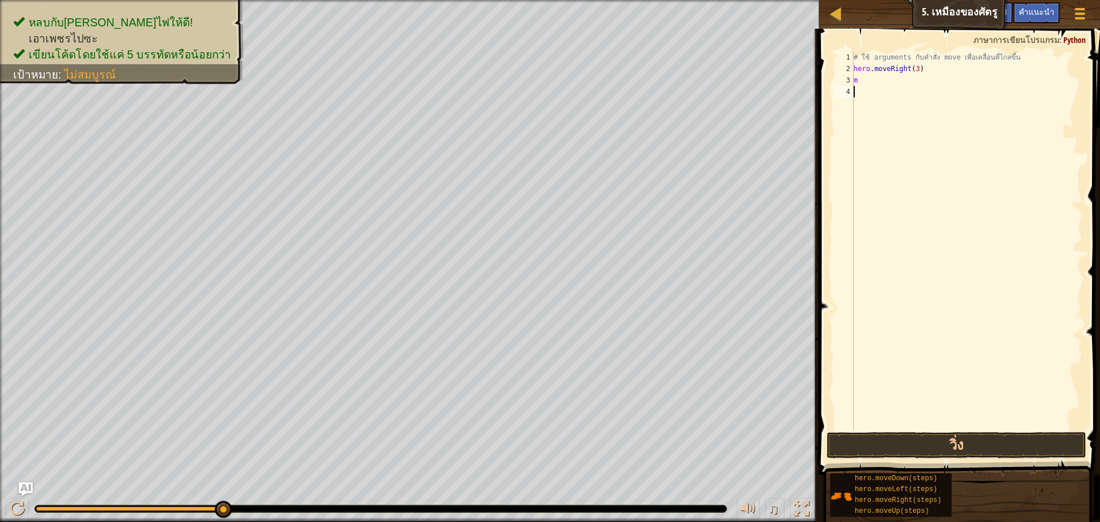
click at [936, 210] on div "# ใช้ arguments กับคำสั่ง move เพื่อเคลื่อนที่ไกลขึ้น hero . moveRight ( 3 ) m" at bounding box center [966, 252] width 231 height 401
type textarea "m"
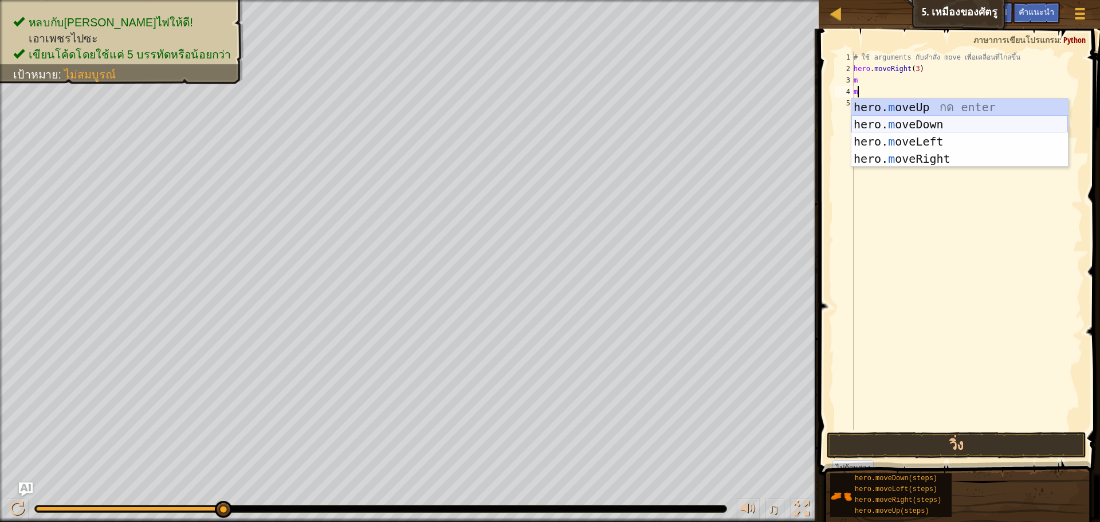
click at [939, 123] on div "hero. m oveUp กด enter hero. m oveDown กด enter hero. m oveLeft กด enter hero. …" at bounding box center [959, 150] width 217 height 103
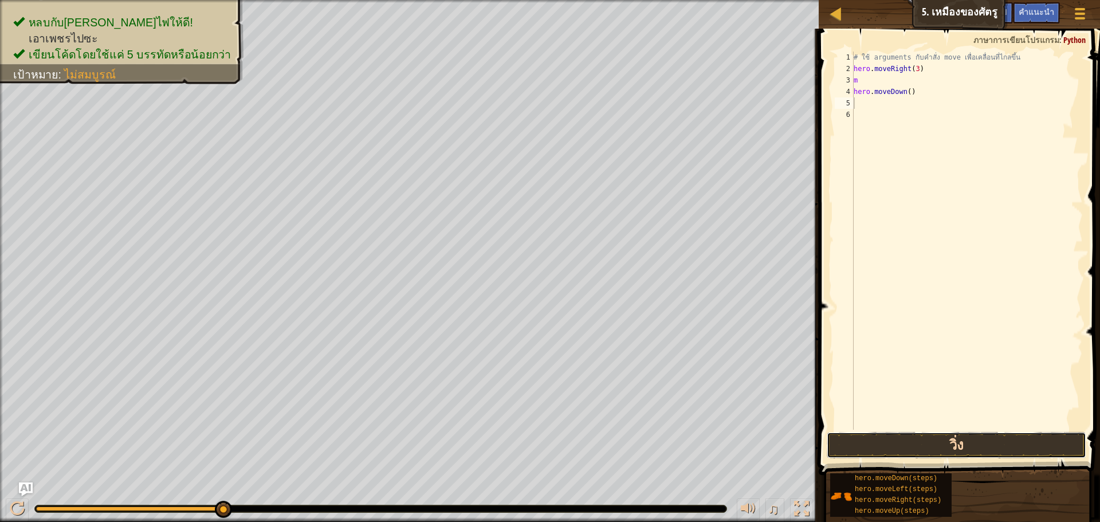
click at [970, 436] on button "วิ่ง" at bounding box center [957, 445] width 260 height 26
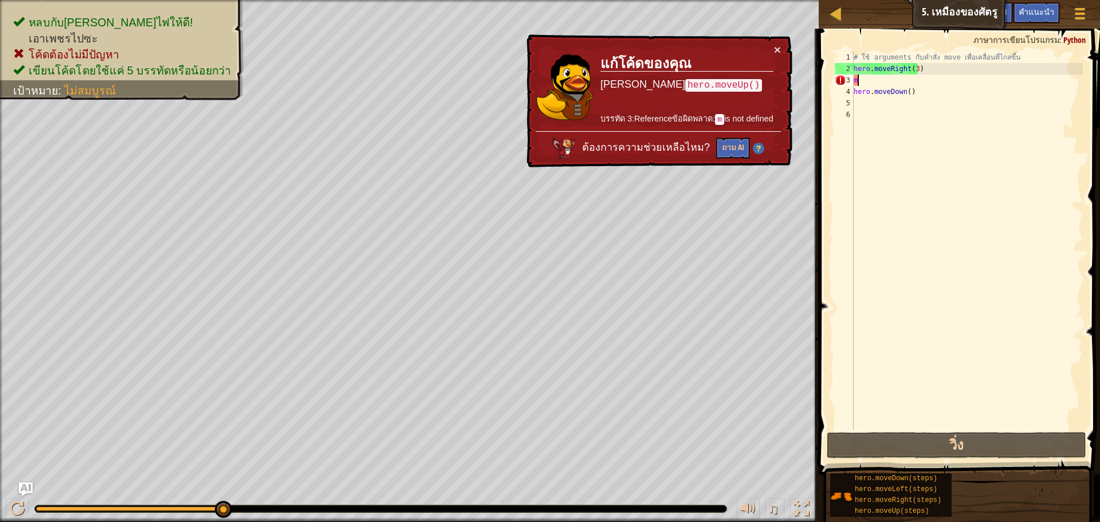
click at [902, 81] on div "# ใช้ arguments กับคำสั่ง move เพื่อเคลื่อนที่ไกลขึ้น hero . moveRight ( 3 ) m …" at bounding box center [966, 252] width 231 height 401
type textarea "m"
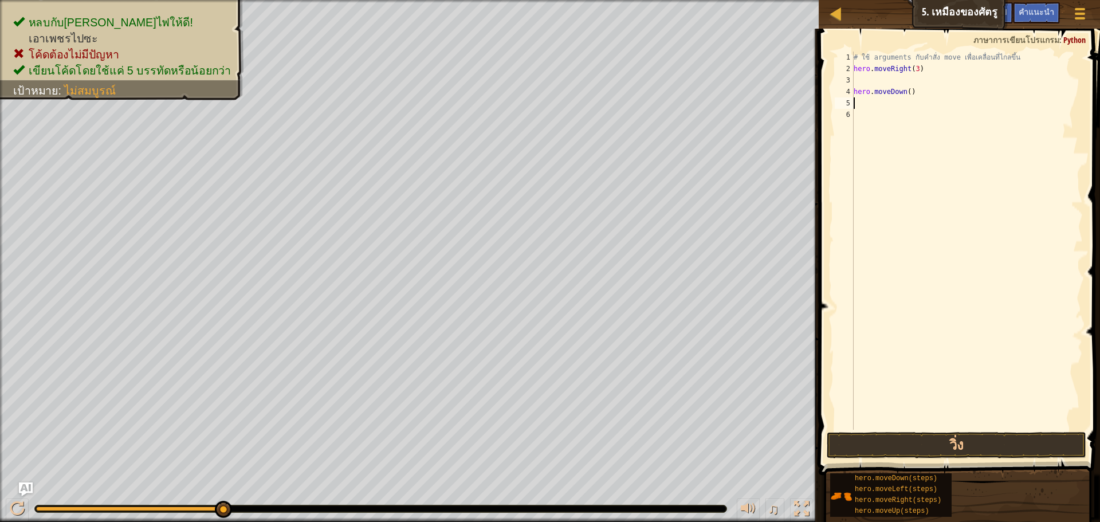
click at [1004, 104] on div "# ใช้ arguments กับคำสั่ง move เพื่อเคลื่อนที่ไกลขึ้น hero . moveRight ( 3 ) he…" at bounding box center [966, 252] width 231 height 401
click at [962, 90] on div "# ใช้ arguments กับคำสั่ง move เพื่อเคลื่อนที่ไกลขึ้น hero . moveRight ( 3 ) he…" at bounding box center [966, 252] width 231 height 401
type textarea "h"
click at [957, 447] on button "วิ่ง" at bounding box center [957, 445] width 260 height 26
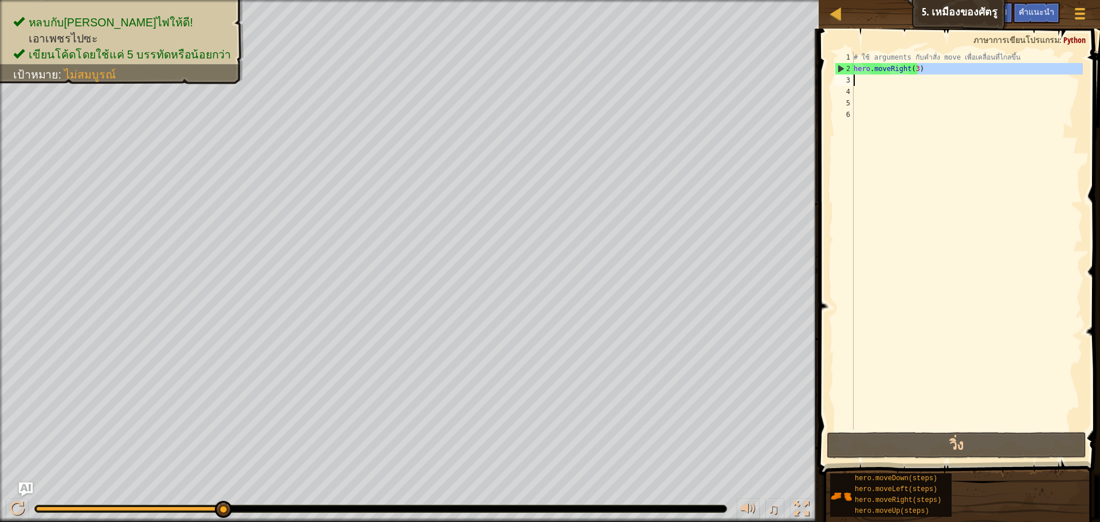
click at [945, 76] on div "# ใช้ arguments กับคำสั่ง move เพื่อเคลื่อนที่ไกลขึ้น hero . moveRight ( 3 )" at bounding box center [966, 252] width 231 height 401
type textarea "hero.moveRight(3)"
drag, startPoint x: 944, startPoint y: 88, endPoint x: 947, endPoint y: 79, distance: 9.6
click at [945, 87] on div "# ใช้ arguments กับคำสั่ง move เพื่อเคลื่อนที่ไกลขึ้น hero . moveRight ( 3 )" at bounding box center [966, 252] width 231 height 401
click at [949, 72] on div "# ใช้ arguments กับคำสั่ง move เพื่อเคลื่อนที่ไกลขึ้น hero . moveRight ( 3 )" at bounding box center [966, 252] width 231 height 401
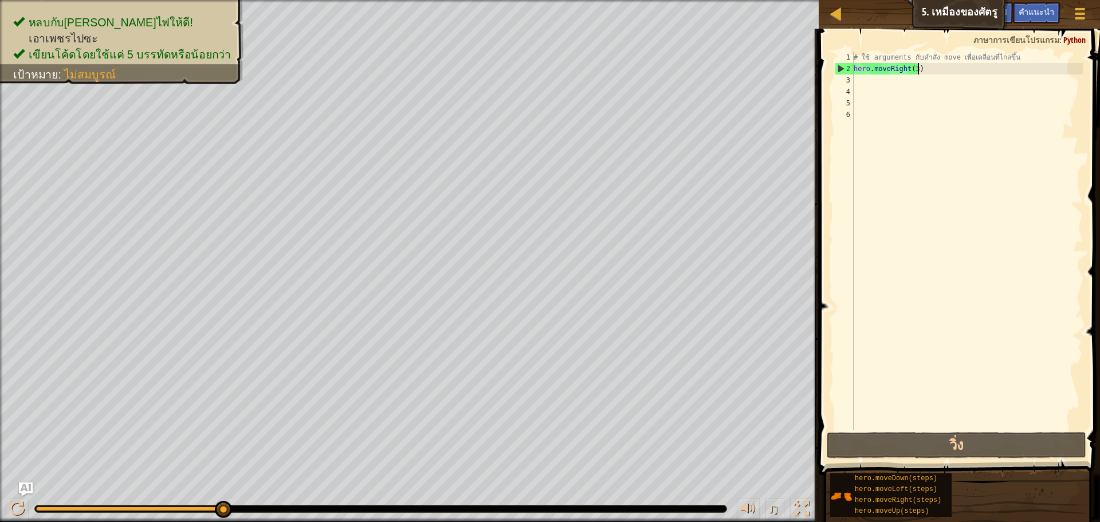
type textarea "hero.moveRight(3)"
drag, startPoint x: 945, startPoint y: 88, endPoint x: 939, endPoint y: 87, distance: 6.4
click at [945, 88] on div "# ใช้ arguments กับคำสั่ง move เพื่อเคลื่อนที่ไกลขึ้น hero . moveRight ( 3 )" at bounding box center [966, 252] width 231 height 401
click at [874, 81] on div "# ใช้ arguments กับคำสั่ง move เพื่อเคลื่อนที่ไกลขึ้น hero . moveRight ( 3 )" at bounding box center [966, 252] width 231 height 401
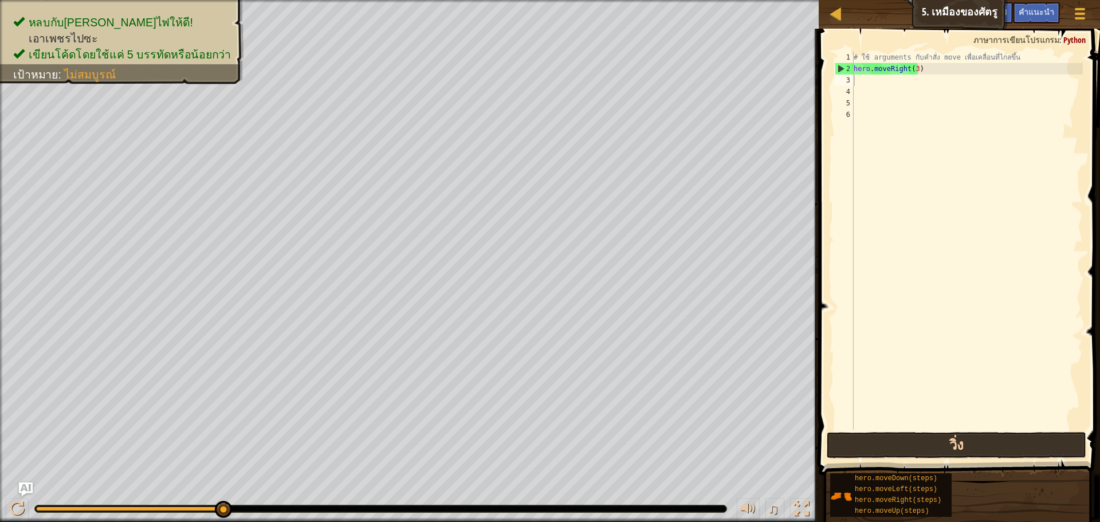
drag, startPoint x: 992, startPoint y: 460, endPoint x: 1004, endPoint y: 440, distance: 23.7
click at [1003, 444] on div "คำแนะนำ วิดีโอ 1 2 3 4 5 6 # ใช้ arguments กับคำสั่ง move เพื่อเคลื่อนที่ไกลขึ้…" at bounding box center [957, 273] width 285 height 488
click at [1006, 437] on button "วิ่ง" at bounding box center [957, 445] width 260 height 26
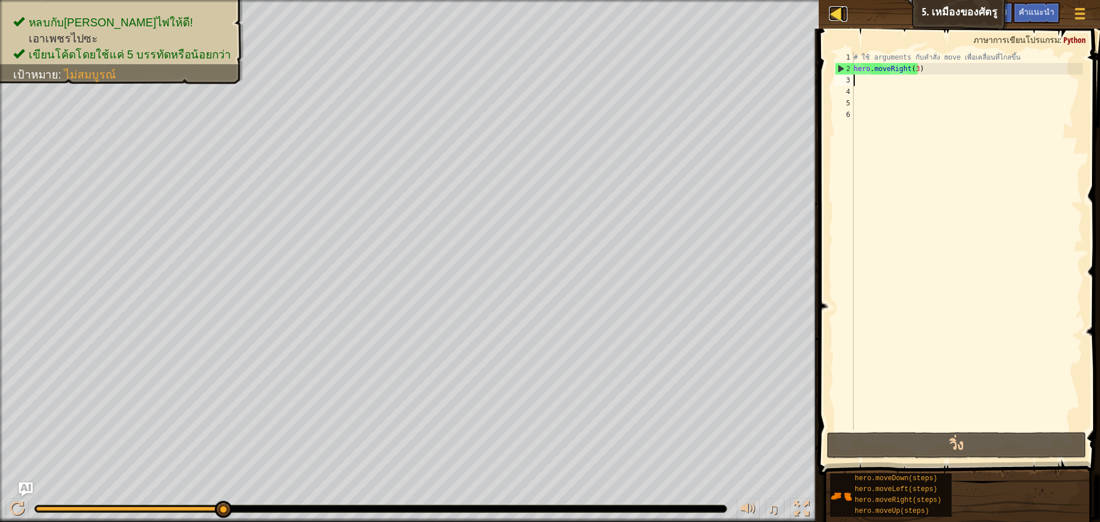
click at [836, 10] on div at bounding box center [836, 13] width 14 height 14
select select "th"
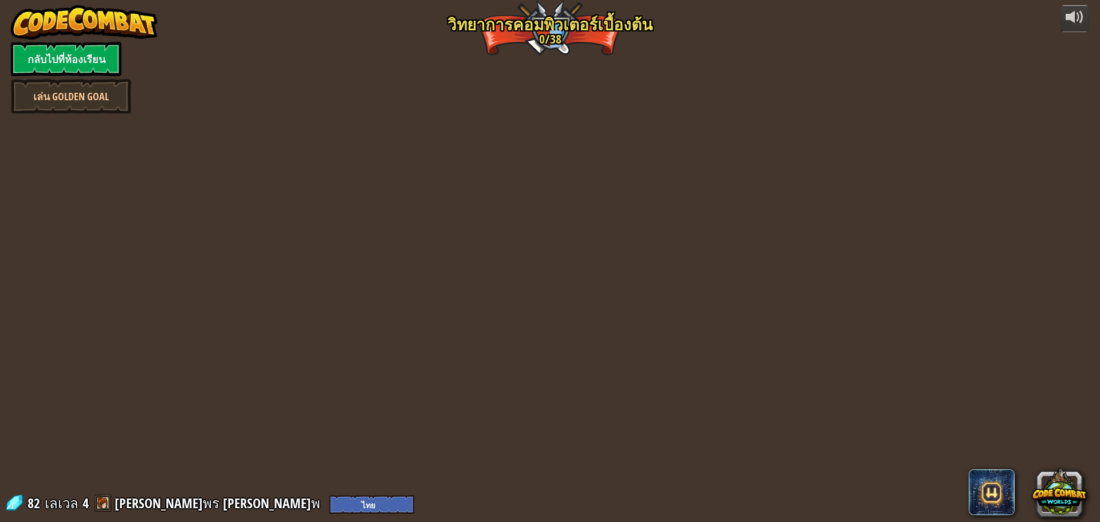
click at [836, 10] on div "powered by กลับไปที่ห้องเรียน [PERSON_NAME] Golden Goal Kithgard ประตู หนีออกจา…" at bounding box center [550, 261] width 1100 height 522
select select "th"
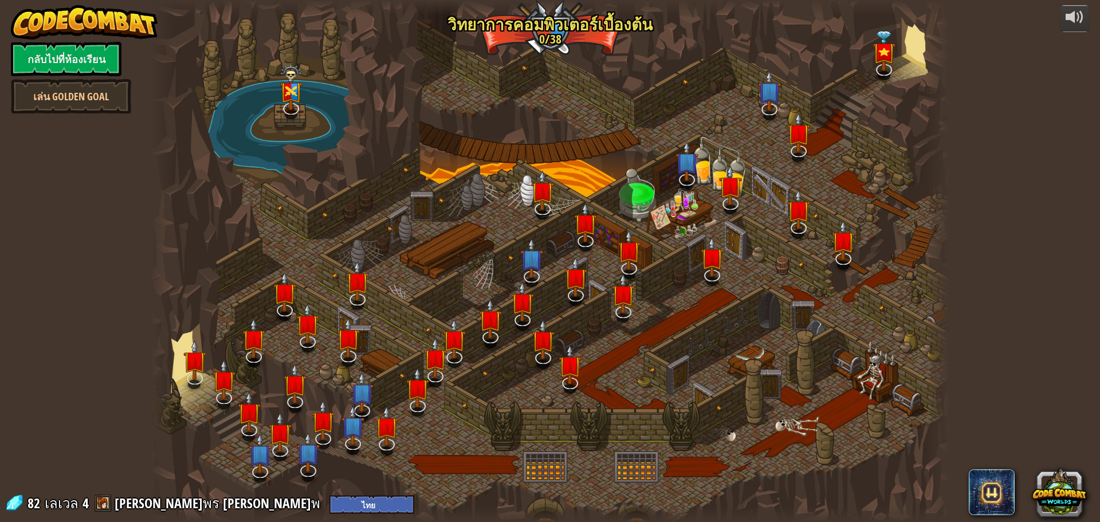
select select "th"
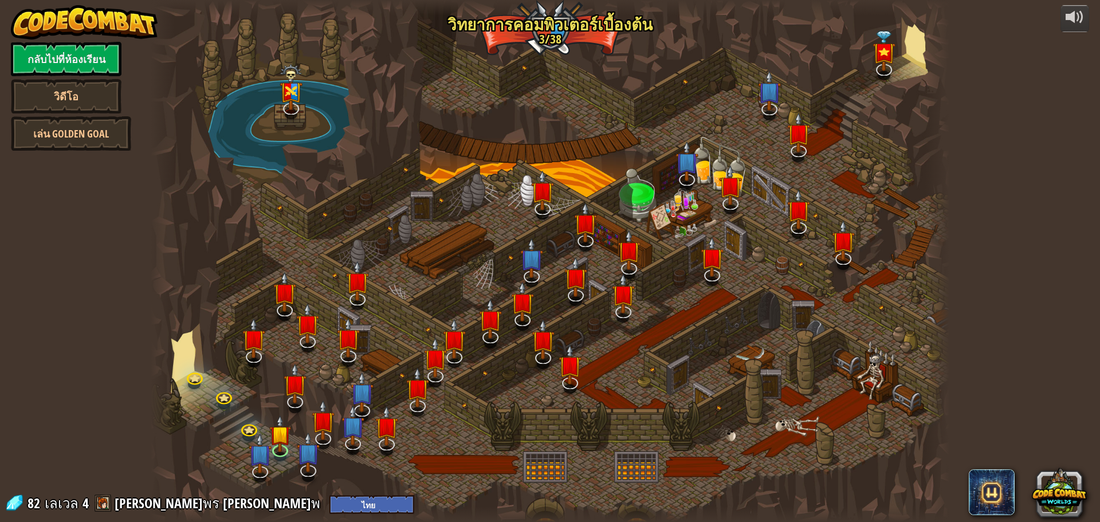
select select "th"
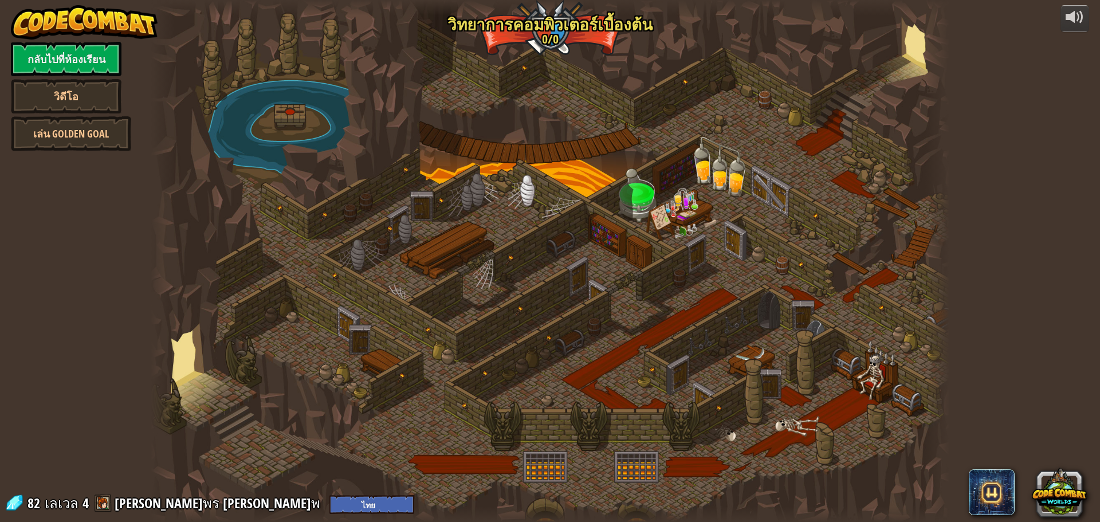
select select "th"
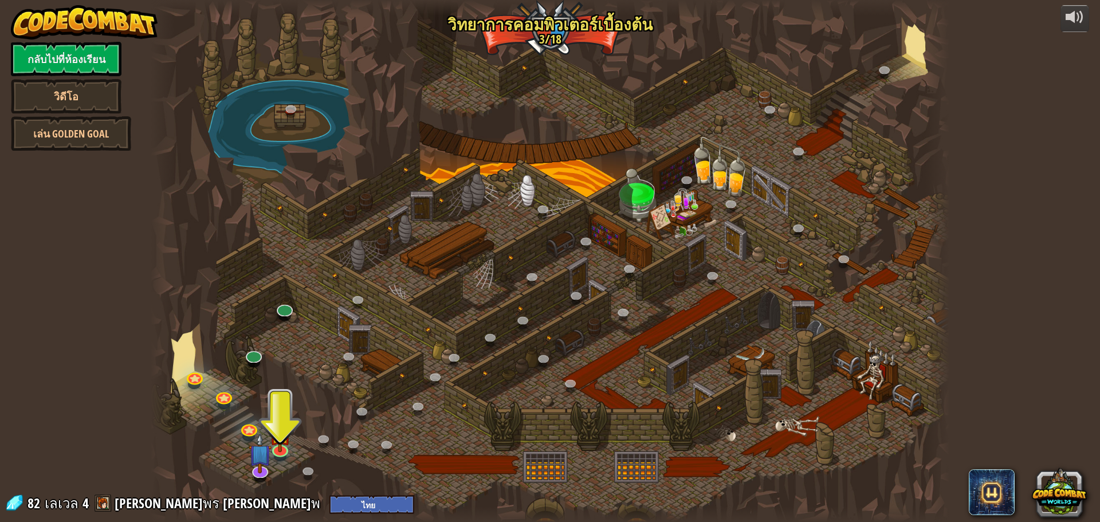
drag, startPoint x: 311, startPoint y: 359, endPoint x: 301, endPoint y: 378, distance: 20.8
click at [301, 378] on div at bounding box center [550, 261] width 799 height 522
click at [285, 422] on div "25. Kithgard ประตู (ล็อค) หนีออกจาก[PERSON_NAME]คิธการ์ด และอย่าให้ยามจับได้ 26…" at bounding box center [550, 261] width 799 height 522
click at [278, 426] on img at bounding box center [280, 425] width 21 height 49
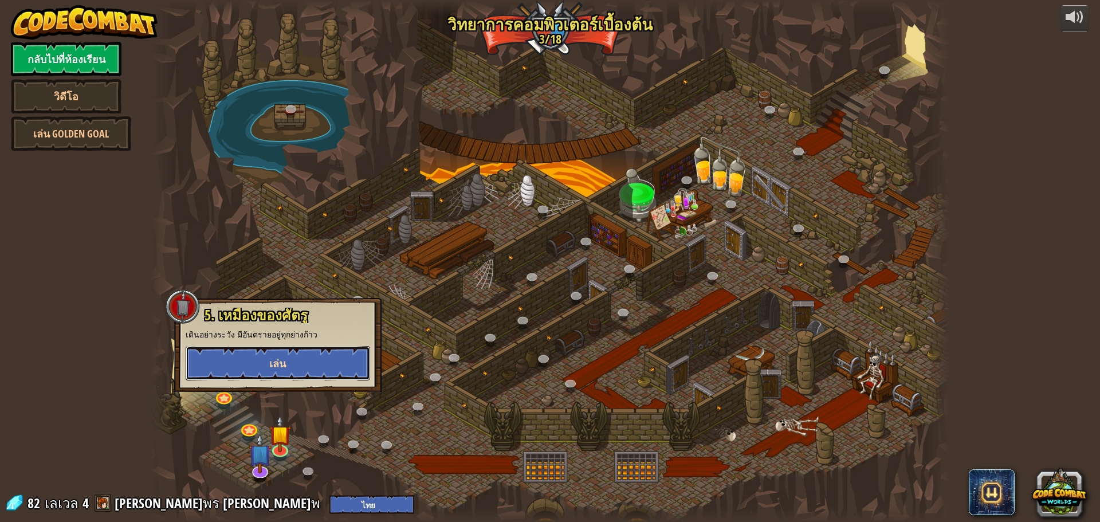
click at [284, 360] on span "เล่น" at bounding box center [277, 363] width 17 height 14
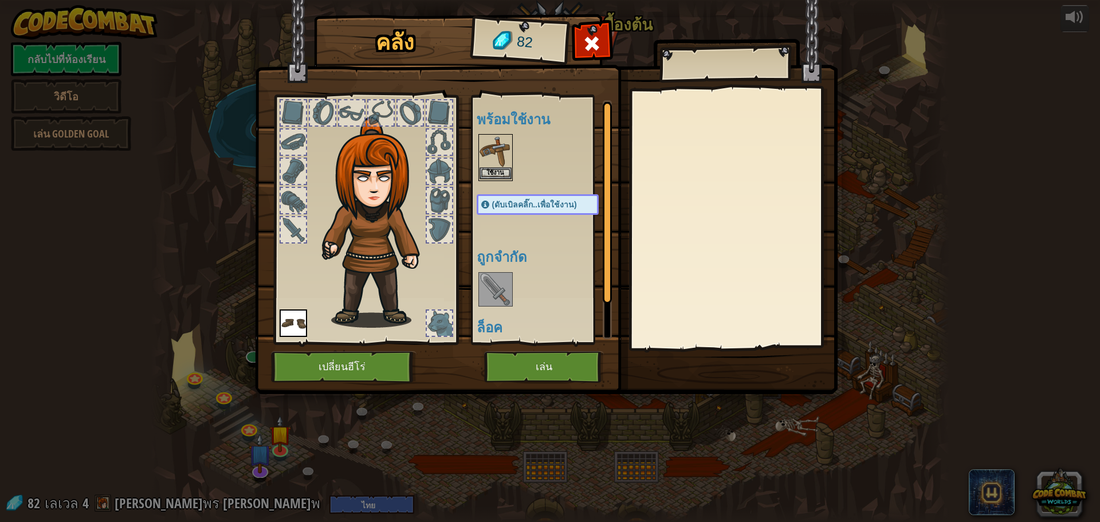
click at [488, 144] on img at bounding box center [496, 151] width 32 height 32
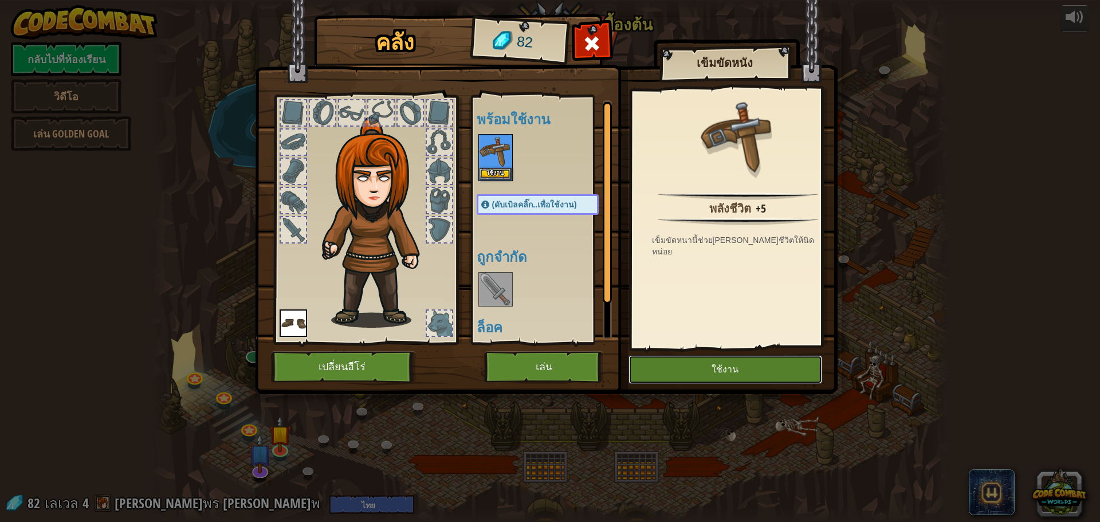
click at [725, 366] on button "ใช้งาน" at bounding box center [726, 369] width 194 height 29
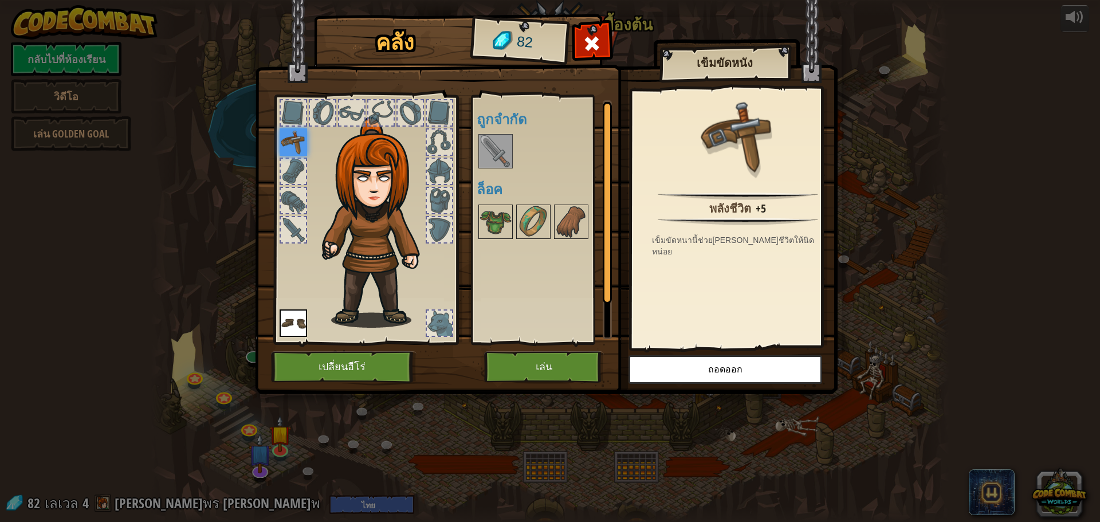
drag, startPoint x: 599, startPoint y: 346, endPoint x: 591, endPoint y: 351, distance: 9.5
click at [591, 351] on div "คลัง 82 พร้อมใช้งาน ใช้งาน ใช้งาน (ดับเบิลคลิ๊ก..เพื่อใช้งาน) ถูกจำกัด ล็อค เข็…" at bounding box center [550, 206] width 583 height 378
click at [560, 364] on button "เล่น" at bounding box center [544, 367] width 120 height 32
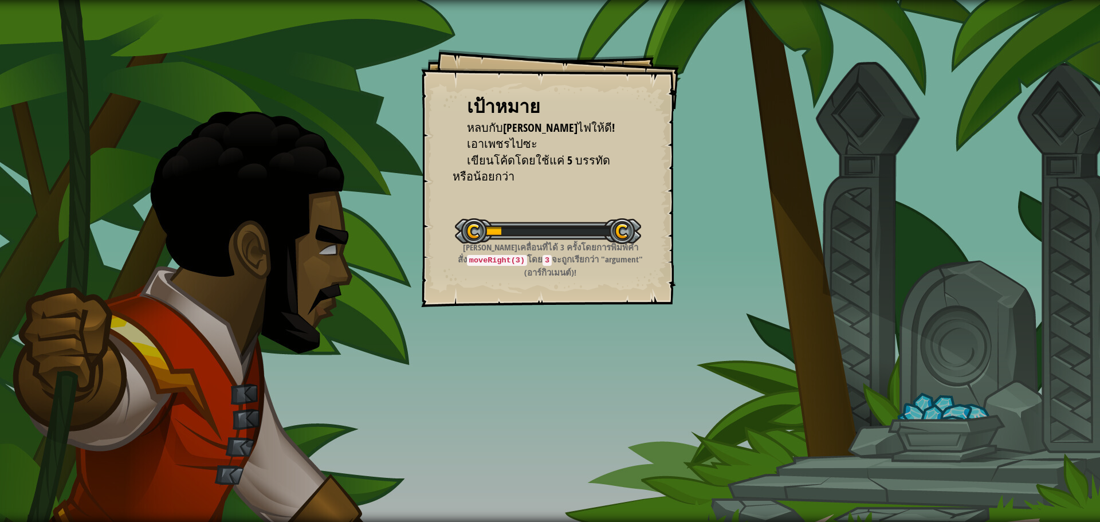
click at [585, 256] on p "[PERSON_NAME]เคลื่อนที่ได้ 3 ครั้งโดยการพิมพ์คำสั่ง moveRight(3) โดย 3 จะถูกเรี…" at bounding box center [550, 259] width 230 height 37
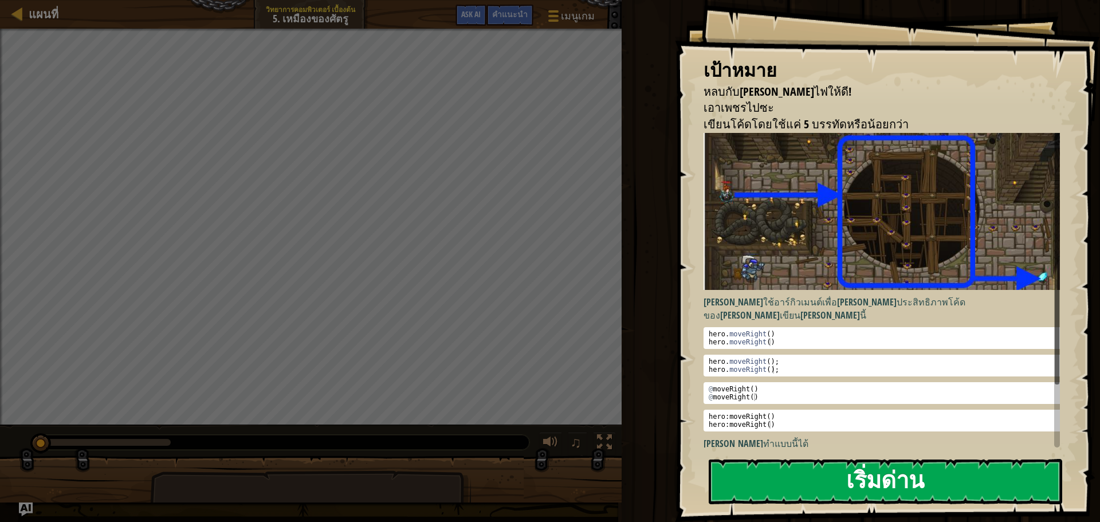
drag, startPoint x: 720, startPoint y: 458, endPoint x: 720, endPoint y: 466, distance: 8.0
click at [720, 466] on div "เป้าหมาย หลบกับ[PERSON_NAME]ไฟให้ดี! เอาเพชรไปซะ เขียนโค้ดโดยใช้แค่ 5 บรรทัดหรื…" at bounding box center [887, 261] width 425 height 522
click at [720, 466] on button "เริ่มด่าน" at bounding box center [886, 481] width 354 height 45
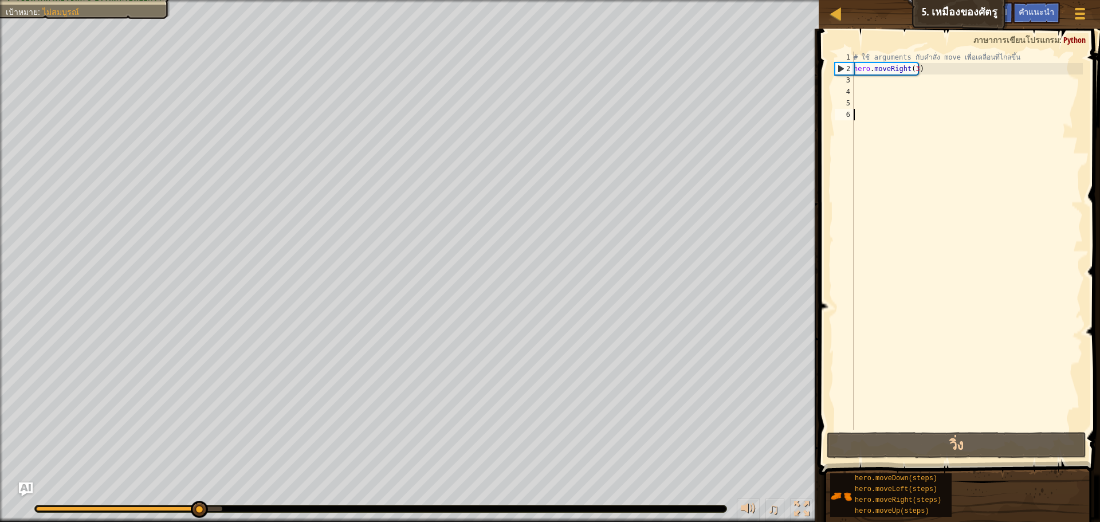
click at [873, 430] on span at bounding box center [960, 235] width 291 height 480
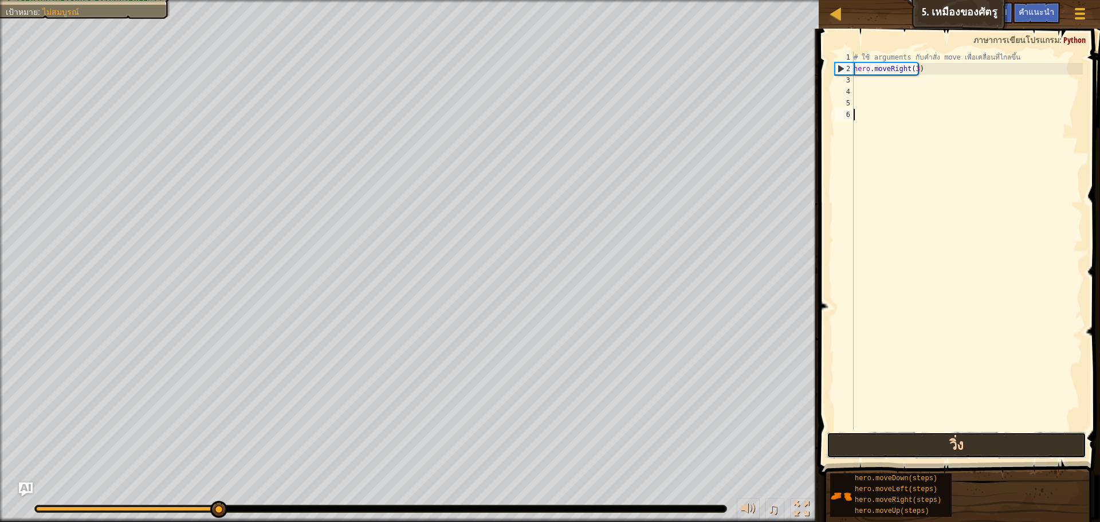
click at [872, 444] on button "วิ่ง" at bounding box center [957, 445] width 260 height 26
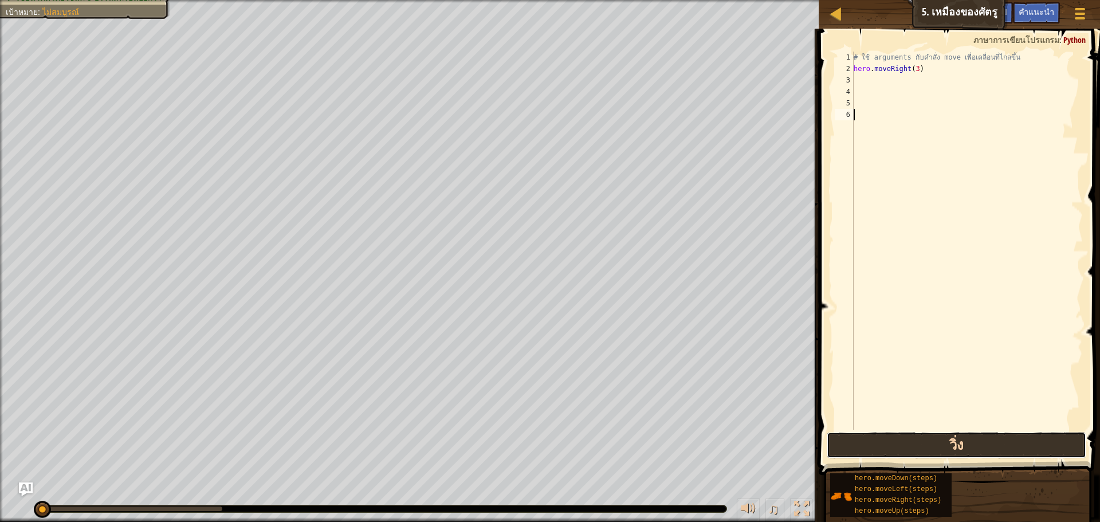
click at [872, 444] on button "วิ่ง" at bounding box center [957, 445] width 260 height 26
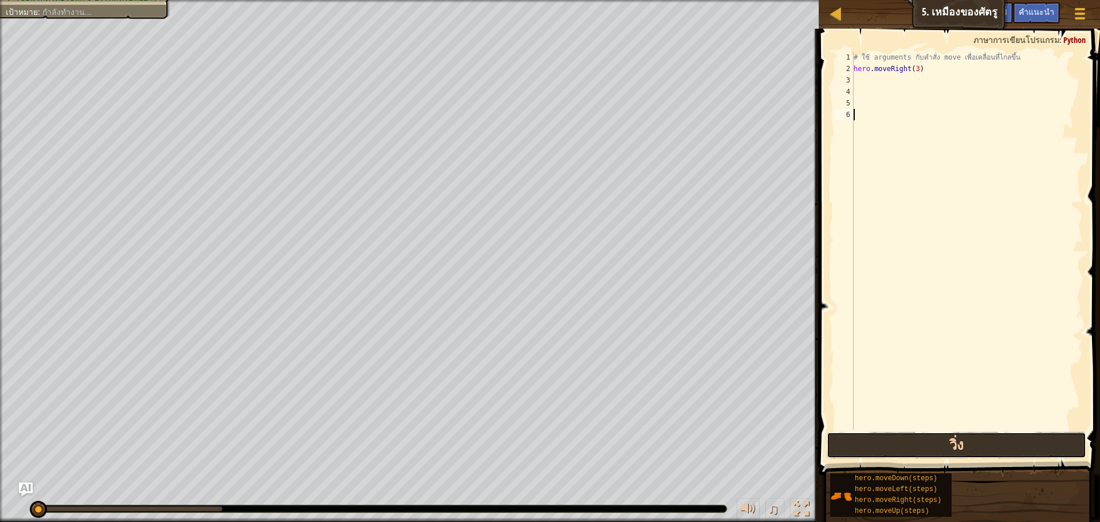
drag, startPoint x: 872, startPoint y: 444, endPoint x: 837, endPoint y: 455, distance: 36.2
click at [856, 450] on button "วิ่ง" at bounding box center [957, 445] width 260 height 26
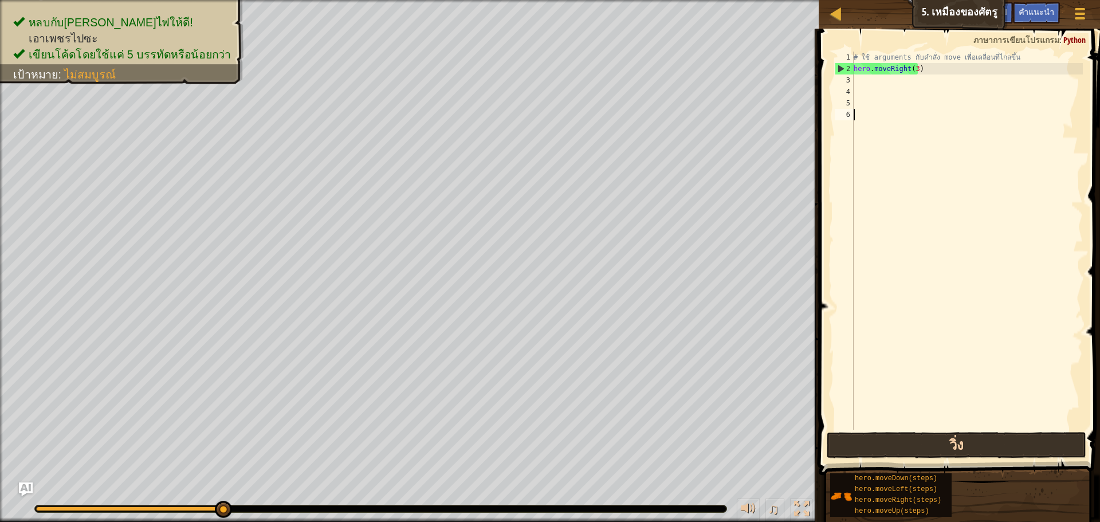
type textarea "n"
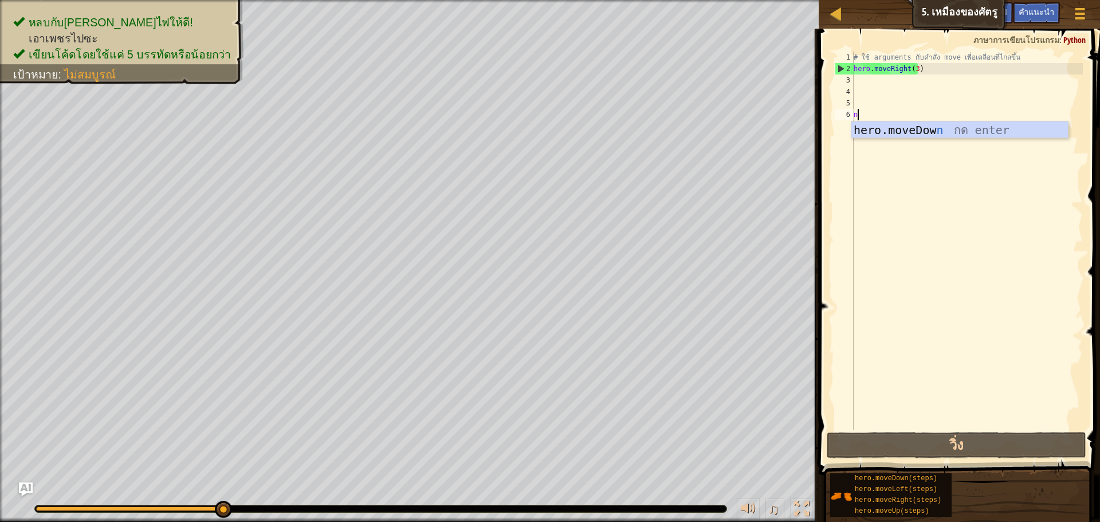
scroll to position [5, 0]
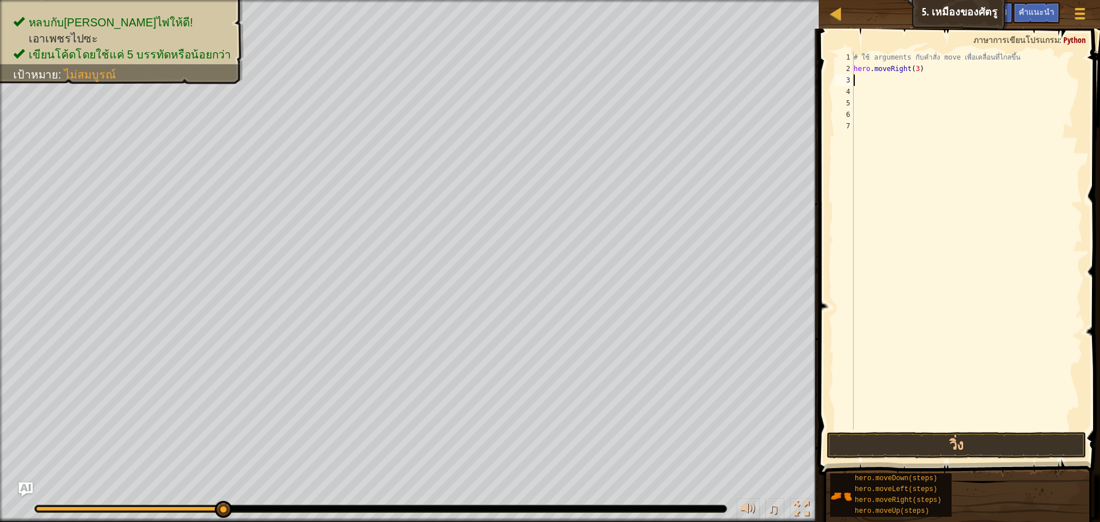
click at [870, 80] on div "# ใช้ arguments กับคำสั่ง move เพื่อเคลื่อนที่ไกลขึ้น hero . moveRight ( 3 )" at bounding box center [966, 252] width 231 height 401
type textarea "n"
click at [939, 97] on div "hero.moveDow n กด enter" at bounding box center [959, 113] width 217 height 52
click at [926, 86] on div "# ใช้ arguments กับคำสั่ง move เพื่อเคลื่อนที่ไกลขึ้น hero . moveRight ( 3 ) he…" at bounding box center [966, 252] width 231 height 401
click at [908, 75] on div "# ใช้ arguments กับคำสั่ง move เพื่อเคลื่อนที่ไกลขึ้น hero . moveRight ( 3 ) he…" at bounding box center [966, 252] width 231 height 401
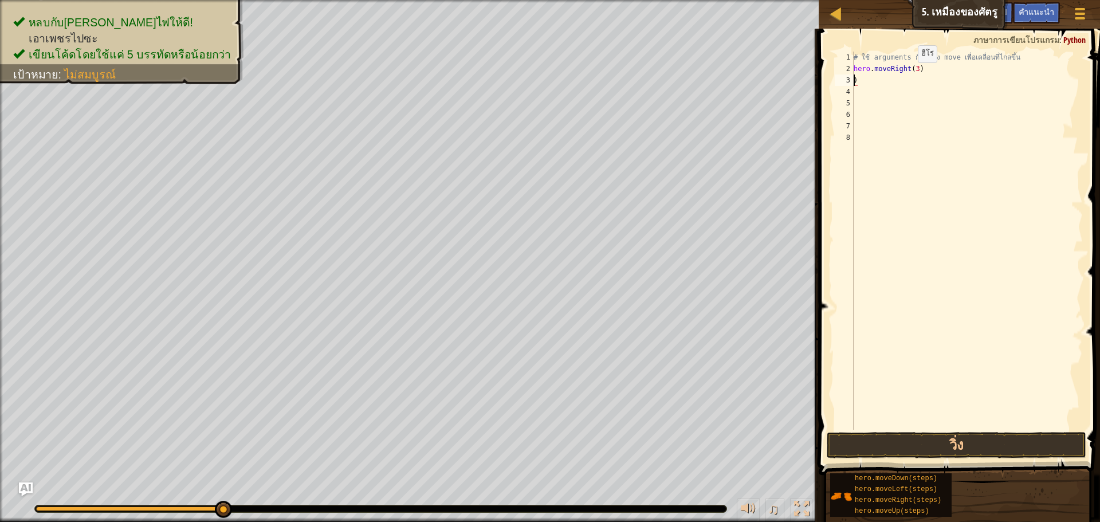
click at [908, 74] on div "# ใช้ arguments กับคำสั่ง move เพื่อเคลื่อนที่ไกลขึ้น hero . moveRight ( 3 ) )" at bounding box center [966, 252] width 231 height 401
click at [899, 79] on div "# ใช้ arguments กับคำสั่ง move เพื่อเคลื่อนที่ไกลขึ้น hero . moveRigh ( 3 ) )" at bounding box center [966, 252] width 231 height 401
type textarea ")"
type textarea "hero.m"
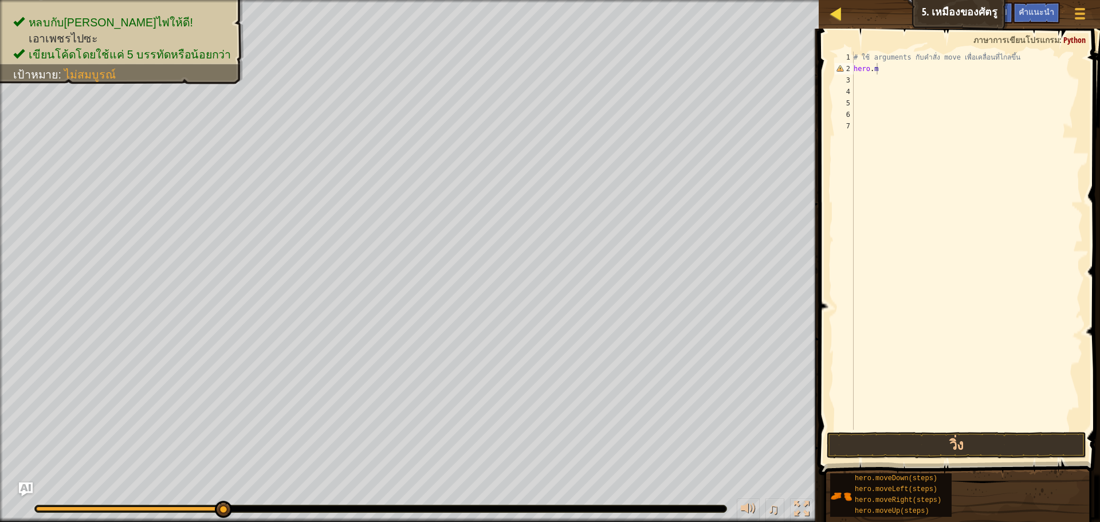
drag, startPoint x: 819, startPoint y: 15, endPoint x: 830, endPoint y: 7, distance: 13.1
click at [820, 13] on div "แผนที่ วิทยาการคอมพิวเตอร์ เบื้องต้น 5. เหมืองของศัตรู เมนูเกม เสร็จ[PERSON_NAM…" at bounding box center [959, 14] width 281 height 29
click at [830, 7] on div at bounding box center [836, 13] width 14 height 14
select select "th"
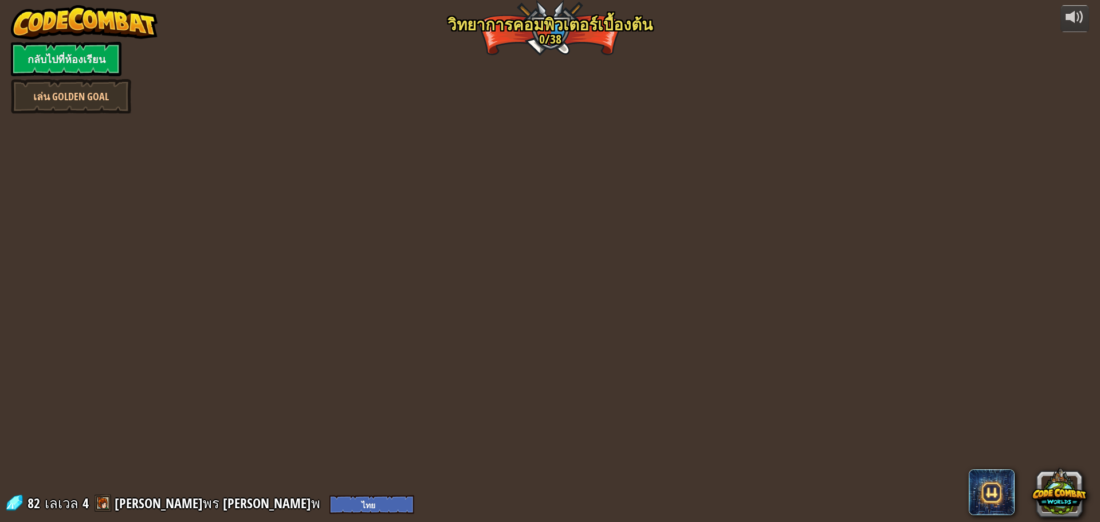
click at [833, 6] on div "powered by กลับไปที่ห้องเรียน [PERSON_NAME] Golden Goal Kithgard ประตู หนีออกจา…" at bounding box center [550, 261] width 1100 height 522
select select "th"
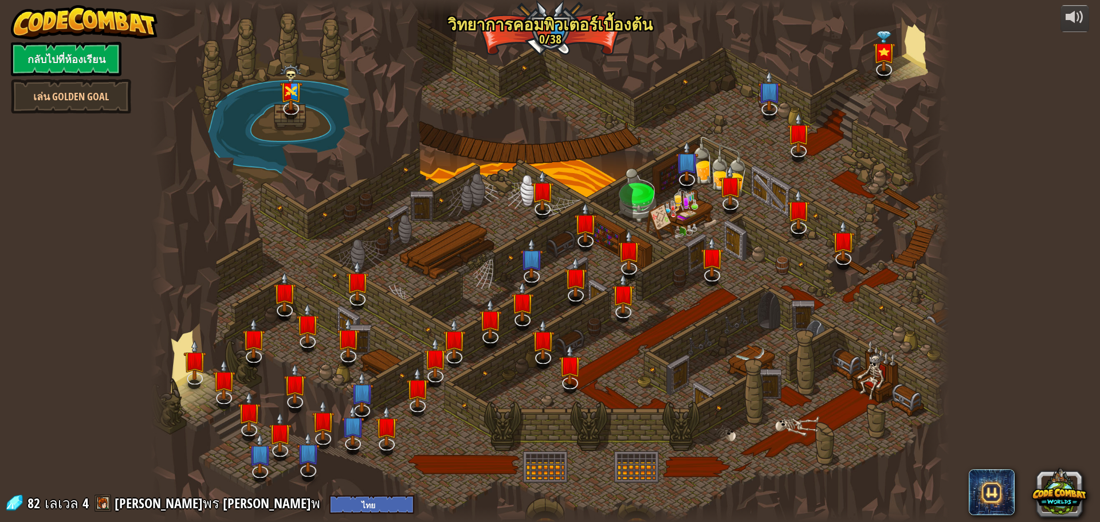
select select "th"
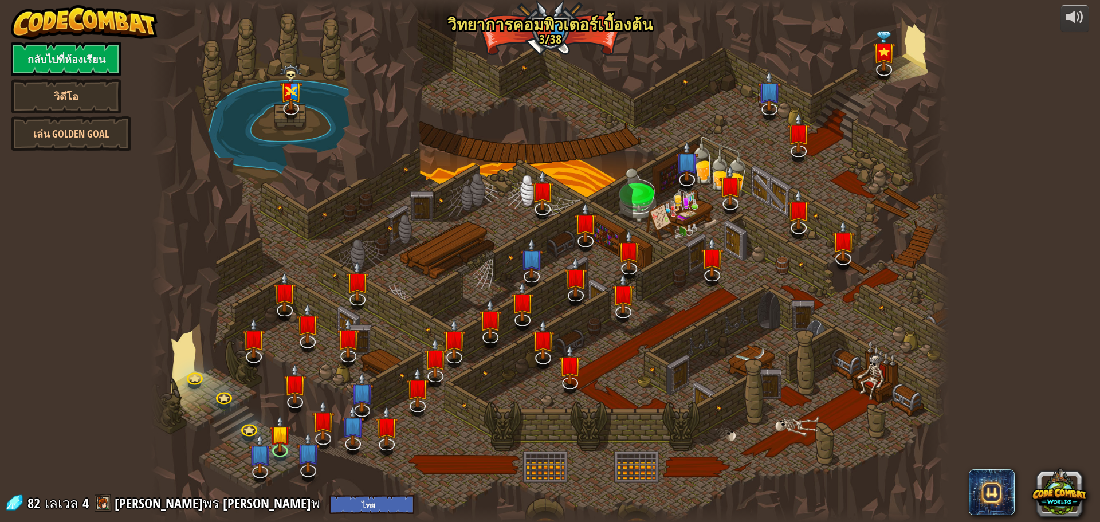
select select "th"
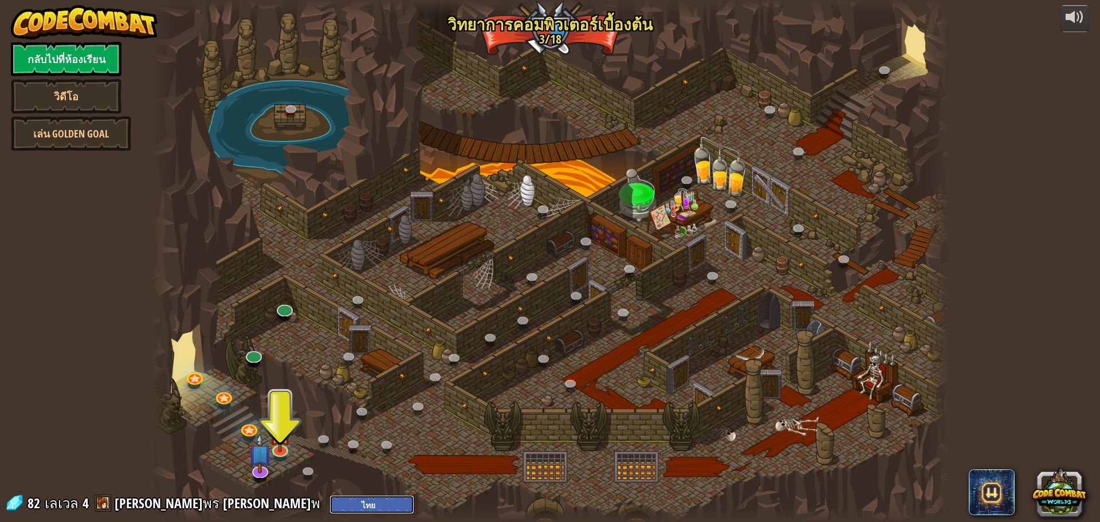
click at [329, 500] on select "English ([GEOGRAPHIC_DATA]) English ([GEOGRAPHIC_DATA]) 简体中文 繁體中文 русский españ…" at bounding box center [371, 504] width 85 height 19
click at [355, 334] on div at bounding box center [550, 261] width 799 height 522
click at [286, 433] on img at bounding box center [280, 425] width 21 height 49
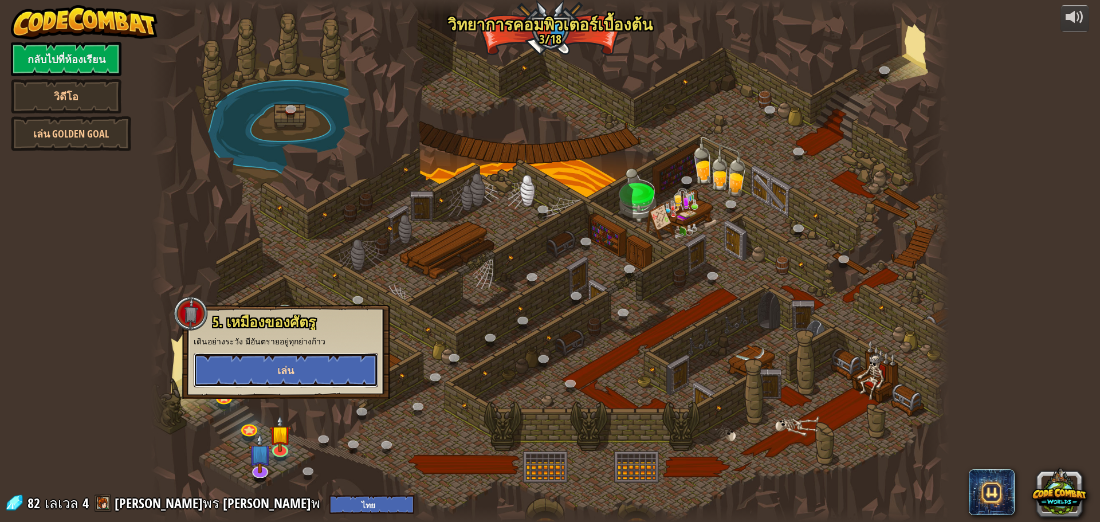
click at [313, 367] on button "เล่น" at bounding box center [286, 370] width 185 height 34
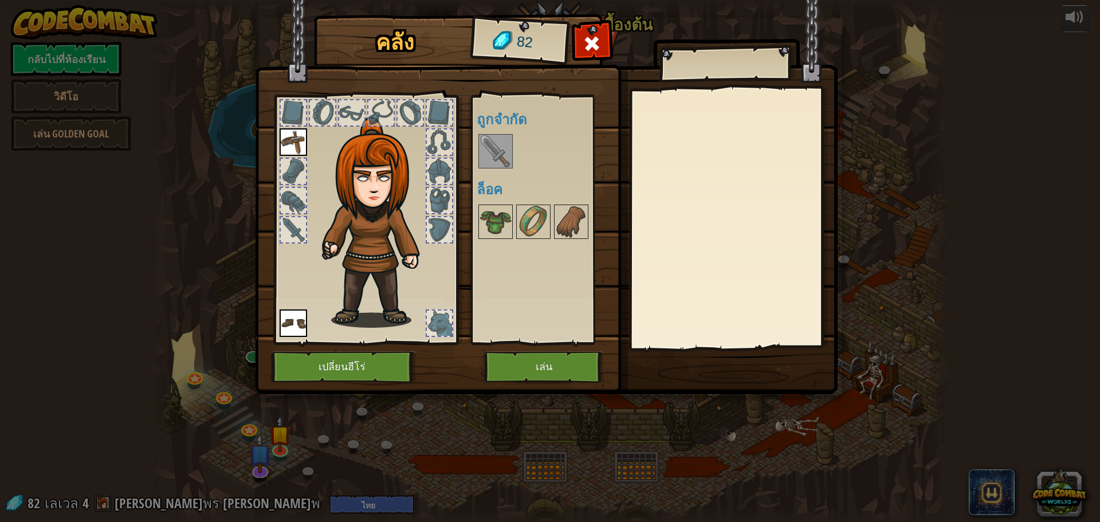
drag, startPoint x: 581, startPoint y: 384, endPoint x: 577, endPoint y: 375, distance: 9.5
click at [580, 382] on div "คลัง 82 พร้อมใช้งาน ใช้งาน ใช้งาน (ดับเบิลคลิ๊ก..เพื่อใช้งาน) ถูกจำกัด ล็อค ใช้…" at bounding box center [550, 206] width 583 height 378
click at [580, 362] on button "เล่น" at bounding box center [544, 367] width 120 height 32
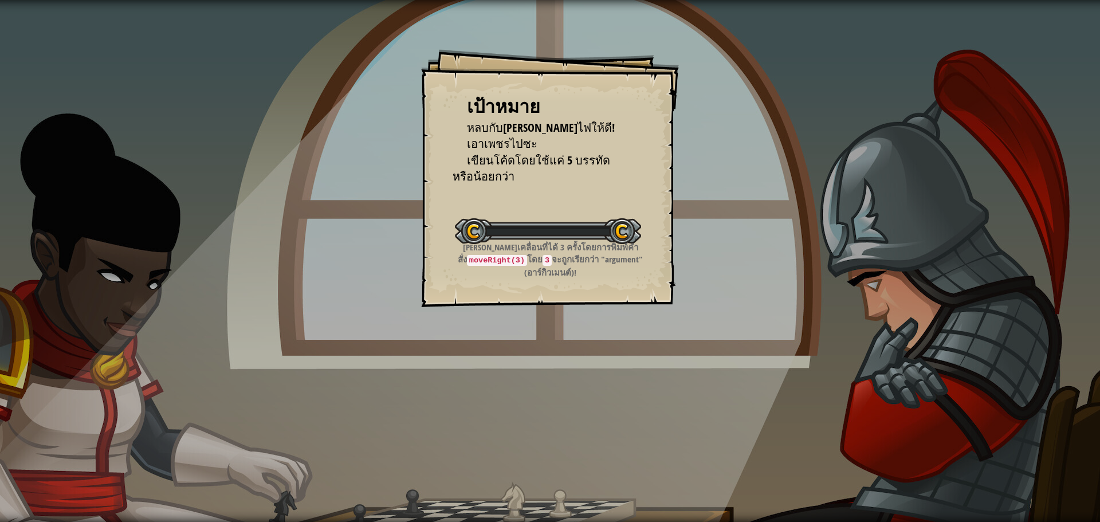
click at [580, 362] on div "เป้าหมาย หลบกับ[PERSON_NAME]ไฟให้ดี! เอาเพชรไปซะ เขียนโค้ดโดยใช้แค่ 5 บรรทัดหรื…" at bounding box center [550, 261] width 1100 height 522
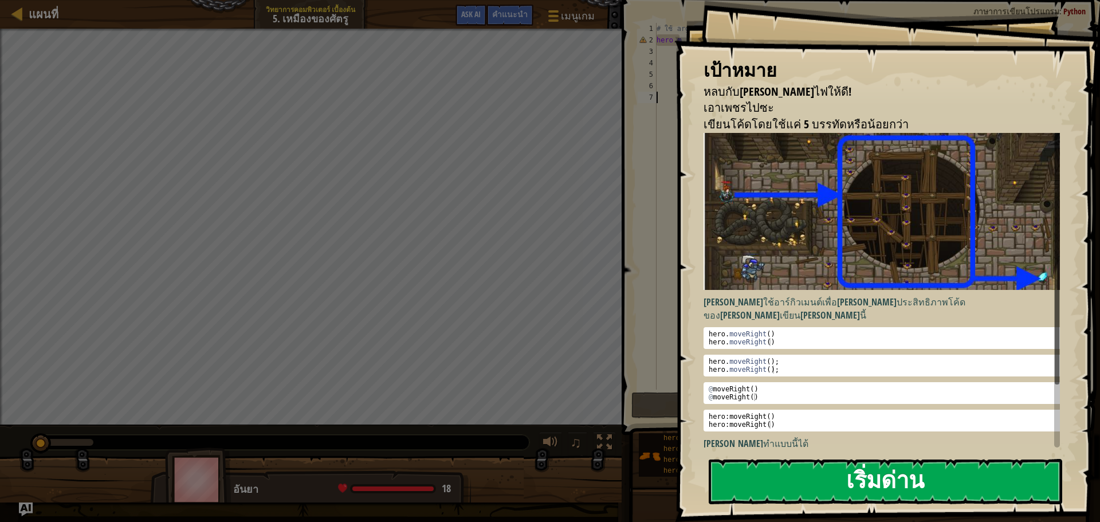
click at [939, 258] on div "เป้าหมาย หลบกับ[PERSON_NAME]ไฟให้ดี! เอาเพชรไปซะ เขียนโค้ดโดยใช้แค่ 5 บรรทัดหรื…" at bounding box center [887, 261] width 425 height 522
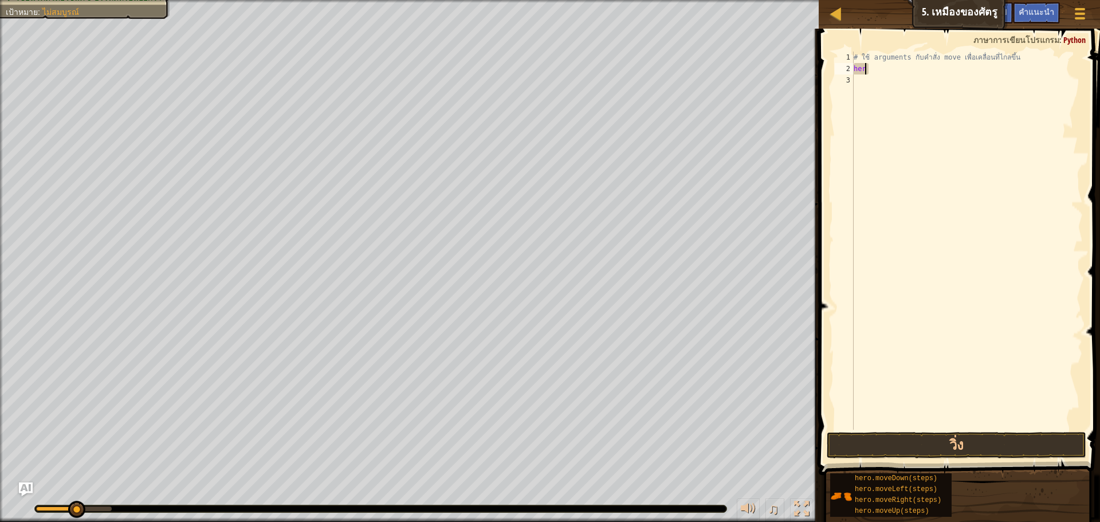
type textarea "h"
type textarea "# ใช้ arguments กับคำสั่ง move เพื่อเคลื่อ"
click at [861, 73] on div "# ใช้ arguments กับคำสั่ง move เพื่อเคลื่อ" at bounding box center [966, 252] width 231 height 401
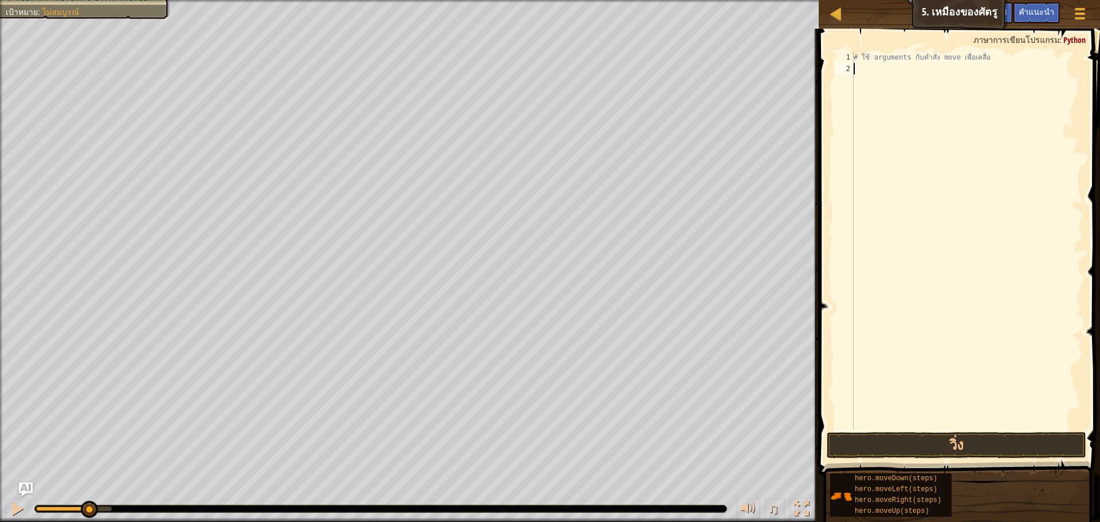
type textarea "h"
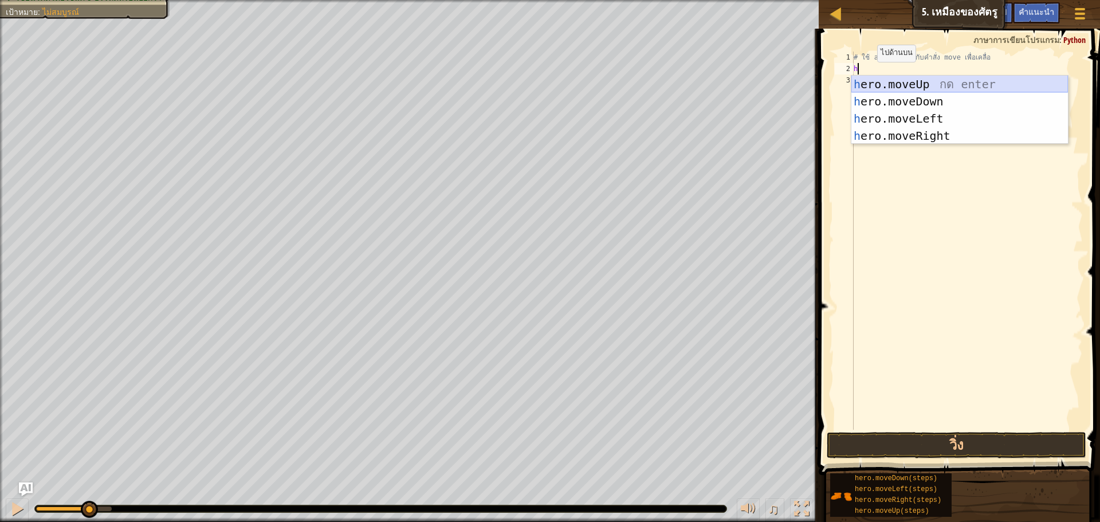
click at [928, 80] on div "h ero.moveUp กด enter h ero.moveDown กด enter h ero.moveLeft กด enter h ero.mov…" at bounding box center [959, 127] width 217 height 103
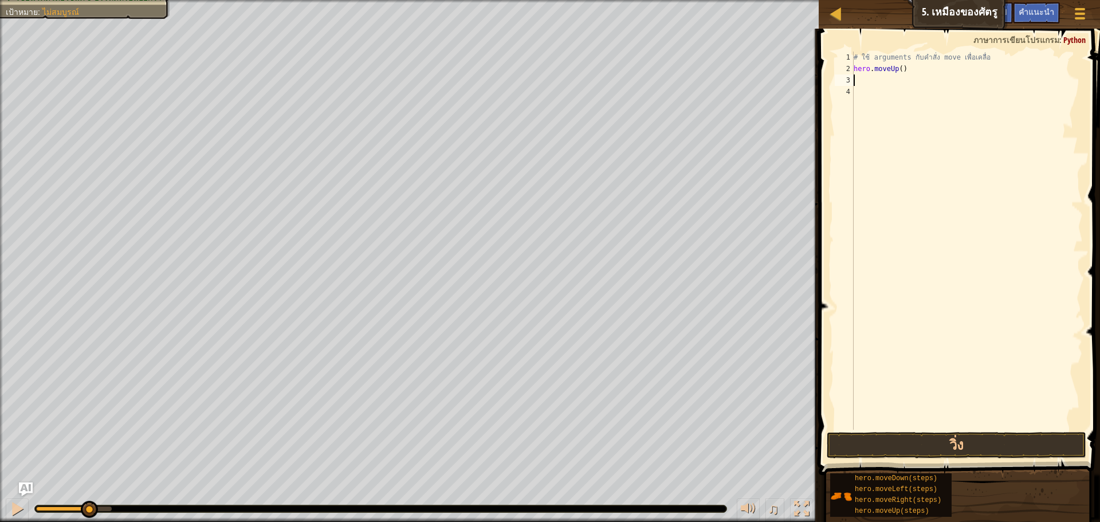
click at [909, 65] on div "# ใช้ arguments กับคำสั่ง move เพื่อเคลื่อ hero . moveUp ( )" at bounding box center [966, 252] width 231 height 401
type textarea "h"
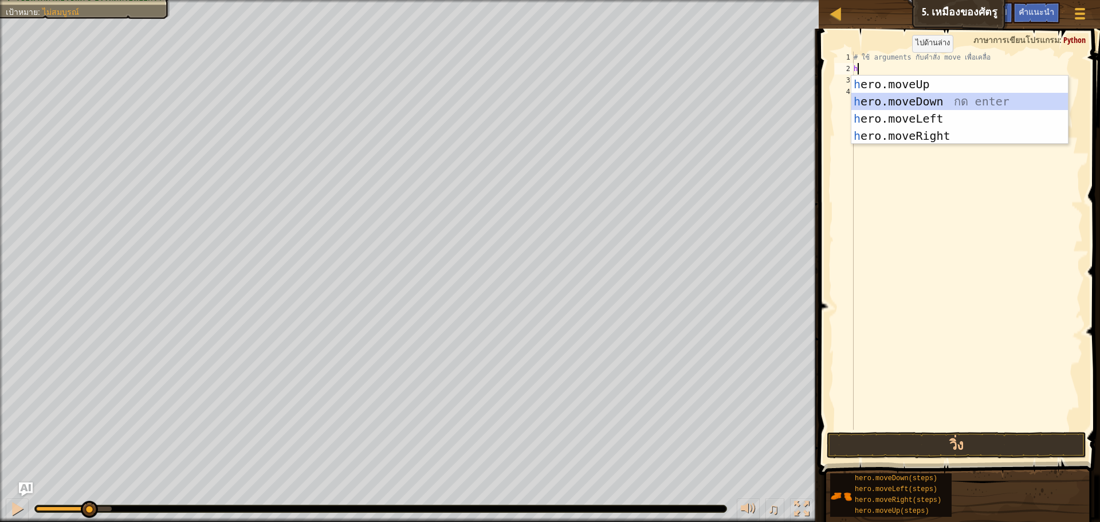
click at [925, 104] on div "h ero.moveUp กด enter h ero.moveDown กด enter h ero.moveLeft กด enter h ero.mov…" at bounding box center [959, 127] width 217 height 103
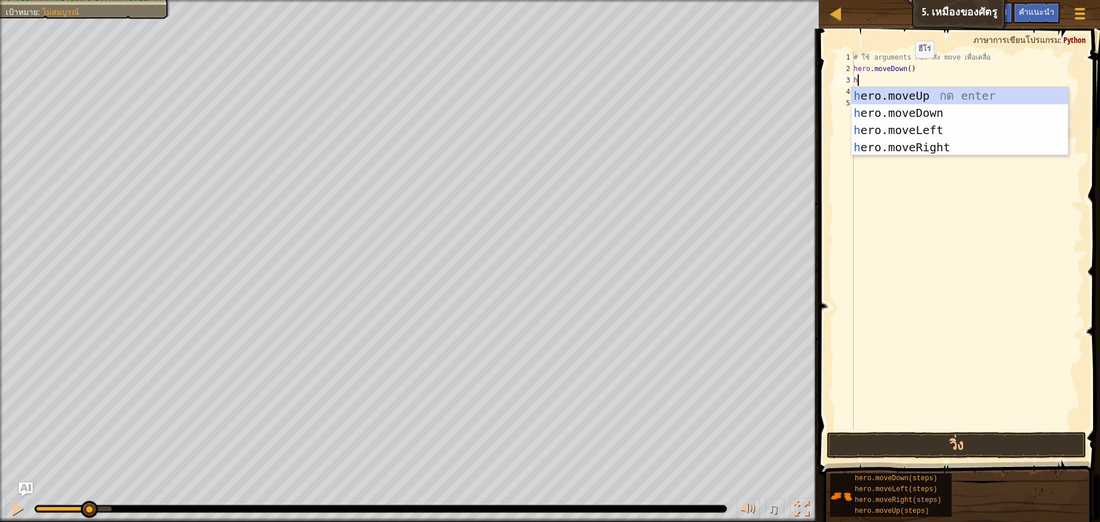
click at [905, 69] on div "# ใช้ arguments กับคำสั่ง move เพื่อเคลื่อ hero . moveDown ( ) h" at bounding box center [966, 252] width 231 height 401
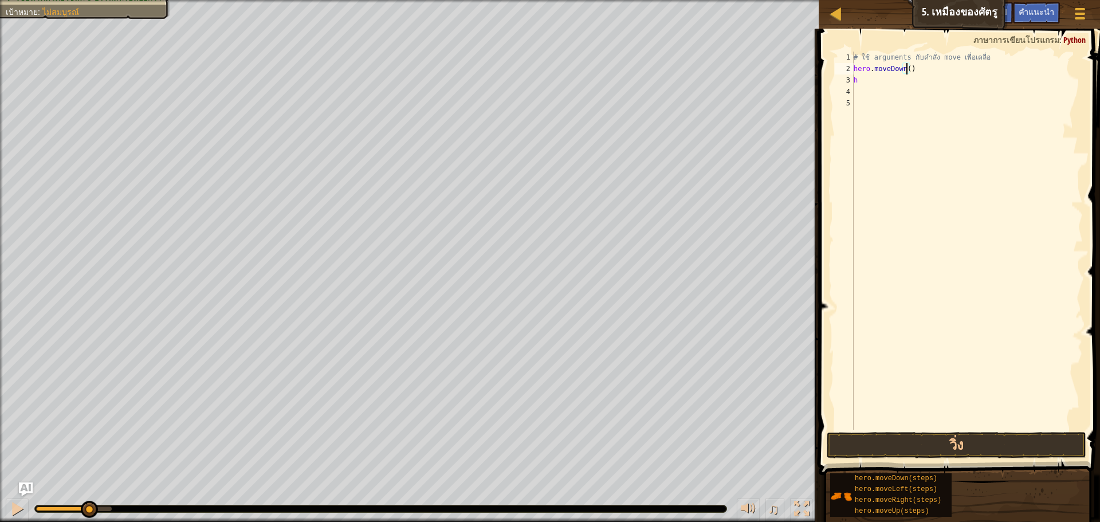
scroll to position [5, 5]
click at [887, 83] on div "# ใช้ arguments กับคำสั่ง move เพื่อเคลื่อ hero . moveDown ( 3 ) h" at bounding box center [966, 252] width 231 height 401
type textarea "h"
type textarea "n"
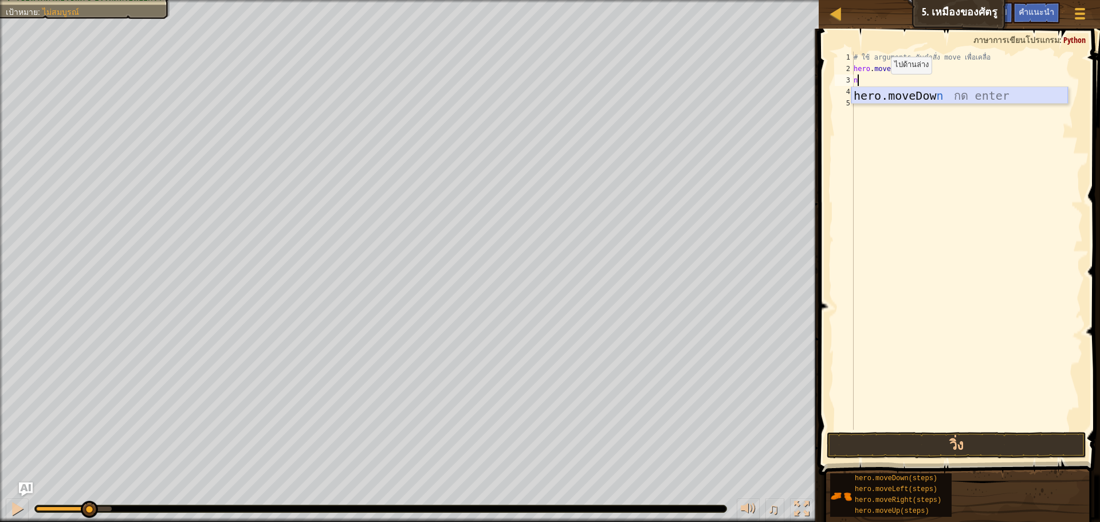
click at [880, 91] on div "hero.moveDow n กด enter" at bounding box center [959, 113] width 217 height 52
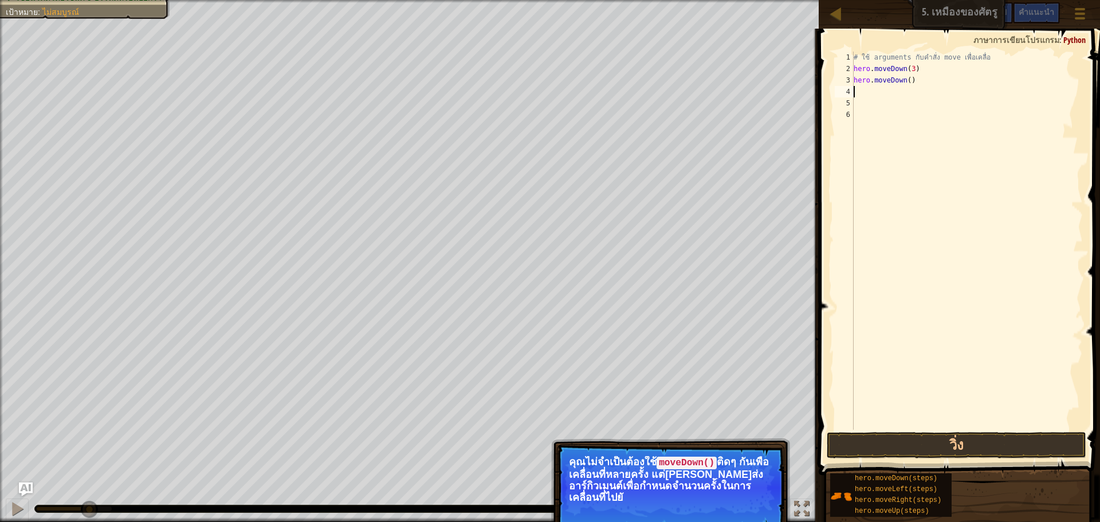
click at [909, 78] on div "# ใช้ arguments กับคำสั่ง move เพื่อเคลื่อ hero . moveDown ( 3 ) hero . moveDow…" at bounding box center [966, 252] width 231 height 401
type textarea "h"
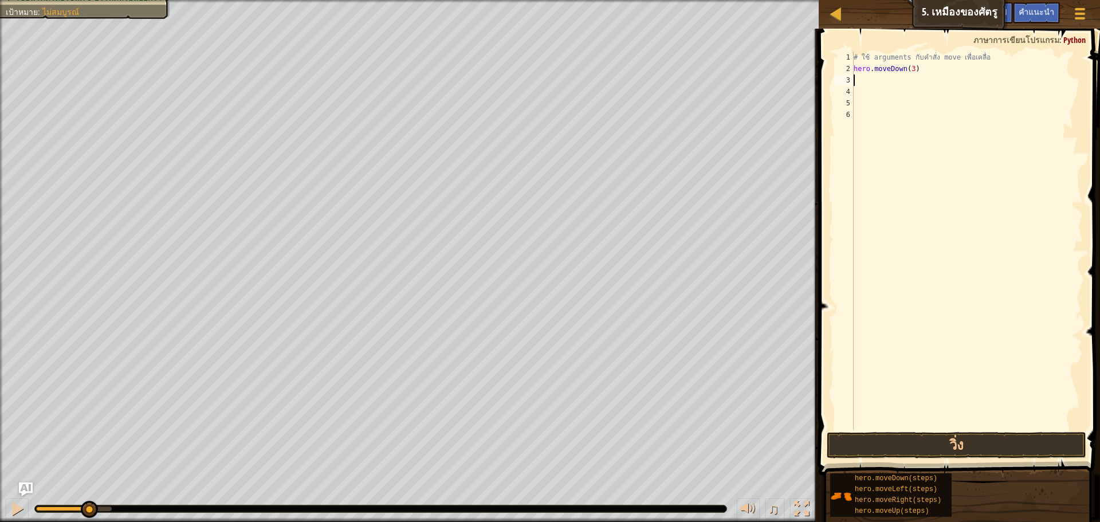
type textarea "n"
click at [913, 92] on div "hero.moveDow n กด enter" at bounding box center [959, 113] width 217 height 52
click at [911, 92] on div "# ใช้ arguments กับคำสั่ง move เพื่อเคลื่อ hero . moveDown ( 3 ) hero . moveDow…" at bounding box center [966, 252] width 231 height 401
click at [919, 81] on div "# ใช้ arguments กับคำสั่ง move เพื่อเคลื่อ hero . moveDown ( 3 ) hero . moveDow…" at bounding box center [966, 252] width 231 height 401
type textarea "h"
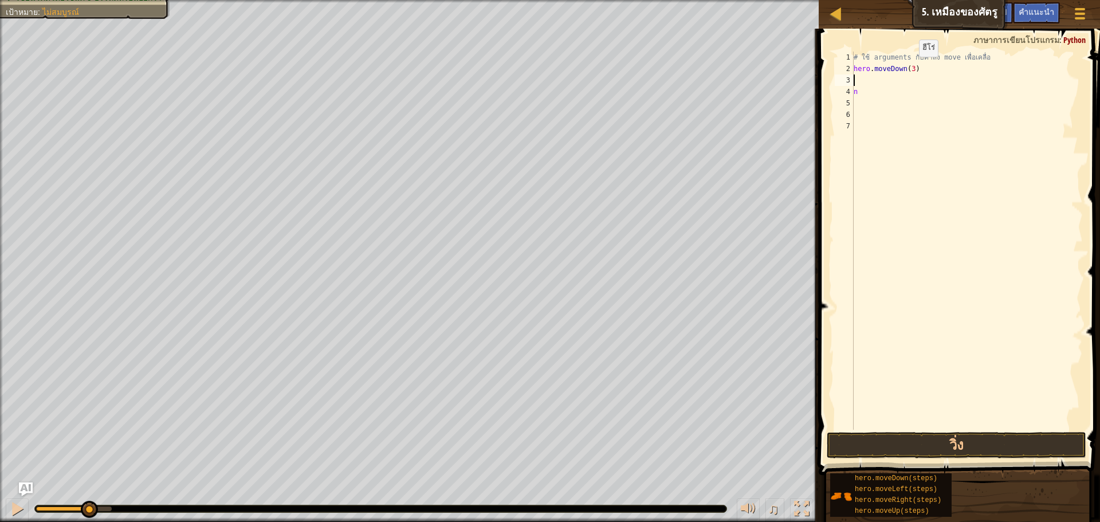
click at [909, 68] on div "# ใช้ arguments กับคำสั่ง move เพื่อเคลื่อ hero . moveDown ( 3 ) n" at bounding box center [966, 252] width 231 height 401
click at [881, 88] on div "# ใช้ arguments กับคำสั่ง move เพื่อเคลื่อ hero . moveDown ( 3 ) n" at bounding box center [966, 252] width 231 height 401
type textarea "n"
type textarea "h"
type textarea "# ใช้ arguments กับคำสั่ง move เพื่อ"
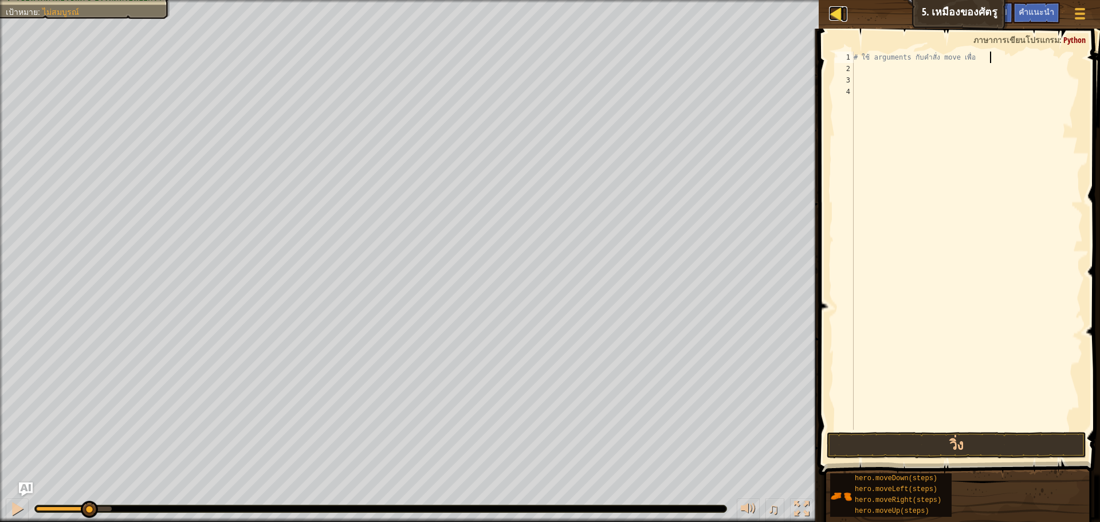
click at [838, 9] on div at bounding box center [836, 13] width 14 height 14
select select "th"
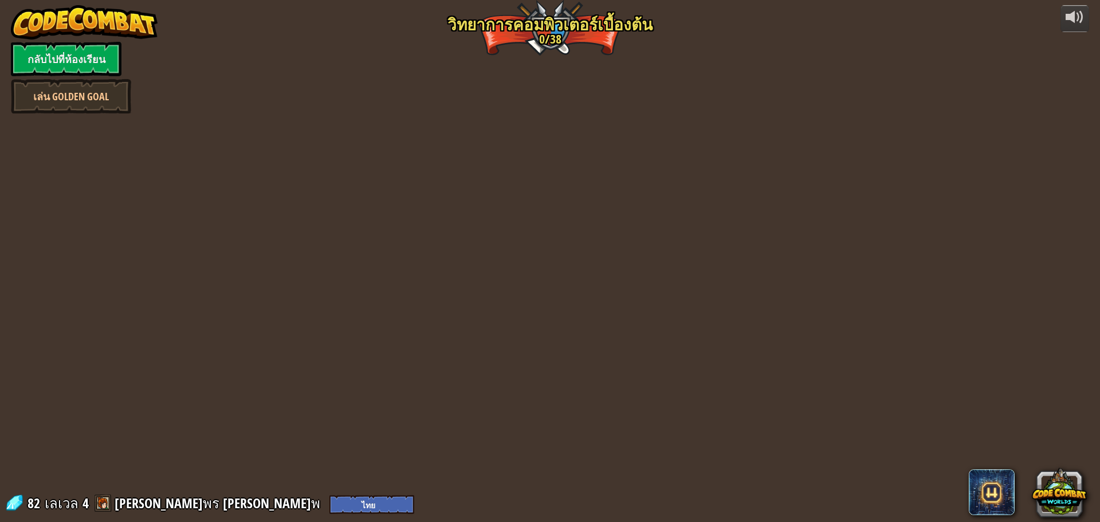
select select "th"
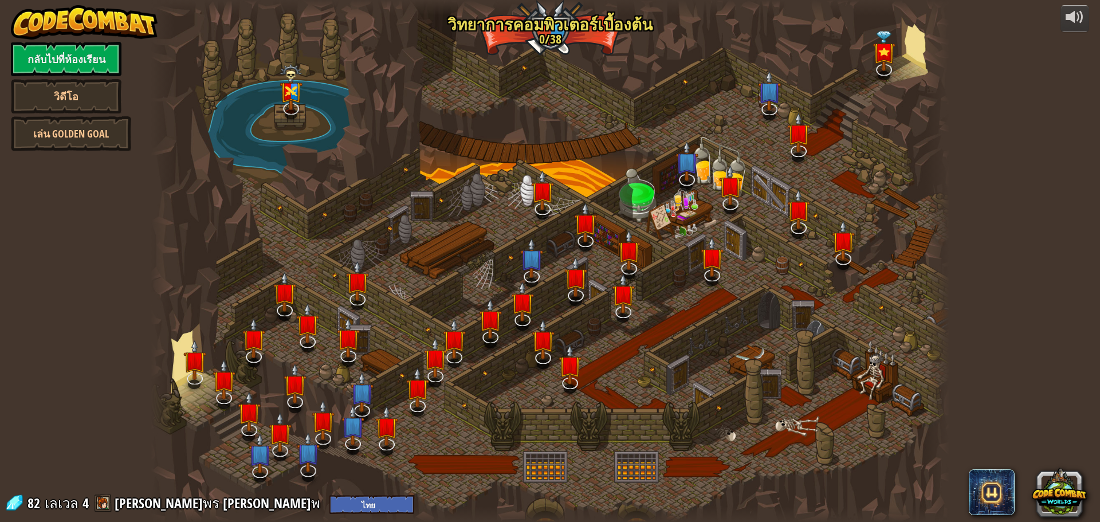
select select "th"
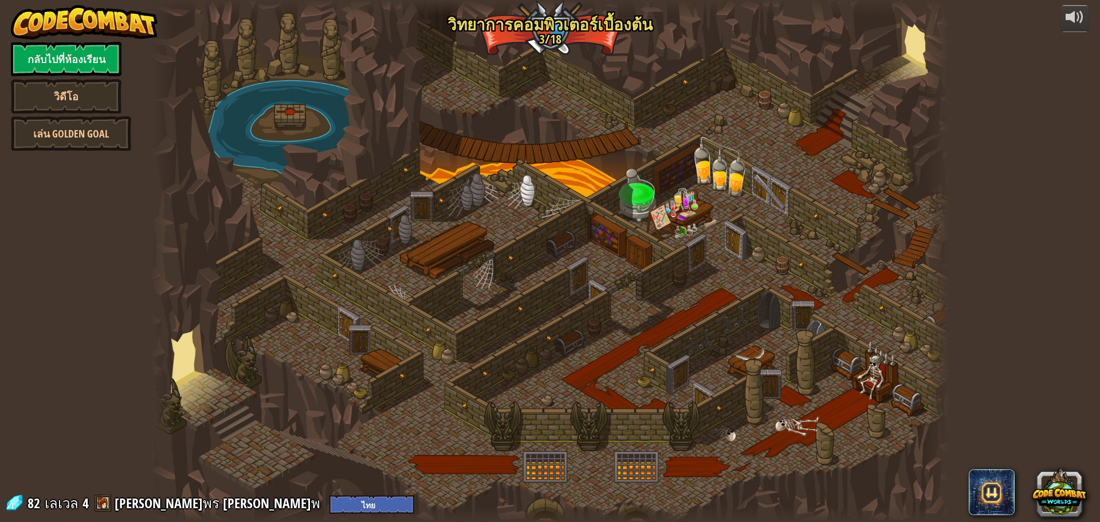
select select "th"
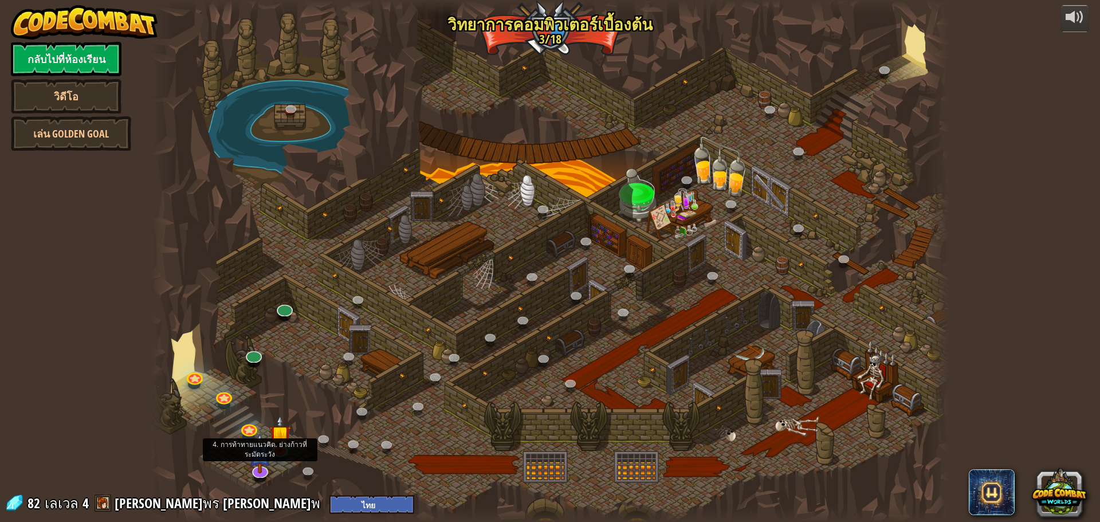
click at [270, 441] on img at bounding box center [259, 453] width 23 height 40
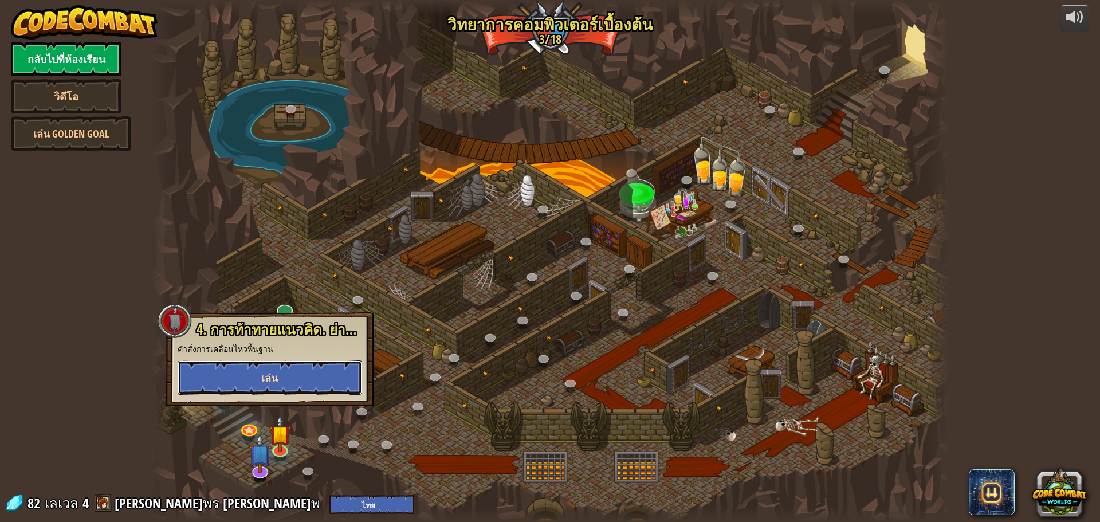
click at [303, 373] on button "เล่น" at bounding box center [270, 377] width 185 height 34
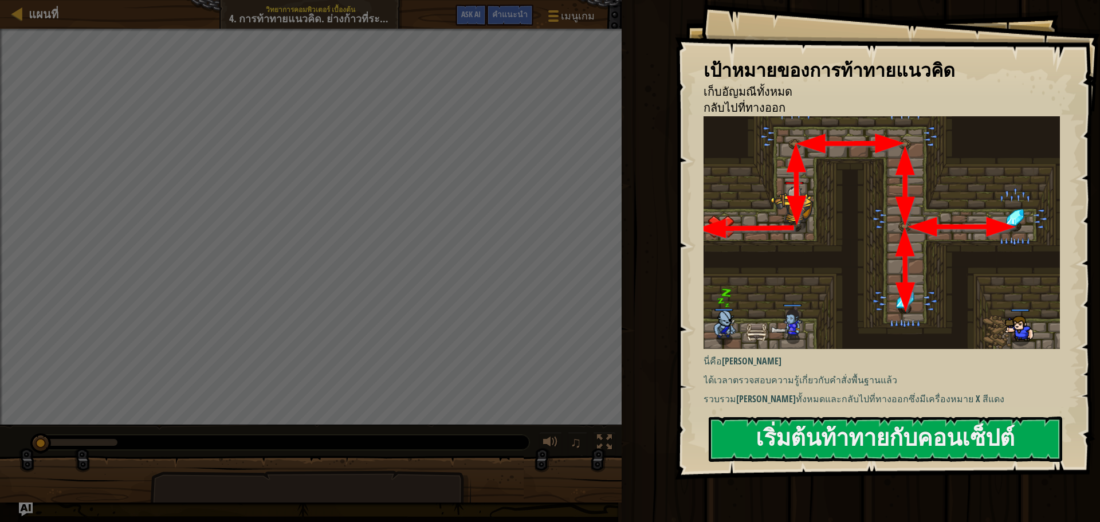
click at [986, 474] on div at bounding box center [886, 486] width 354 height 26
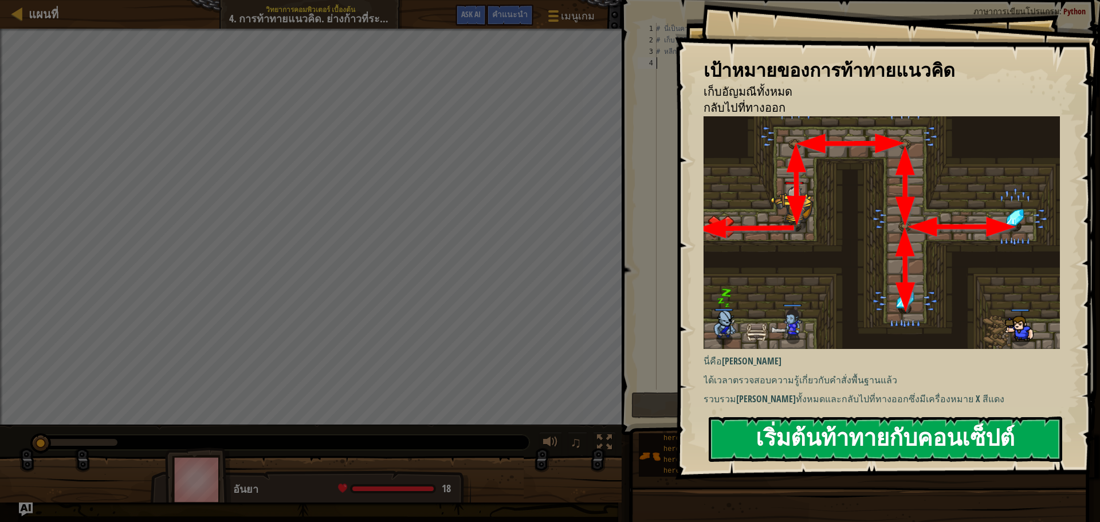
click at [983, 438] on button "เริ่มต้นท้าทายกับคอนเซ็ปต์" at bounding box center [886, 439] width 354 height 45
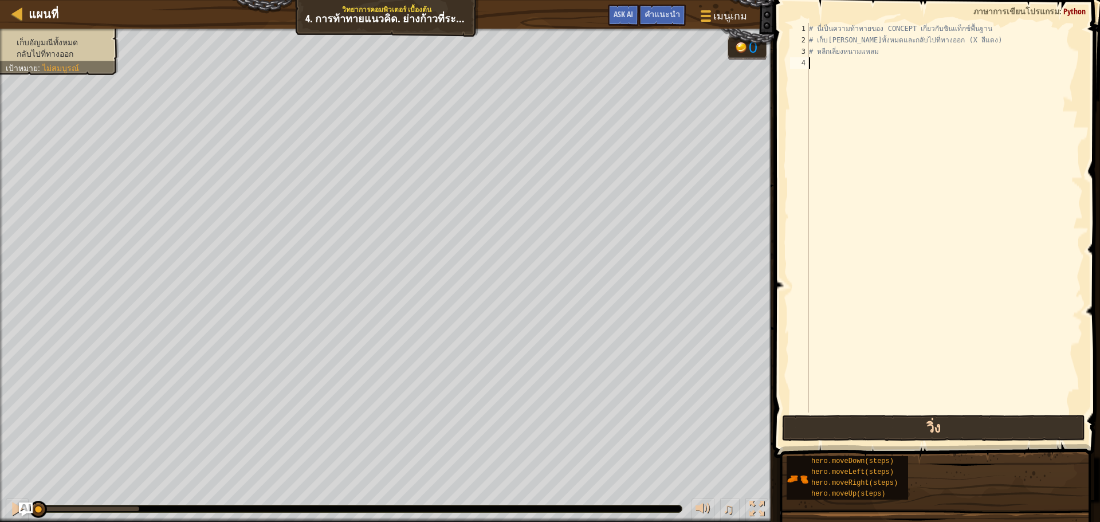
type textarea "m"
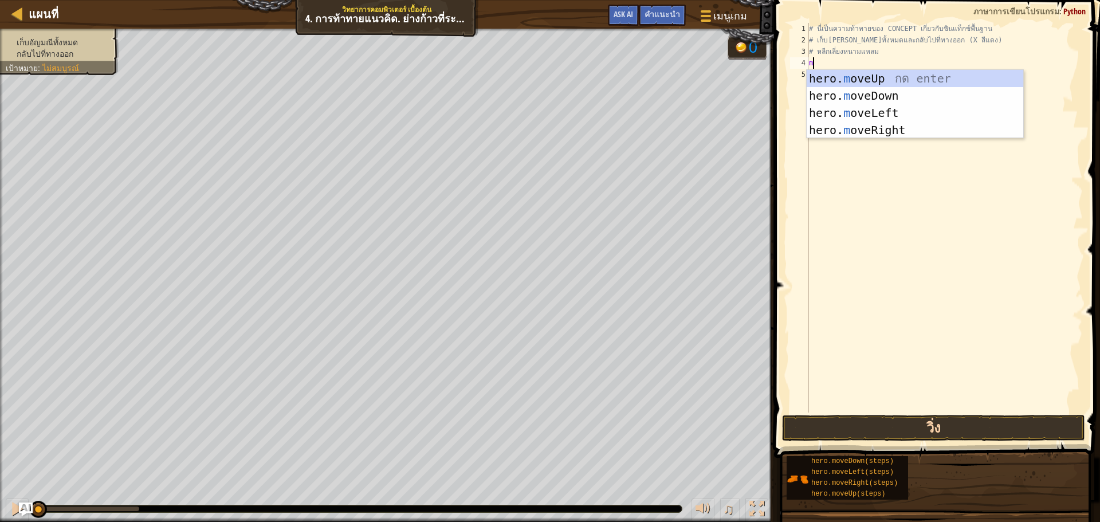
scroll to position [5, 0]
select select "th"
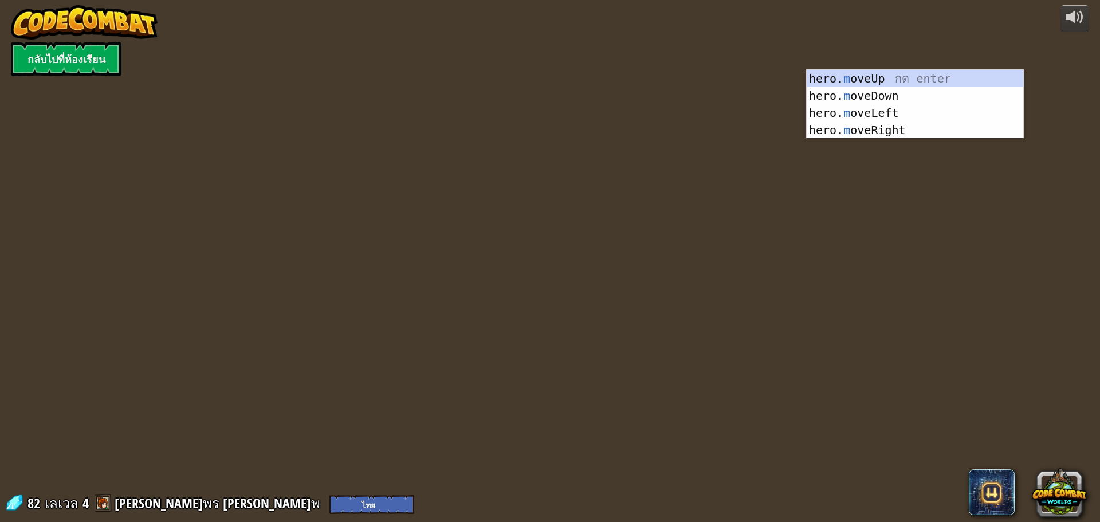
select select "th"
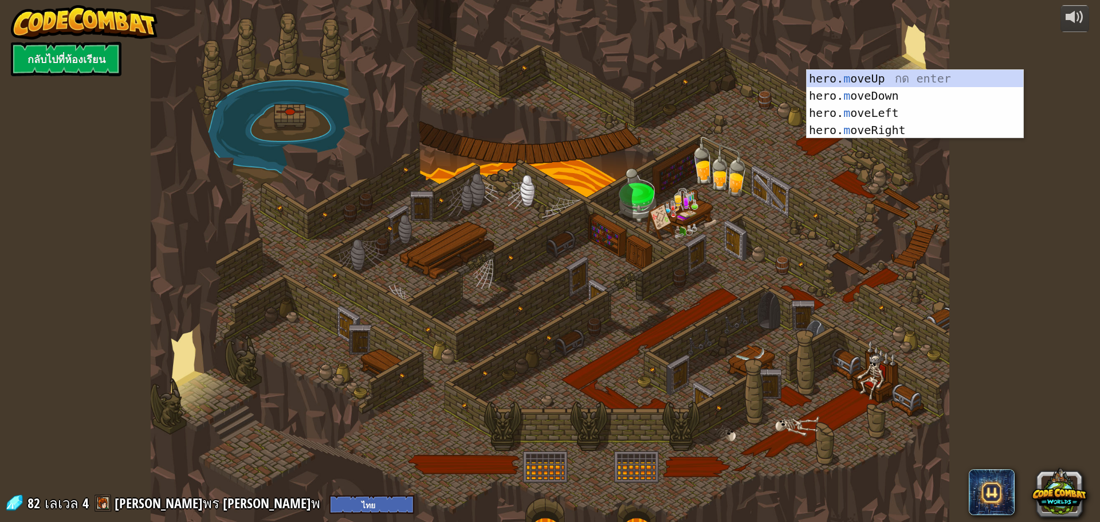
select select "th"
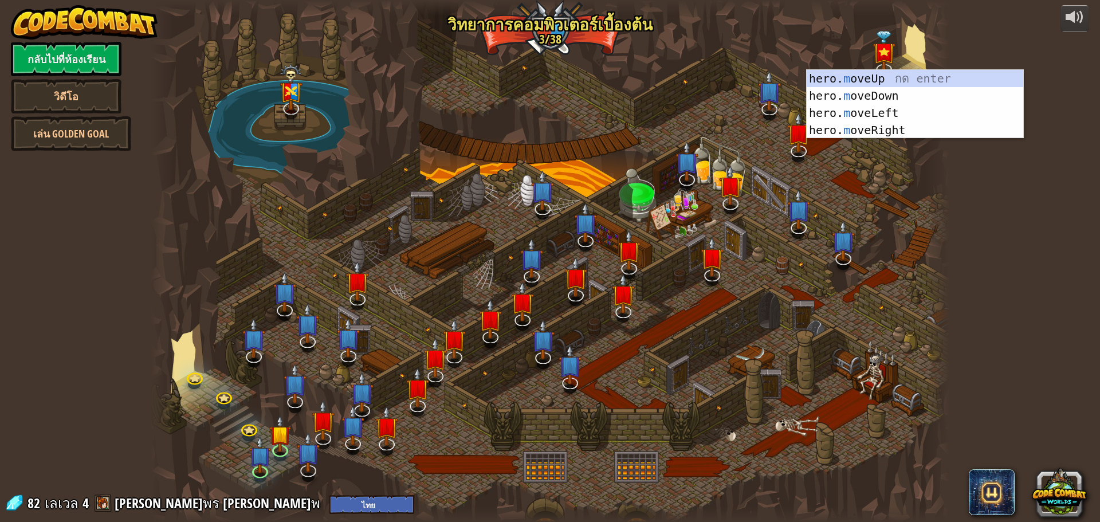
select select "th"
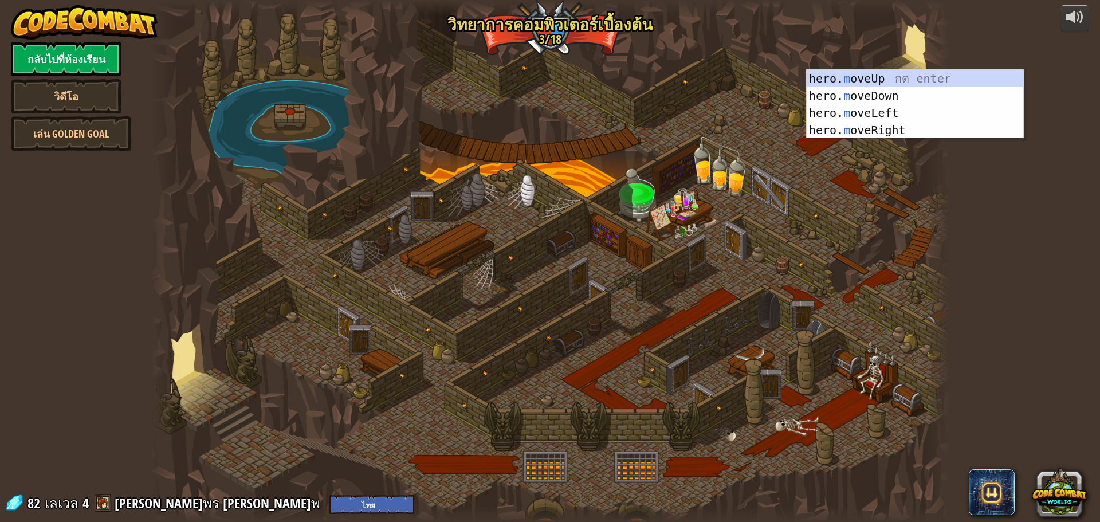
select select "th"
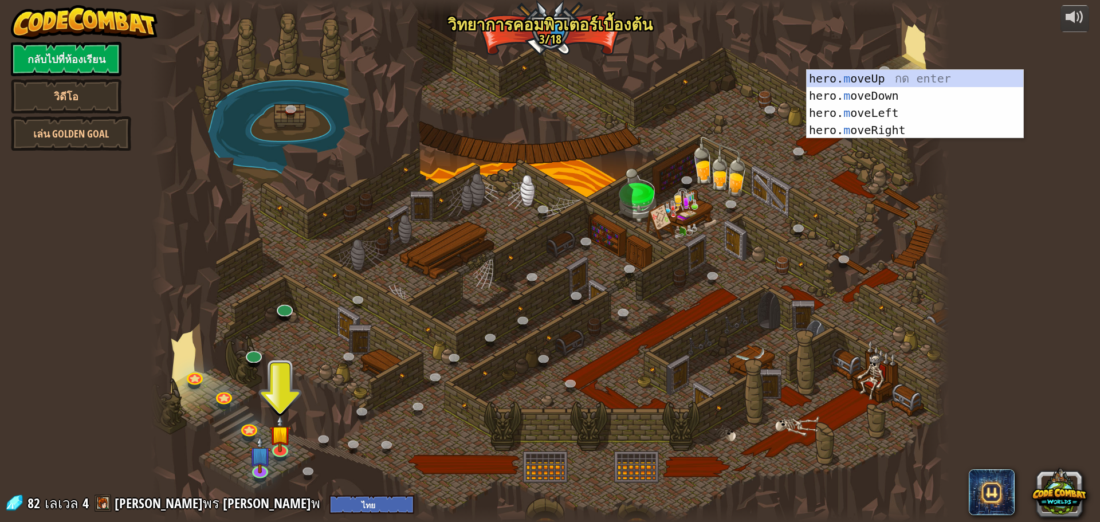
click at [52, 350] on div "powered by กลับไปที่ห้องเรียน วิดีโอ [PERSON_NAME] Golden Goal 25. Kithgard ประ…" at bounding box center [550, 261] width 1100 height 522
click at [266, 438] on img at bounding box center [259, 446] width 21 height 49
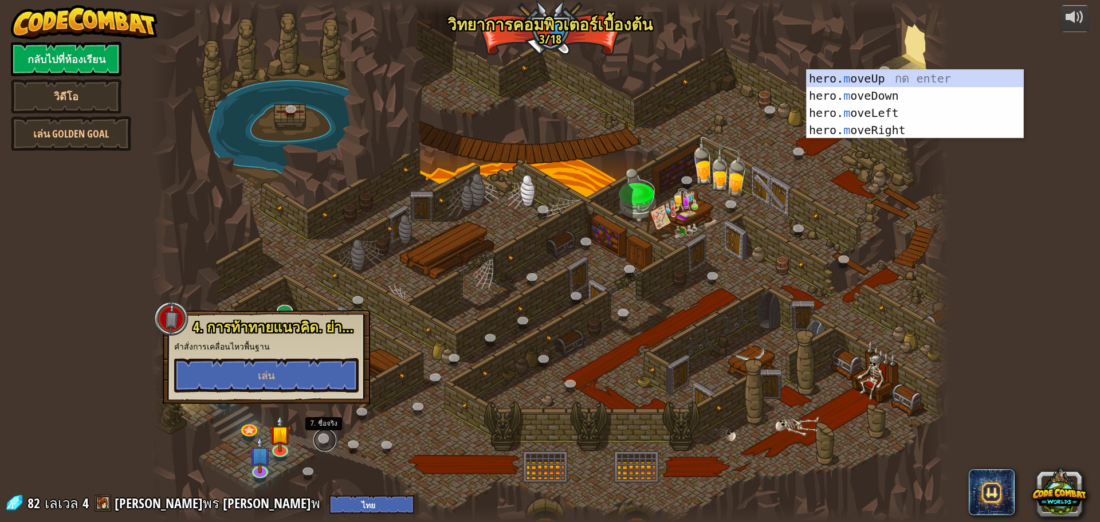
click at [326, 447] on link at bounding box center [324, 440] width 23 height 23
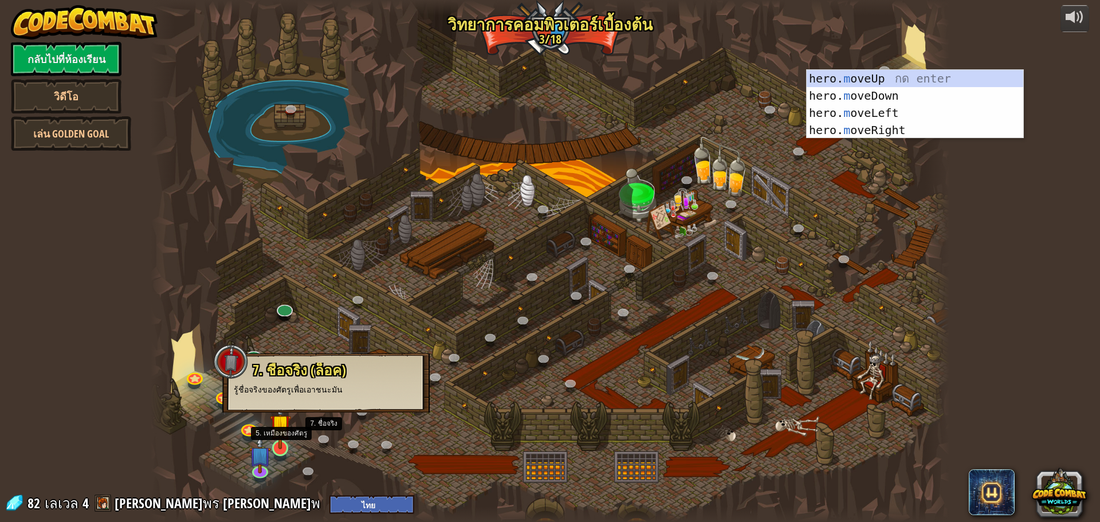
click at [291, 431] on img at bounding box center [280, 425] width 21 height 49
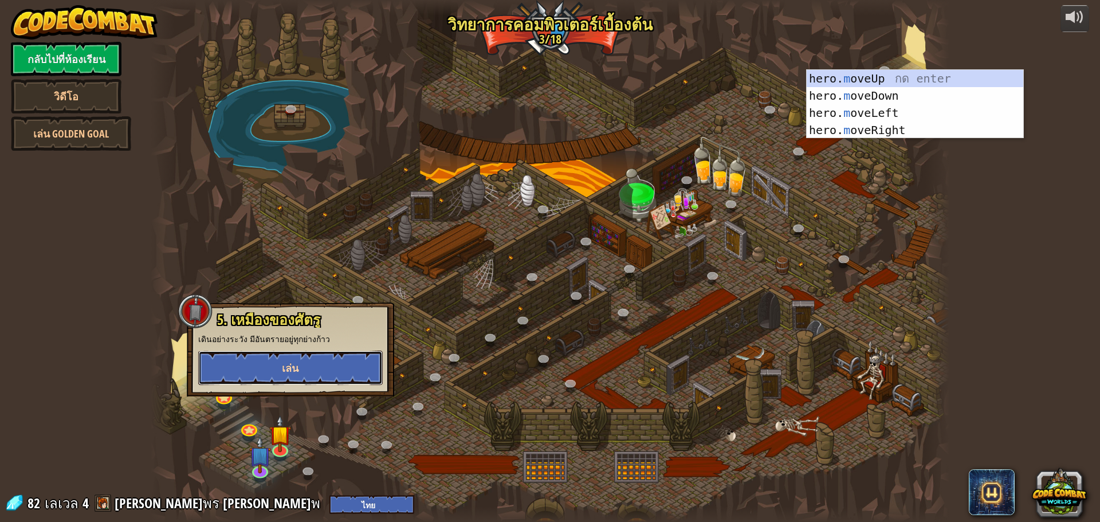
click at [283, 371] on span "เล่น" at bounding box center [290, 368] width 17 height 14
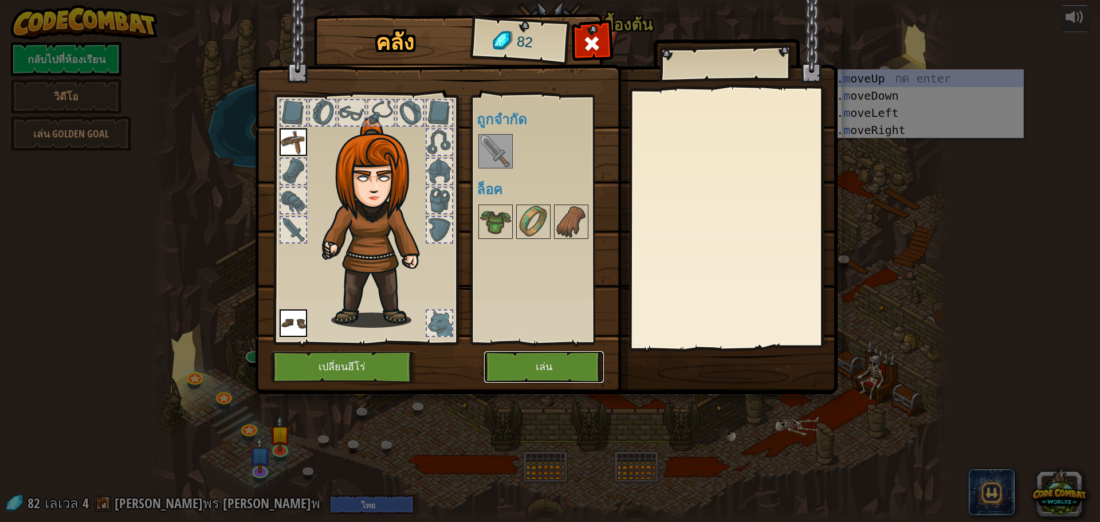
click at [567, 360] on button "เล่น" at bounding box center [544, 367] width 120 height 32
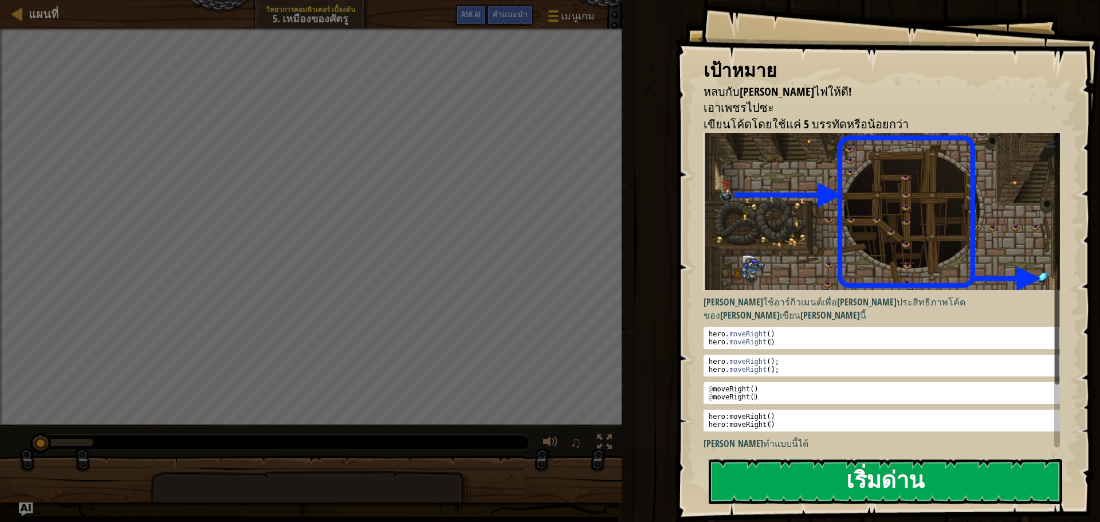
click at [846, 498] on button "เริ่มด่าน" at bounding box center [886, 481] width 354 height 45
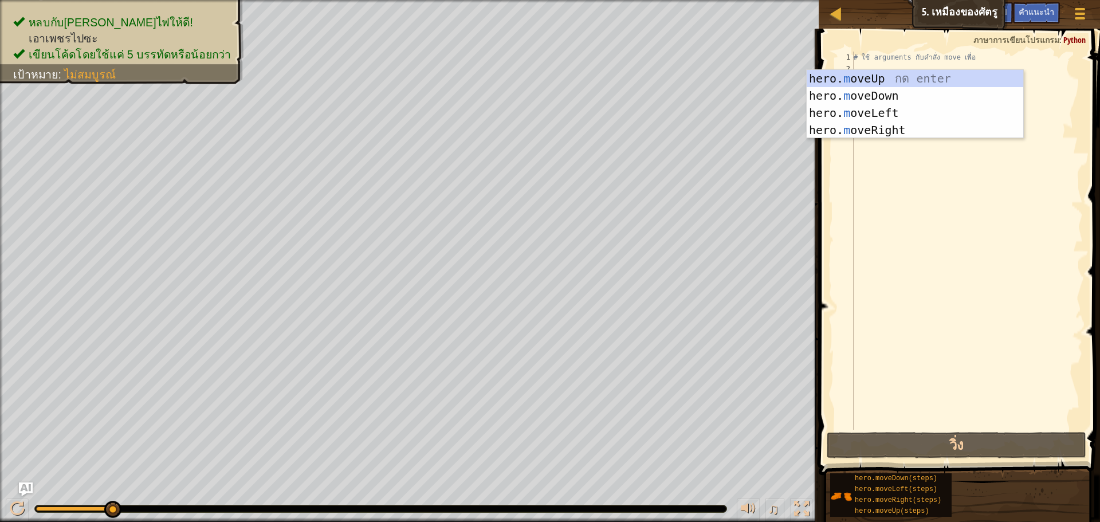
drag, startPoint x: 845, startPoint y: 209, endPoint x: 841, endPoint y: 215, distance: 7.0
click at [815, 243] on div "คำแนะนำ วิดีโอ 1 2 3 4 # ใช้ arguments กับคำสั่ง move เพื่อ ההההההההההההההההההה…" at bounding box center [957, 275] width 285 height 493
click at [804, 0] on body "แผนที่ วิทยาการคอมพิวเตอร์ เบื้องต้น 5. เหมืองของศัตรู เมนูเกม เสร็จ[PERSON_NAM…" at bounding box center [550, 0] width 1100 height 0
click at [837, 73] on div "hero. m oveUp กด enter hero. m oveDown กด enter hero. m oveLeft กด enter hero. …" at bounding box center [915, 121] width 217 height 103
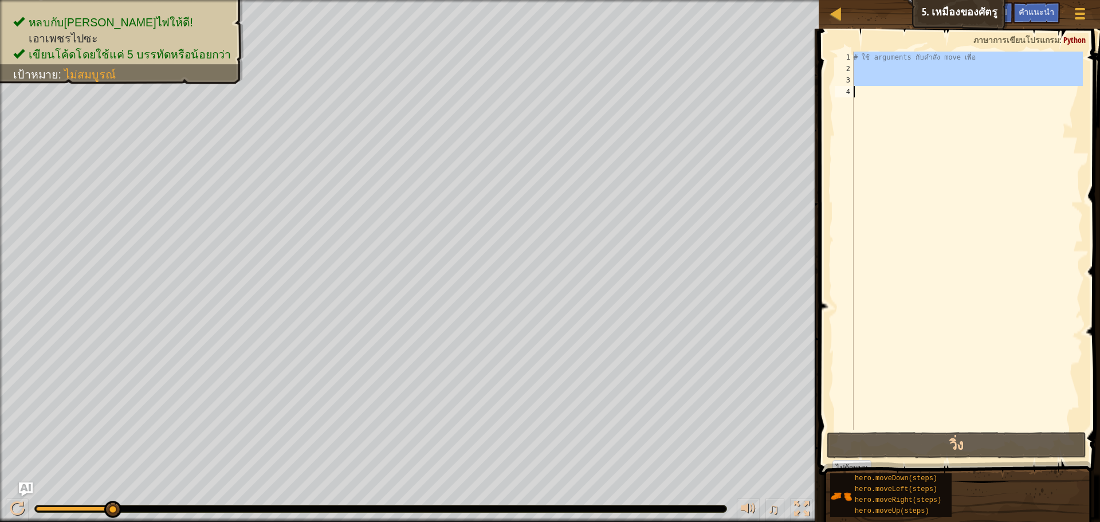
click at [837, 73] on div "2" at bounding box center [844, 68] width 19 height 11
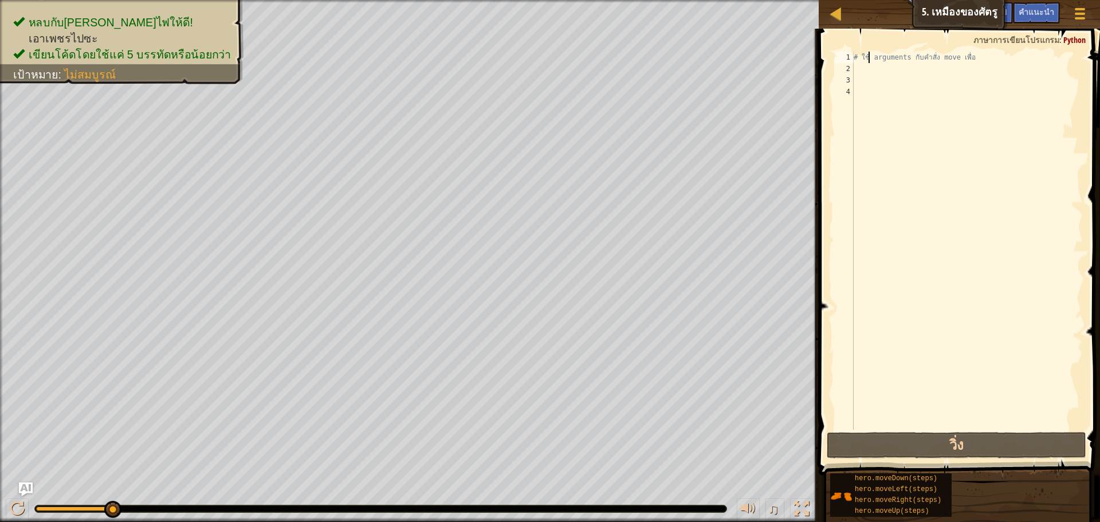
click at [870, 62] on div "# ใช้ arguments กับคำสั่ง move เพื่อ" at bounding box center [966, 252] width 231 height 401
type textarea "# ใช้ arguments กับคำสั่ง move เพื่อ"
click at [870, 66] on div "# ใช้ arguments กับคำสั่ง move เพื่อ" at bounding box center [966, 252] width 231 height 401
click at [865, 70] on div "# ใช้ arguments กับคำสั่ง move เพื่อ" at bounding box center [966, 252] width 231 height 401
type textarea "n"
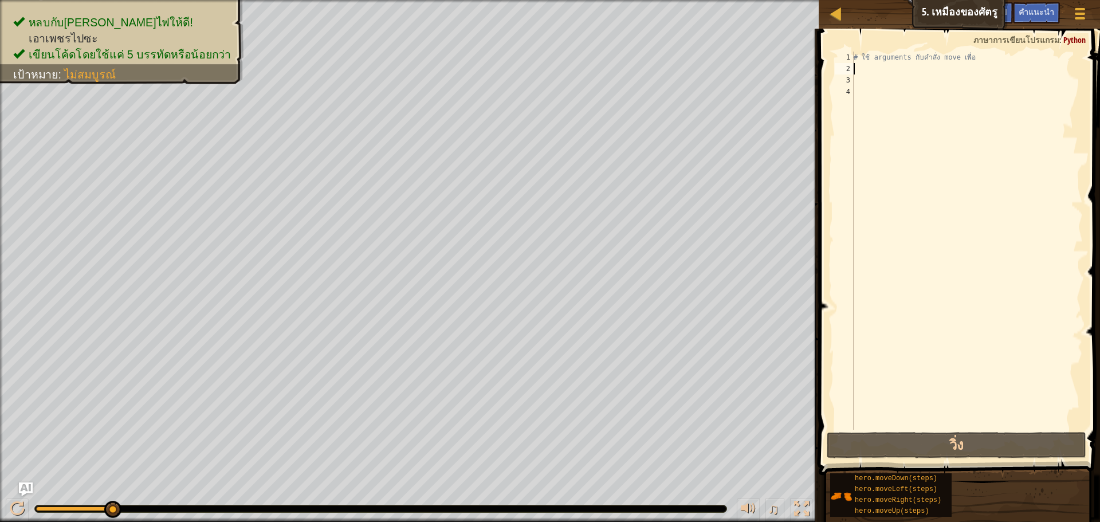
scroll to position [5, 0]
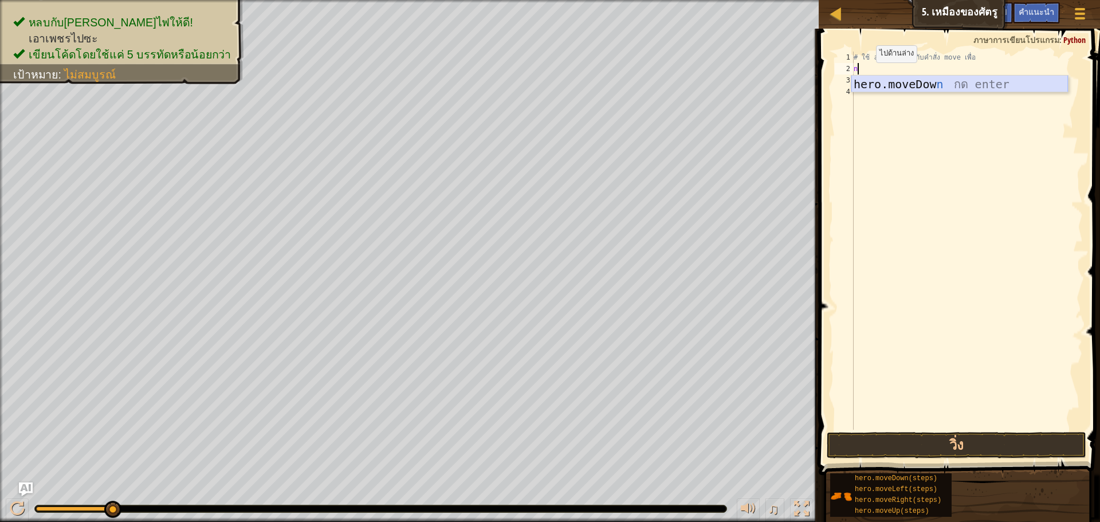
click at [868, 85] on div "hero.moveDow n กด enter" at bounding box center [959, 102] width 217 height 52
click at [869, 84] on div "# ใช้ arguments กับคำสั่ง move เพื่อ hero . moveDown ( )" at bounding box center [966, 252] width 231 height 401
type textarea "n"
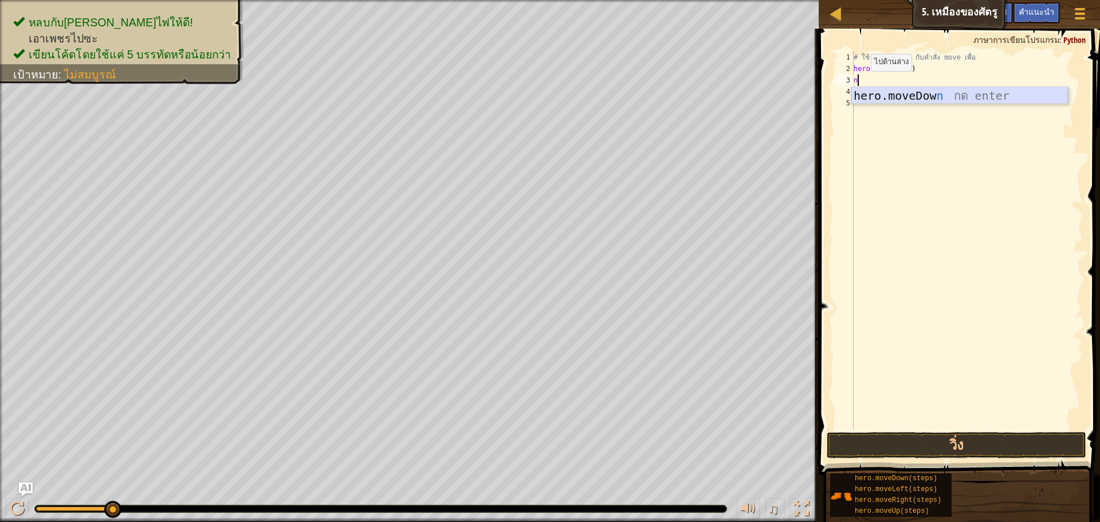
click at [864, 100] on div "hero.moveDow n กด enter" at bounding box center [959, 113] width 217 height 52
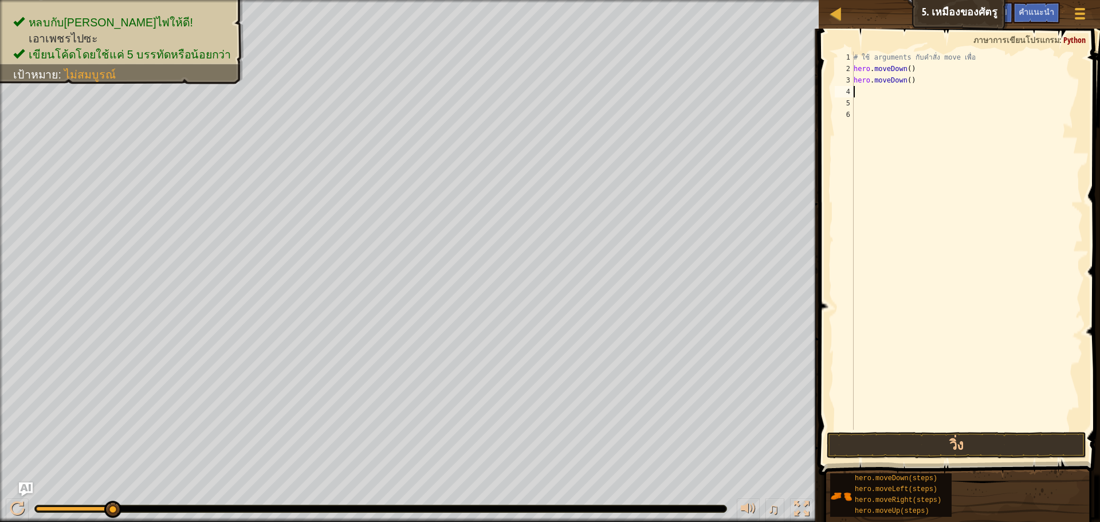
click at [865, 92] on div "# ใช้ arguments กับคำสั่ง move เพื่อ hero . moveDown ( ) hero . moveDown ( )" at bounding box center [966, 252] width 231 height 401
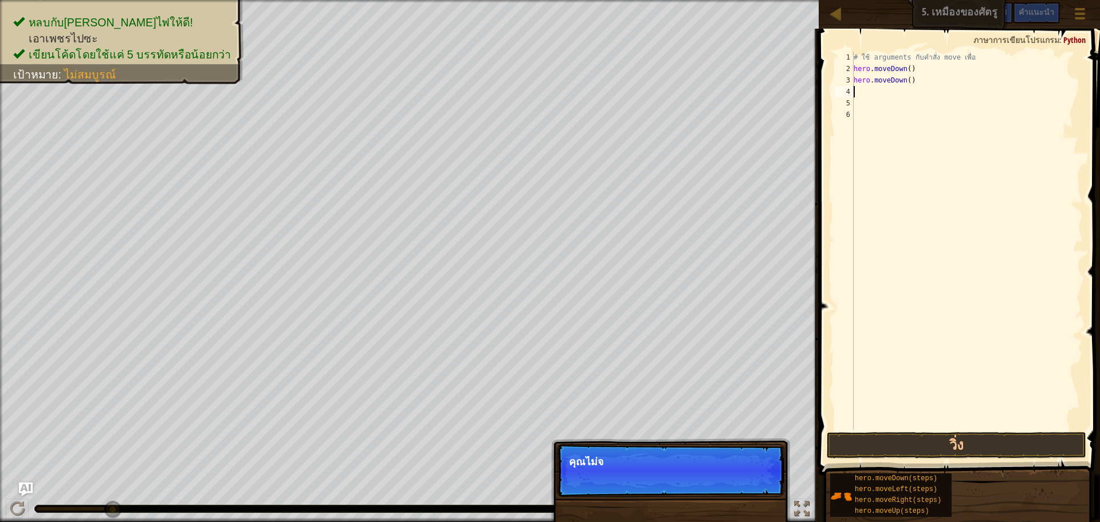
type textarea "n"
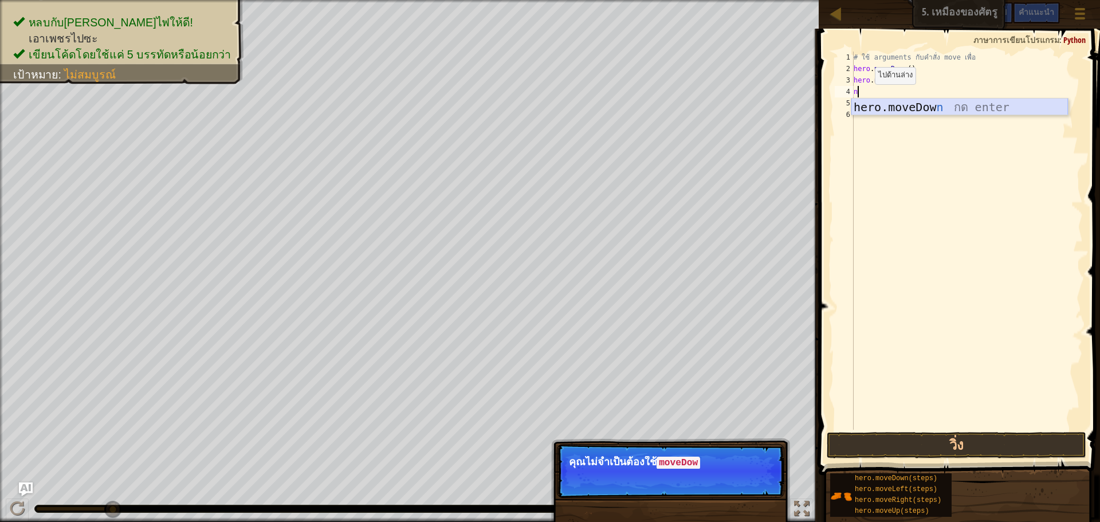
click at [865, 104] on div "hero.moveDow n กด enter" at bounding box center [959, 125] width 217 height 52
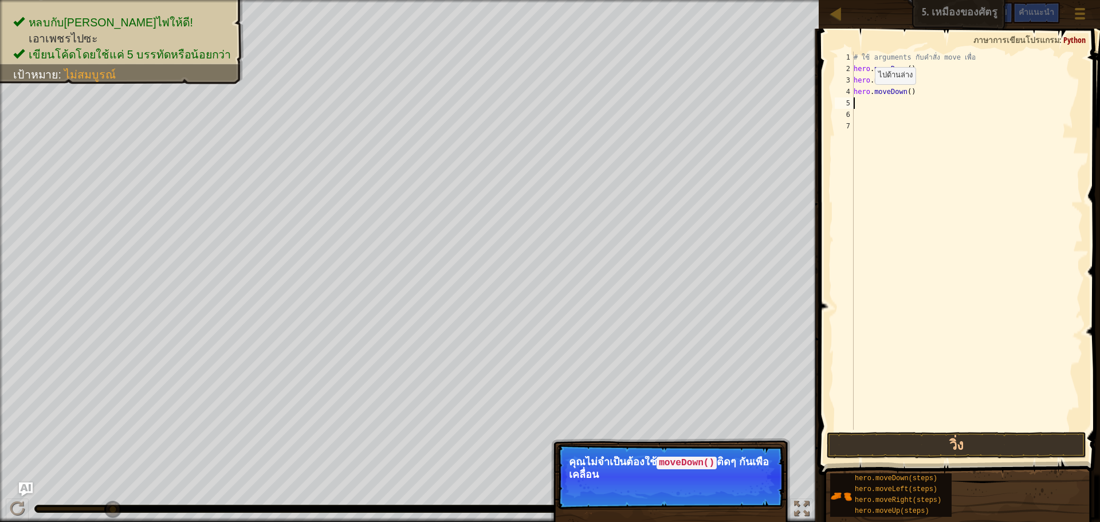
click at [865, 104] on div "# ใช้ arguments กับคำสั่ง move เพื่อ hero . moveDown ( ) hero . moveDown ( ) he…" at bounding box center [966, 252] width 231 height 401
type textarea "n"
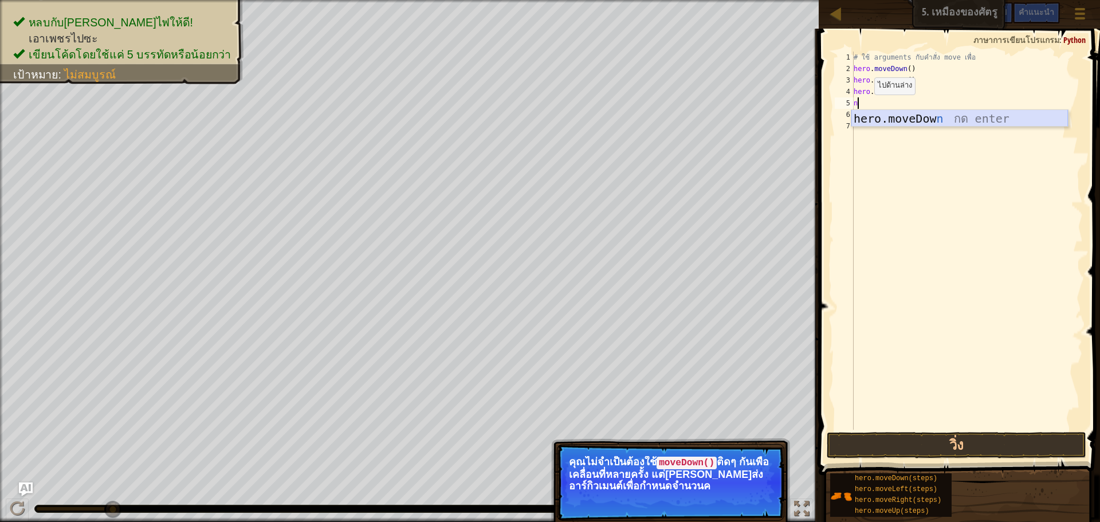
click at [858, 125] on div "hero.moveDow n กด enter" at bounding box center [959, 136] width 217 height 52
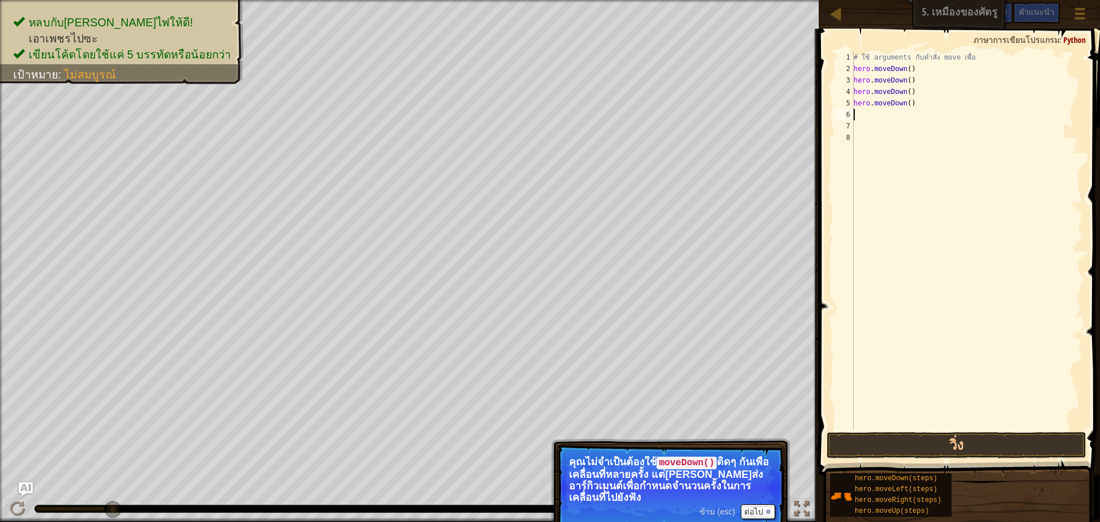
type textarea "n"
click at [890, 123] on div "hero.moveDow n กด enter" at bounding box center [959, 147] width 217 height 52
click at [902, 445] on button "วิ่ง" at bounding box center [957, 445] width 260 height 26
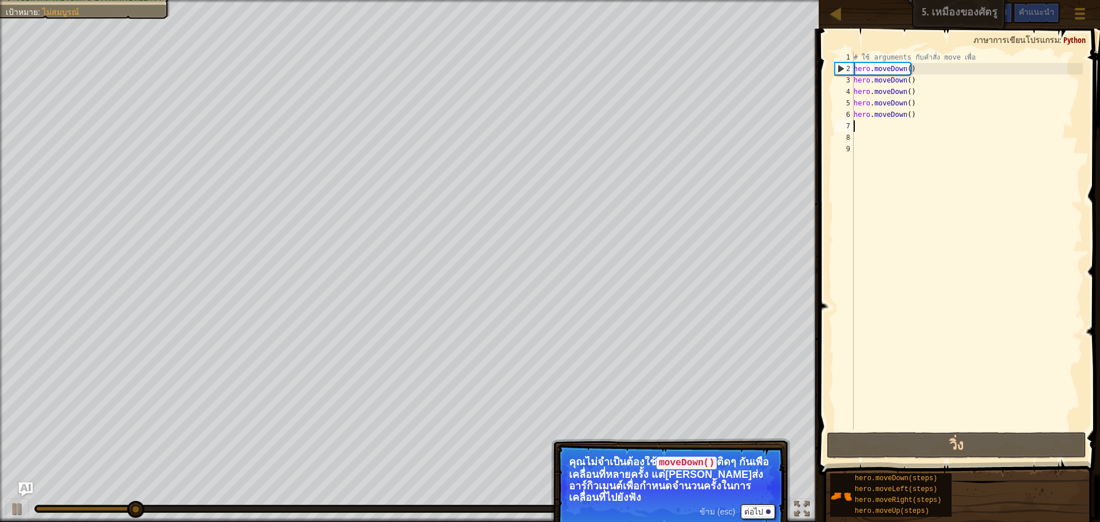
drag, startPoint x: 959, startPoint y: 93, endPoint x: 929, endPoint y: 136, distance: 51.8
click at [933, 134] on div "# ใช้ arguments กับคำสั่ง move เพื่อ hero . moveDown ( ) hero . moveDown ( ) he…" at bounding box center [966, 252] width 231 height 401
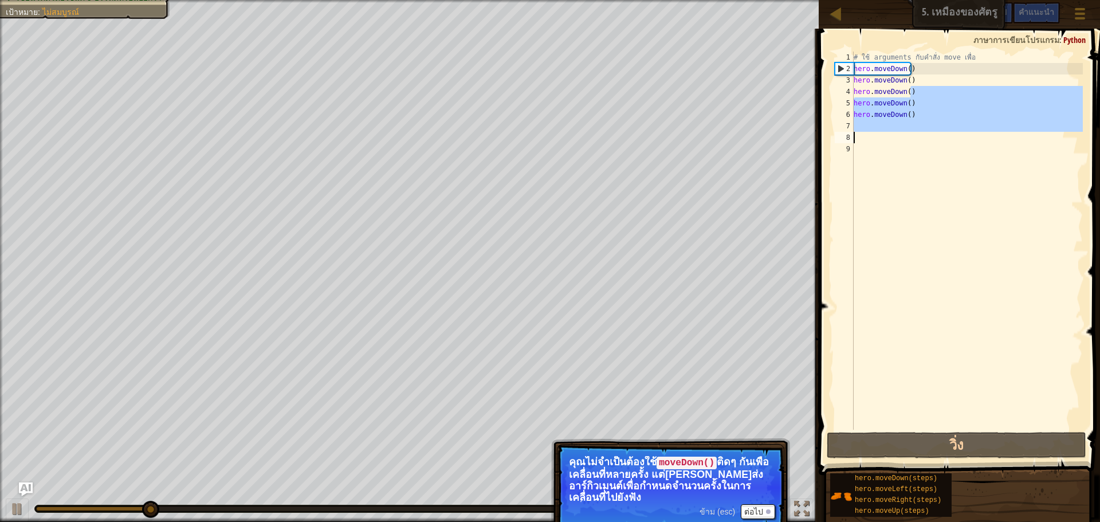
click at [921, 120] on div "# ใช้ arguments กับคำสั่ง move เพื่อ hero . moveDown ( ) hero . moveDown ( ) he…" at bounding box center [966, 241] width 231 height 378
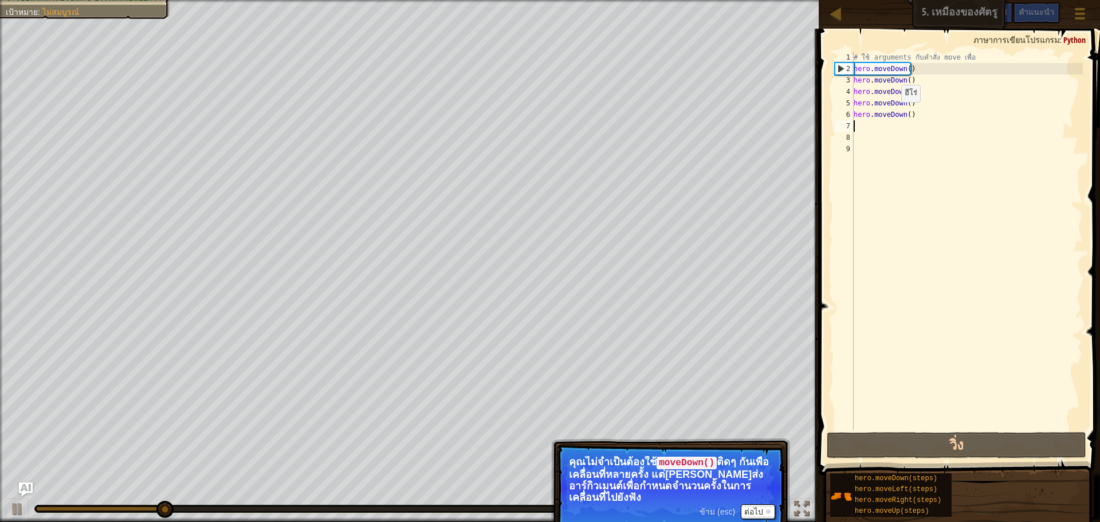
click at [892, 114] on div "# ใช้ arguments กับคำสั่ง move เพื่อ hero . moveDown ( ) hero . moveDown ( ) he…" at bounding box center [966, 252] width 231 height 401
type textarea "hero.moveDown()"
click at [901, 132] on div "# ใช้ arguments กับคำสั่ง move เพื่อ hero . moveDown ( ) hero . moveDown ( ) he…" at bounding box center [966, 252] width 231 height 401
click at [982, 74] on div "# ใช้ arguments กับคำสั่ง move เพื่อ hero . moveDown ( ) hero . moveDown ( ) he…" at bounding box center [966, 252] width 231 height 401
click at [970, 91] on div "# ใช้ arguments กับคำสั่ง move เพื่อ hero . moveDown ( ) hero . moveDown ( ) he…" at bounding box center [966, 252] width 231 height 401
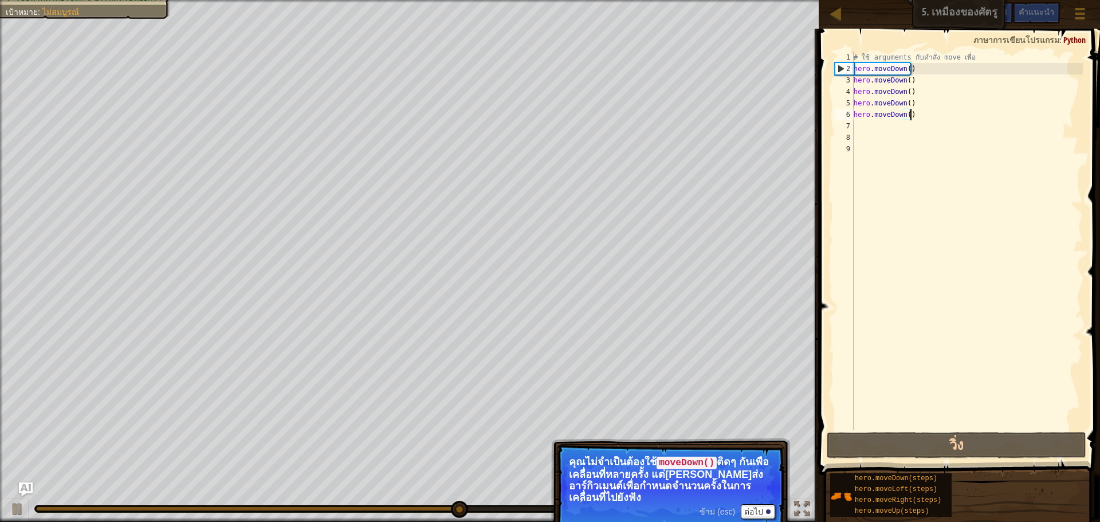
click at [956, 109] on div "# ใช้ arguments กับคำสั่ง move เพื่อ hero . moveDown ( ) hero . moveDown ( ) he…" at bounding box center [966, 252] width 231 height 401
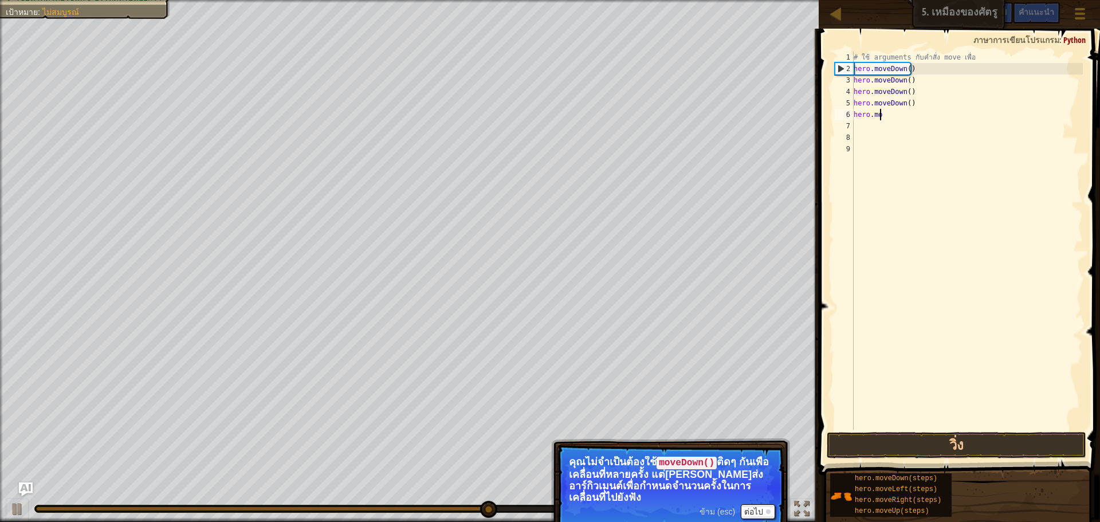
type textarea "h"
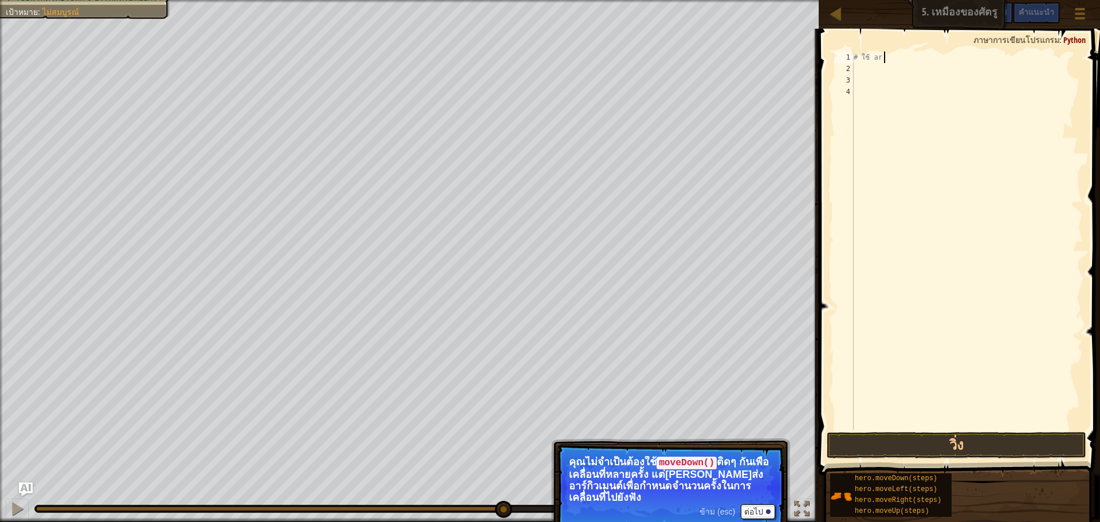
type textarea "#"
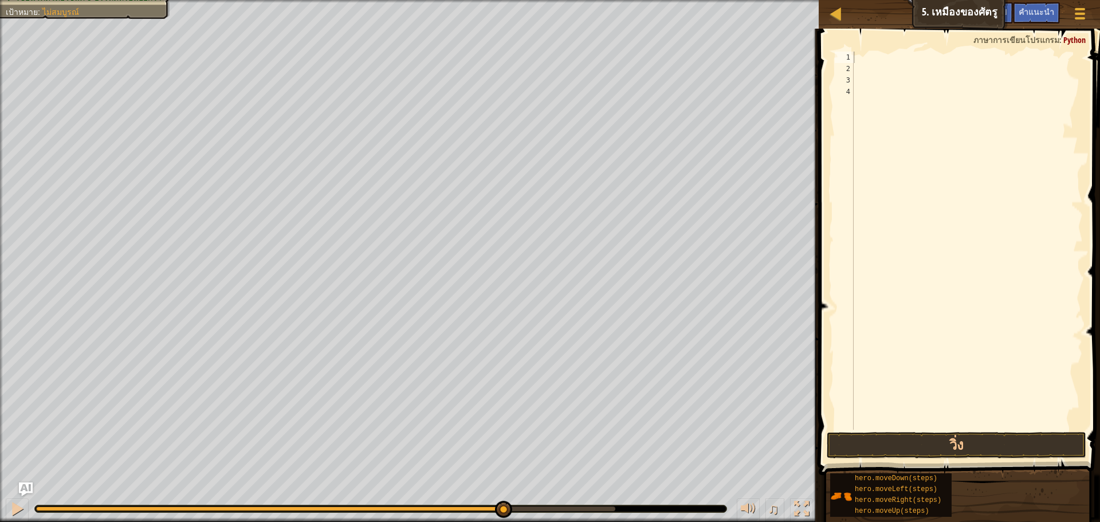
click at [1074, 34] on span at bounding box center [960, 235] width 291 height 480
click at [1030, 12] on span "คำแนะนำ" at bounding box center [1037, 11] width 36 height 11
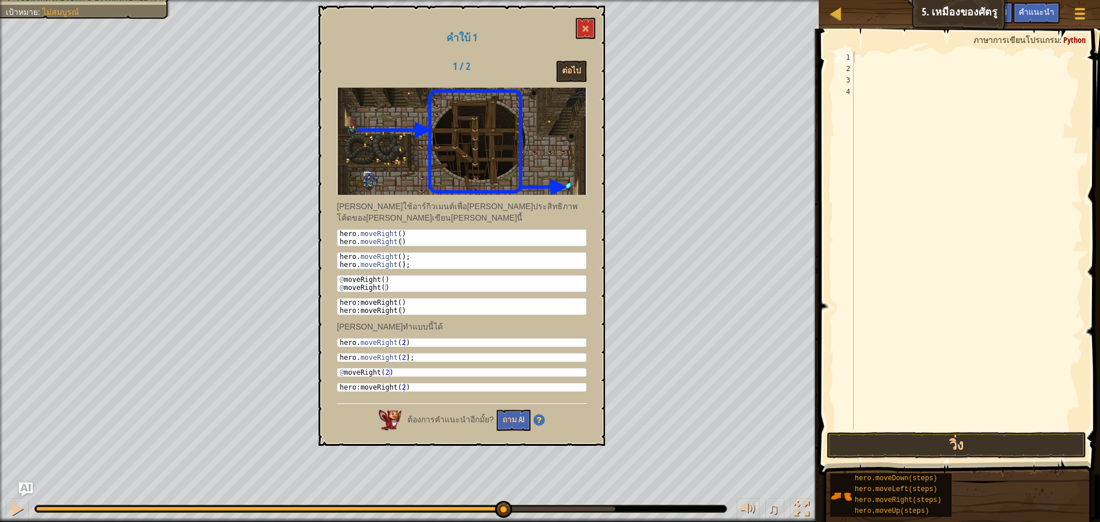
click at [466, 227] on div "[PERSON_NAME]ใช้อาร์กิวเมนต์เพื่อ[PERSON_NAME]ประสิทธิภาพโค้ดของ[PERSON_NAME]เข…" at bounding box center [462, 243] width 250 height 310
click at [907, 447] on button "วิ่ง" at bounding box center [957, 445] width 260 height 26
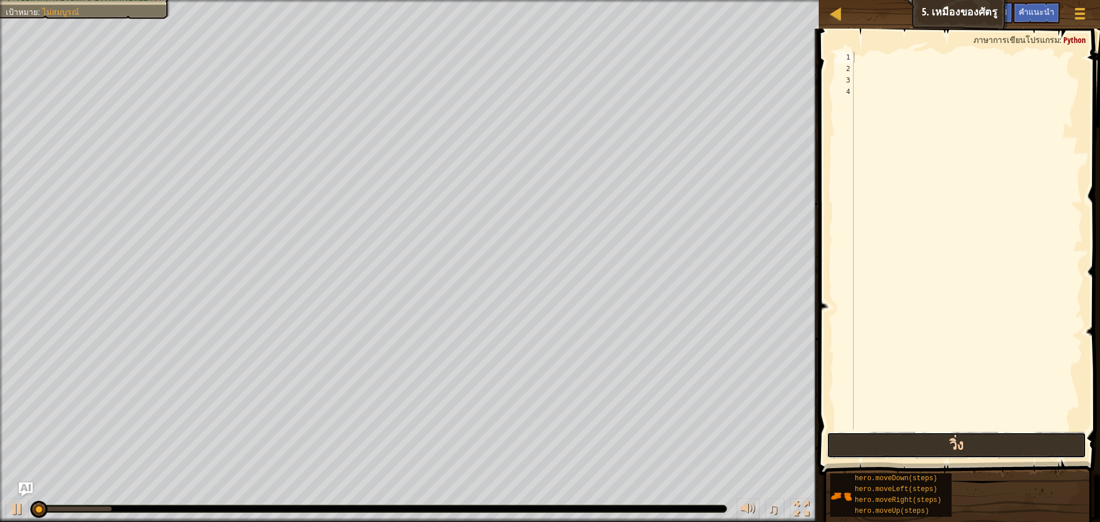
click at [907, 447] on button "วิ่ง" at bounding box center [957, 445] width 260 height 26
click at [904, 448] on button "วิ่ง" at bounding box center [957, 445] width 260 height 26
click at [899, 446] on button "วิ่ง" at bounding box center [957, 445] width 260 height 26
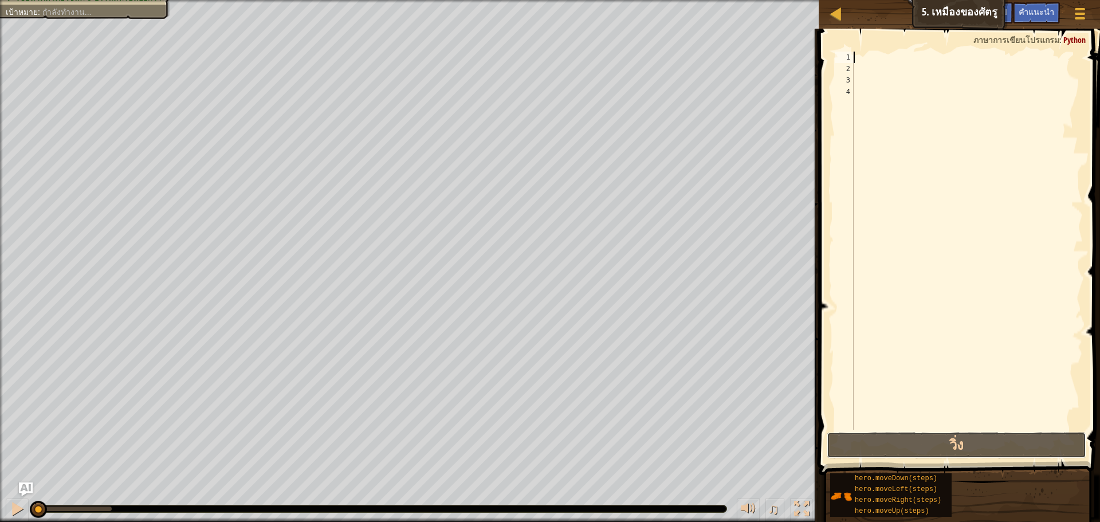
drag, startPoint x: 898, startPoint y: 445, endPoint x: 914, endPoint y: 375, distance: 71.6
click at [899, 429] on div "1 2 3 4 ההההההההההההההההההההההההההההההההההההההההההההההההההההההההההההההההההההההה…" at bounding box center [957, 274] width 285 height 480
drag, startPoint x: 937, startPoint y: 224, endPoint x: 972, endPoint y: 131, distance: 99.0
click at [968, 172] on div at bounding box center [966, 252] width 231 height 401
